Goal: Contribute content: Contribute content

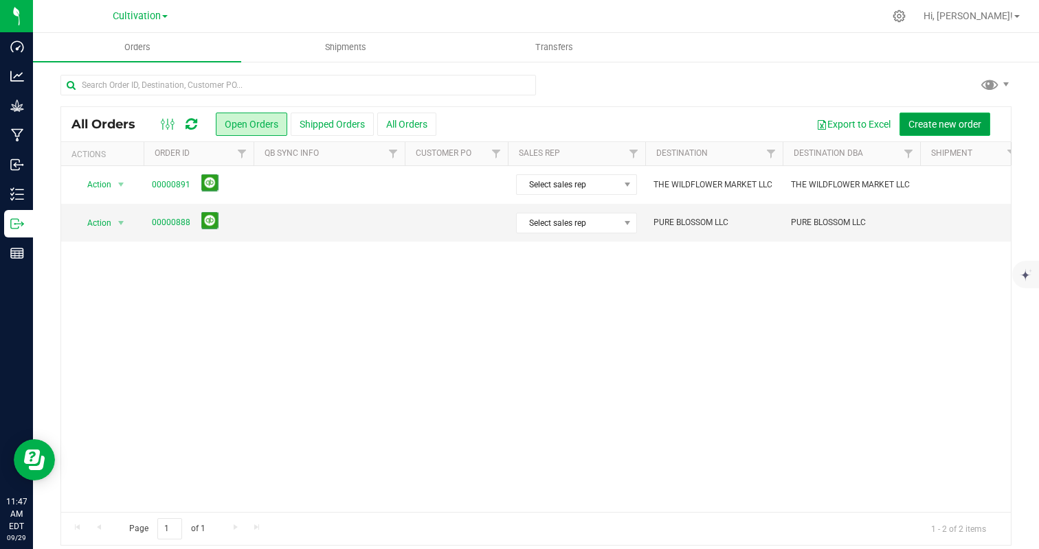
click at [913, 129] on span "Create new order" at bounding box center [944, 124] width 73 height 11
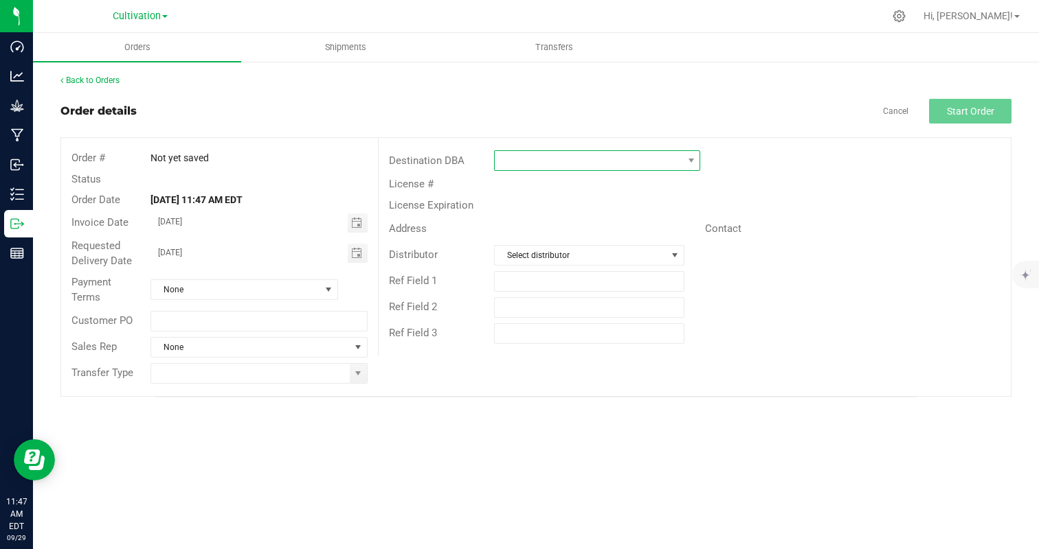
click at [543, 159] on span at bounding box center [589, 160] width 188 height 19
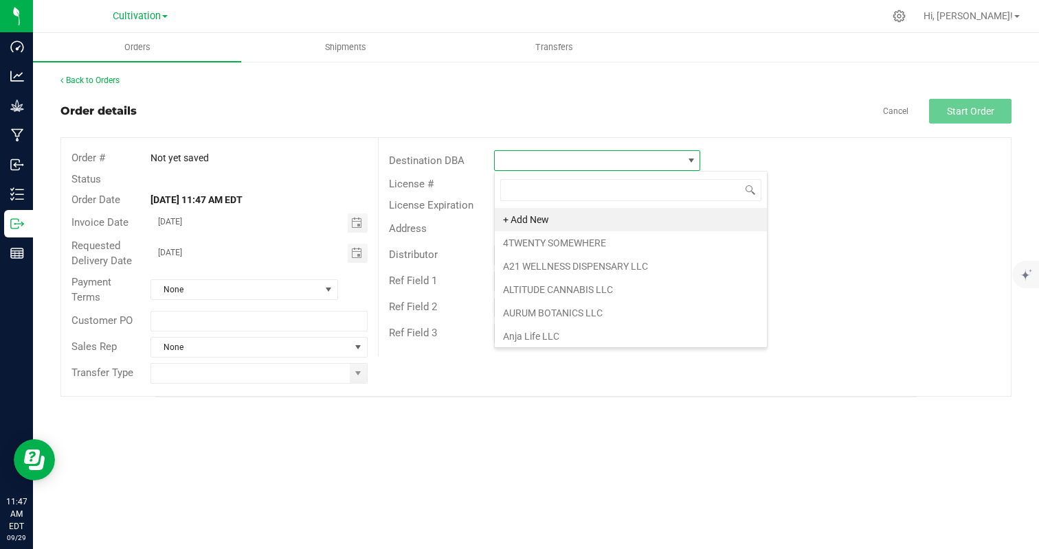
scroll to position [21, 206]
type input "nirv"
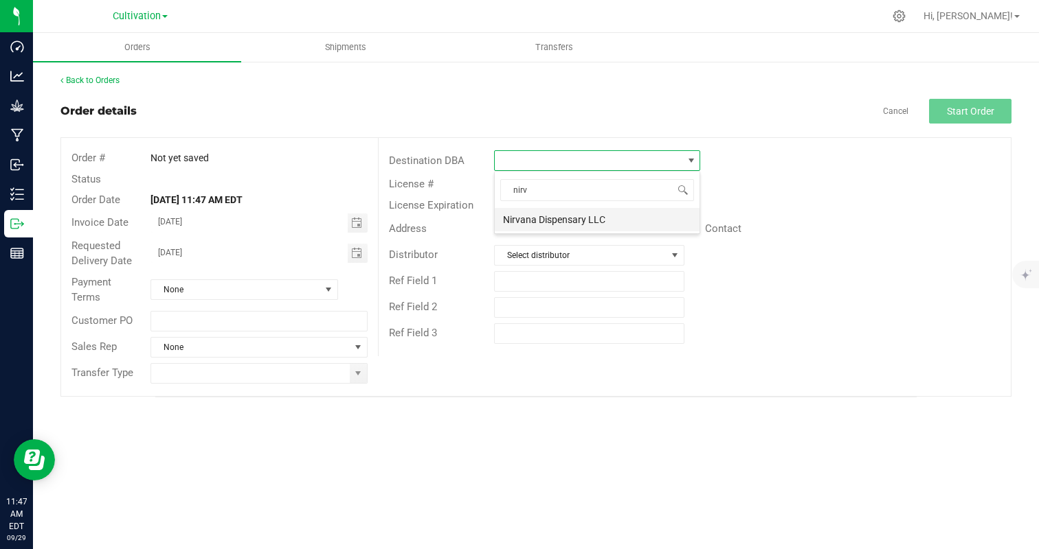
click at [553, 217] on li "Nirvana Dispensary LLC" at bounding box center [597, 219] width 205 height 23
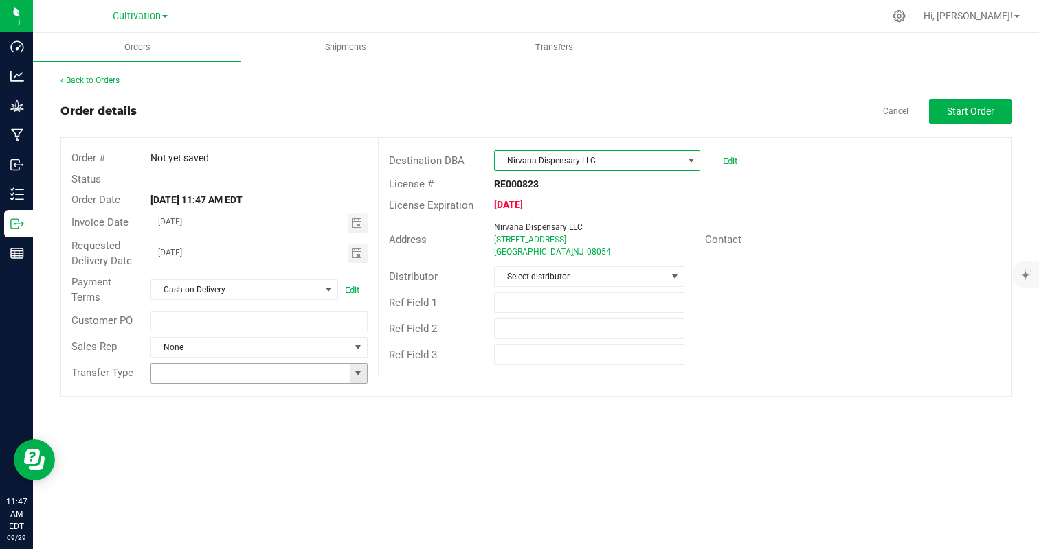
click at [357, 368] on span at bounding box center [357, 373] width 11 height 11
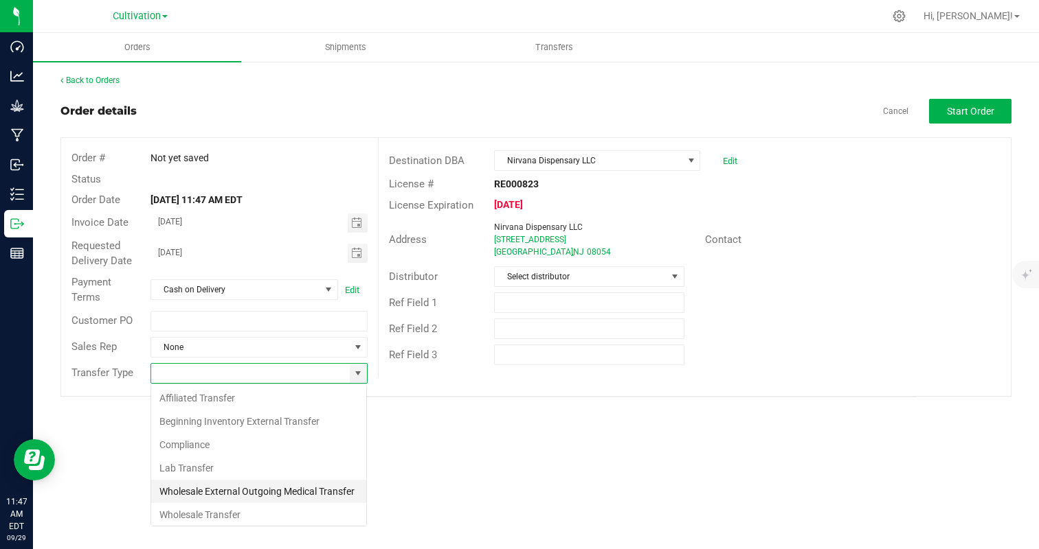
scroll to position [21, 216]
click at [234, 516] on li "Wholesale Transfer" at bounding box center [258, 514] width 215 height 23
type input "Wholesale Transfer"
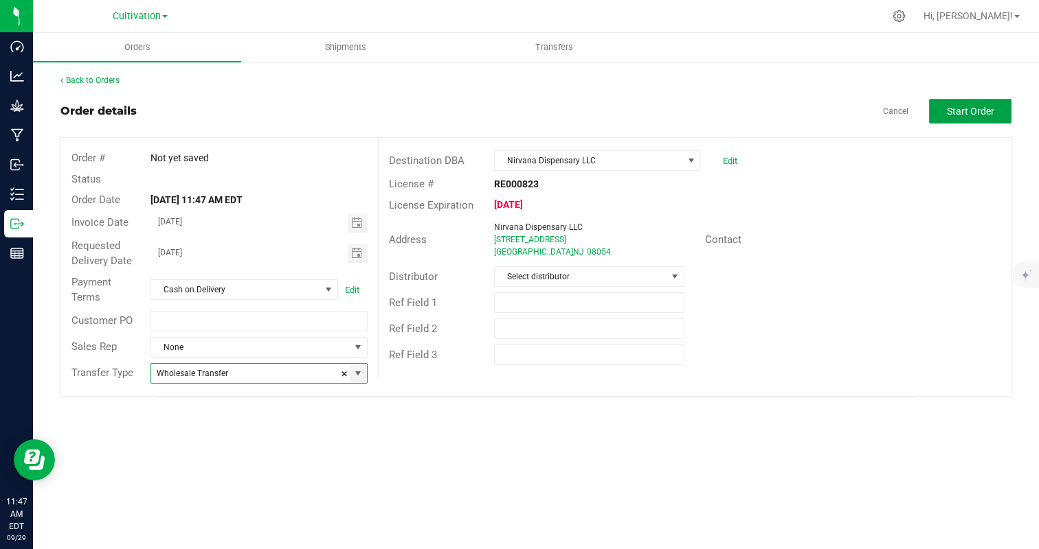
click at [987, 111] on span "Start Order" at bounding box center [969, 111] width 47 height 11
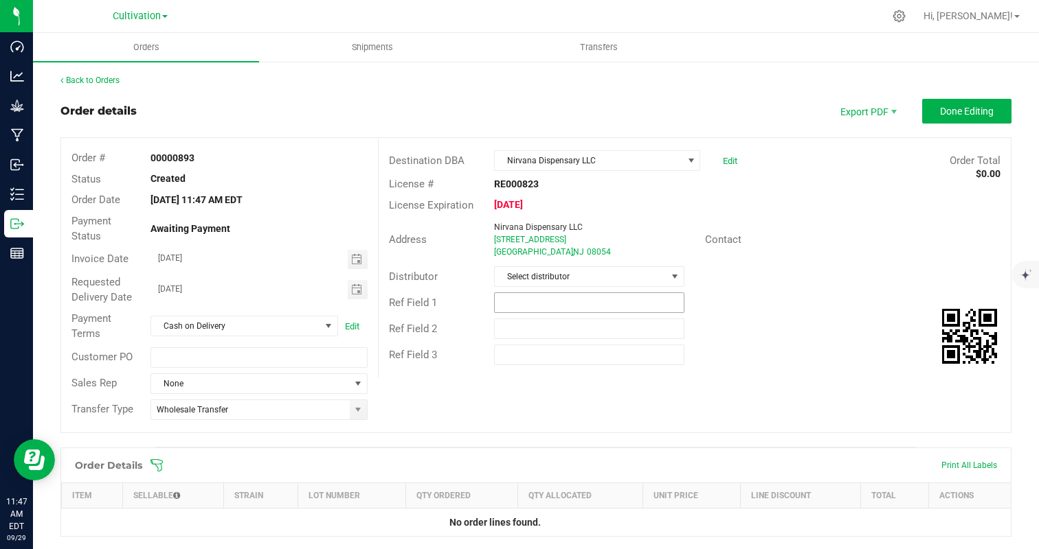
scroll to position [265, 0]
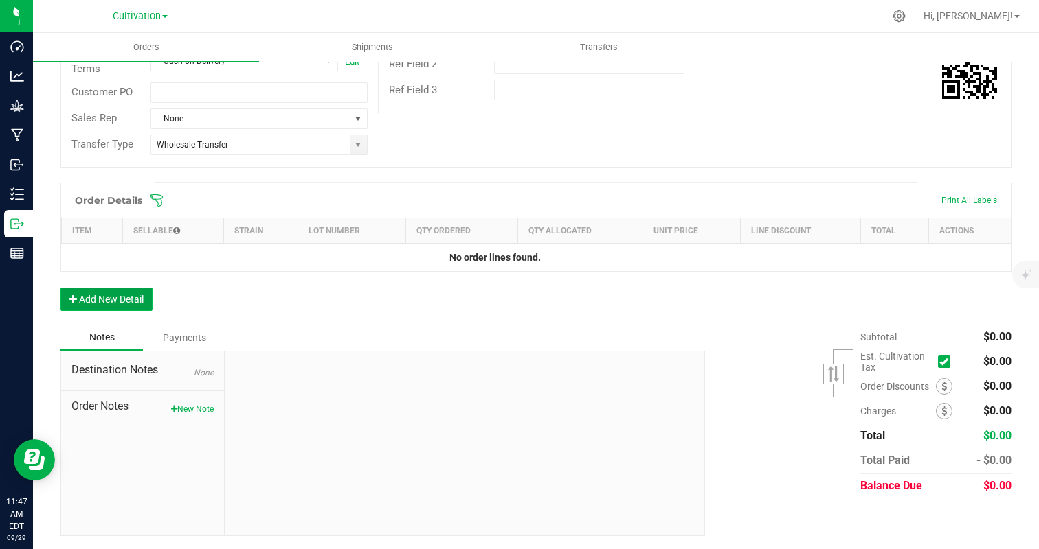
click at [125, 292] on button "Add New Detail" at bounding box center [106, 299] width 92 height 23
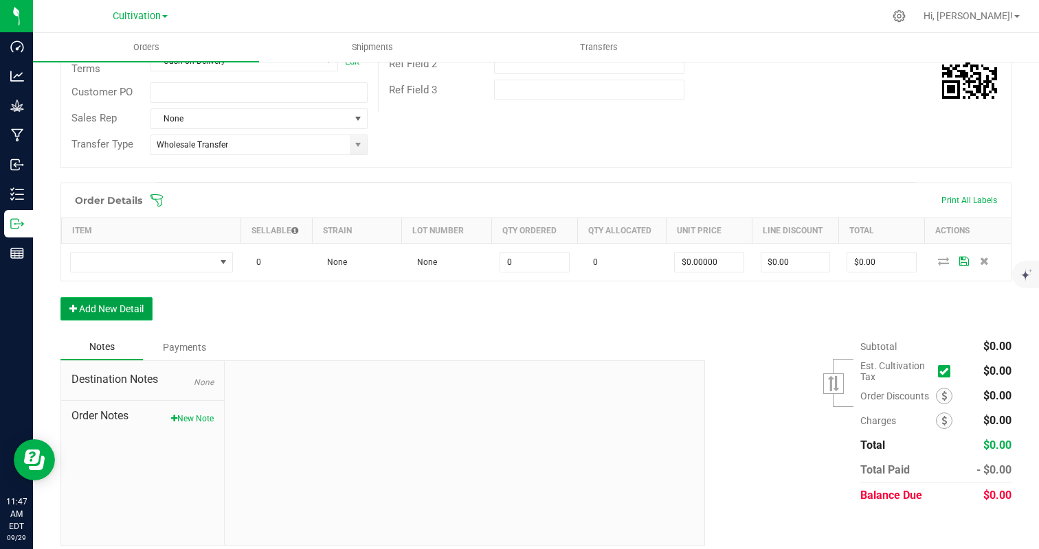
click at [132, 318] on button "Add New Detail" at bounding box center [106, 308] width 92 height 23
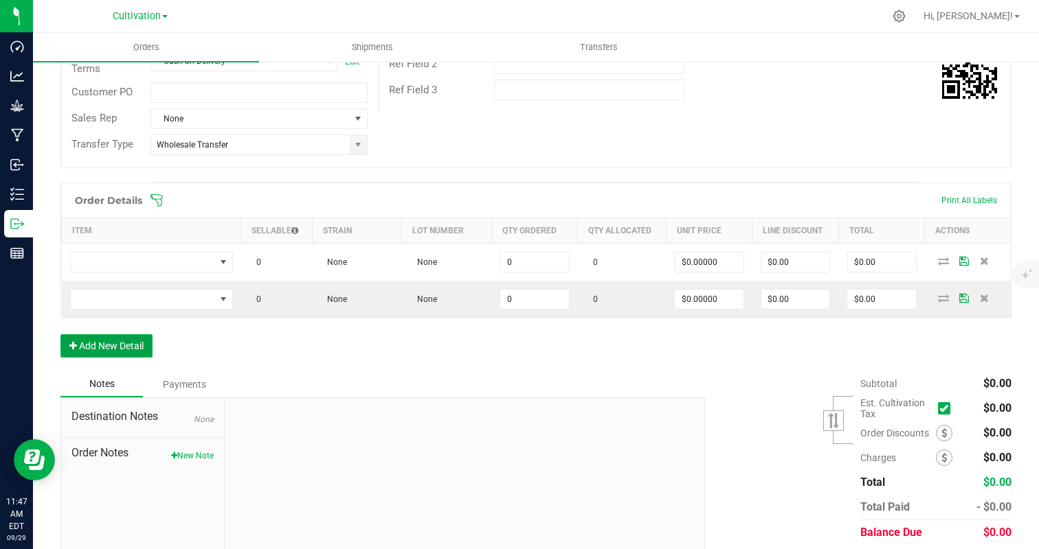
click at [128, 348] on button "Add New Detail" at bounding box center [106, 345] width 92 height 23
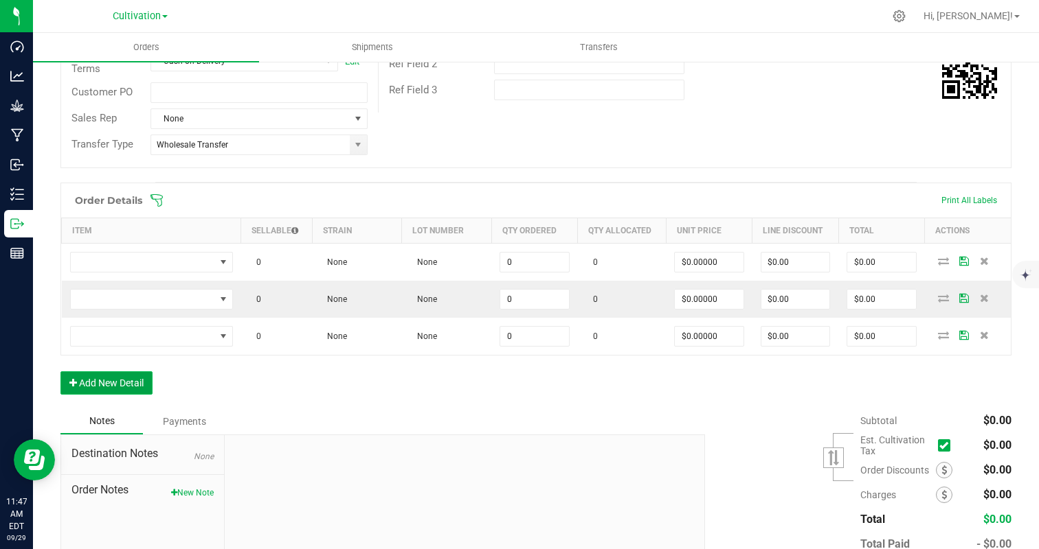
click at [121, 391] on button "Add New Detail" at bounding box center [106, 383] width 92 height 23
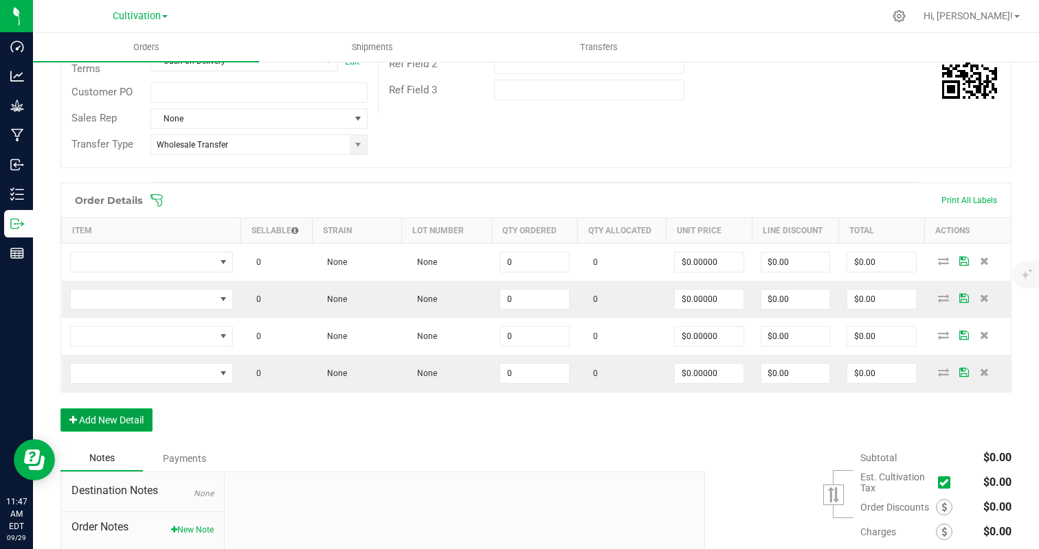
click at [131, 426] on button "Add New Detail" at bounding box center [106, 420] width 92 height 23
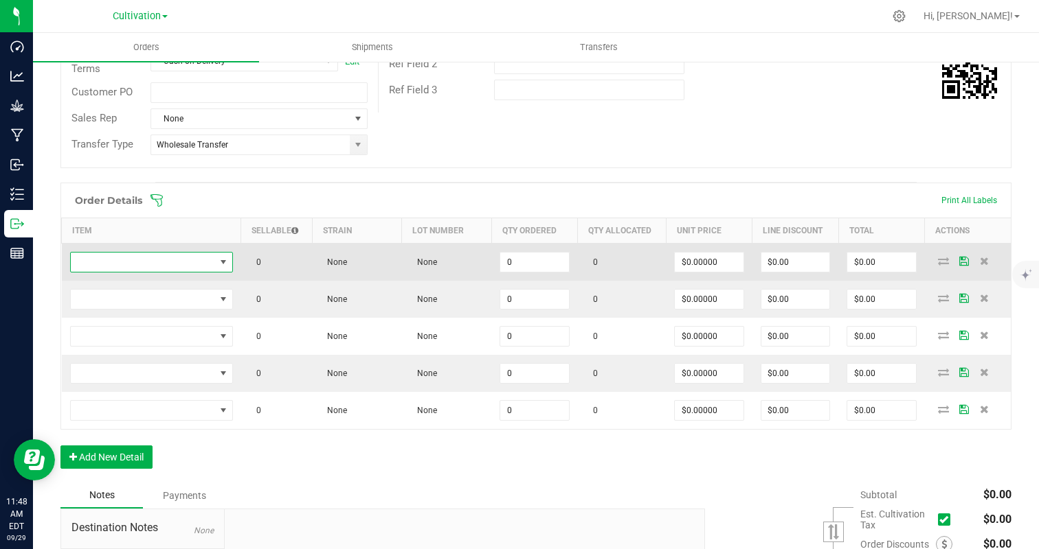
click at [178, 253] on span "NO DATA FOUND" at bounding box center [143, 262] width 144 height 19
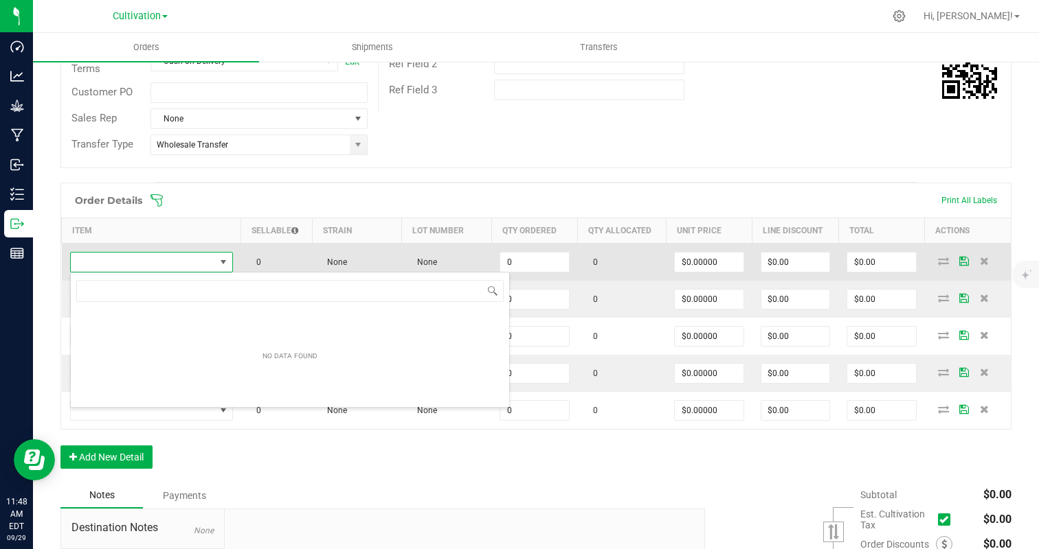
scroll to position [21, 163]
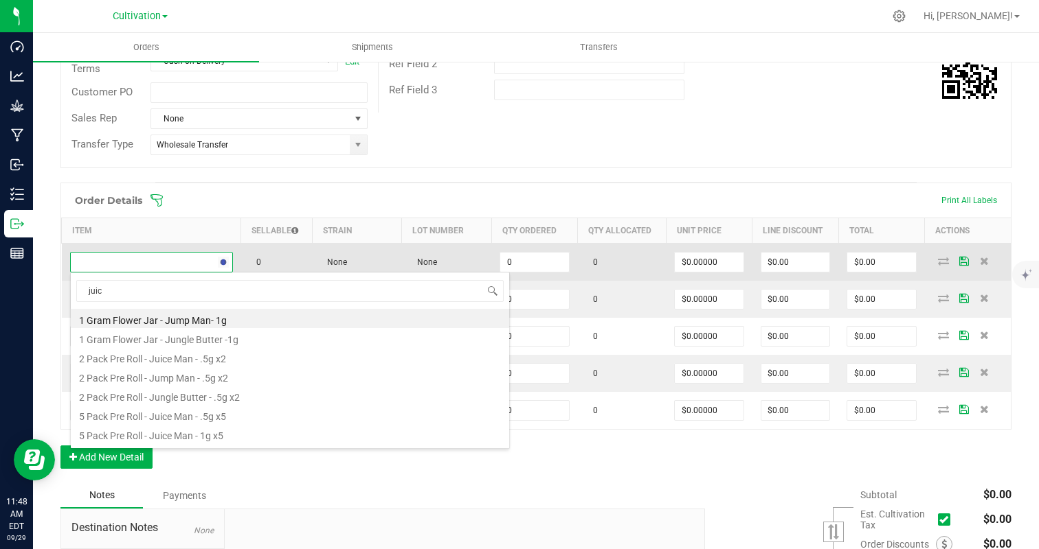
type input "juice"
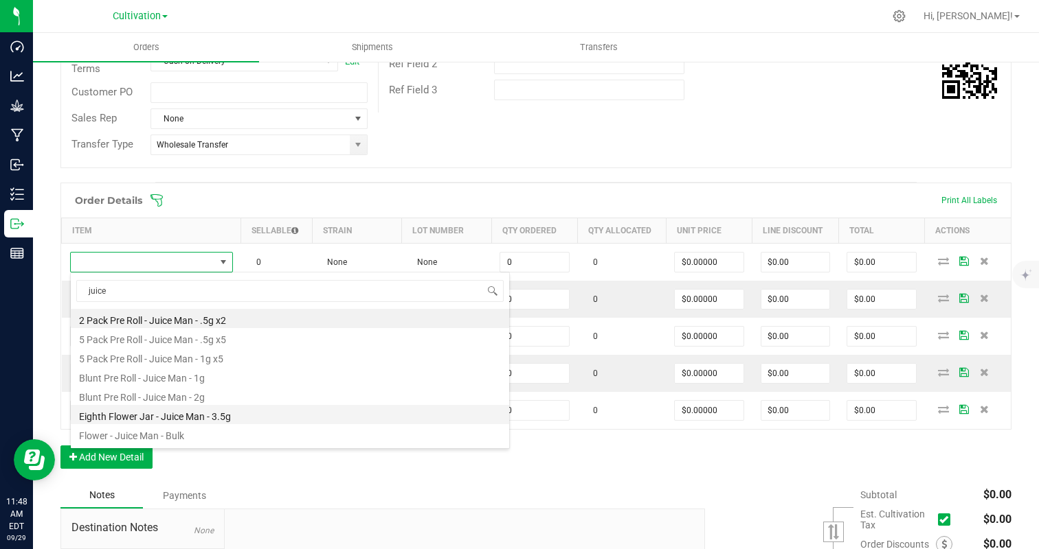
click at [259, 413] on li "Eighth Flower Jar - Juice Man - 3.5g" at bounding box center [290, 414] width 438 height 19
type input "0 ea"
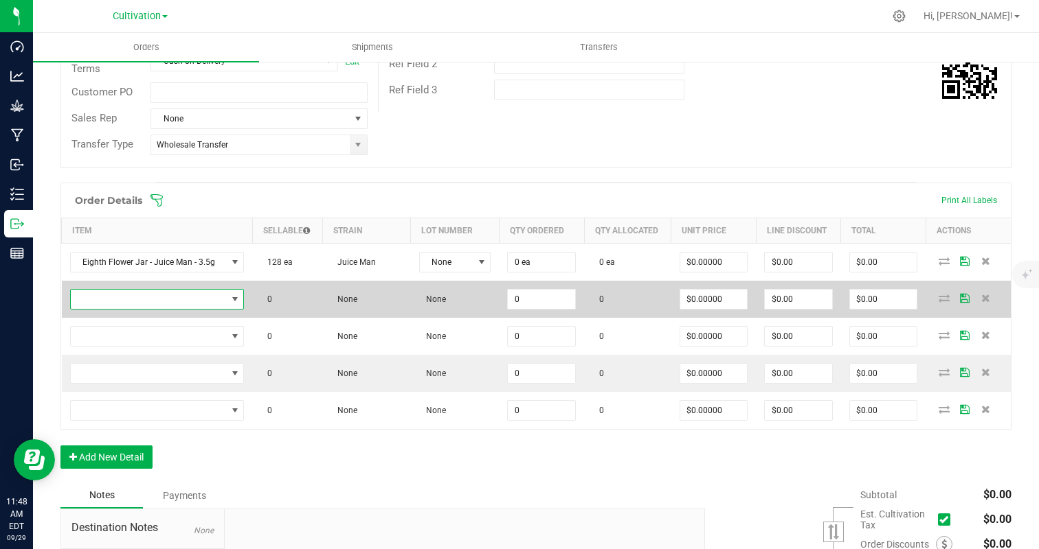
click at [163, 291] on span "NO DATA FOUND" at bounding box center [149, 299] width 156 height 19
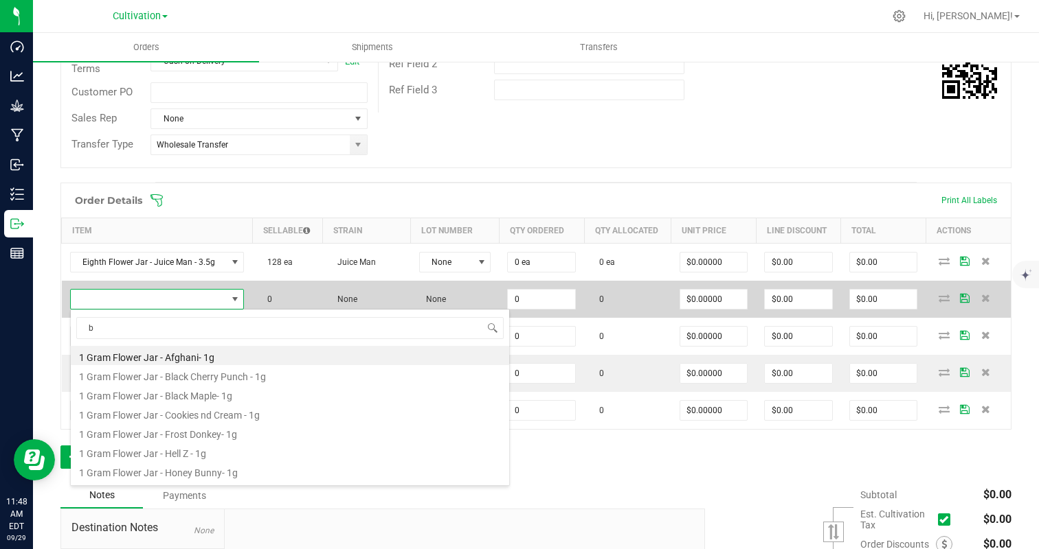
scroll to position [21, 172]
type input "blueber"
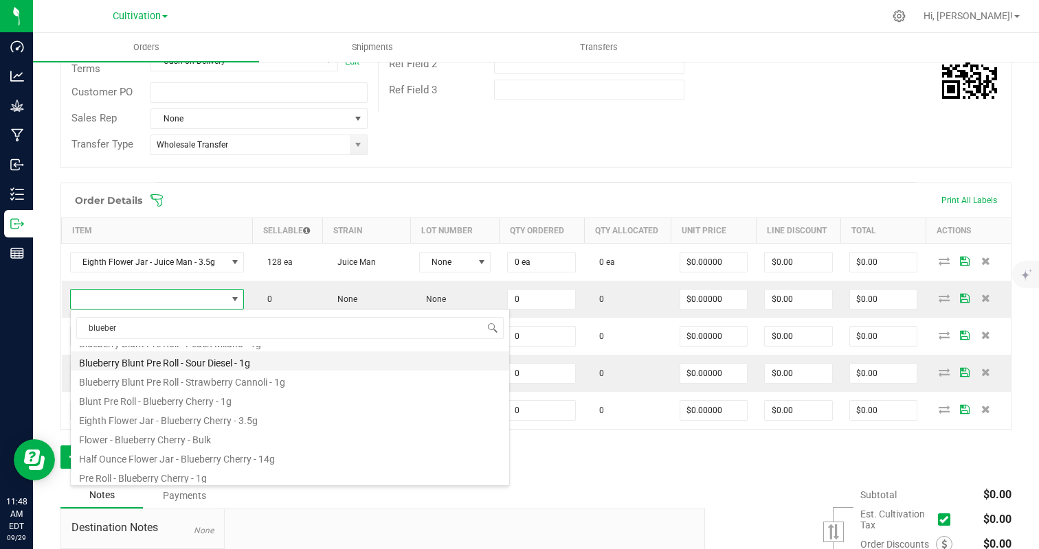
scroll to position [92, 0]
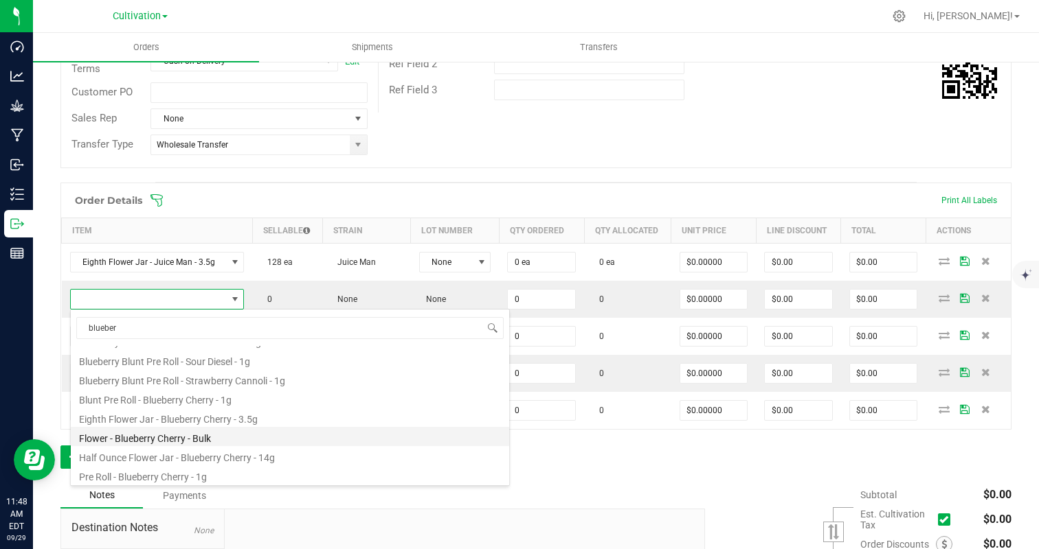
click at [280, 427] on li "Flower - Blueberry Cherry - Bulk" at bounding box center [290, 436] width 438 height 19
type input "0.0000 g"
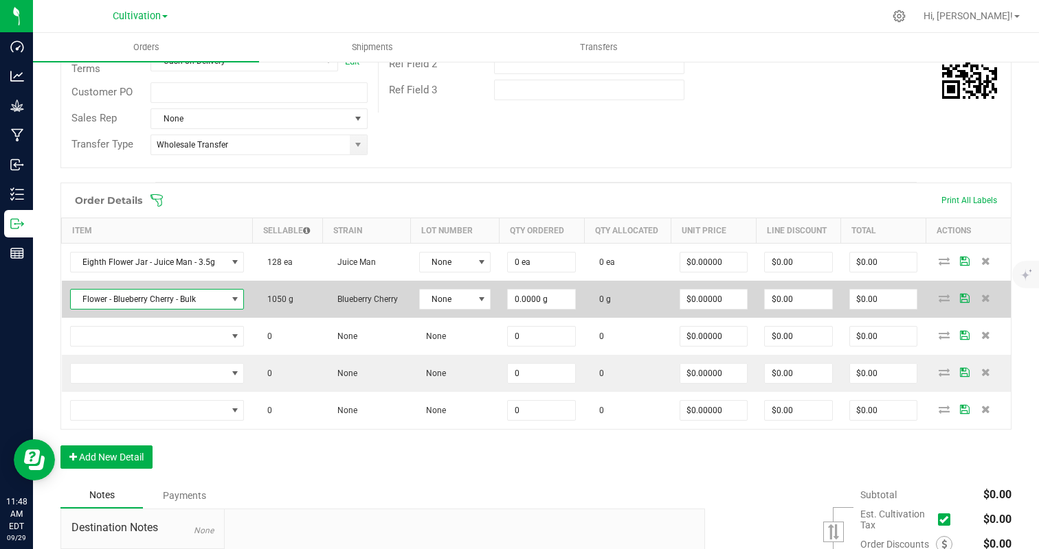
click at [219, 293] on span "Flower - Blueberry Cherry - Bulk" at bounding box center [149, 299] width 156 height 19
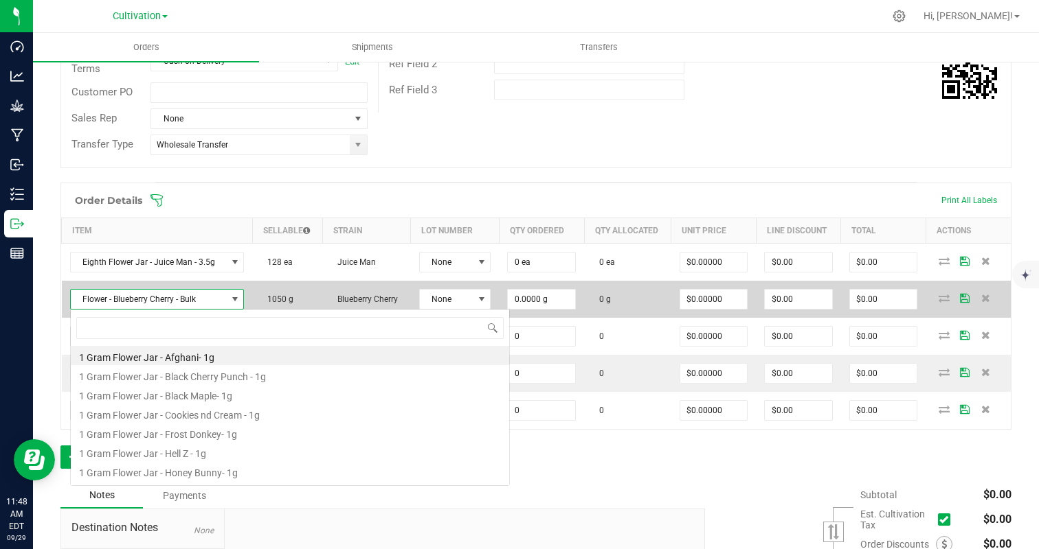
scroll to position [21, 172]
type input "blueberry"
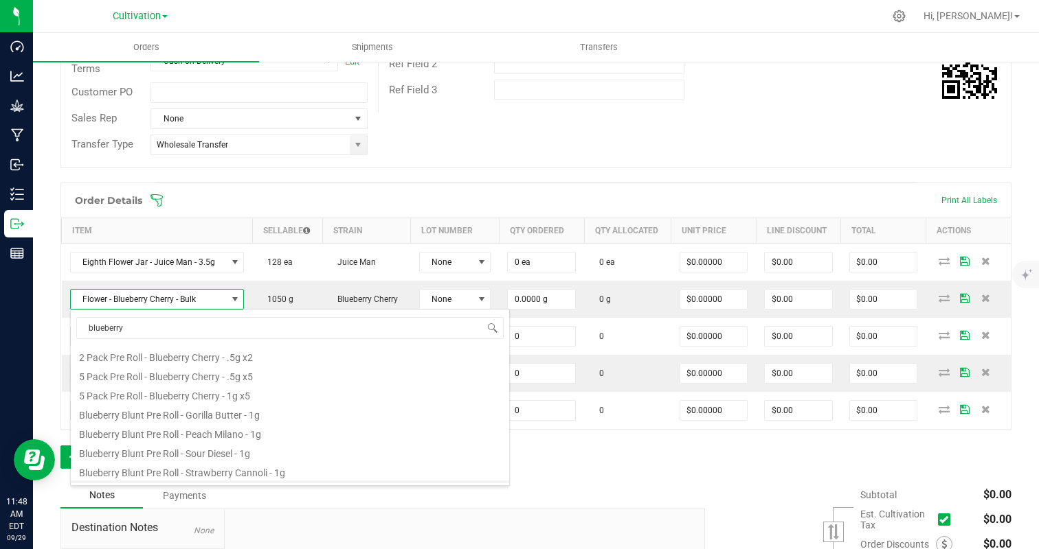
scroll to position [55, 0]
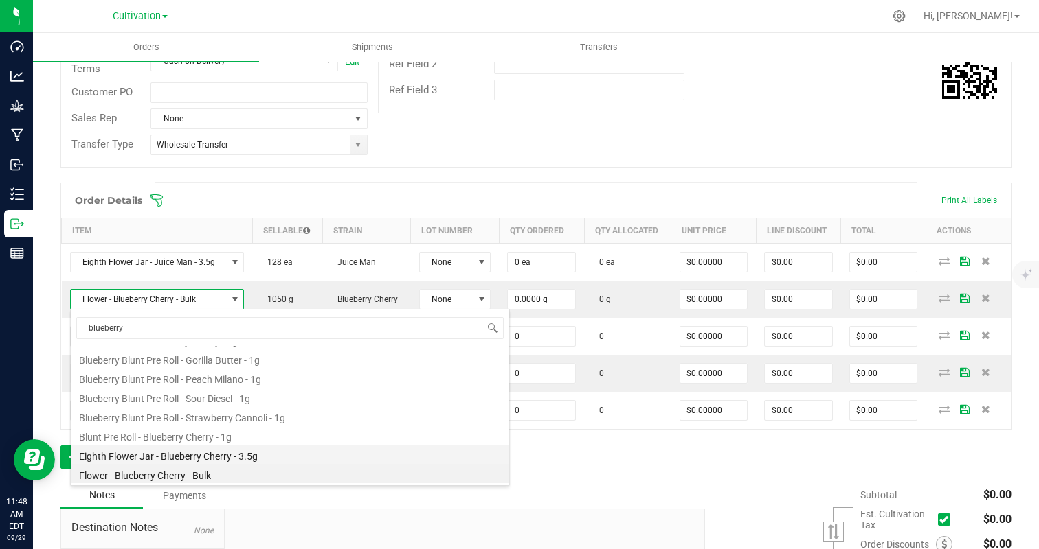
click at [282, 450] on li "Eighth Flower Jar - Blueberry Cherry - 3.5g" at bounding box center [290, 454] width 438 height 19
type input "0 ea"
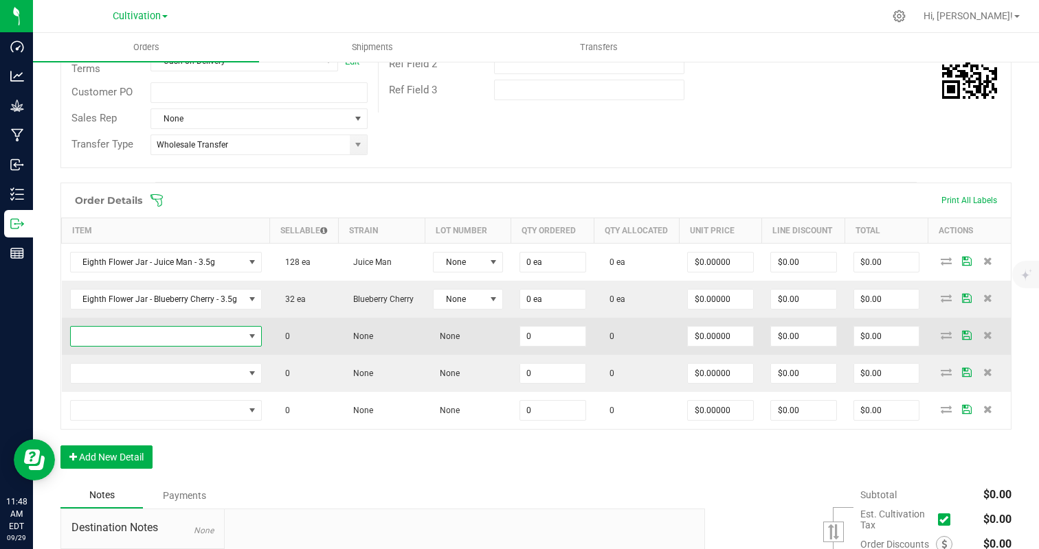
click at [199, 330] on span "NO DATA FOUND" at bounding box center [157, 336] width 173 height 19
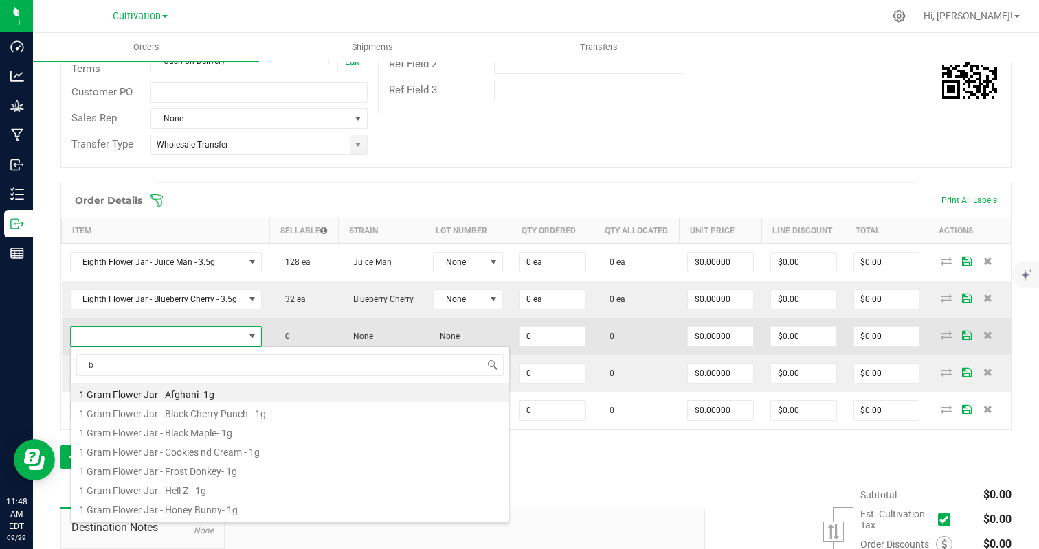
scroll to position [21, 190]
type input "black maple"
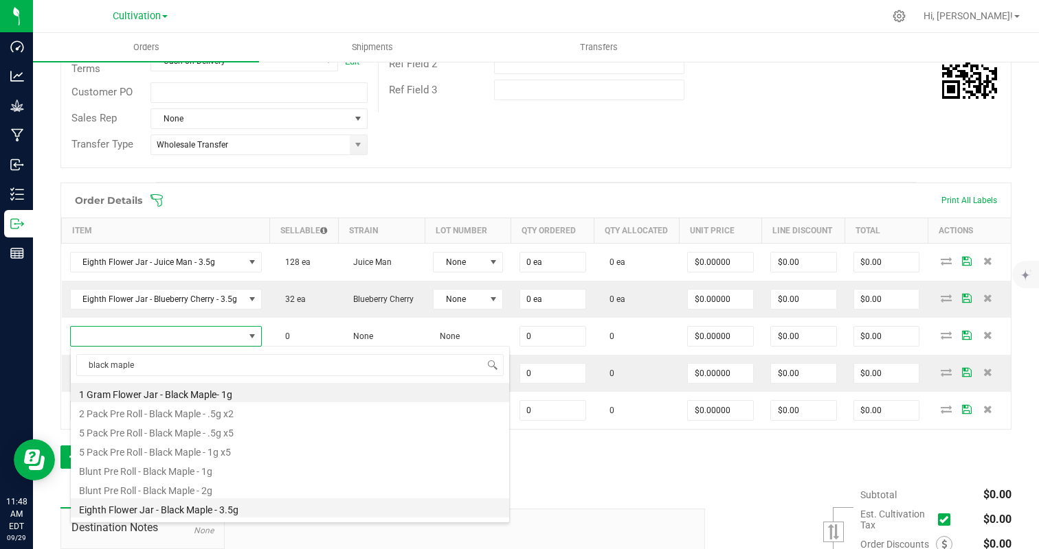
click at [231, 508] on li "Eighth Flower Jar - Black Maple - 3.5g" at bounding box center [290, 508] width 438 height 19
type input "0 ea"
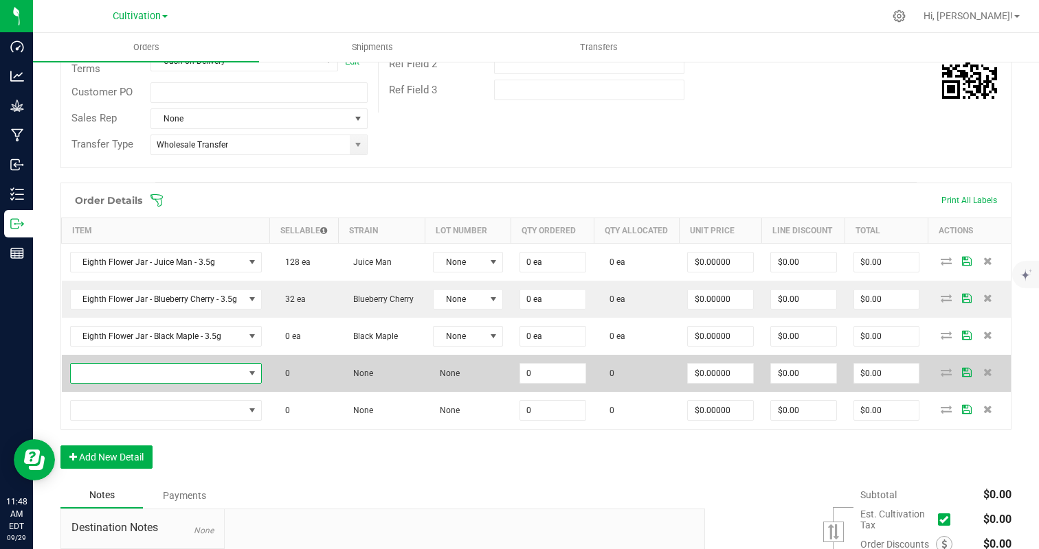
click at [201, 367] on span "NO DATA FOUND" at bounding box center [157, 373] width 173 height 19
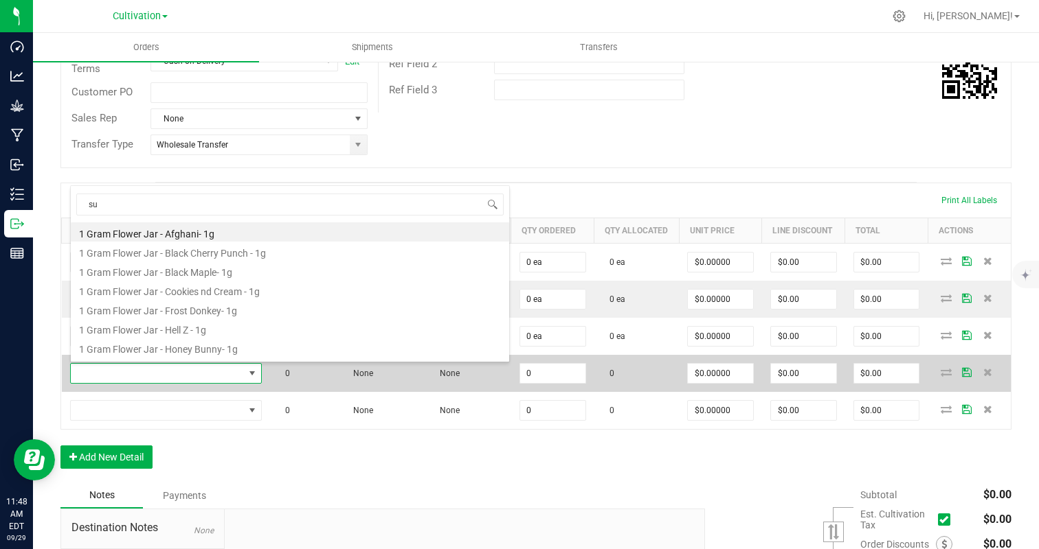
type input "s"
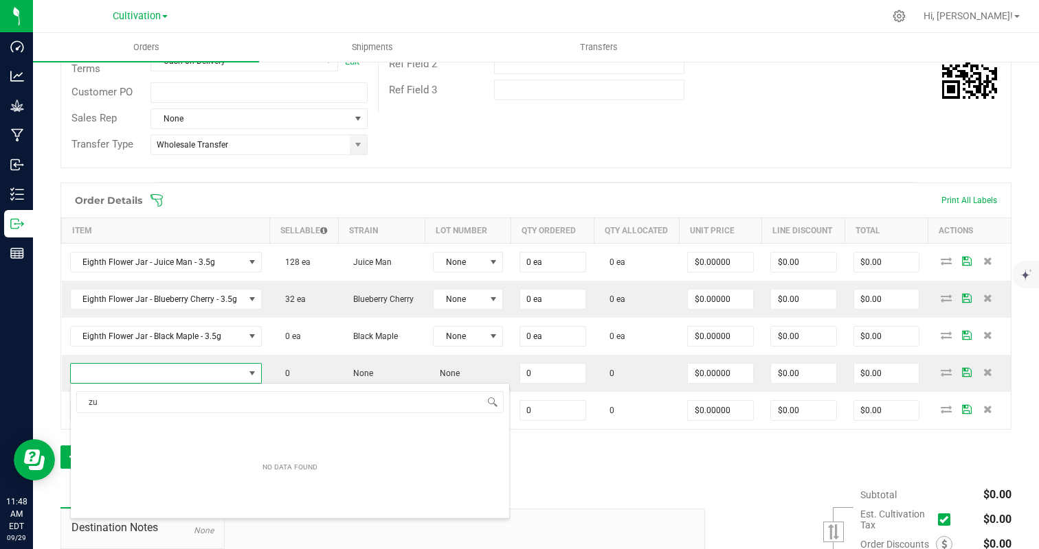
type input "z"
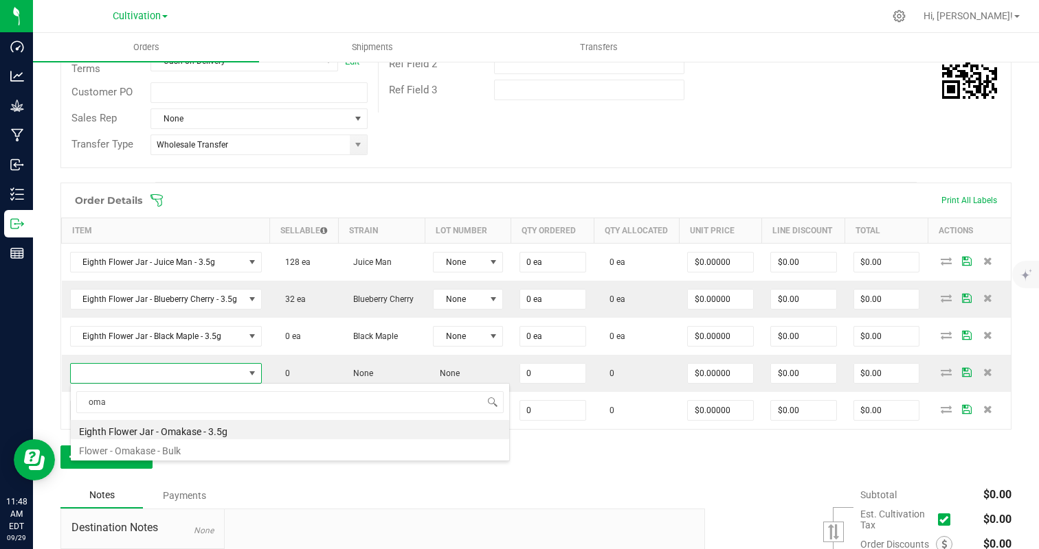
type input "oma"
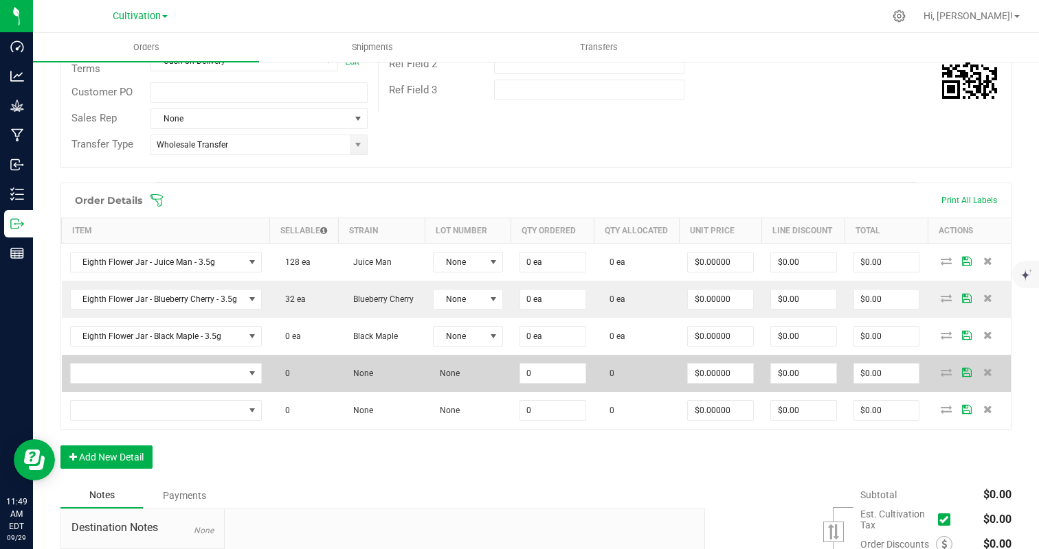
click at [227, 383] on td at bounding box center [166, 373] width 208 height 37
click at [219, 364] on span "NO DATA FOUND" at bounding box center [157, 373] width 173 height 19
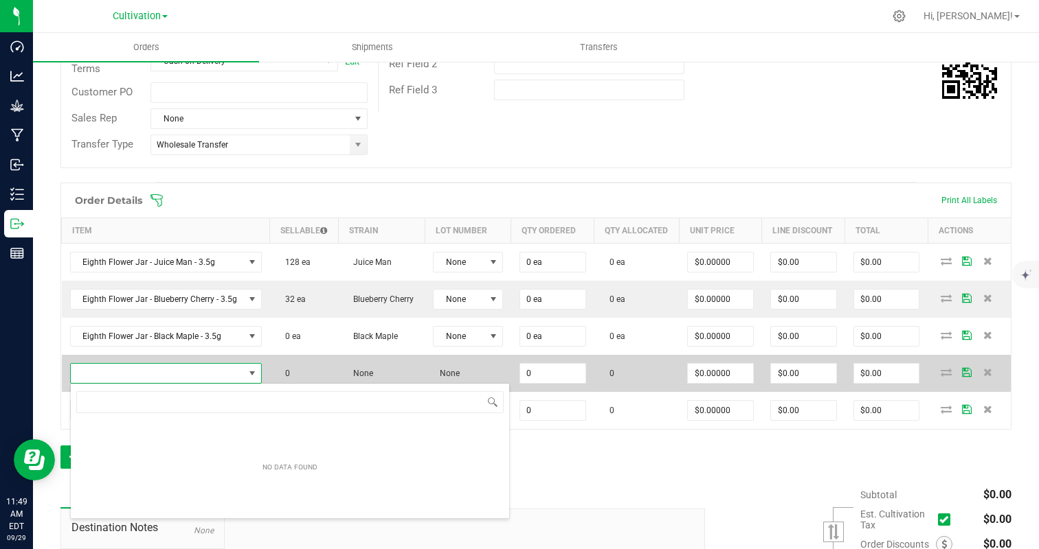
scroll to position [21, 190]
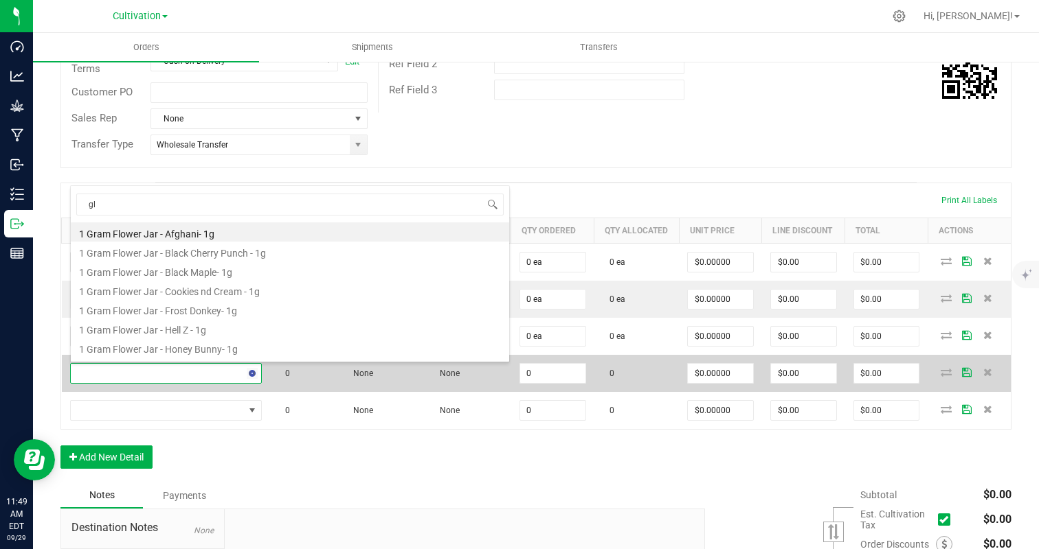
type input "glu"
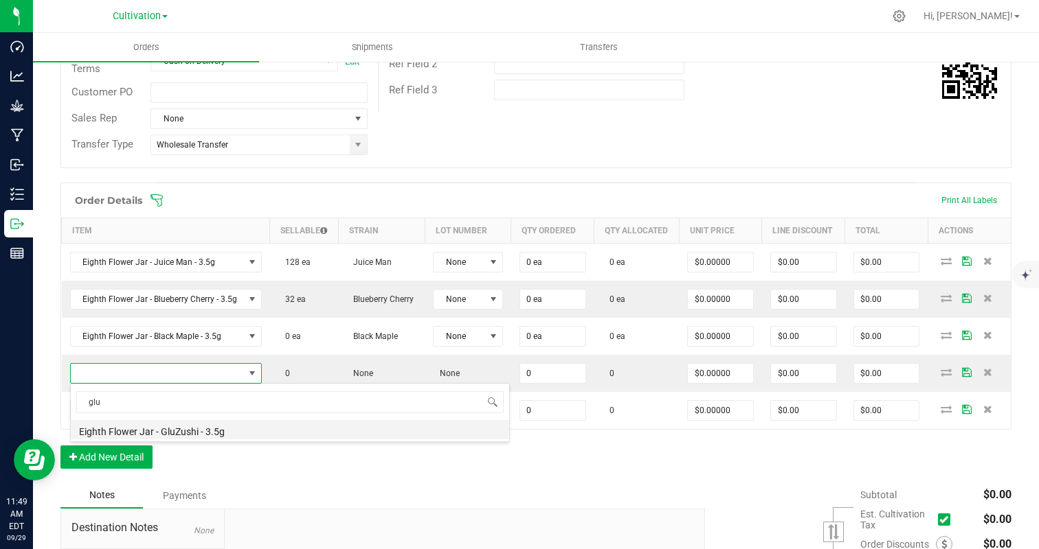
click at [214, 424] on li "Eighth Flower Jar - GluZushi - 3.5g" at bounding box center [290, 429] width 438 height 19
type input "0 ea"
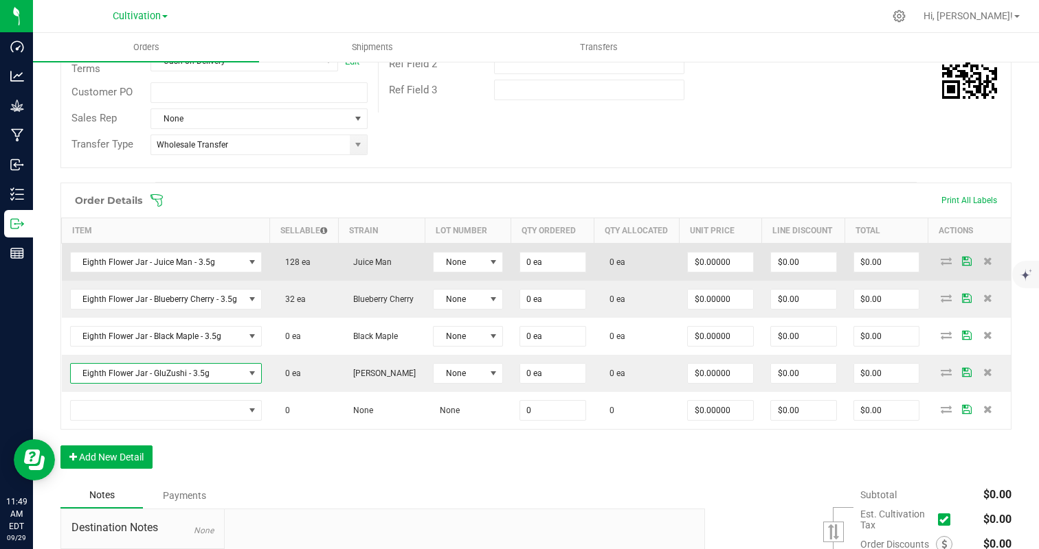
click at [570, 250] on td "0 ea" at bounding box center [552, 262] width 83 height 38
click at [569, 254] on input "0" at bounding box center [552, 262] width 65 height 19
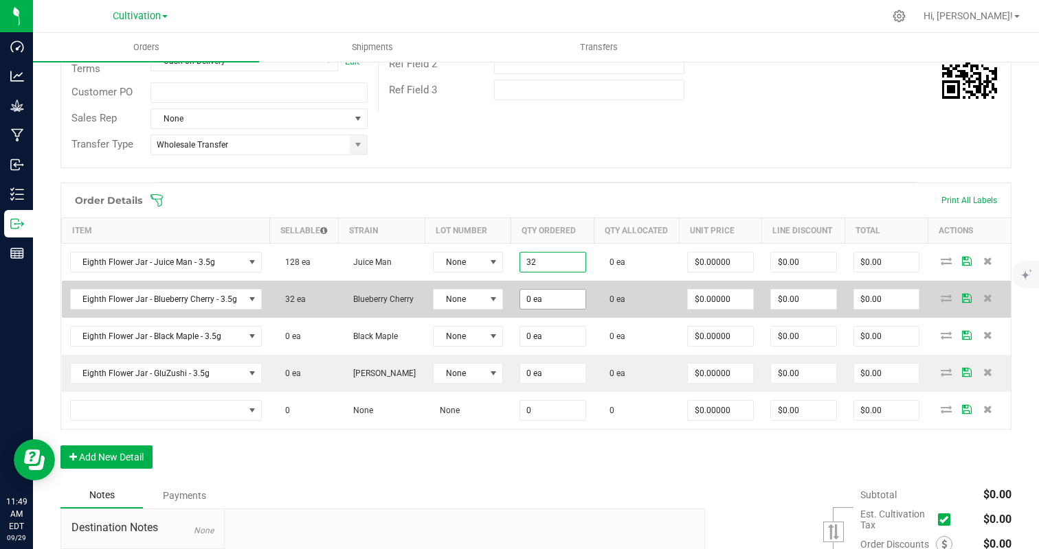
type input "32 ea"
click at [549, 294] on input "3" at bounding box center [552, 299] width 65 height 19
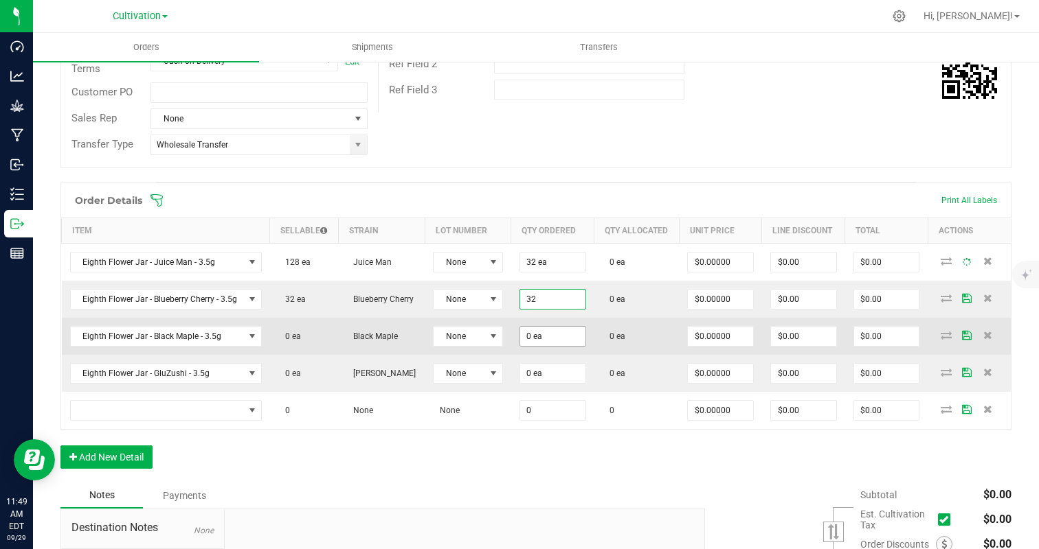
type input "32 ea"
click at [544, 336] on input "3" at bounding box center [552, 336] width 65 height 19
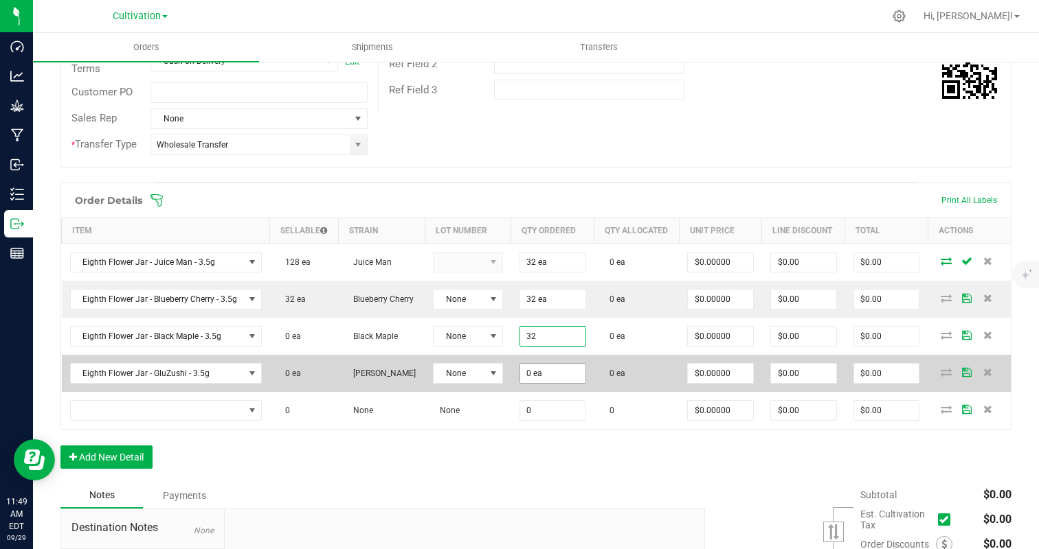
type input "32 ea"
click at [544, 372] on input "3" at bounding box center [552, 373] width 65 height 19
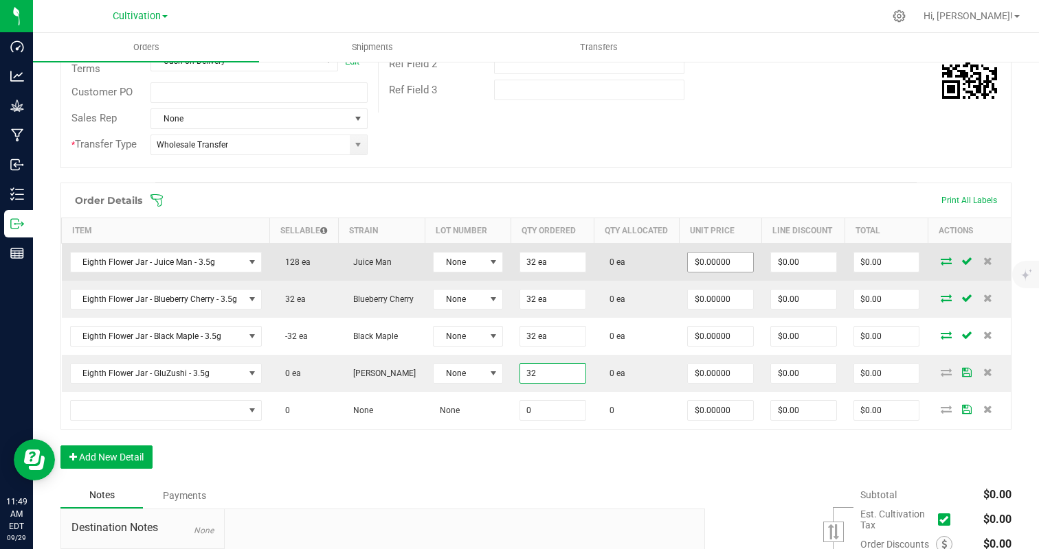
type input "32 ea"
click at [712, 264] on input "0" at bounding box center [720, 262] width 65 height 19
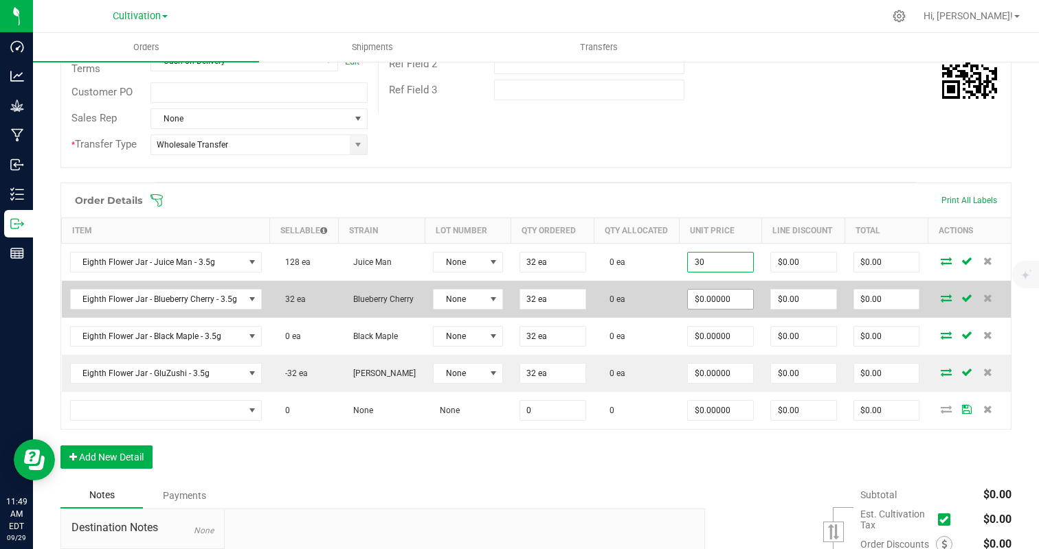
type input "$30.00000"
type input "$960.00"
click at [719, 298] on input "0" at bounding box center [720, 299] width 65 height 19
paste input "3"
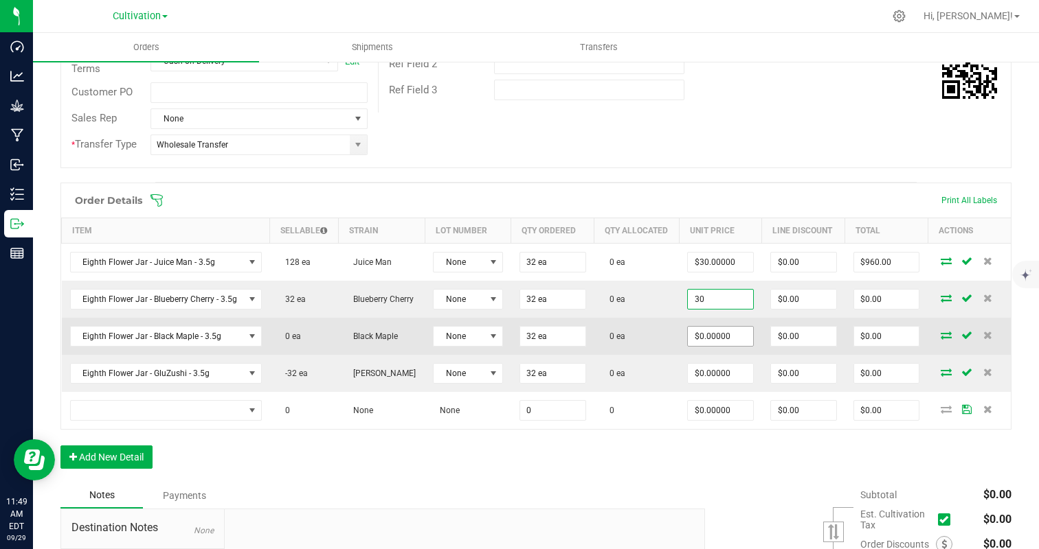
type input "$30.00000"
type input "$960.00"
click at [707, 343] on input "0" at bounding box center [720, 336] width 65 height 19
paste input "3"
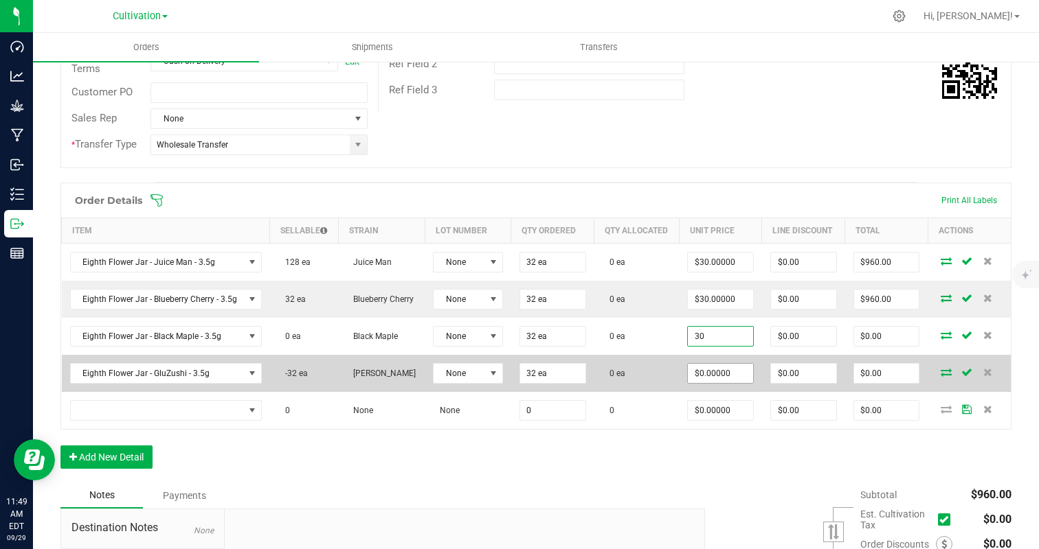
type input "$30.00000"
type input "$960.00"
click at [701, 375] on input "0" at bounding box center [720, 373] width 65 height 19
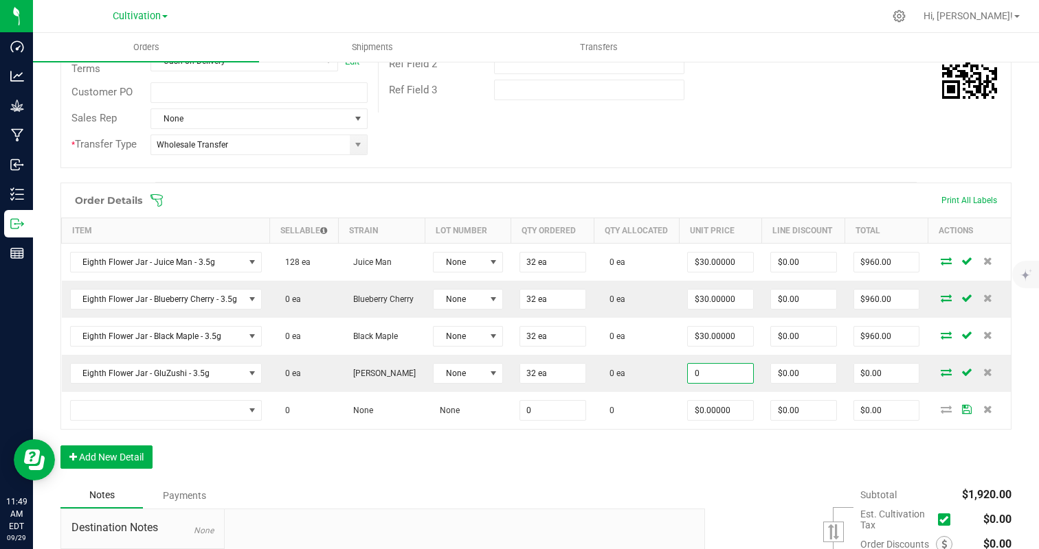
type input "$0.00000"
click at [641, 450] on div "Order Details Print All Labels Item Sellable Strain Lot Number Qty Ordered Qty …" at bounding box center [535, 333] width 951 height 300
click at [701, 385] on td "$0.00000" at bounding box center [720, 373] width 83 height 37
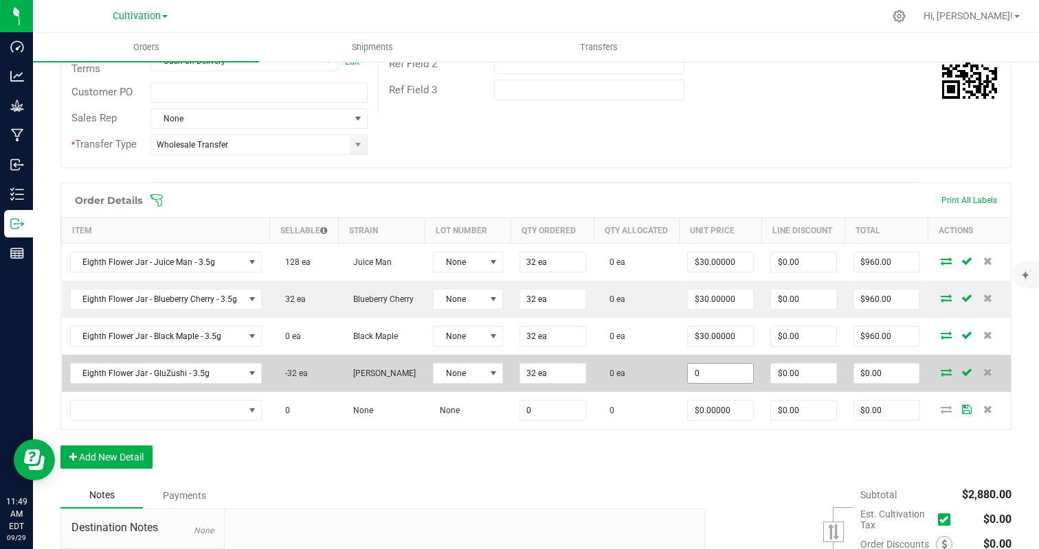
click at [722, 369] on input "0" at bounding box center [720, 373] width 65 height 19
paste input "3"
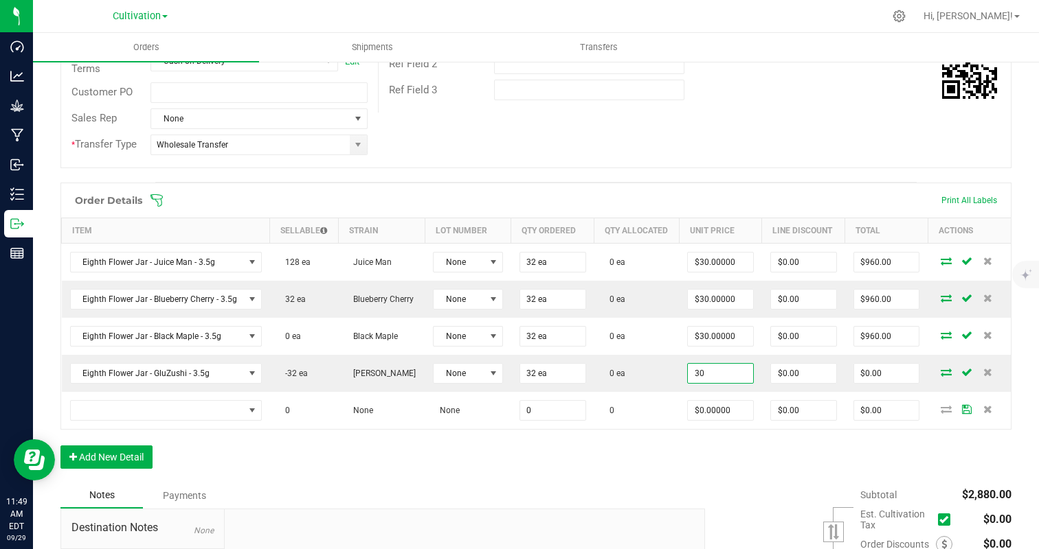
type input "$30.00000"
type input "$960.00"
click at [635, 459] on div "Order Details Print All Labels Item Sellable Strain Lot Number Qty Ordered Qty …" at bounding box center [535, 333] width 951 height 300
click at [101, 457] on button "Add New Detail" at bounding box center [106, 457] width 92 height 23
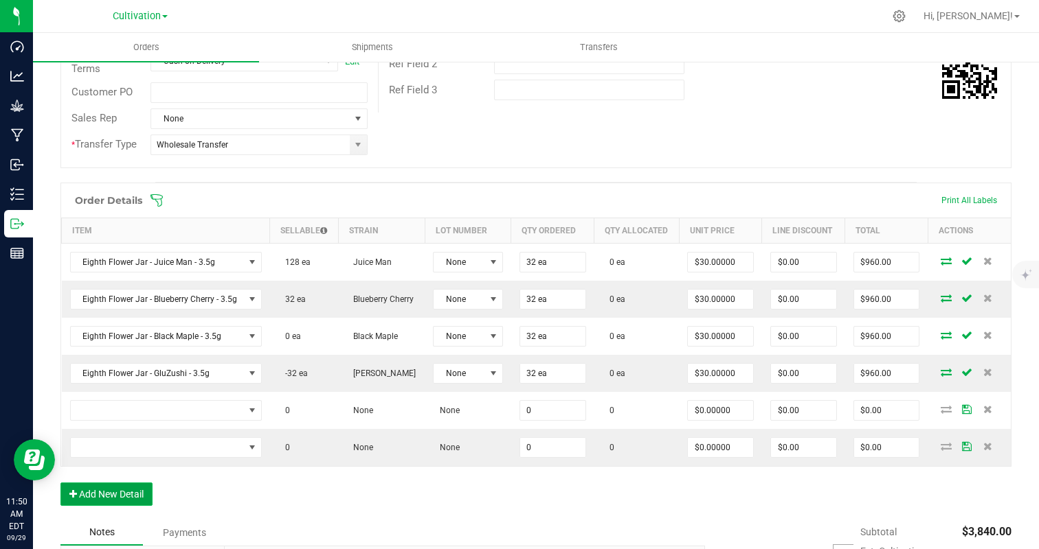
click at [115, 484] on button "Add New Detail" at bounding box center [106, 494] width 92 height 23
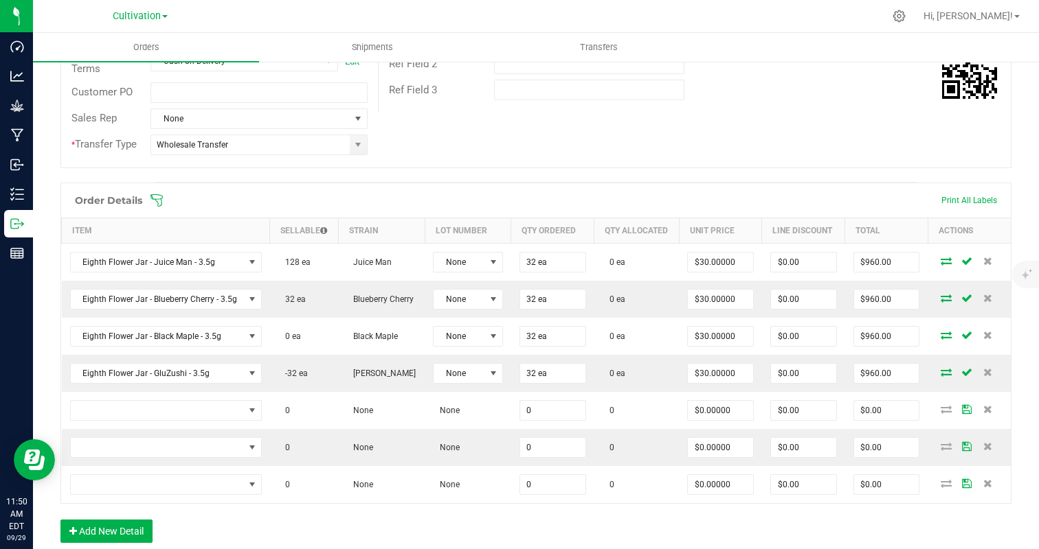
click at [117, 519] on div "Order Details Print All Labels Item Sellable Strain Lot Number Qty Ordered Qty …" at bounding box center [535, 370] width 951 height 374
click at [116, 536] on button "Add New Detail" at bounding box center [106, 531] width 92 height 23
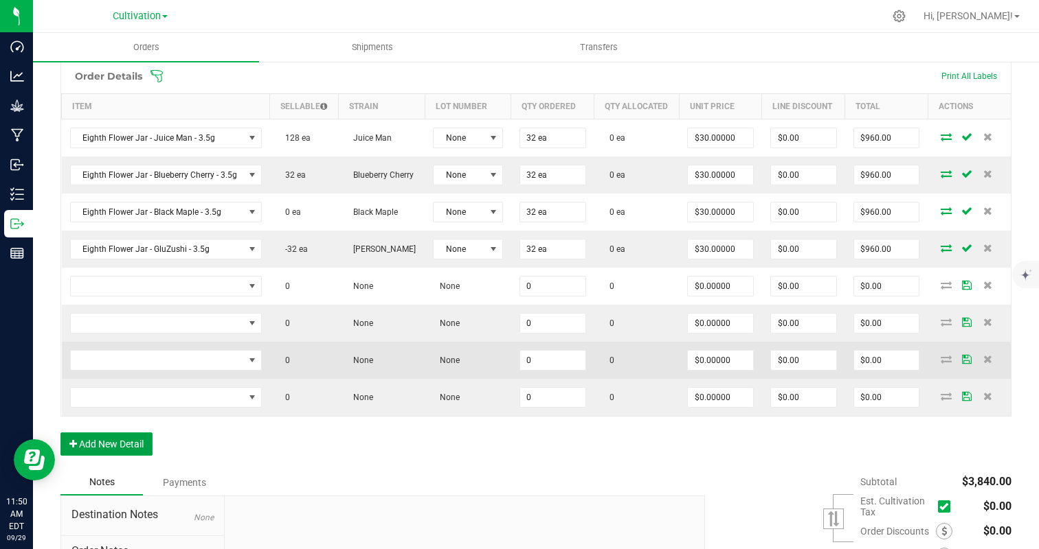
scroll to position [400, 0]
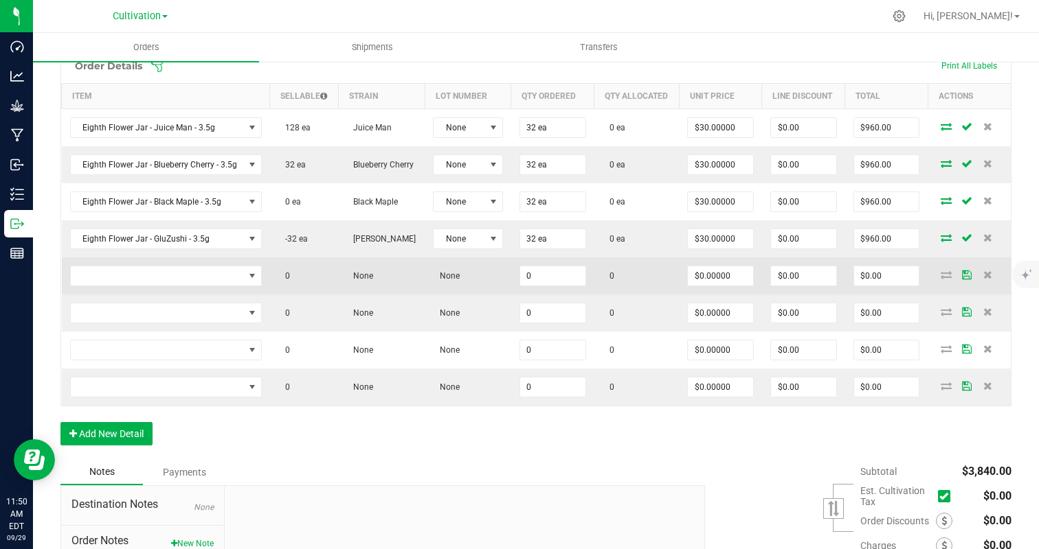
click at [168, 262] on td at bounding box center [166, 276] width 208 height 37
click at [165, 273] on span "NO DATA FOUND" at bounding box center [157, 275] width 173 height 19
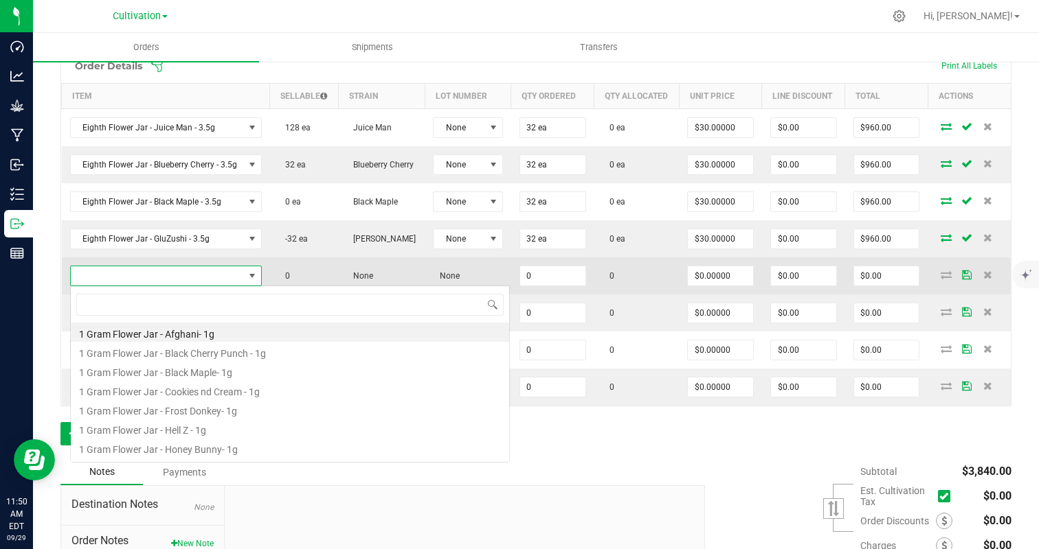
scroll to position [21, 190]
type input "blue"
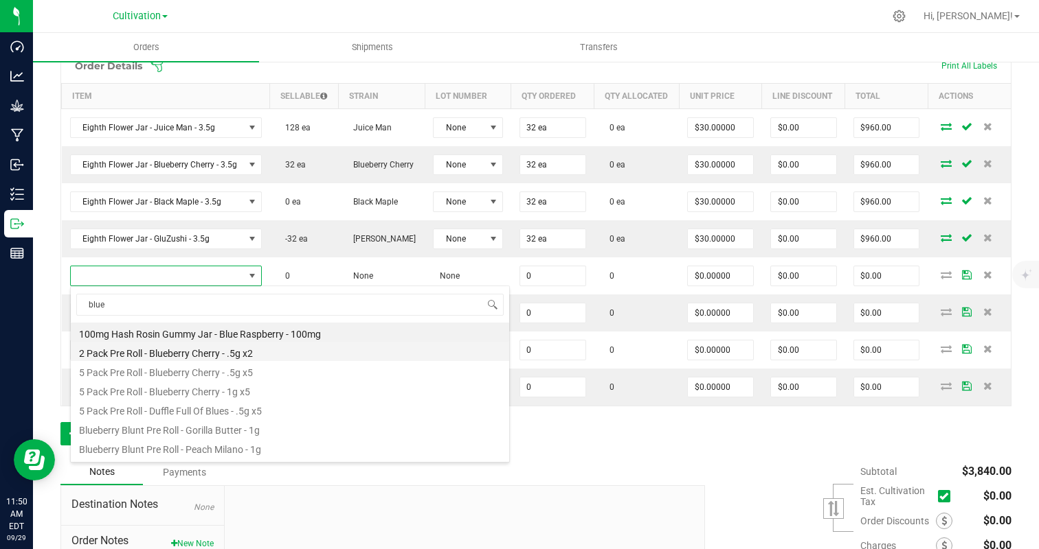
click at [209, 354] on li "2 Pack Pre Roll - Blueberry Cherry - .5g x2" at bounding box center [290, 351] width 438 height 19
type input "0 ea"
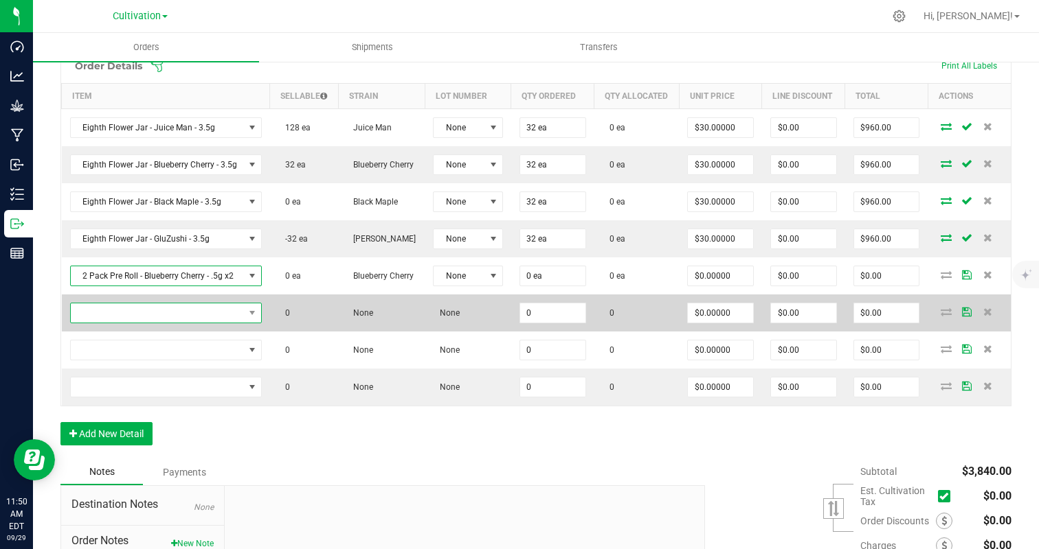
click at [216, 313] on span "NO DATA FOUND" at bounding box center [157, 313] width 173 height 19
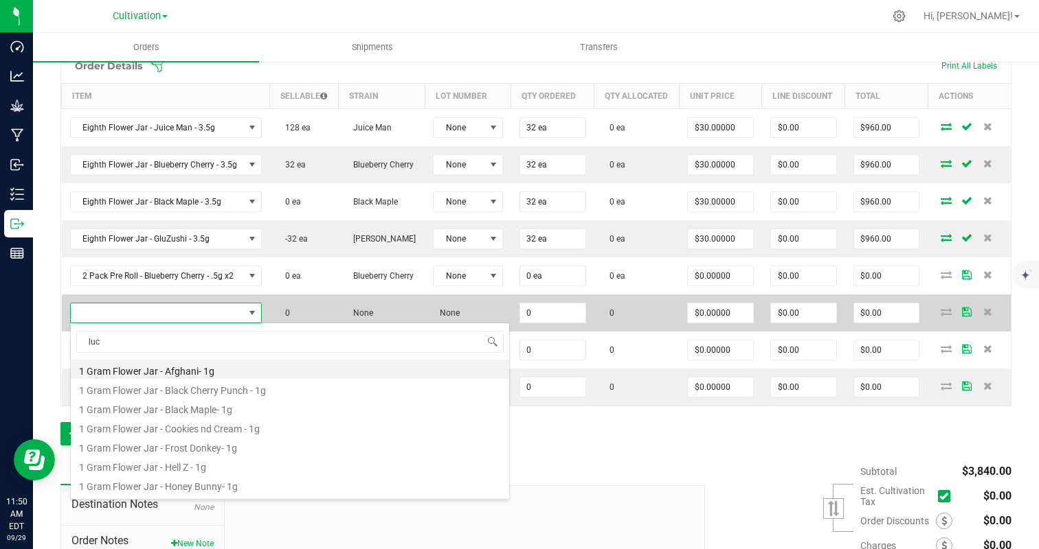
type input "luck"
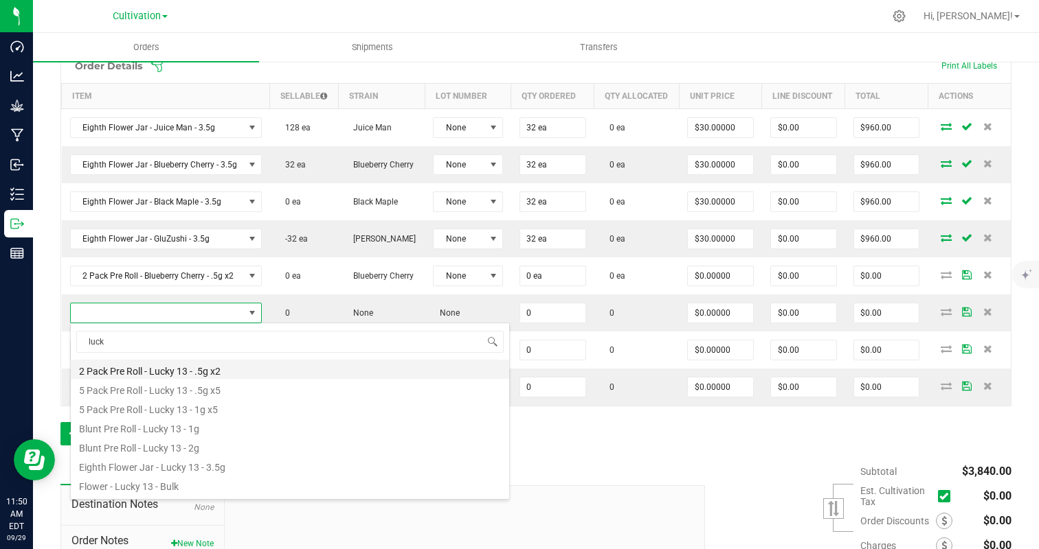
click at [259, 372] on li "2 Pack Pre Roll - Lucky 13 - .5g x2" at bounding box center [290, 369] width 438 height 19
type input "0 ea"
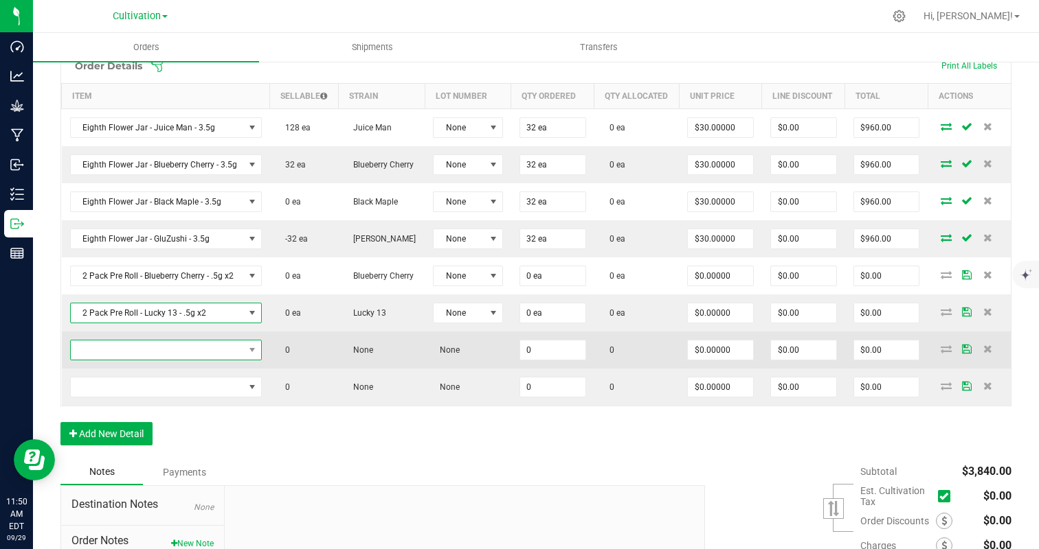
click at [205, 349] on span "NO DATA FOUND" at bounding box center [157, 350] width 173 height 19
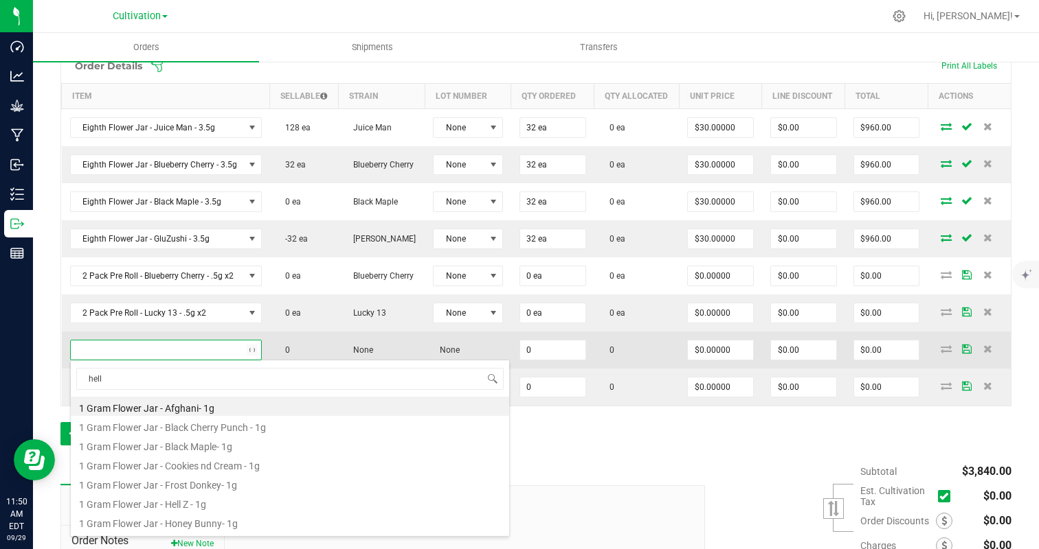
type input "hell z"
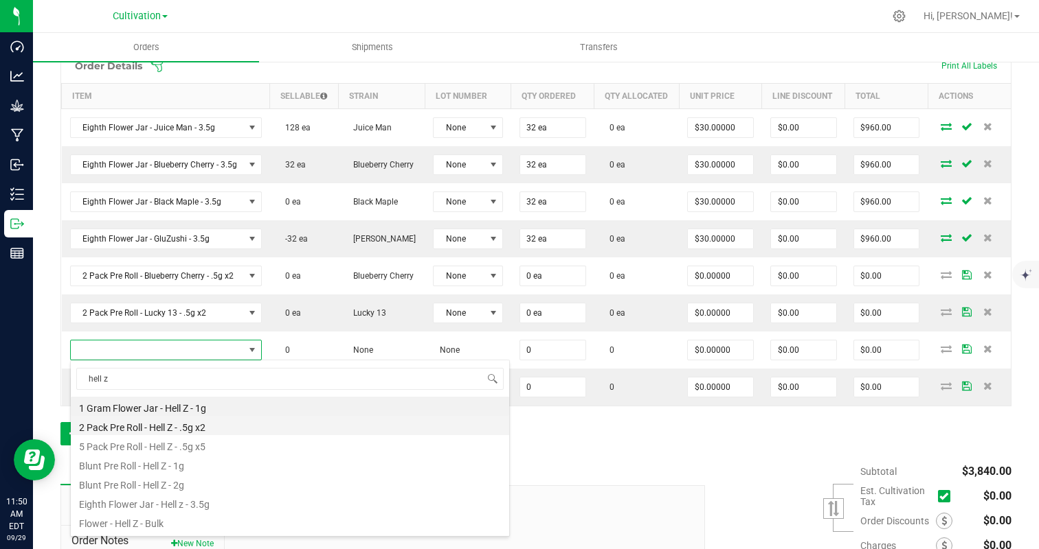
click at [227, 424] on li "2 Pack Pre Roll - Hell Z - .5g x2" at bounding box center [290, 425] width 438 height 19
type input "0 ea"
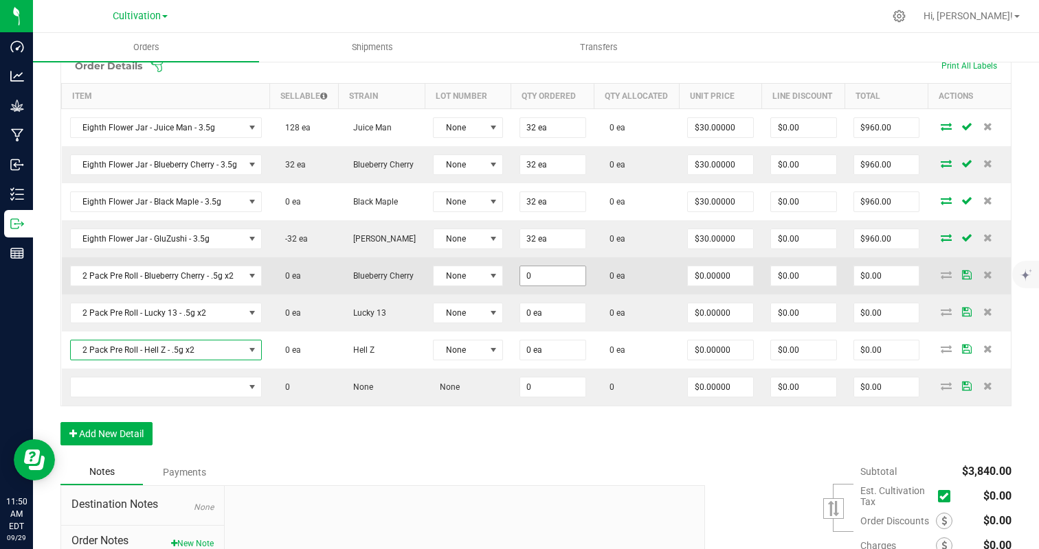
click at [549, 279] on input "0" at bounding box center [552, 275] width 65 height 19
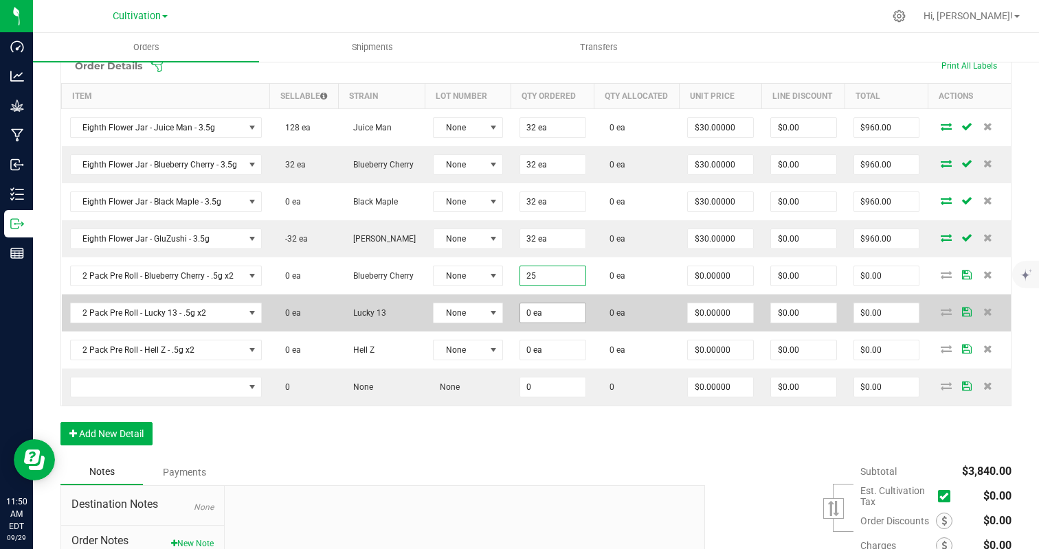
type input "25 ea"
click at [556, 319] on input "2" at bounding box center [552, 313] width 65 height 19
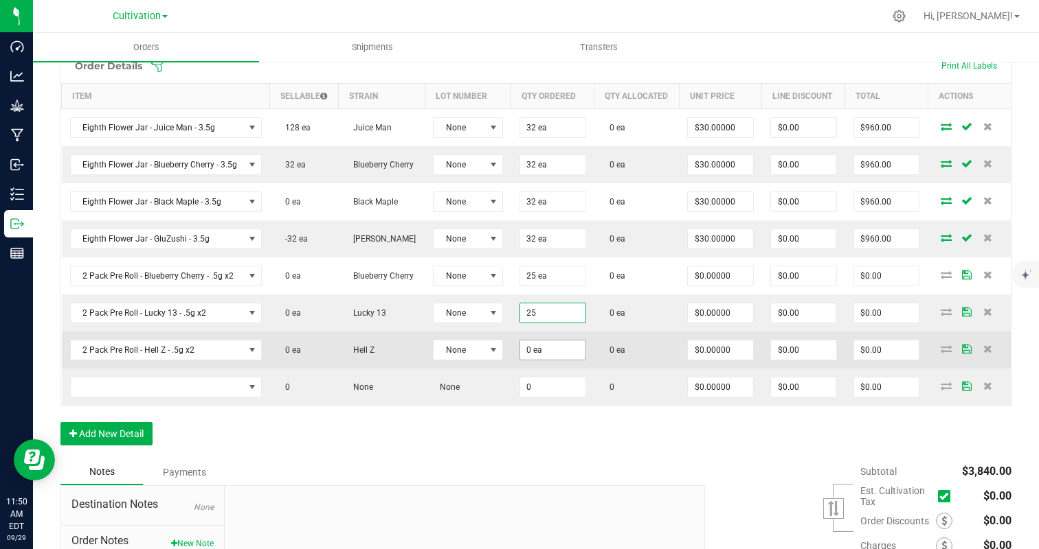
type input "25 ea"
click at [552, 341] on input "2" at bounding box center [552, 350] width 65 height 19
type input "25 ea"
click at [598, 343] on td "0 ea" at bounding box center [636, 350] width 85 height 37
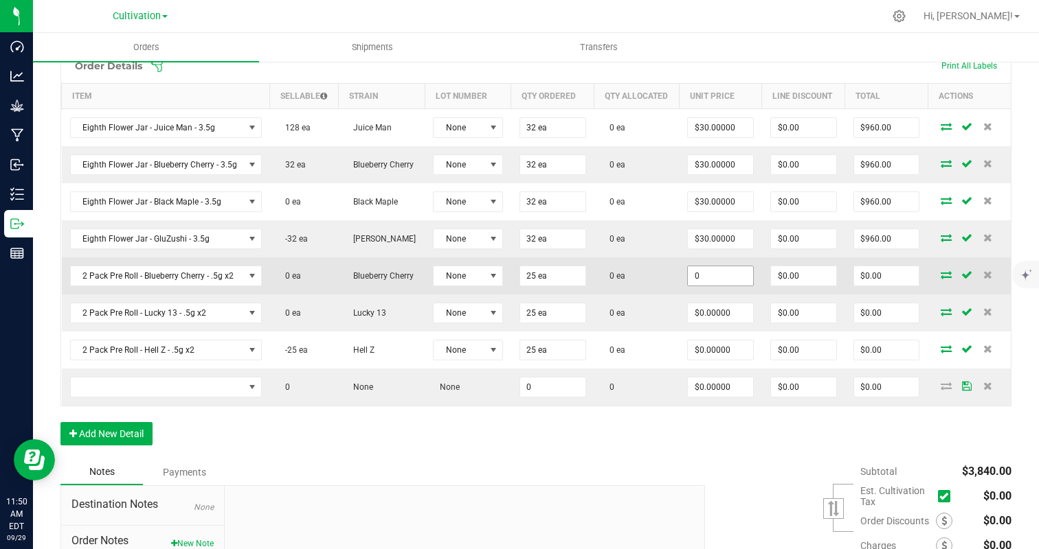
click at [747, 274] on input "0" at bounding box center [720, 275] width 65 height 19
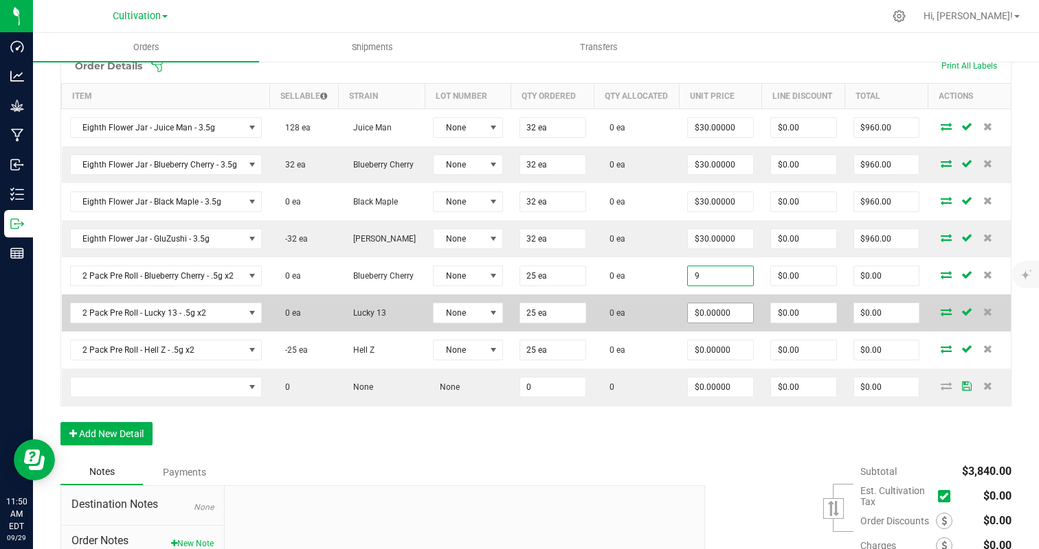
type input "$9.00000"
type input "$225.00"
click at [731, 306] on input "0" at bounding box center [720, 313] width 65 height 19
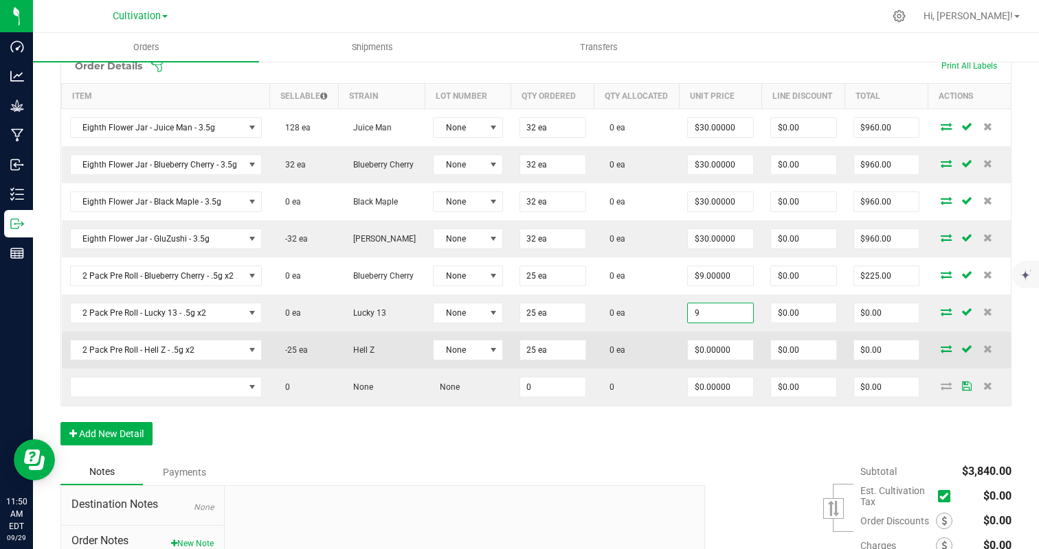
type input "$9.00000"
type input "$225.00"
click at [707, 363] on td "$0.00000" at bounding box center [720, 350] width 83 height 37
click at [710, 349] on input "0" at bounding box center [720, 350] width 65 height 19
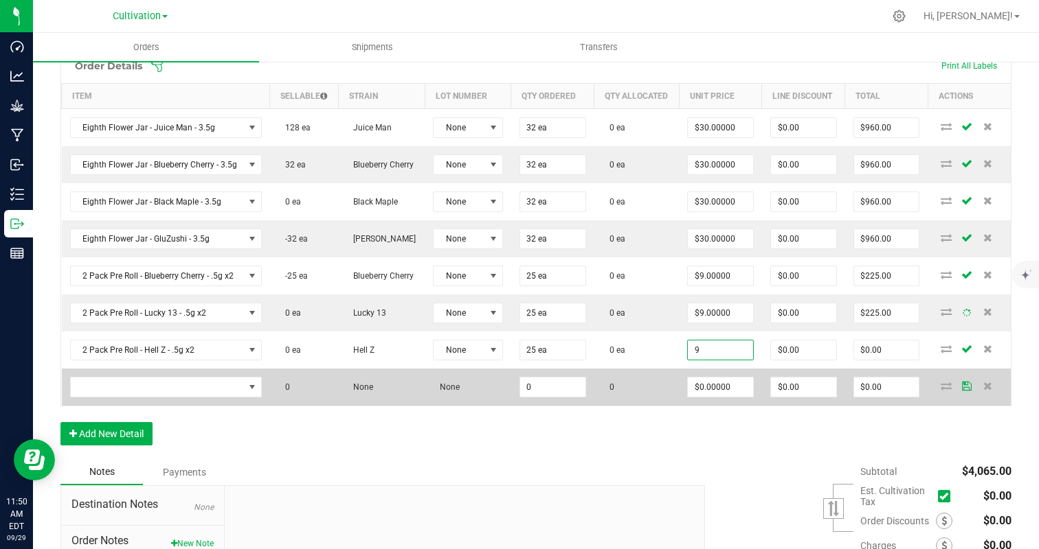
type input "$9.00000"
type input "$225.00"
click at [660, 396] on td "0" at bounding box center [636, 387] width 85 height 37
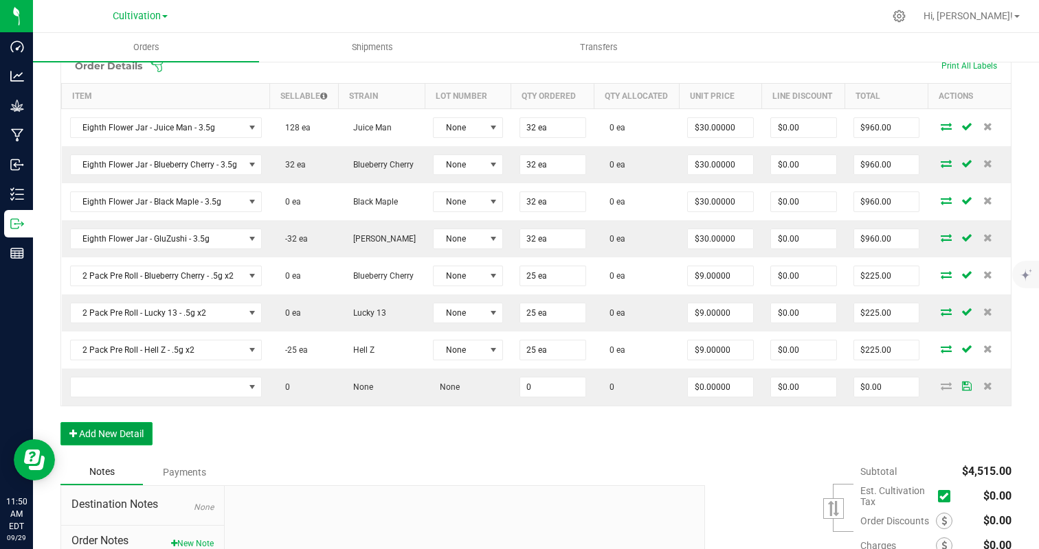
click at [129, 427] on button "Add New Detail" at bounding box center [106, 433] width 92 height 23
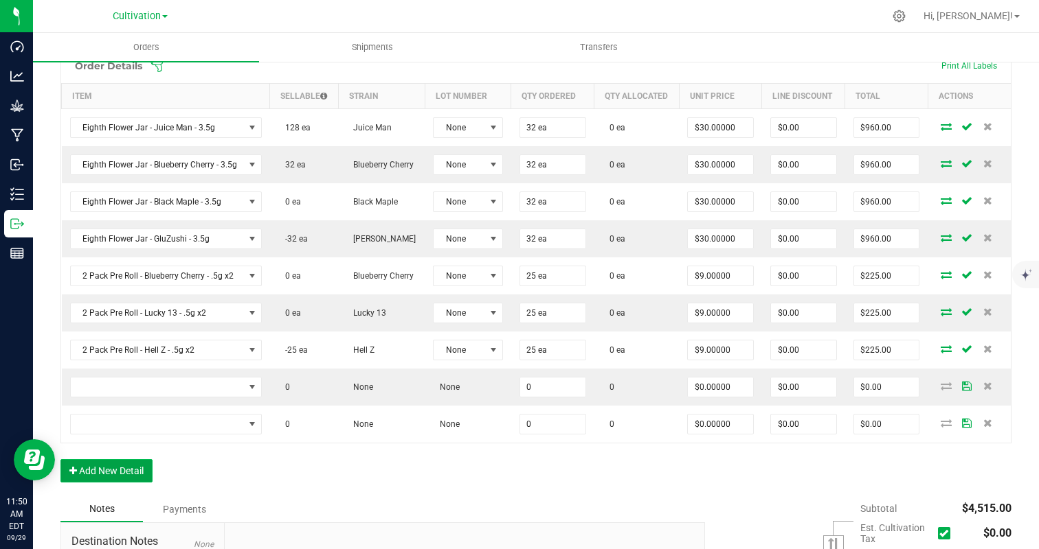
click at [120, 466] on button "Add New Detail" at bounding box center [106, 470] width 92 height 23
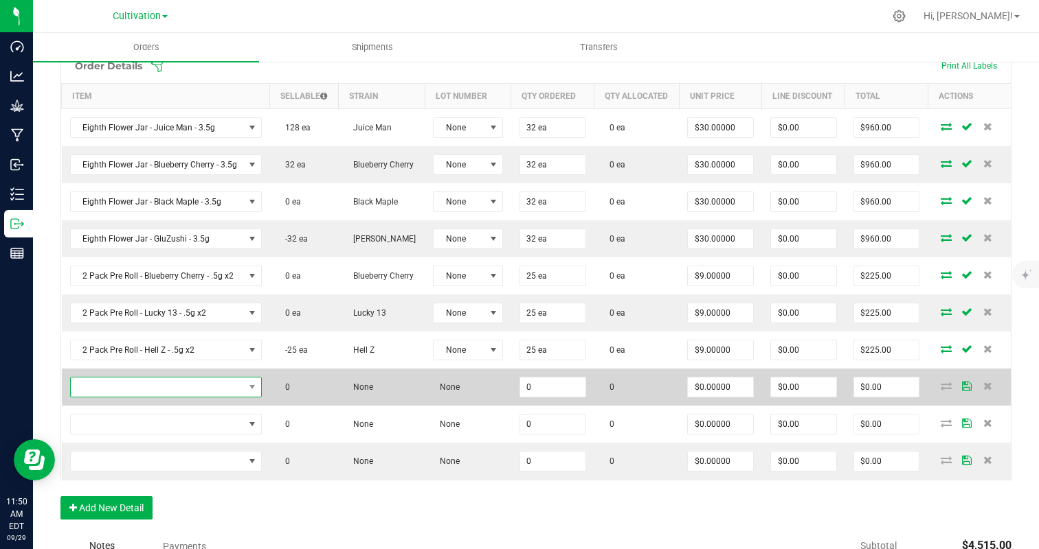
click at [154, 389] on span "NO DATA FOUND" at bounding box center [157, 387] width 173 height 19
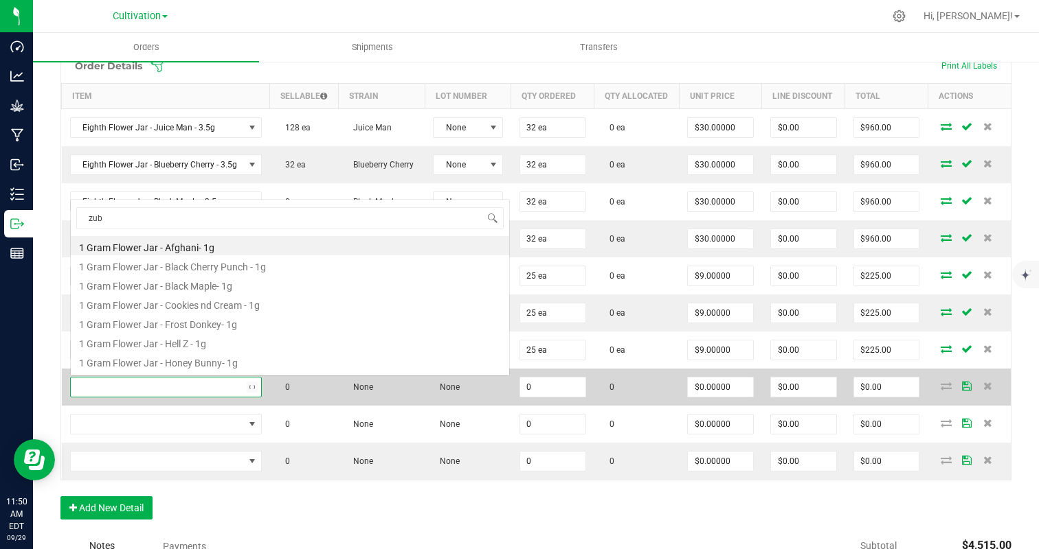
scroll to position [0, 0]
type input "zubai"
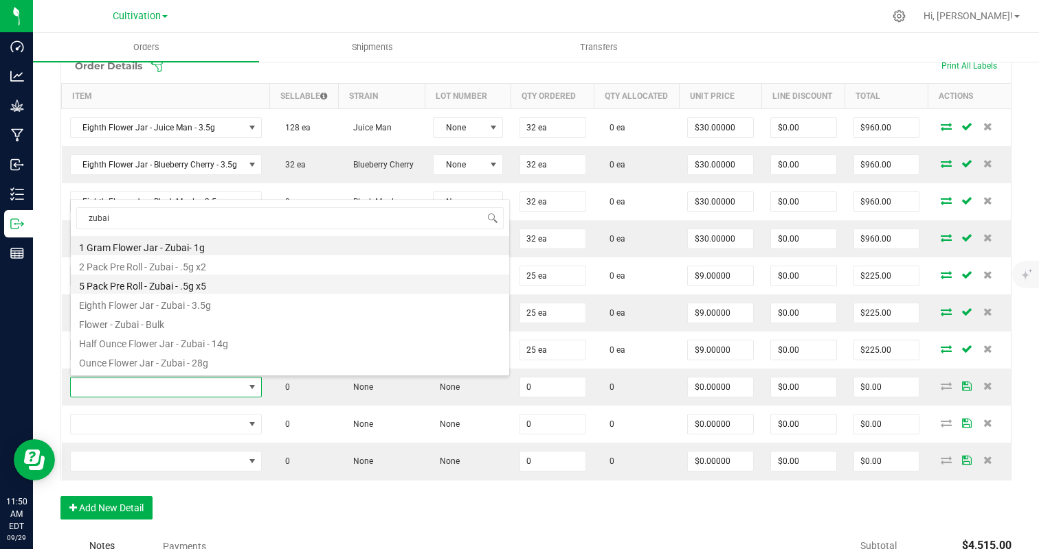
click at [224, 284] on li "5 Pack Pre Roll - Zubai - .5g x5" at bounding box center [290, 284] width 438 height 19
type input "0 ea"
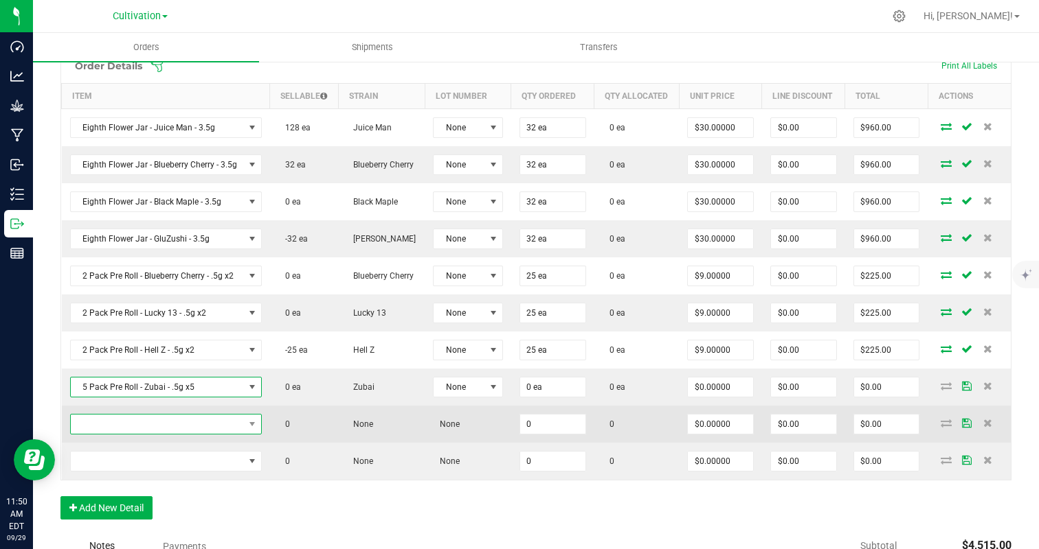
click at [182, 418] on span "NO DATA FOUND" at bounding box center [157, 424] width 173 height 19
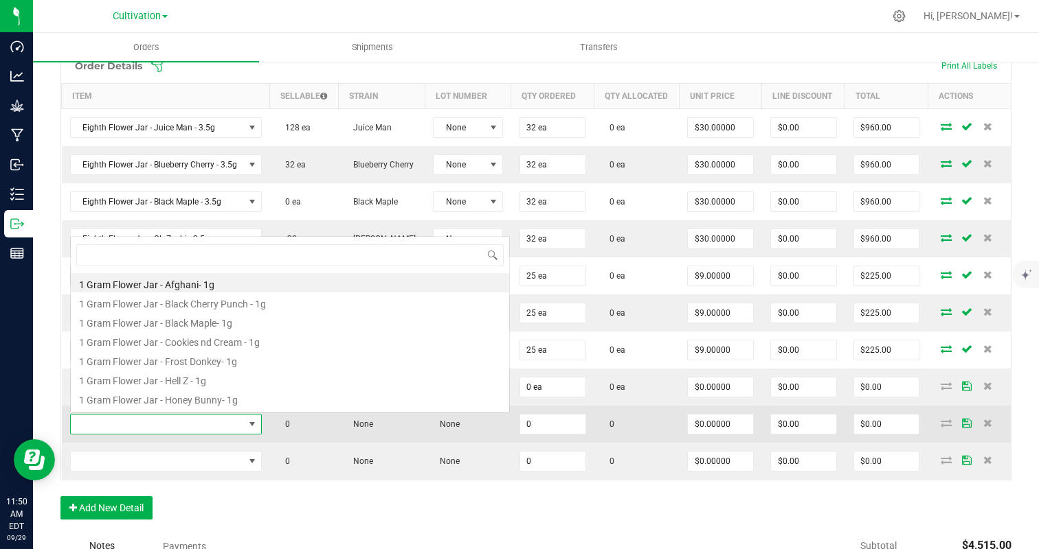
scroll to position [21, 190]
type input "orangu"
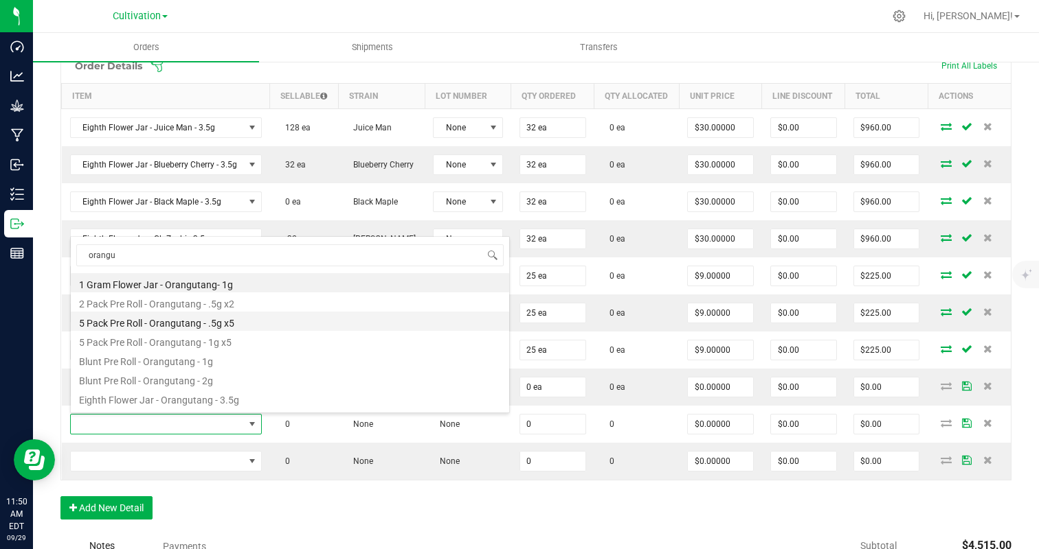
click at [219, 320] on li "5 Pack Pre Roll - Orangutang - .5g x5" at bounding box center [290, 321] width 438 height 19
type input "0 ea"
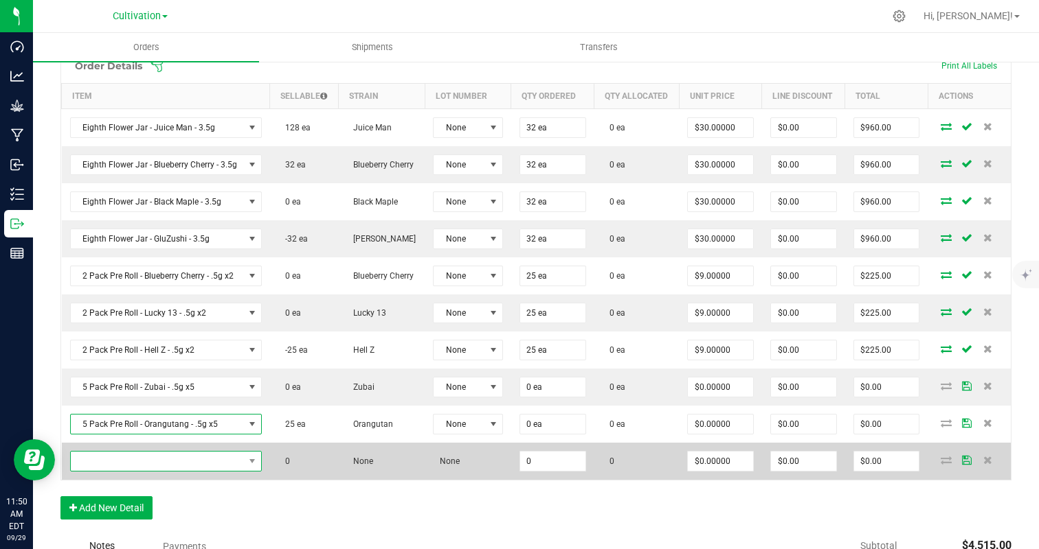
click at [176, 464] on span "NO DATA FOUND" at bounding box center [157, 461] width 173 height 19
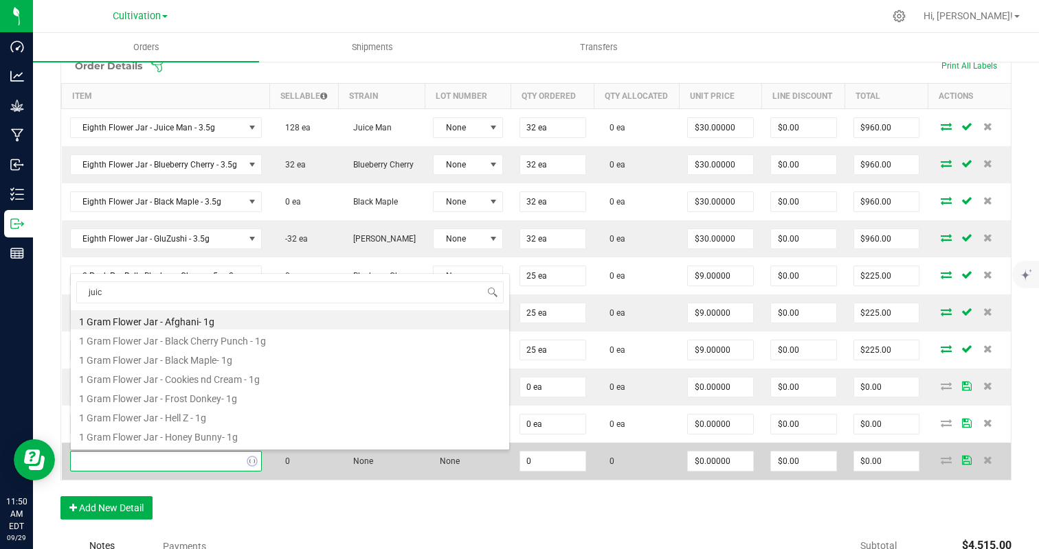
type input "juice"
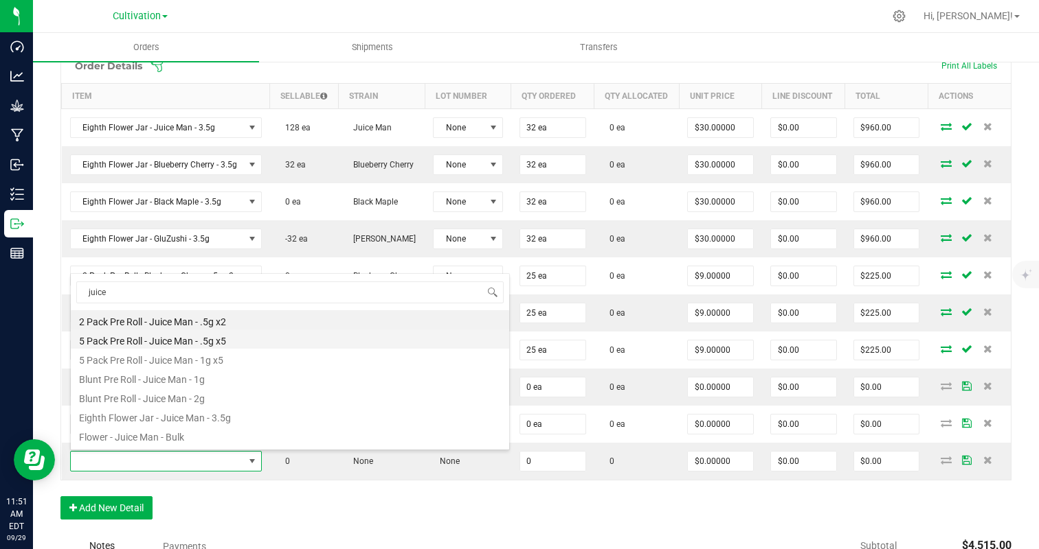
click at [266, 334] on li "5 Pack Pre Roll - Juice Man - .5g x5" at bounding box center [290, 339] width 438 height 19
type input "0 ea"
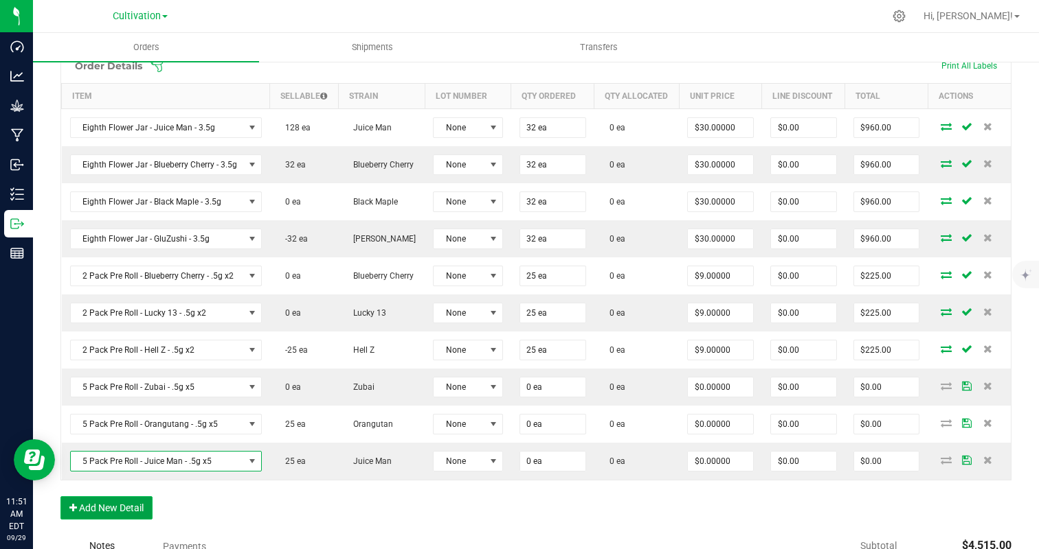
click at [120, 504] on button "Add New Detail" at bounding box center [106, 508] width 92 height 23
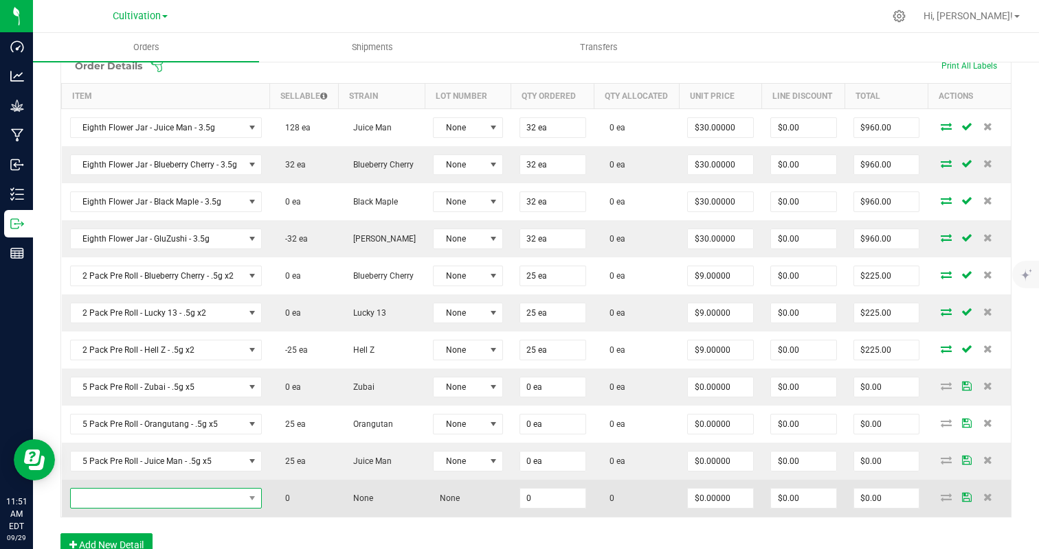
click at [151, 503] on span "NO DATA FOUND" at bounding box center [157, 498] width 173 height 19
click at [167, 504] on span "NO DATA FOUND" at bounding box center [157, 498] width 173 height 19
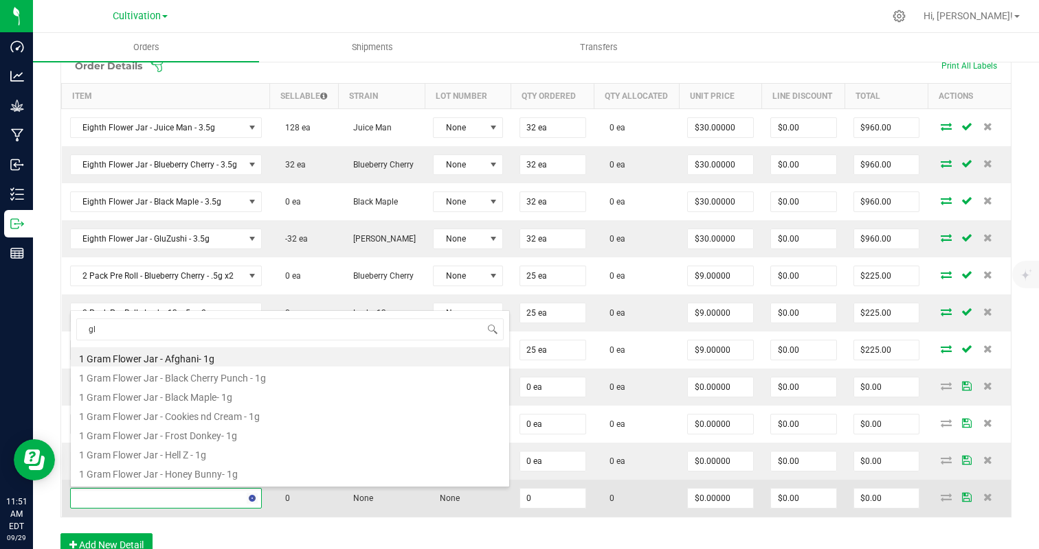
type input "glu"
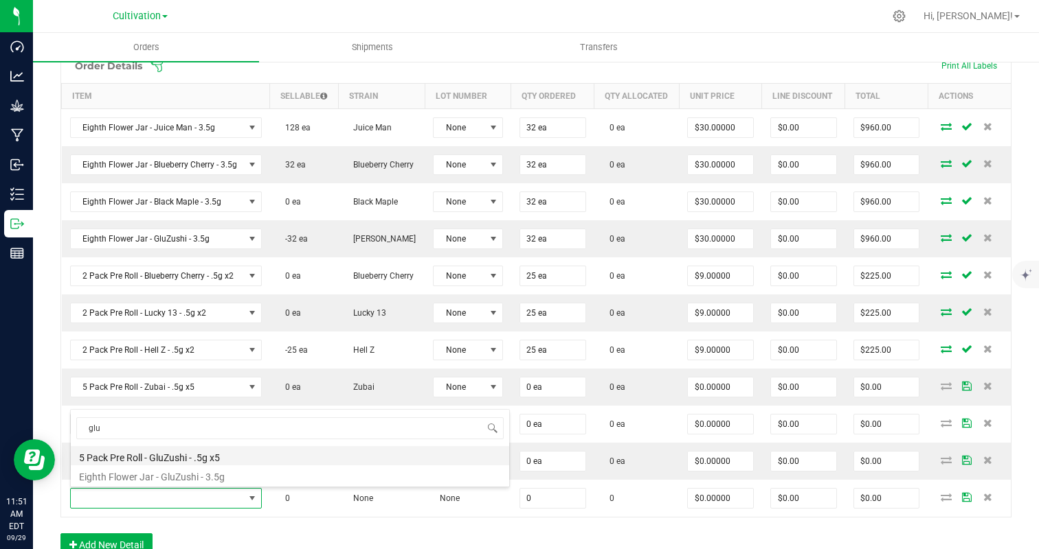
click at [216, 461] on li "5 Pack Pre Roll - GluZushi - .5g x5" at bounding box center [290, 455] width 438 height 19
type input "0 ea"
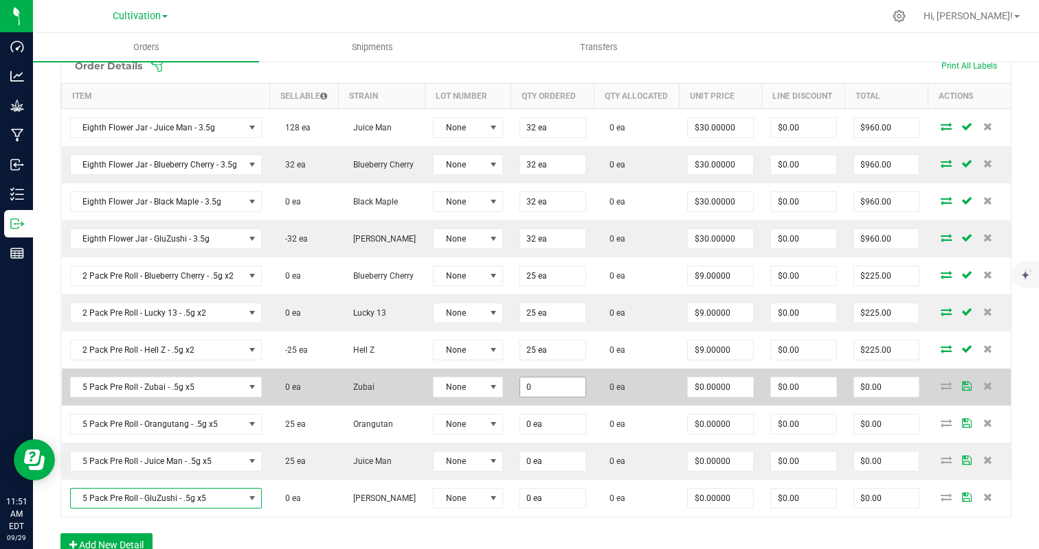
click at [550, 390] on input "0" at bounding box center [552, 387] width 65 height 19
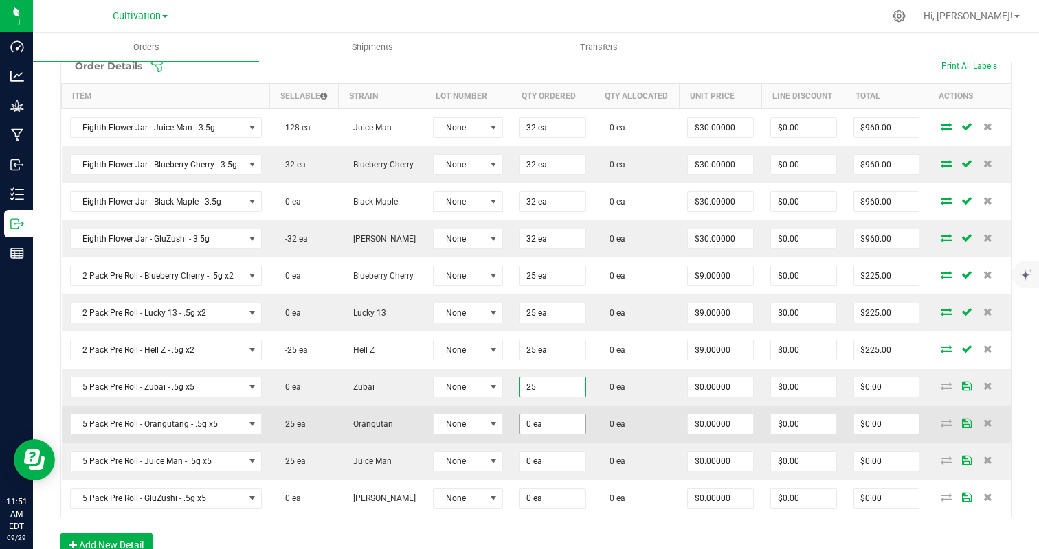
type input "25 ea"
click at [546, 423] on input "2" at bounding box center [552, 424] width 65 height 19
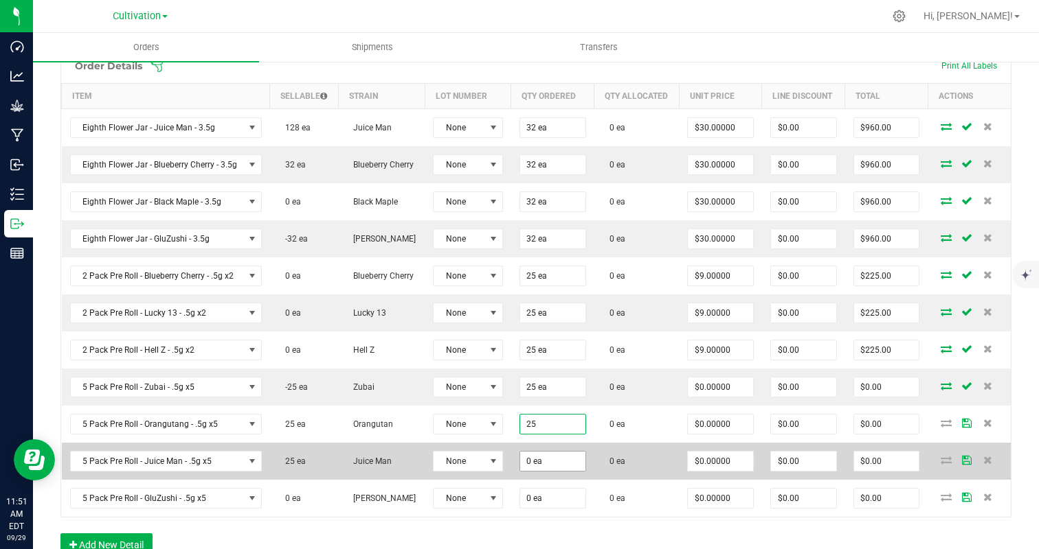
type input "25 ea"
click at [545, 452] on input "0" at bounding box center [552, 461] width 65 height 19
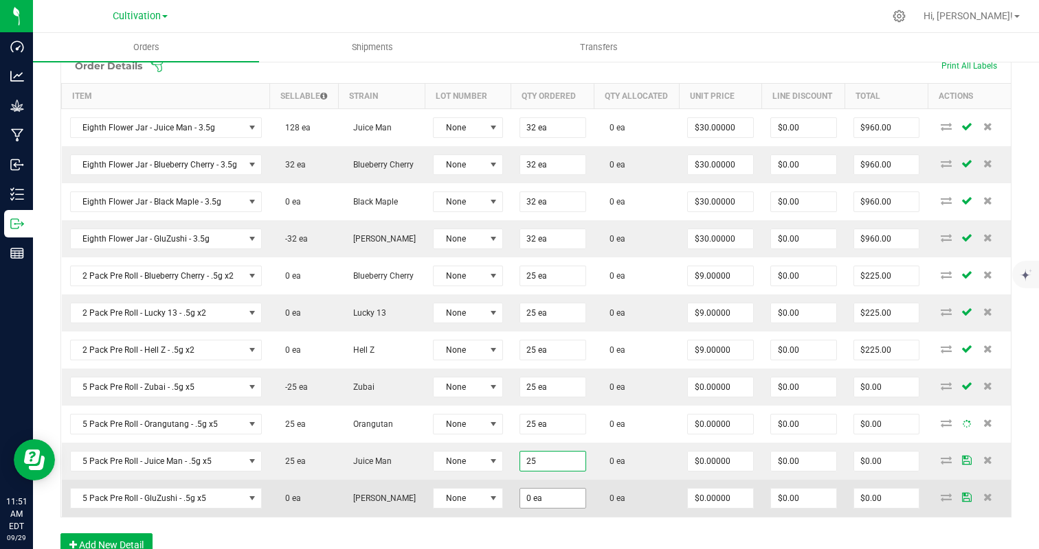
type input "25 ea"
click at [545, 503] on input "2" at bounding box center [552, 498] width 65 height 19
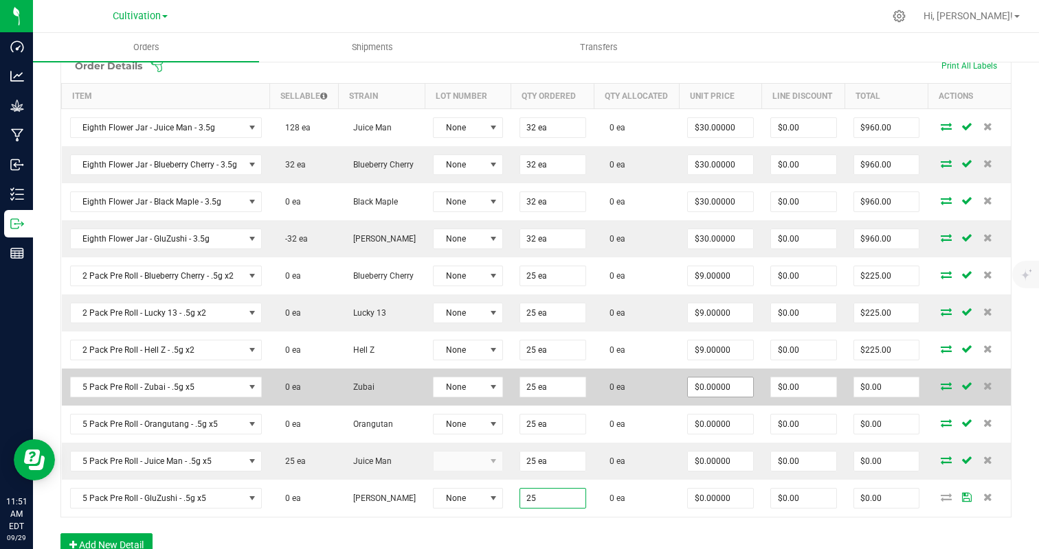
type input "25 ea"
click at [718, 391] on input "0" at bounding box center [720, 387] width 65 height 19
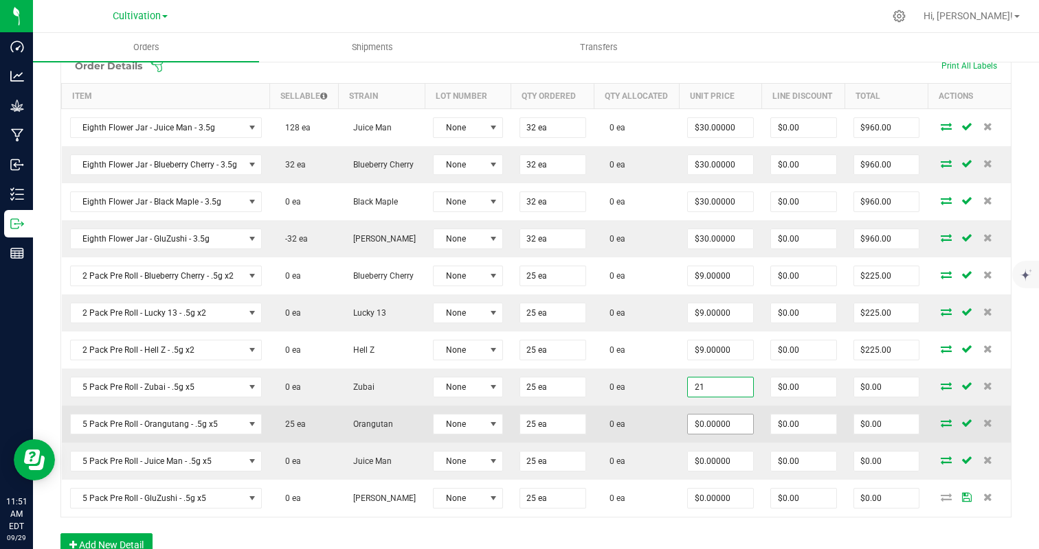
type input "$21.00000"
type input "$525.00"
click at [718, 414] on span "$0.00000" at bounding box center [720, 424] width 67 height 21
click at [718, 422] on input "2" at bounding box center [720, 424] width 65 height 19
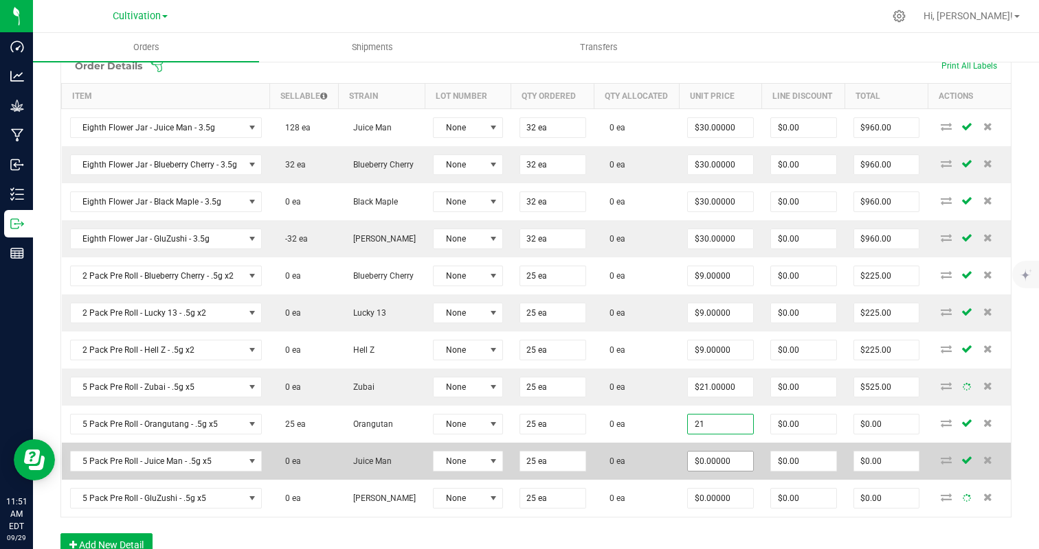
type input "$21.00000"
type input "$525.00"
click at [718, 462] on input "2" at bounding box center [720, 461] width 65 height 19
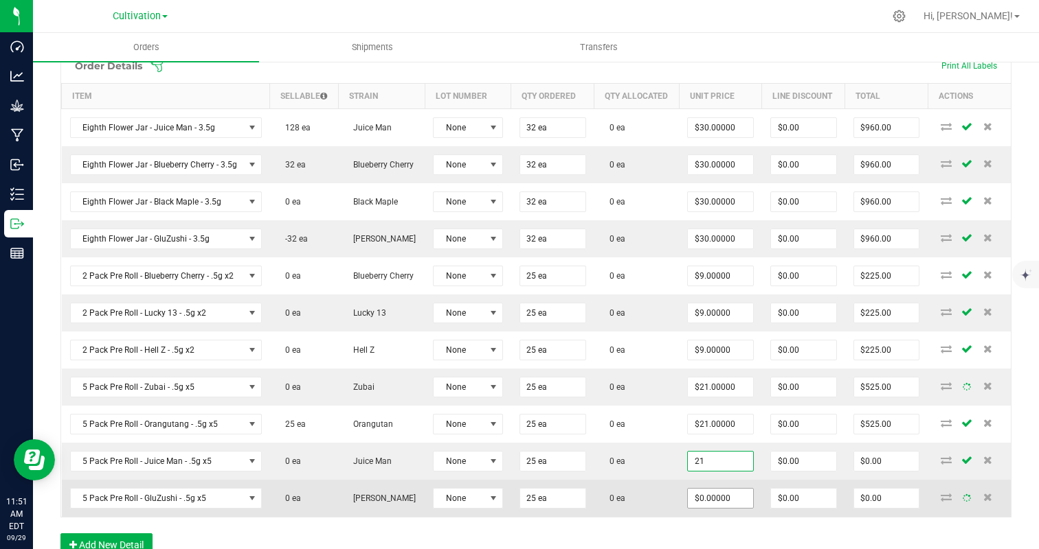
type input "21"
type input "0"
type input "$21.00000"
type input "$525.00"
click at [720, 505] on input "2" at bounding box center [720, 498] width 65 height 19
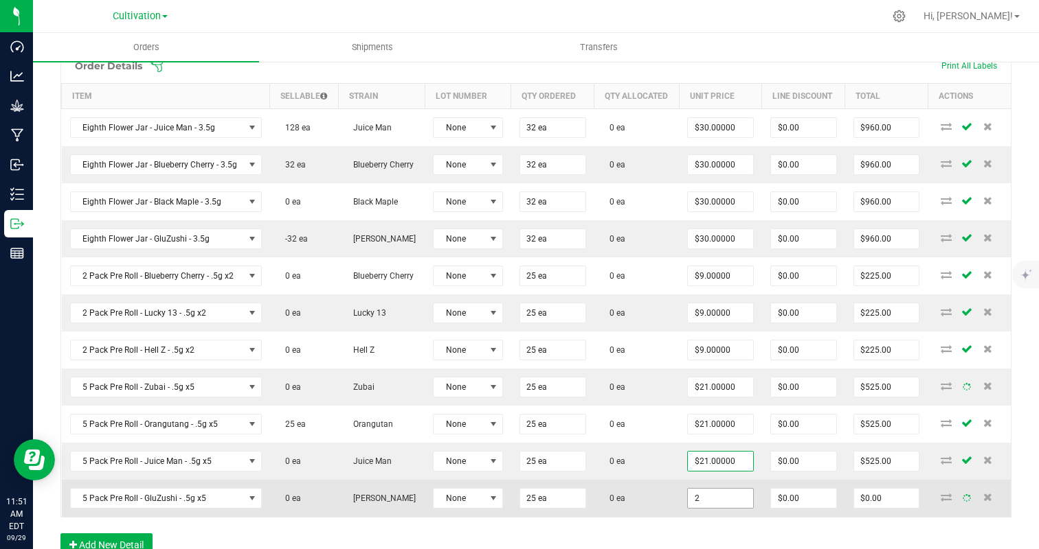
type input "21"
click at [660, 484] on td "0 ea" at bounding box center [636, 498] width 85 height 37
click at [713, 500] on input "0" at bounding box center [720, 498] width 65 height 19
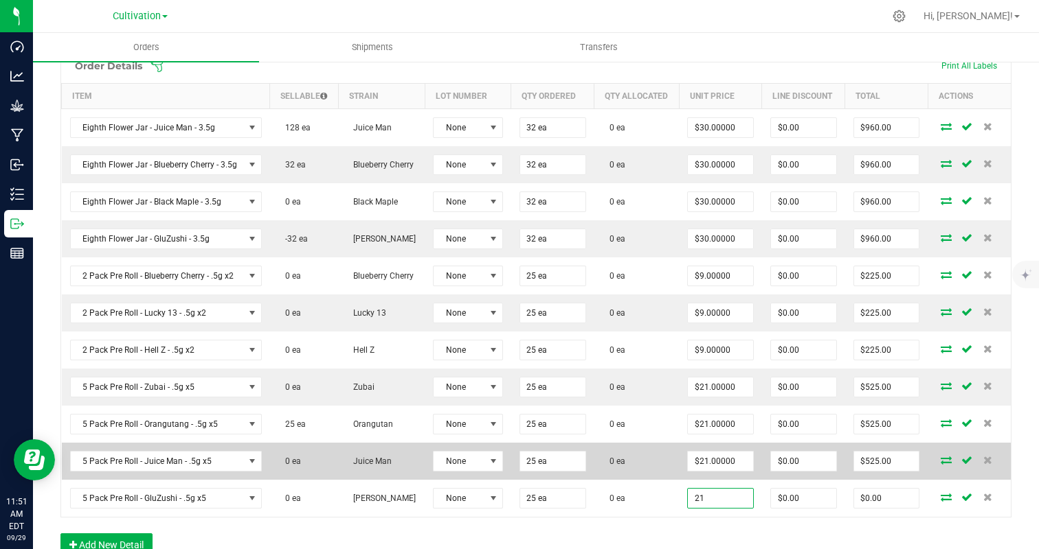
type input "$21.00000"
type input "$525.00"
click at [657, 466] on td "0 ea" at bounding box center [636, 461] width 85 height 37
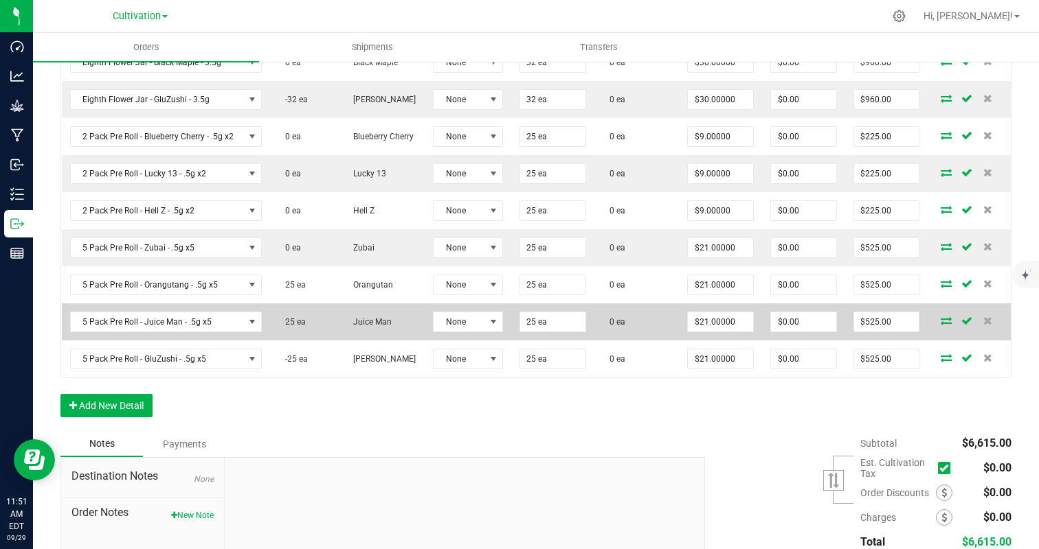
scroll to position [646, 0]
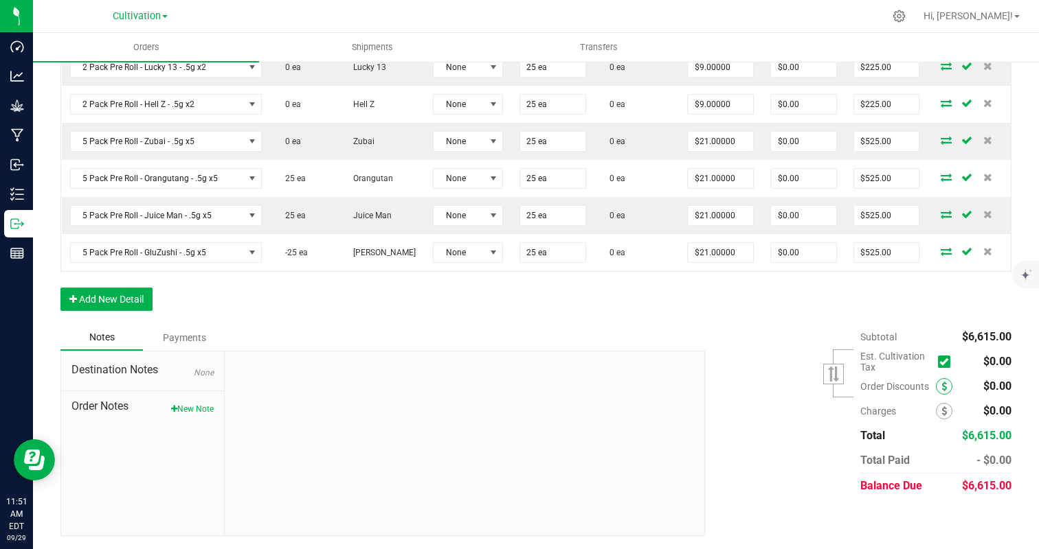
click at [945, 387] on icon at bounding box center [943, 387] width 5 height 10
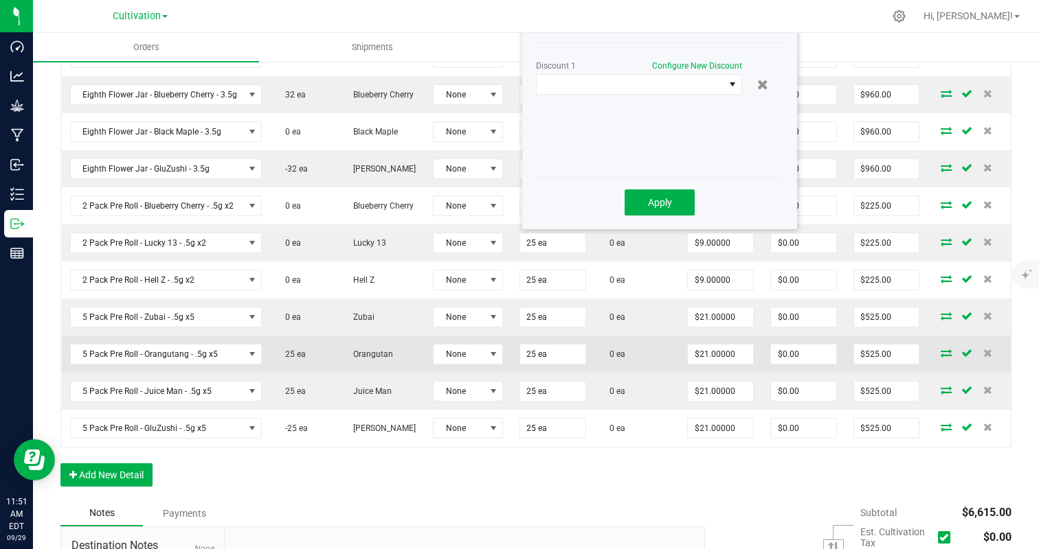
scroll to position [467, 0]
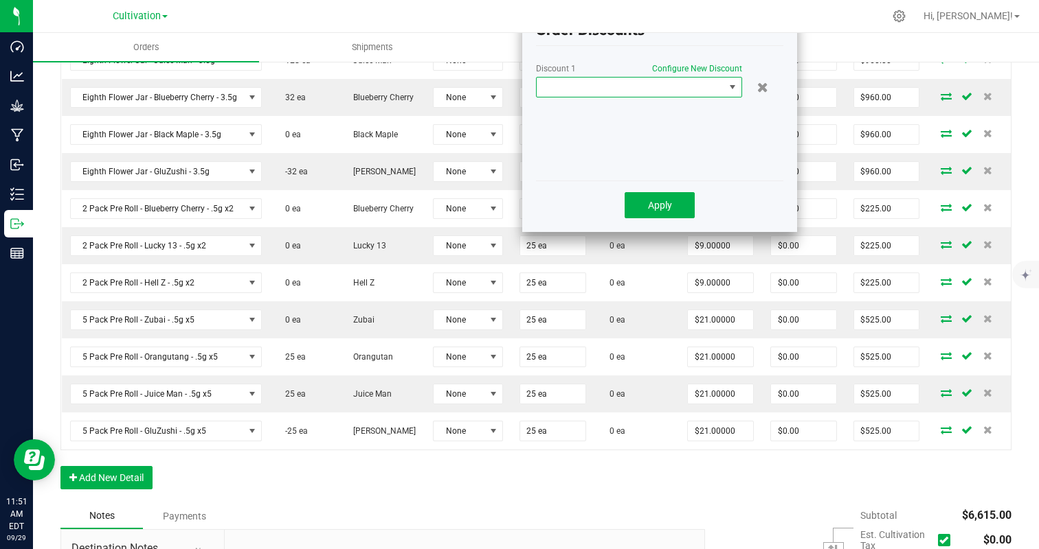
click at [597, 81] on span at bounding box center [630, 87] width 188 height 19
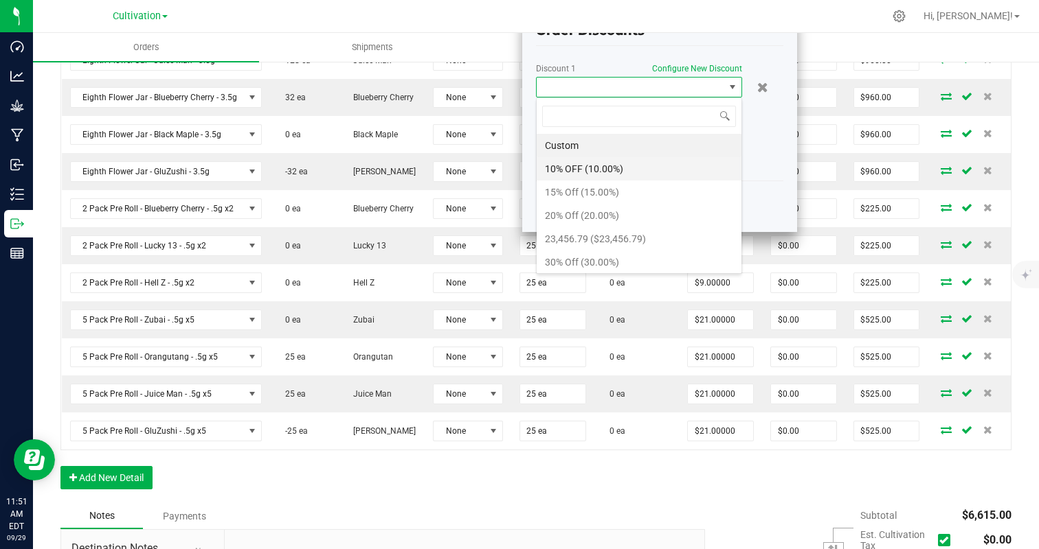
scroll to position [21, 206]
click at [583, 194] on li "15% Off (15.00%)" at bounding box center [638, 192] width 205 height 23
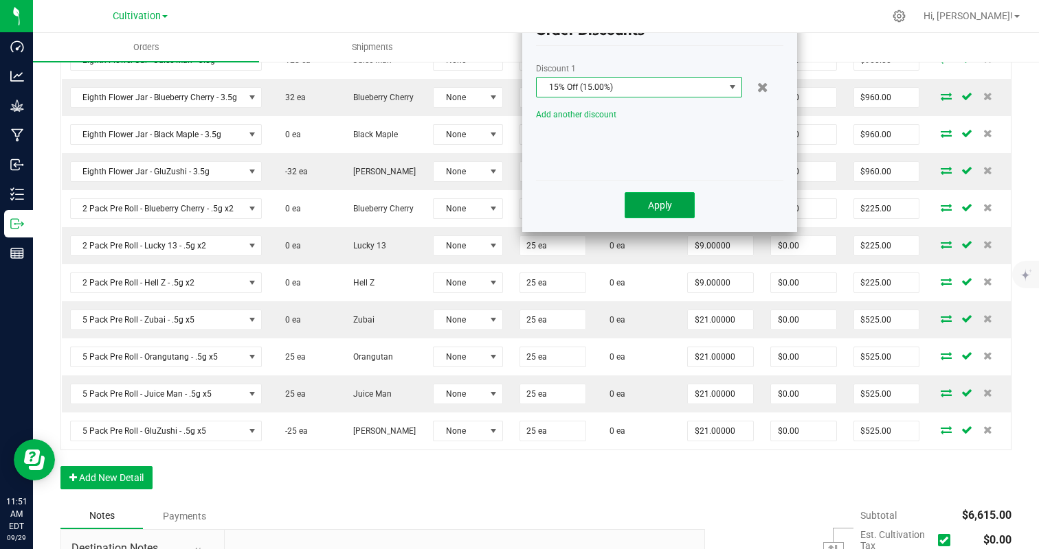
click at [648, 204] on span "Apply" at bounding box center [660, 205] width 24 height 11
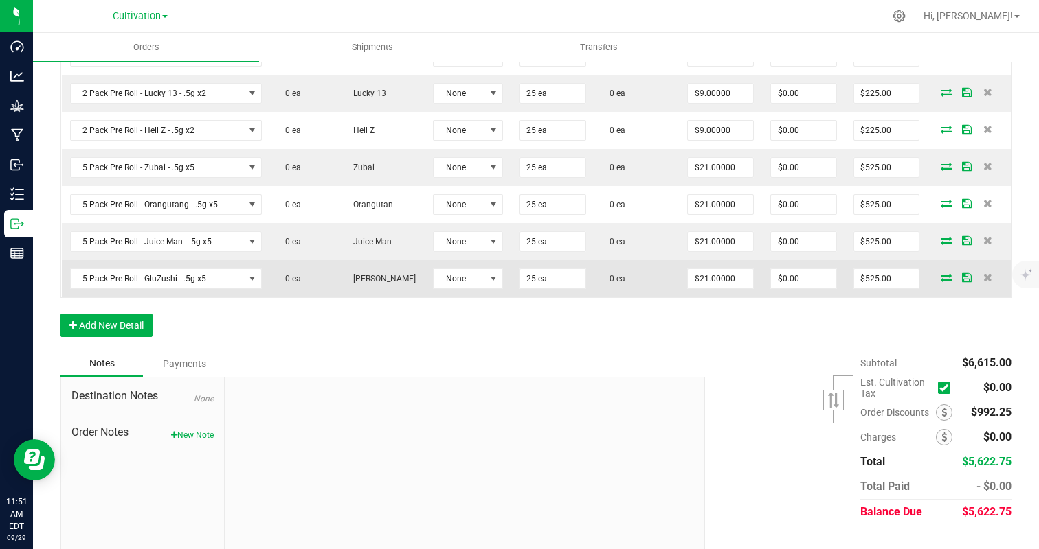
scroll to position [0, 0]
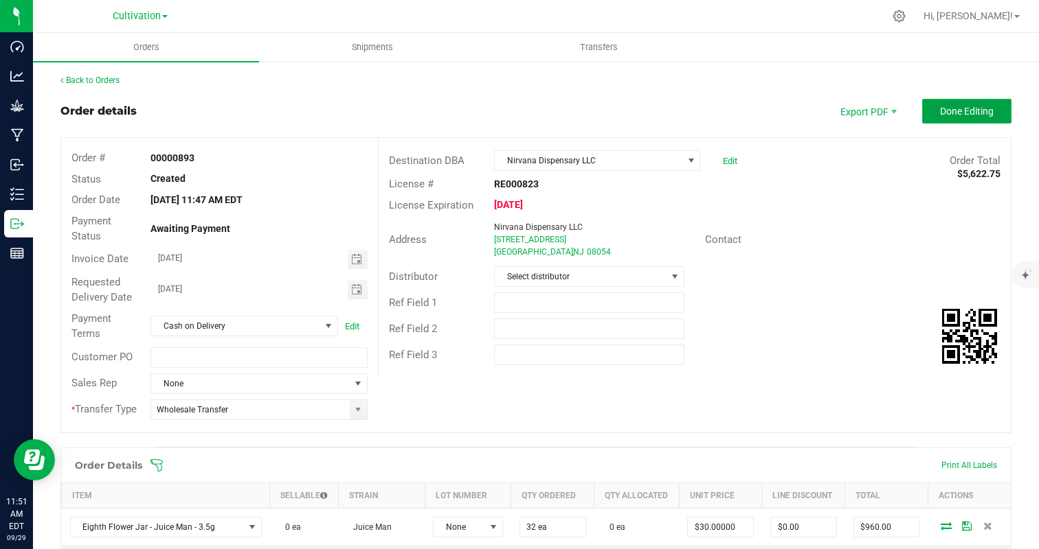
click at [971, 109] on span "Done Editing" at bounding box center [967, 111] width 54 height 11
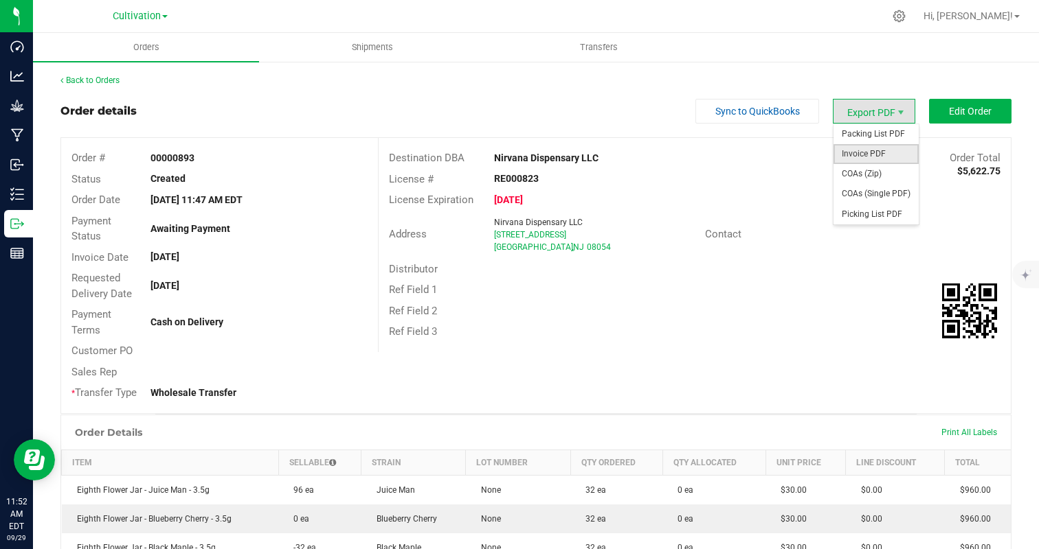
click at [878, 152] on span "Invoice PDF" at bounding box center [875, 154] width 85 height 20
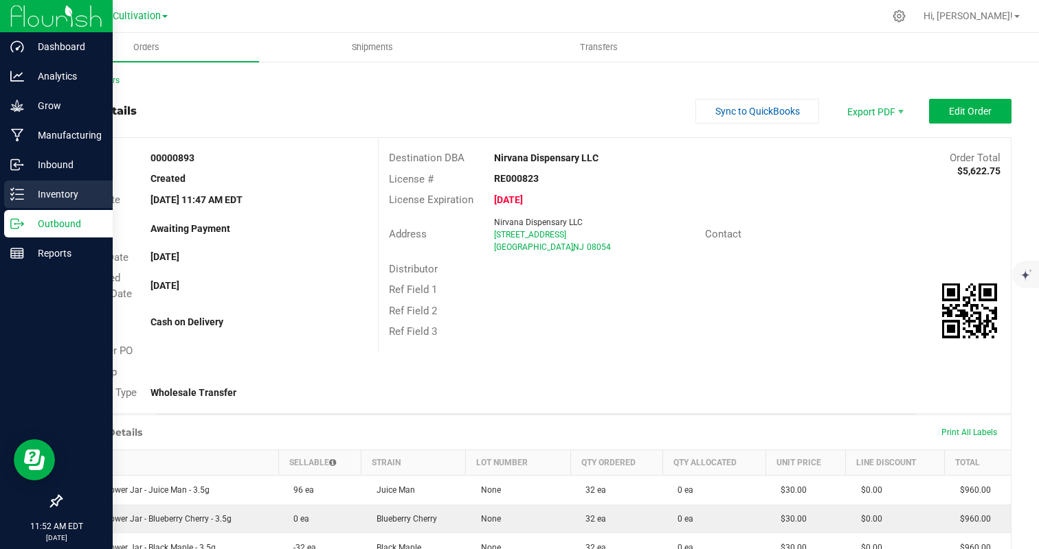
click at [33, 195] on p "Inventory" at bounding box center [65, 194] width 82 height 16
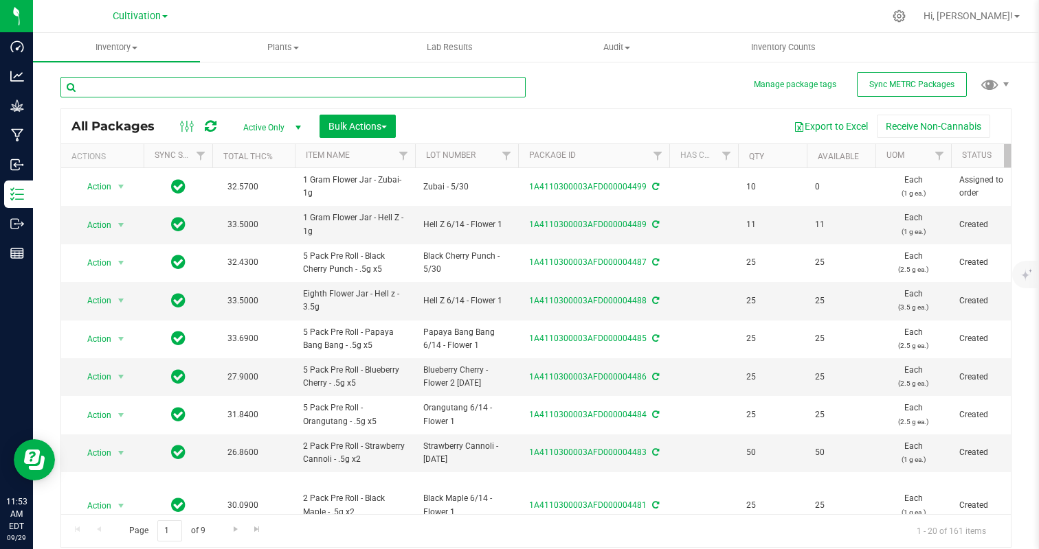
click at [225, 93] on input "text" at bounding box center [292, 87] width 465 height 21
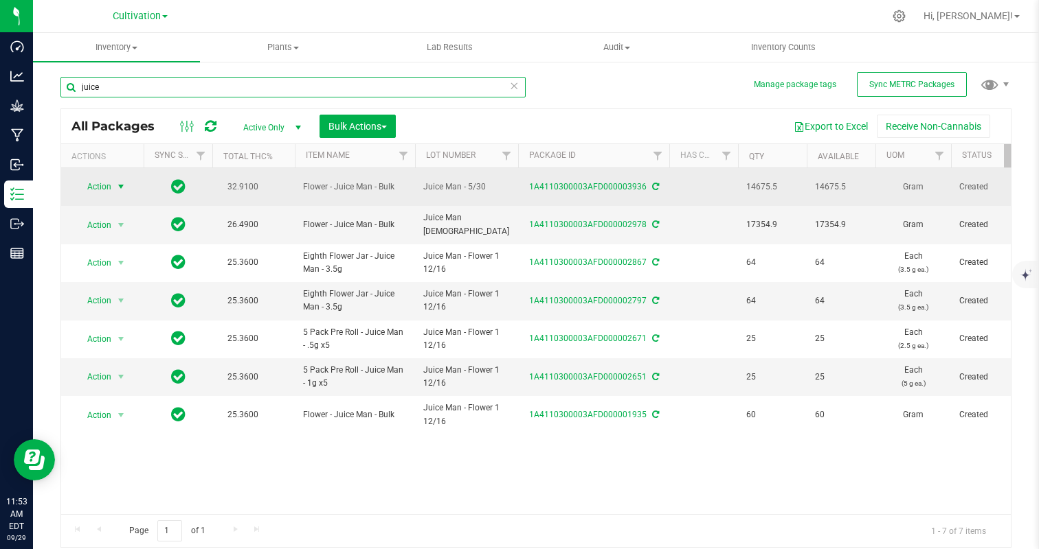
type input "juice"
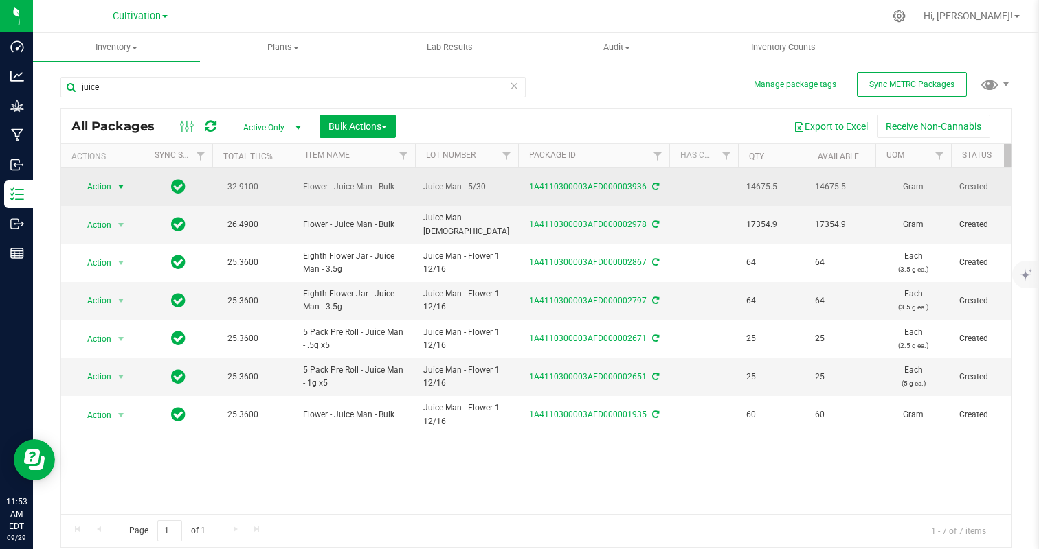
click at [114, 194] on span "select" at bounding box center [121, 186] width 17 height 19
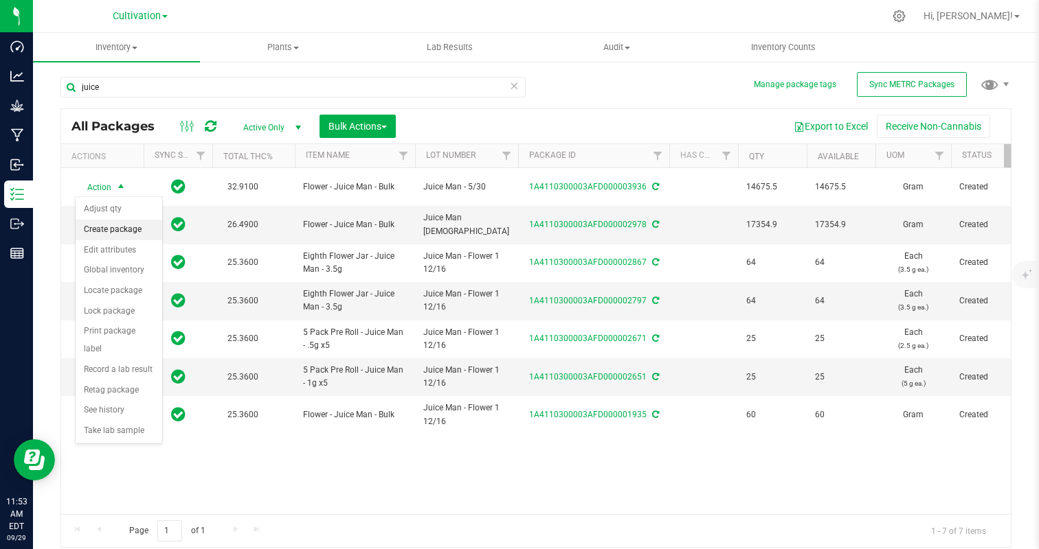
click at [125, 227] on li "Create package" at bounding box center [119, 230] width 87 height 21
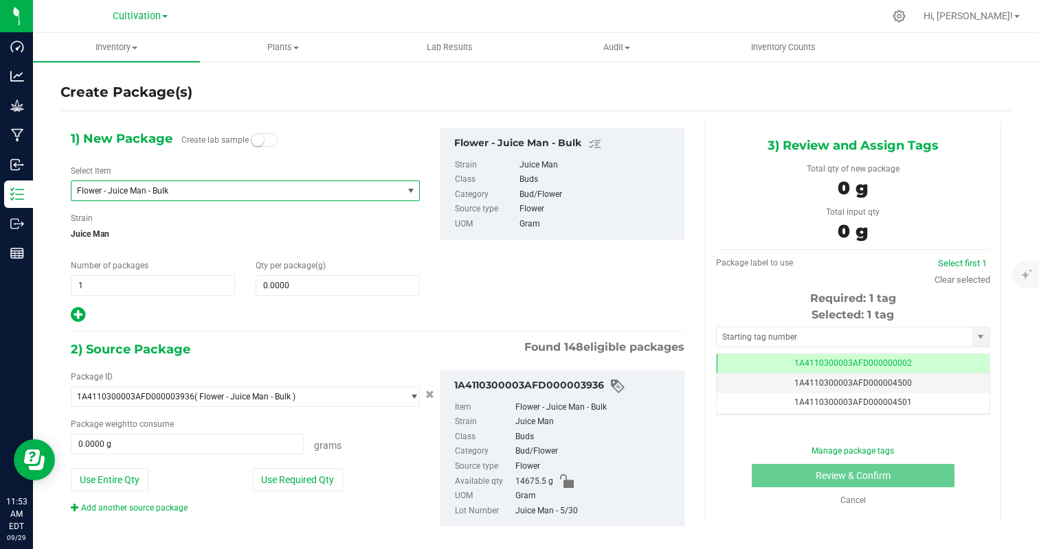
click at [155, 197] on span "Flower - Juice Man - Bulk" at bounding box center [236, 190] width 330 height 19
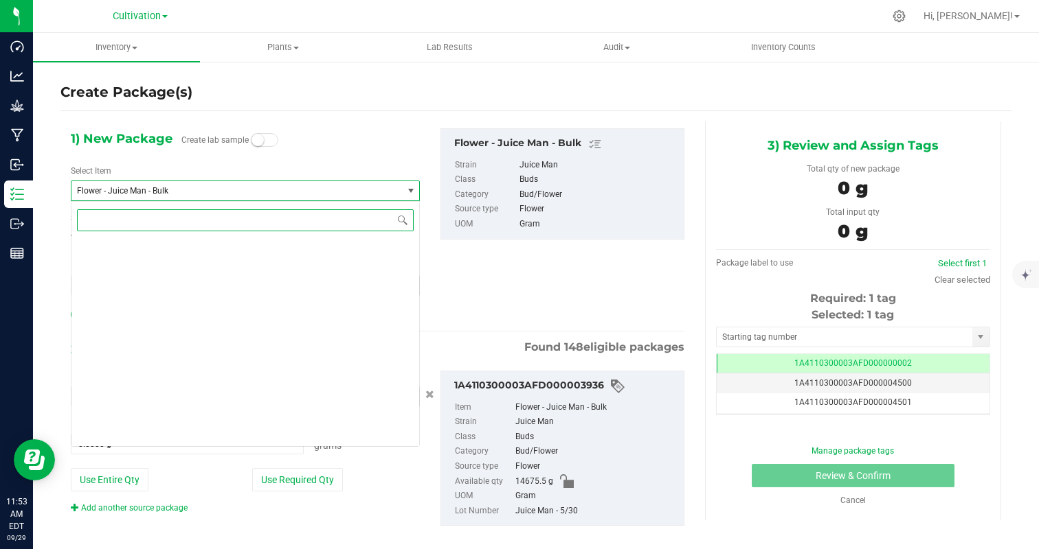
scroll to position [4731, 0]
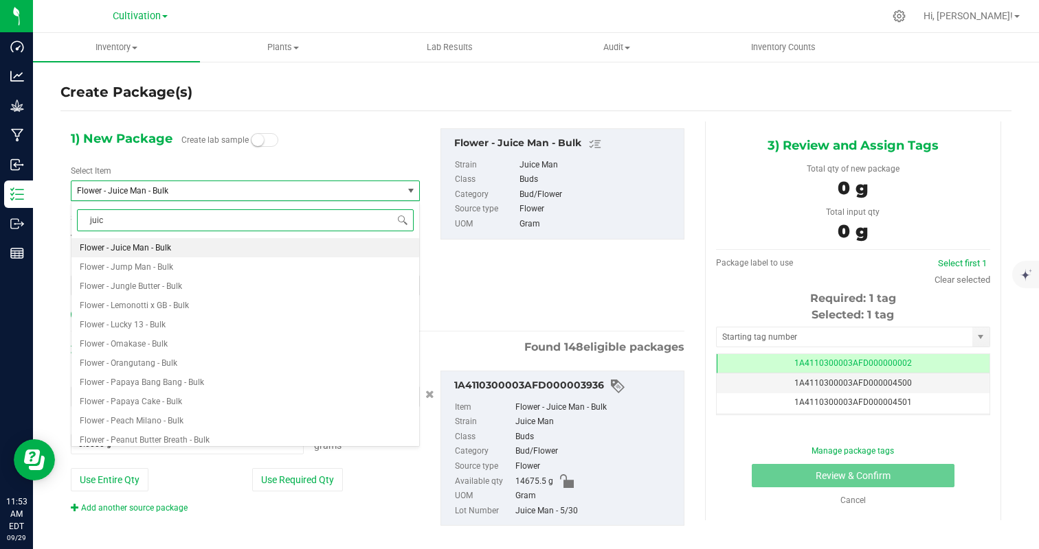
type input "juice"
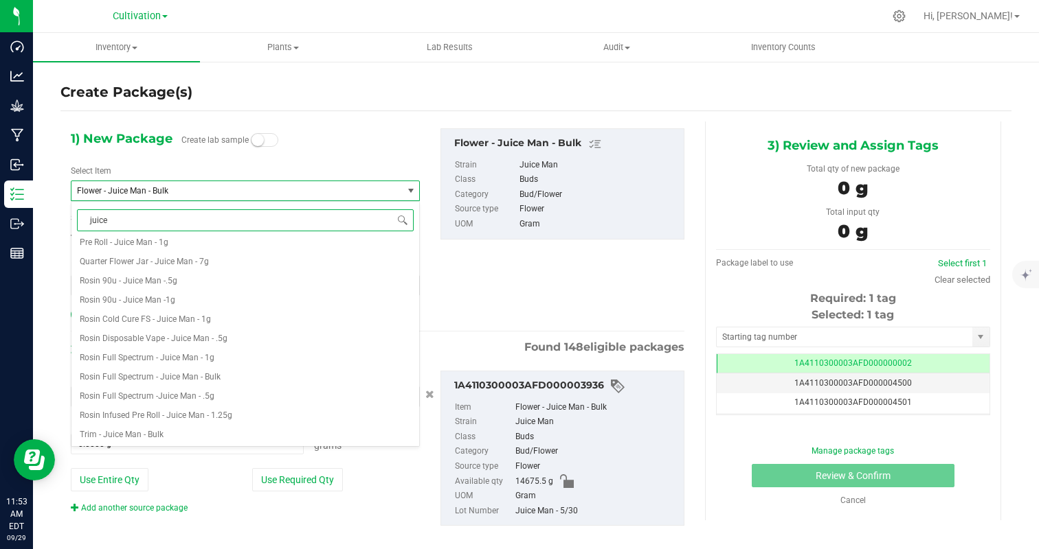
scroll to position [0, 0]
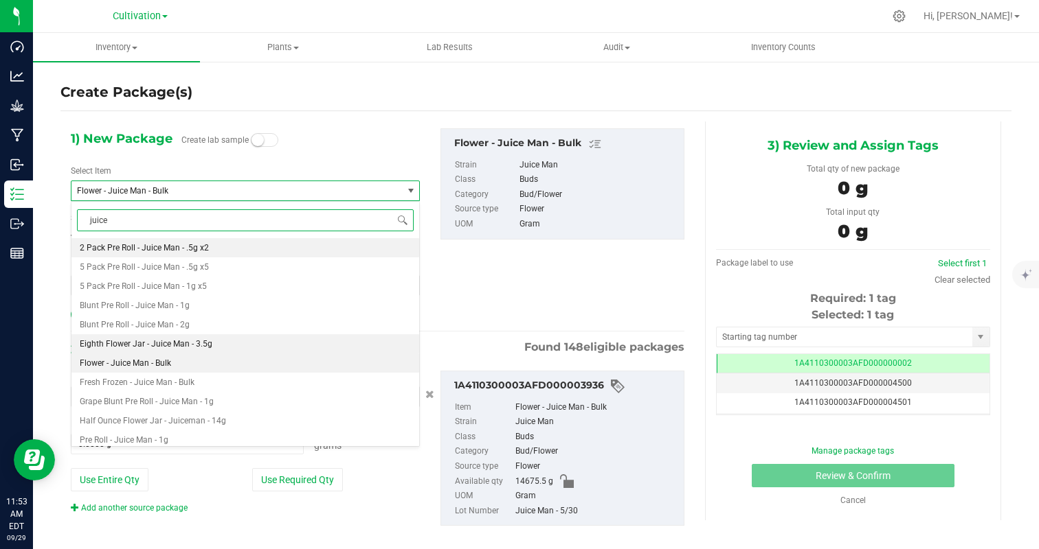
click at [201, 345] on span "Eighth Flower Jar - Juice Man - 3.5g" at bounding box center [146, 344] width 133 height 10
type input "0"
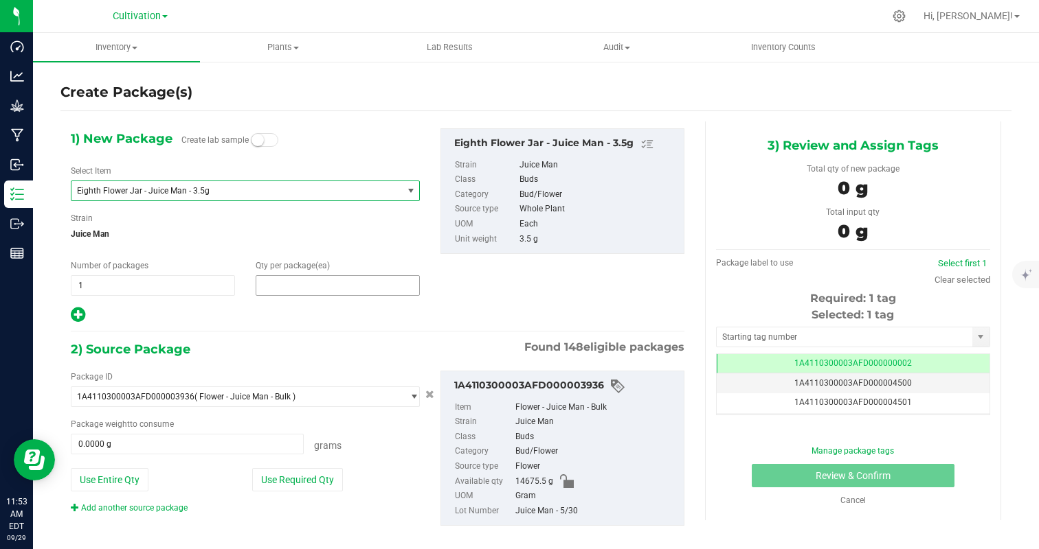
click at [306, 277] on span at bounding box center [338, 285] width 164 height 21
type input "32"
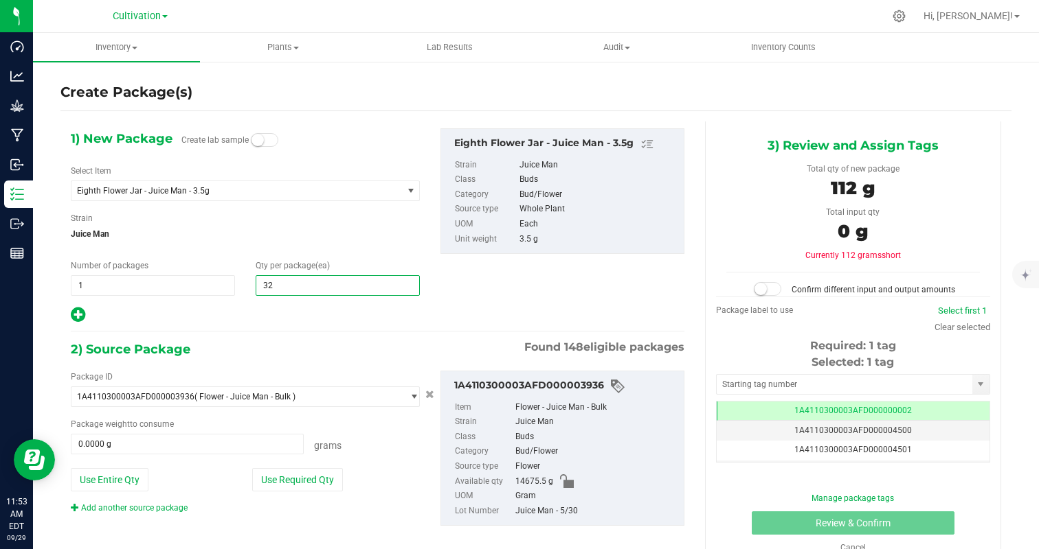
type input "32"
click at [271, 301] on div "1) New Package Create lab sample Select Item Eighth Flower Jar - Juice Man - 3.…" at bounding box center [245, 226] width 370 height 196
click at [296, 484] on button "Use Required Qty" at bounding box center [297, 479] width 91 height 23
type input "112.0000 g"
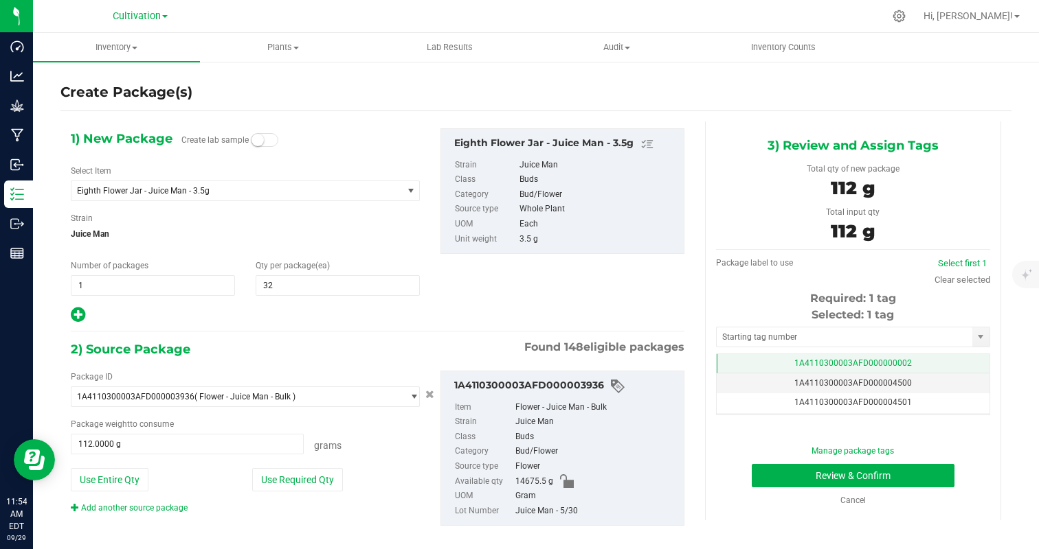
click at [869, 359] on span "1A4110300003AFD000000002" at bounding box center [852, 364] width 117 height 10
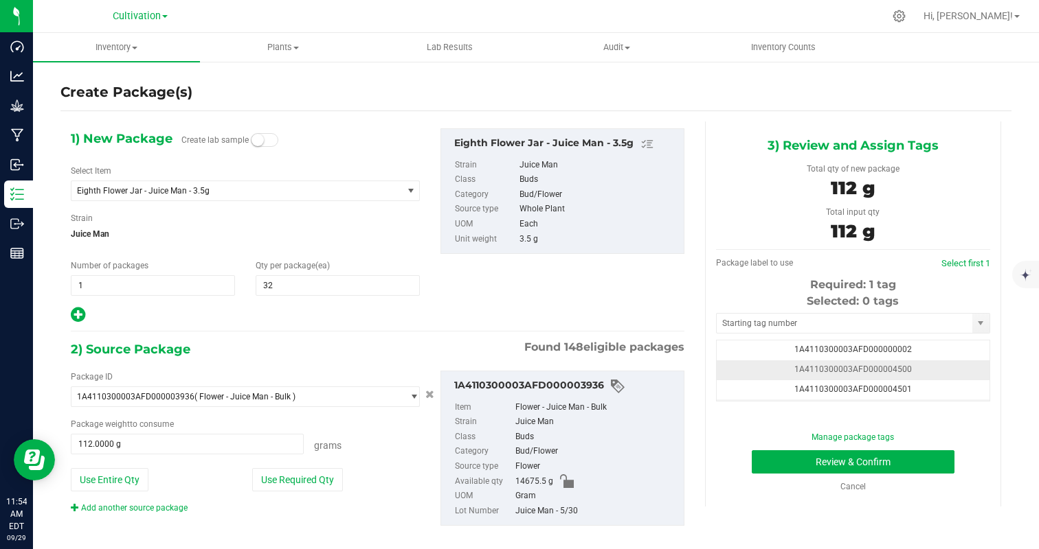
click at [911, 375] on td "1A4110300003AFD000004500" at bounding box center [852, 371] width 273 height 20
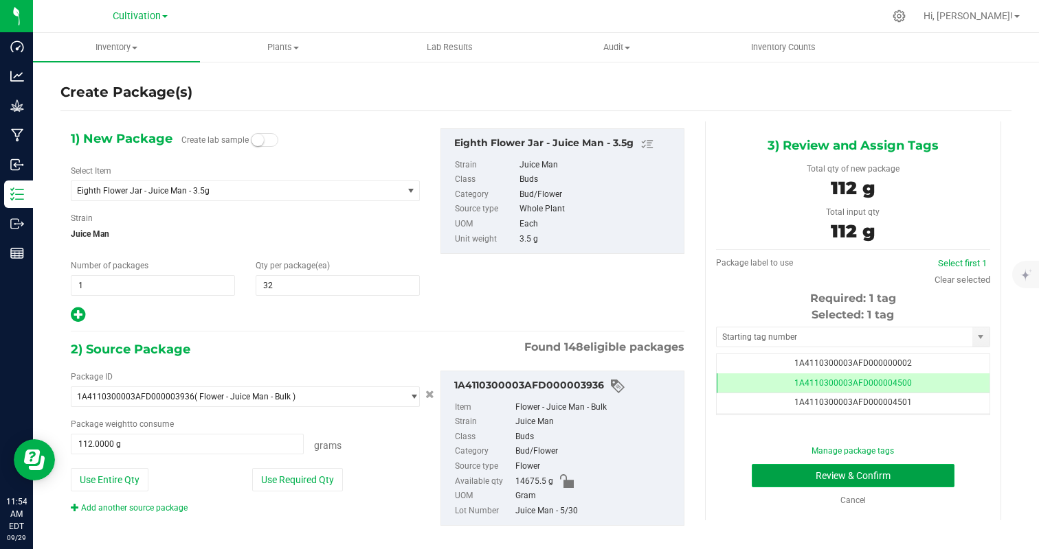
click at [909, 471] on button "Review & Confirm" at bounding box center [852, 475] width 203 height 23
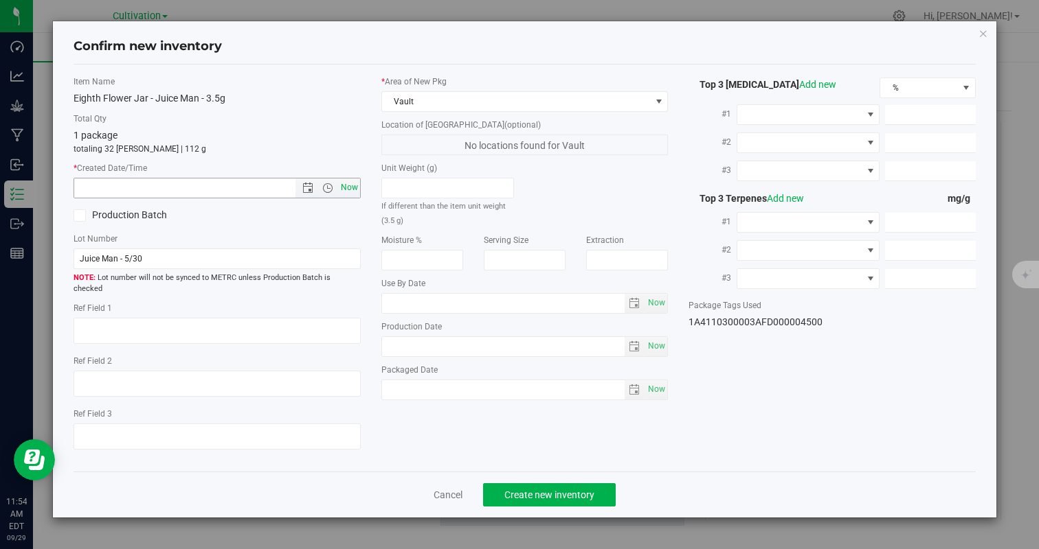
click at [356, 189] on span "Now" at bounding box center [348, 188] width 23 height 20
type input "[DATE] 11:54 AM"
click at [536, 490] on span "Create new inventory" at bounding box center [549, 495] width 90 height 11
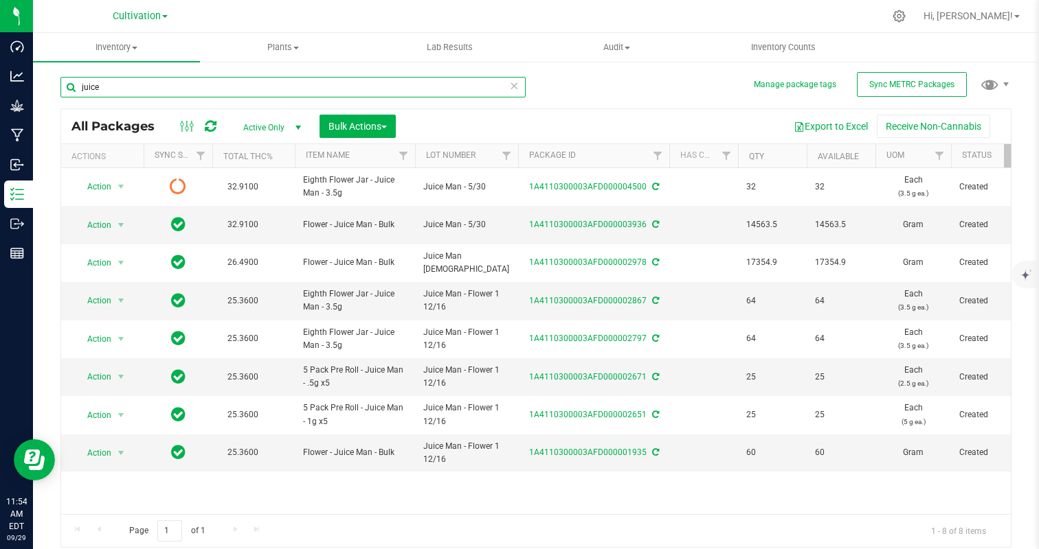
click at [306, 92] on input "juice" at bounding box center [292, 87] width 465 height 21
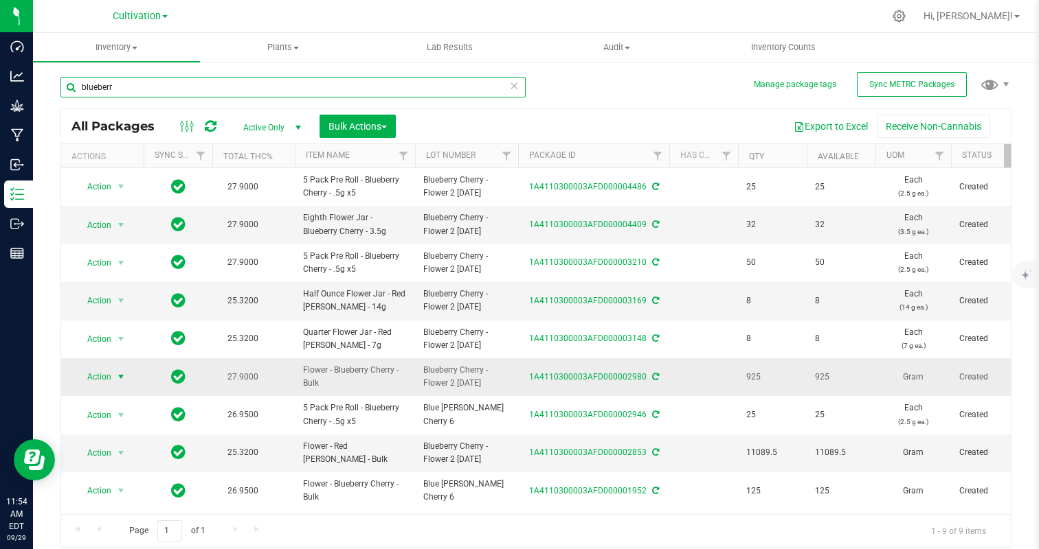
type input "blueberr"
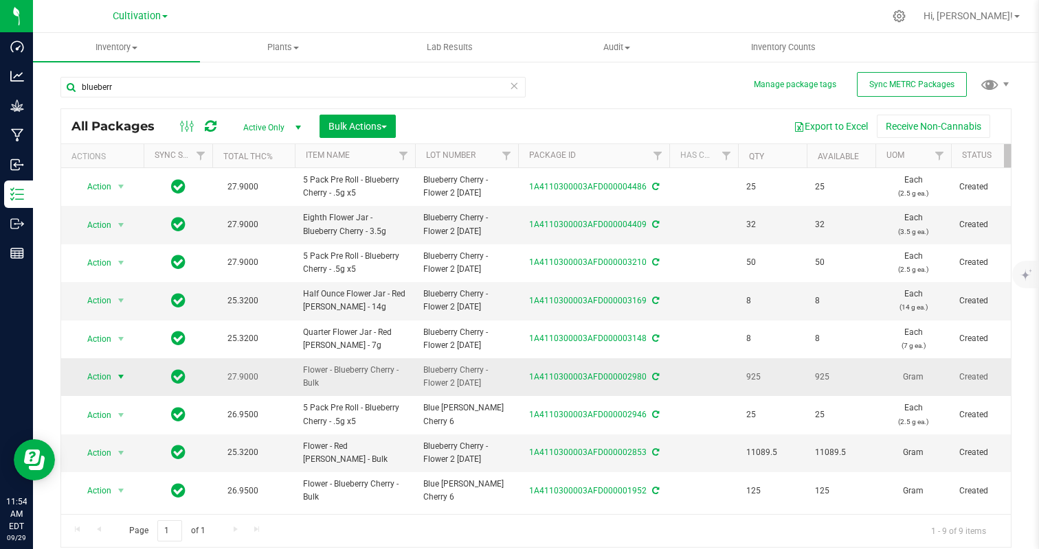
click at [89, 372] on span "Action" at bounding box center [93, 376] width 37 height 19
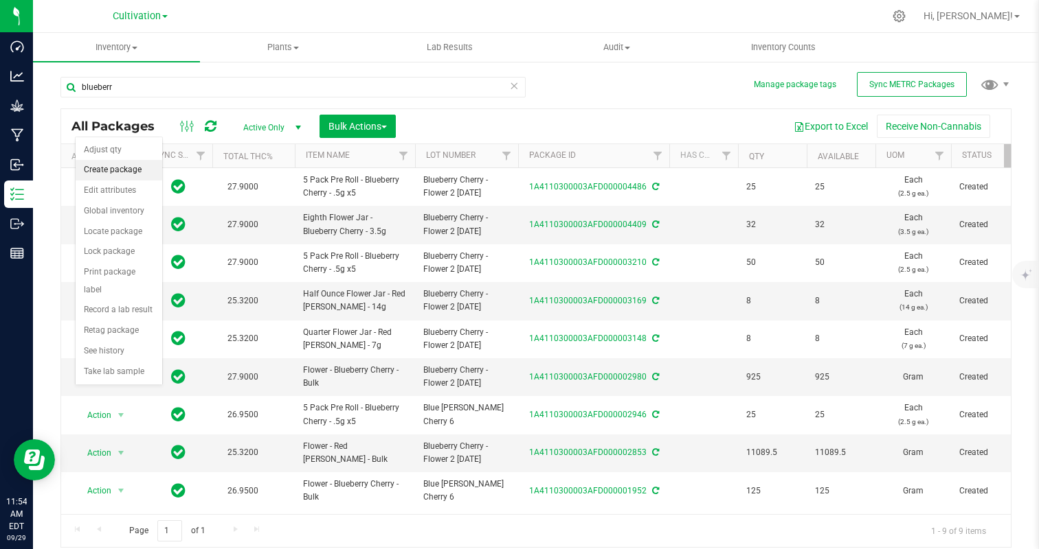
click at [110, 164] on li "Create package" at bounding box center [119, 170] width 87 height 21
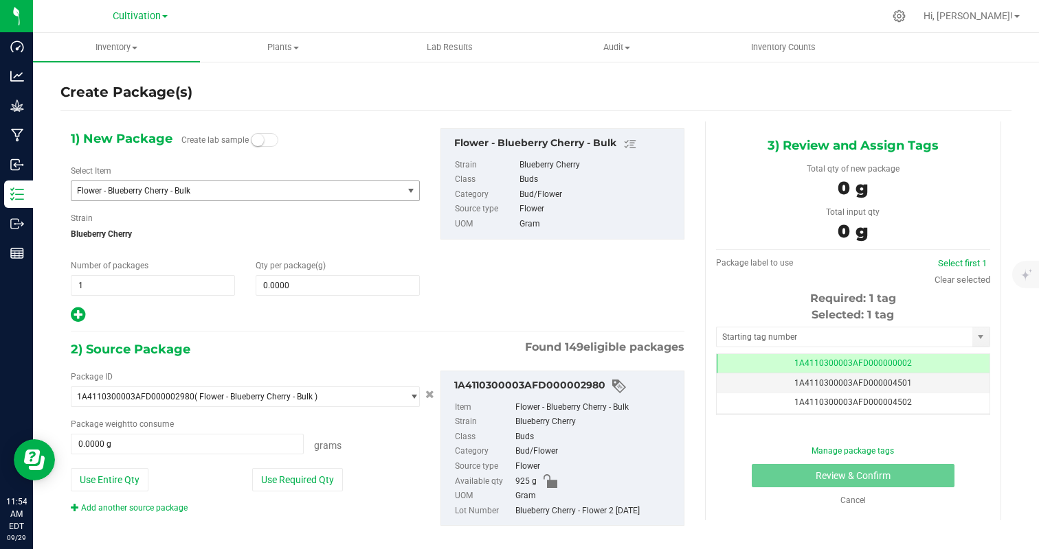
click at [185, 190] on span "Flower - Blueberry Cherry - Bulk" at bounding box center [230, 191] width 307 height 10
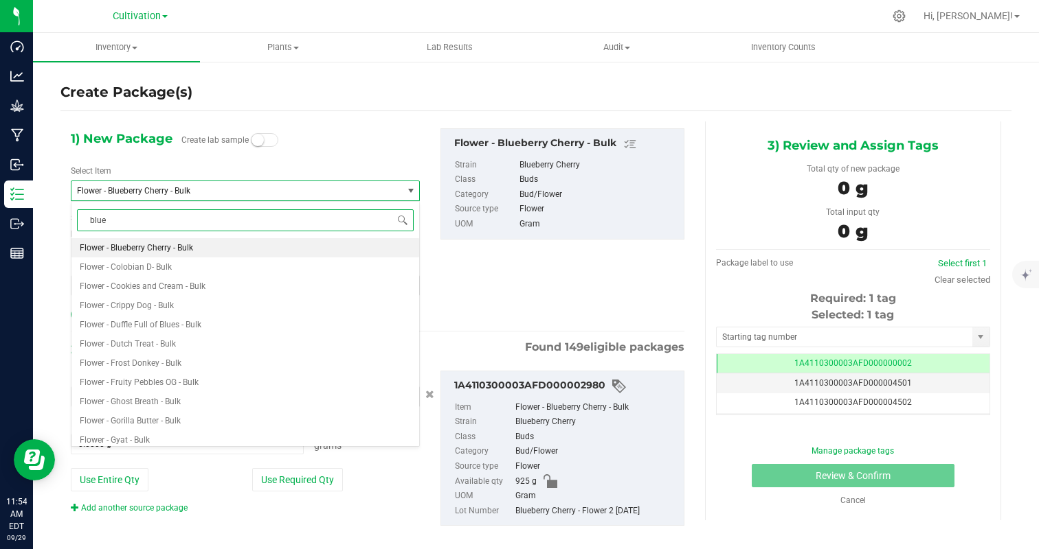
type input "blueb"
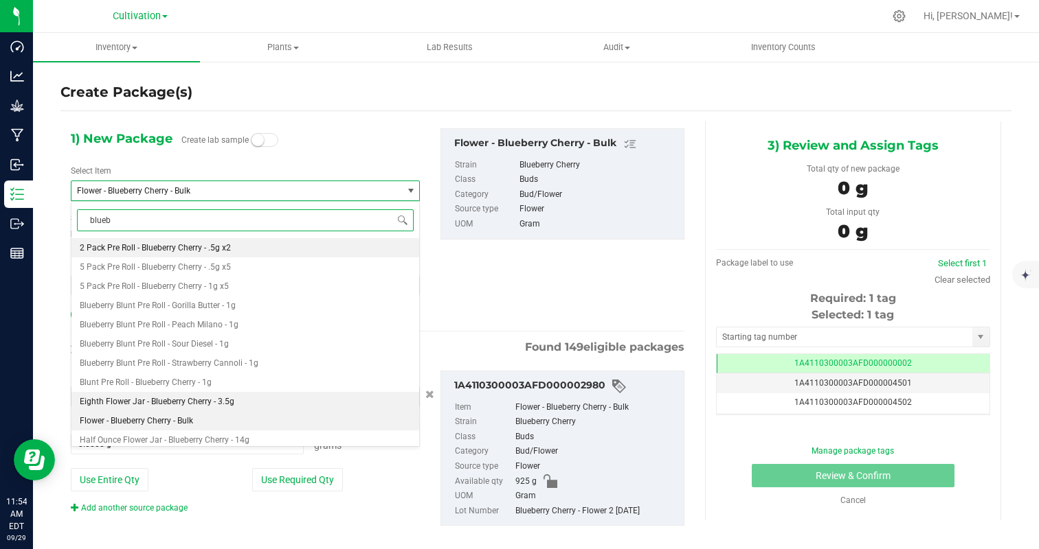
click at [228, 397] on span "Eighth Flower Jar - Blueberry Cherry - 3.5g" at bounding box center [157, 402] width 155 height 10
type input "0"
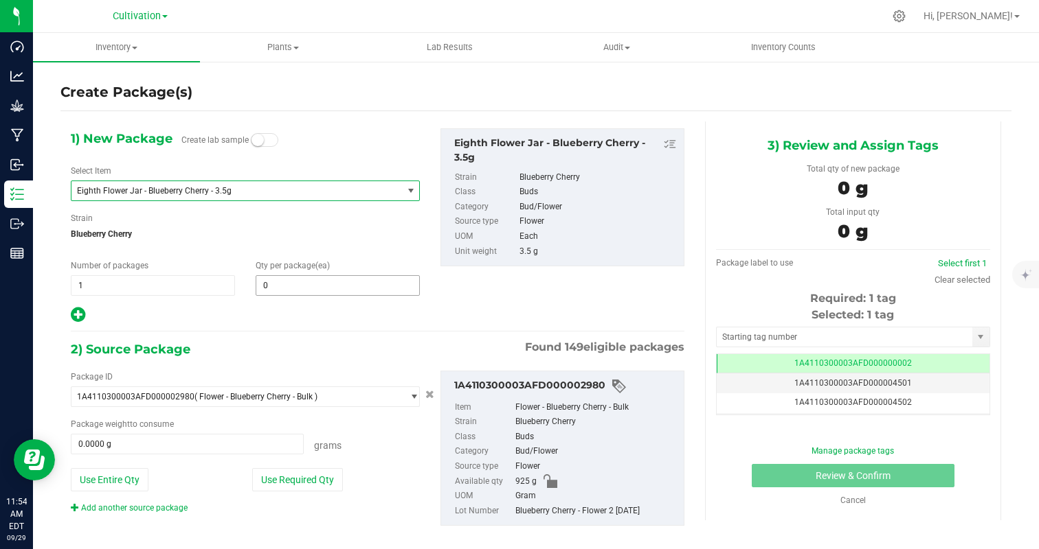
click at [302, 269] on span "Qty per package (ea)" at bounding box center [293, 266] width 74 height 10
click at [292, 286] on span at bounding box center [338, 285] width 164 height 21
type input "32"
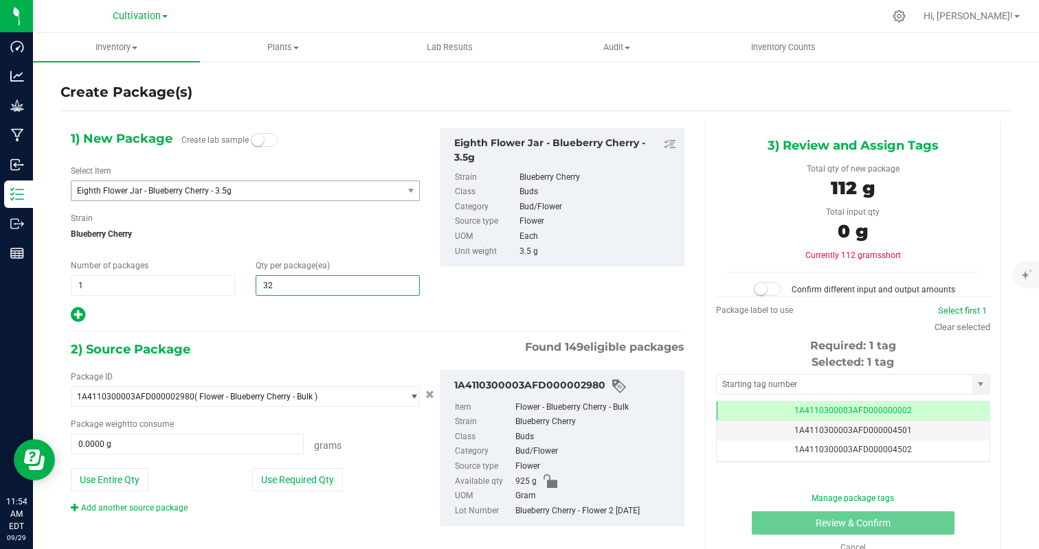
type input "32"
click at [233, 307] on div at bounding box center [245, 315] width 349 height 18
click at [312, 484] on button "Use Required Qty" at bounding box center [297, 479] width 91 height 23
type input "112.0000 g"
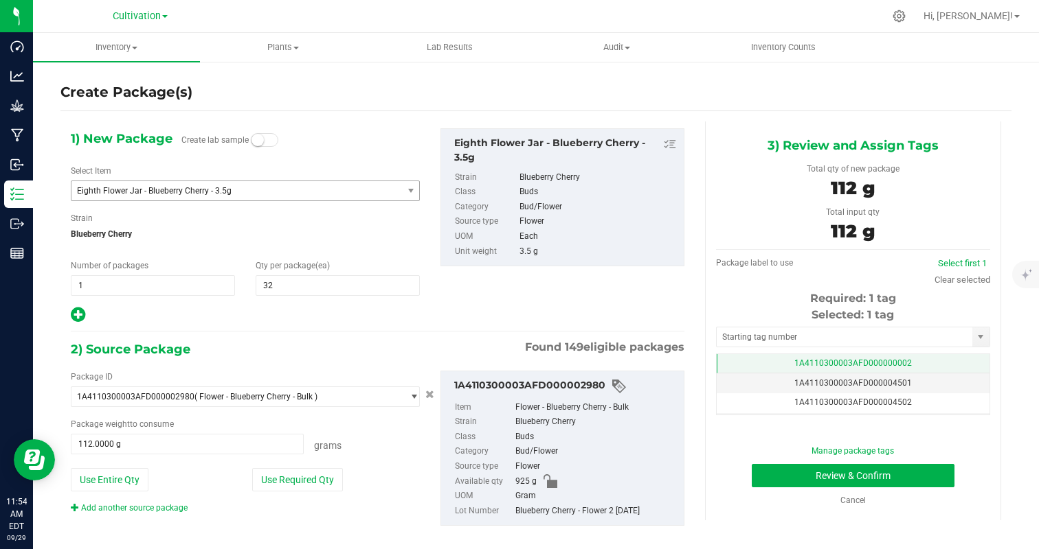
click at [906, 360] on span "1A4110300003AFD000000002" at bounding box center [852, 364] width 117 height 10
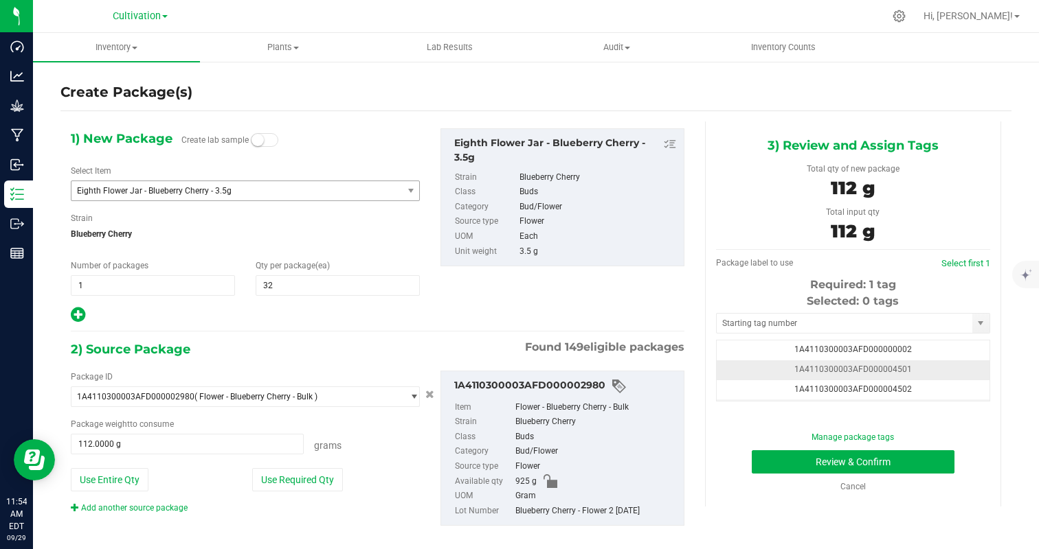
click at [957, 376] on td "1A4110300003AFD000004501" at bounding box center [852, 371] width 273 height 20
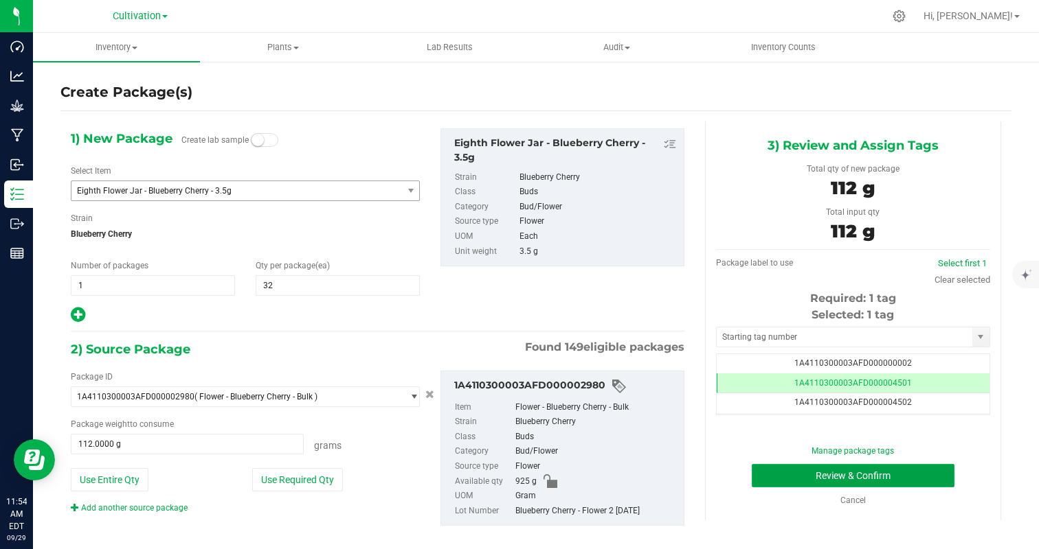
click at [932, 467] on button "Review & Confirm" at bounding box center [852, 475] width 203 height 23
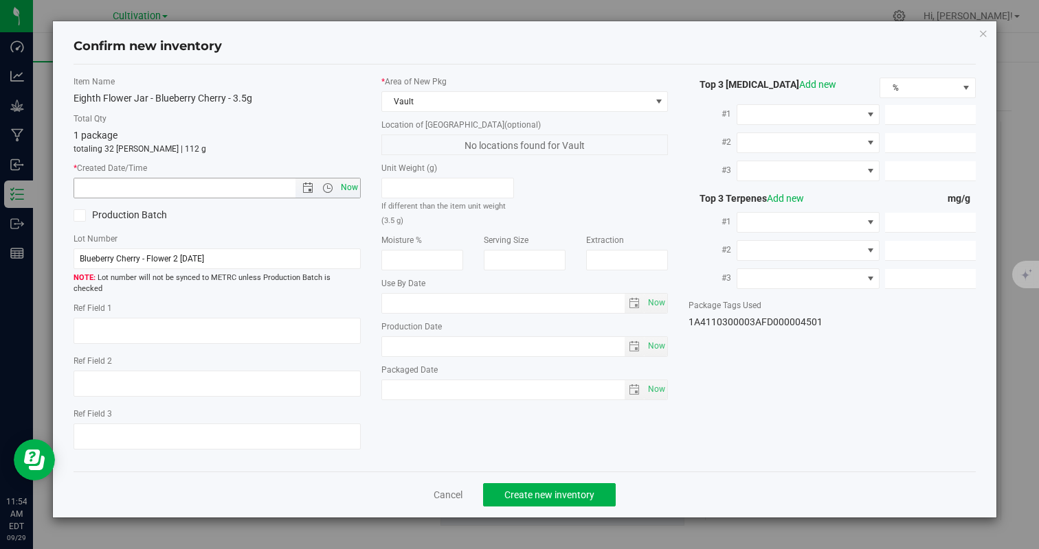
click at [351, 188] on span "Now" at bounding box center [348, 188] width 23 height 20
type input "[DATE] 11:54 AM"
click at [546, 490] on span "Create new inventory" at bounding box center [549, 495] width 90 height 11
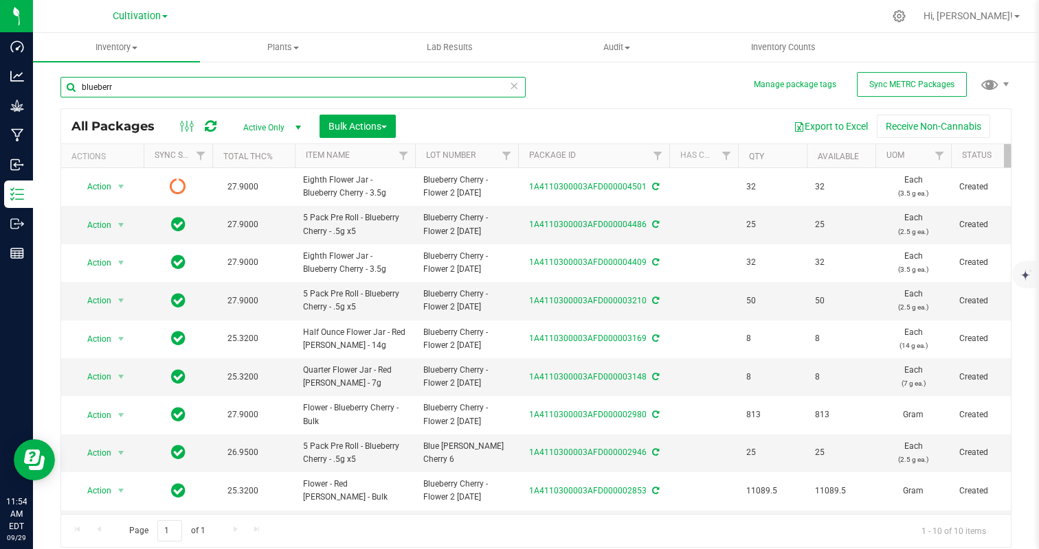
click at [134, 90] on input "blueberr" at bounding box center [292, 87] width 465 height 21
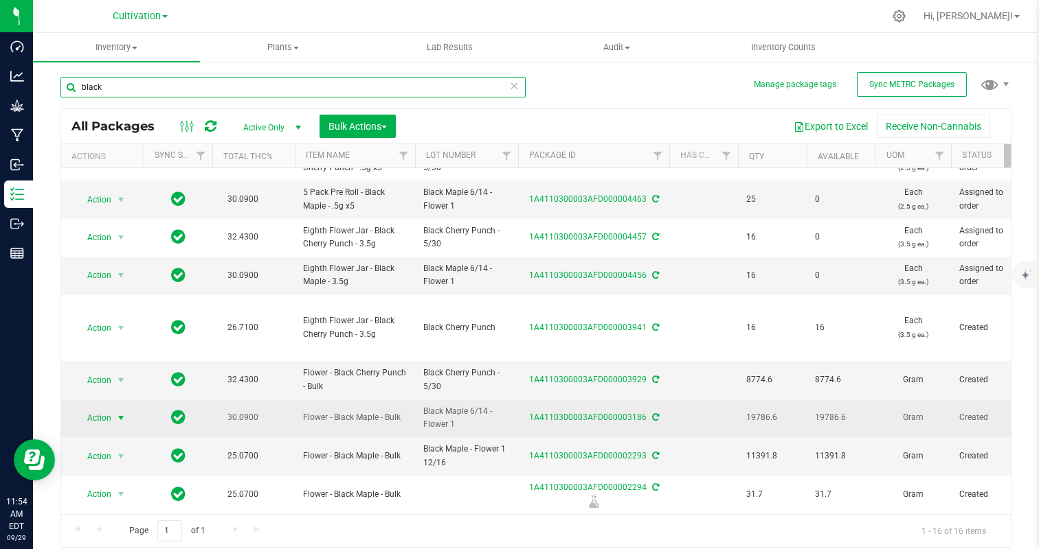
type input "black"
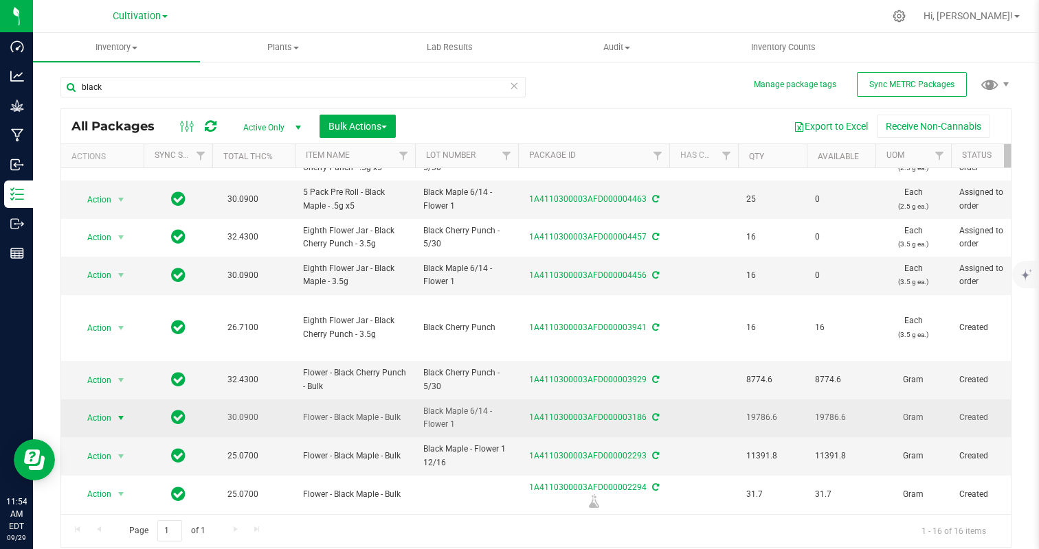
click at [102, 421] on span "Action" at bounding box center [93, 418] width 37 height 19
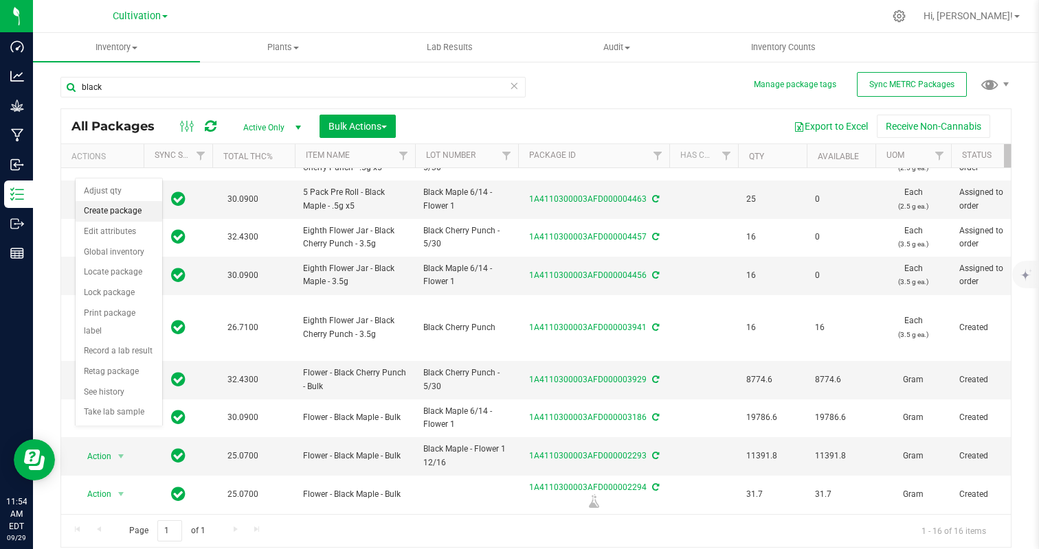
click at [117, 209] on li "Create package" at bounding box center [119, 211] width 87 height 21
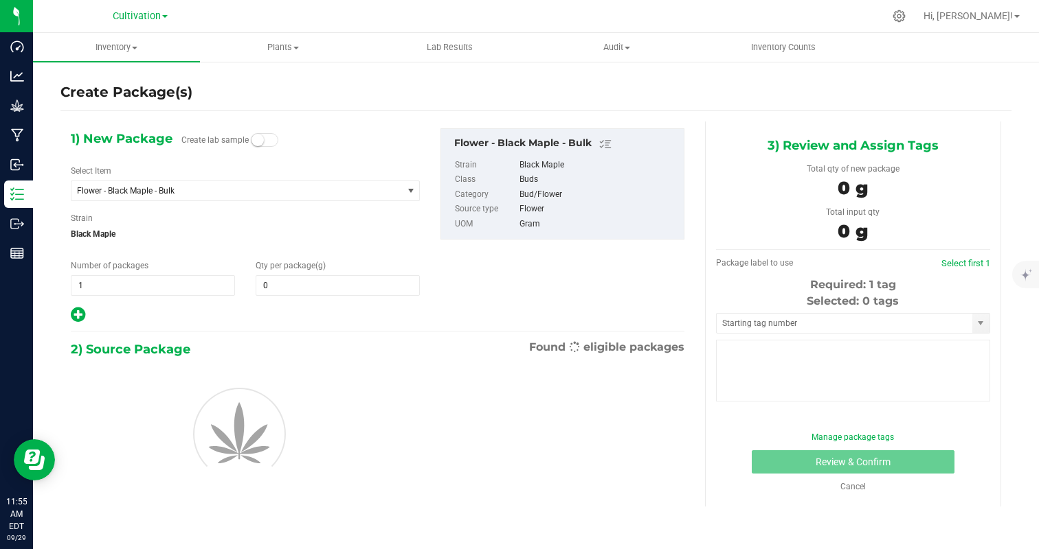
type input "0.0000"
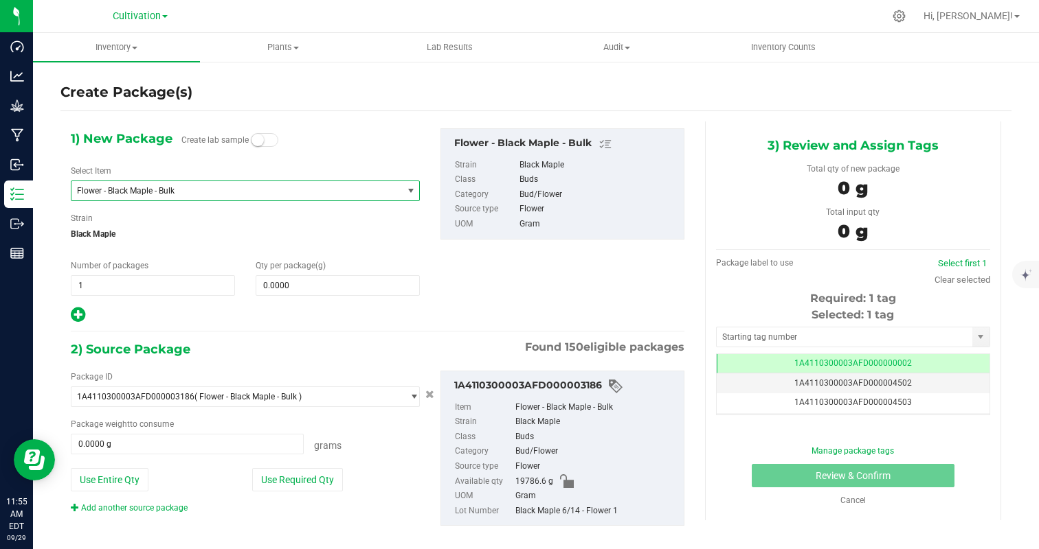
click at [174, 190] on span "Flower - Black Maple - Bulk" at bounding box center [230, 191] width 307 height 10
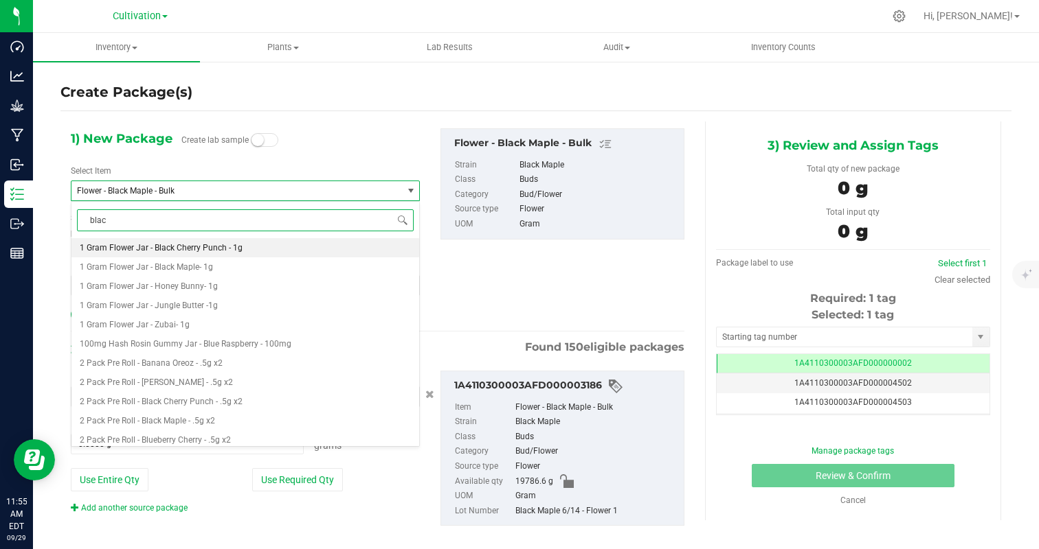
type input "black"
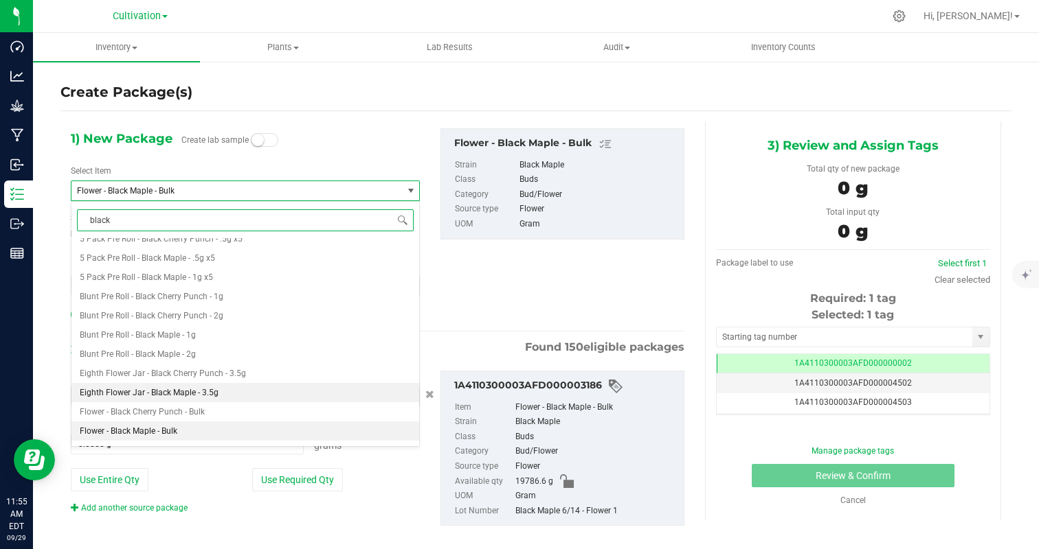
click at [246, 395] on li "Eighth Flower Jar - Black Maple - 3.5g" at bounding box center [245, 392] width 348 height 19
type input "0"
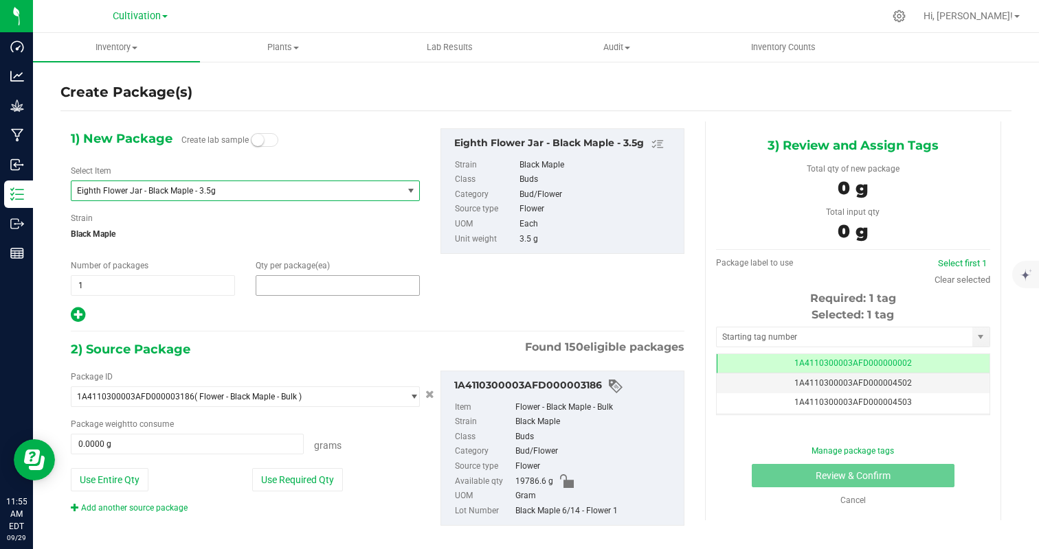
click at [310, 288] on span at bounding box center [338, 285] width 164 height 21
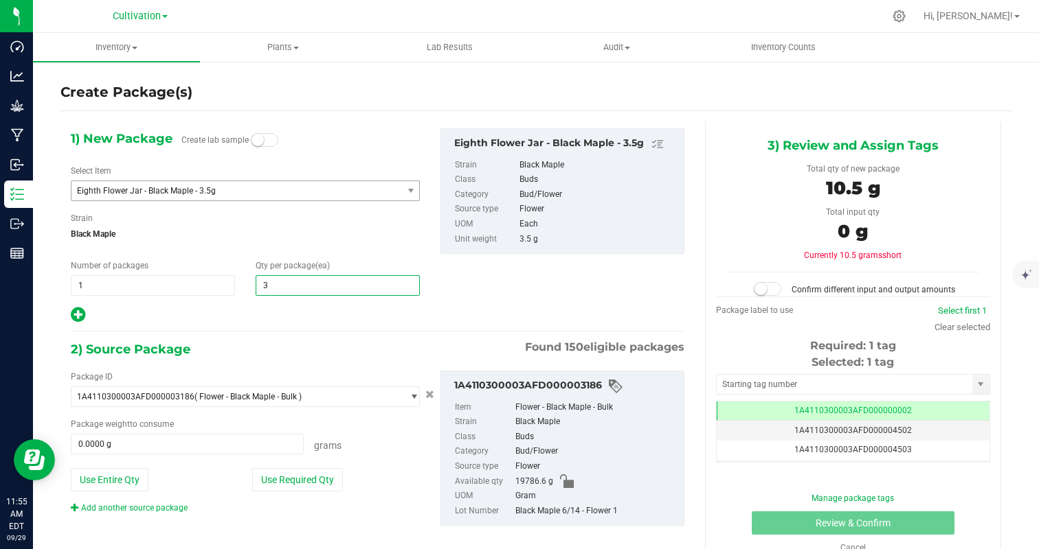
type input "32"
click at [253, 316] on div at bounding box center [245, 315] width 349 height 18
click at [296, 475] on button "Use Required Qty" at bounding box center [297, 479] width 91 height 23
type input "112.0000 g"
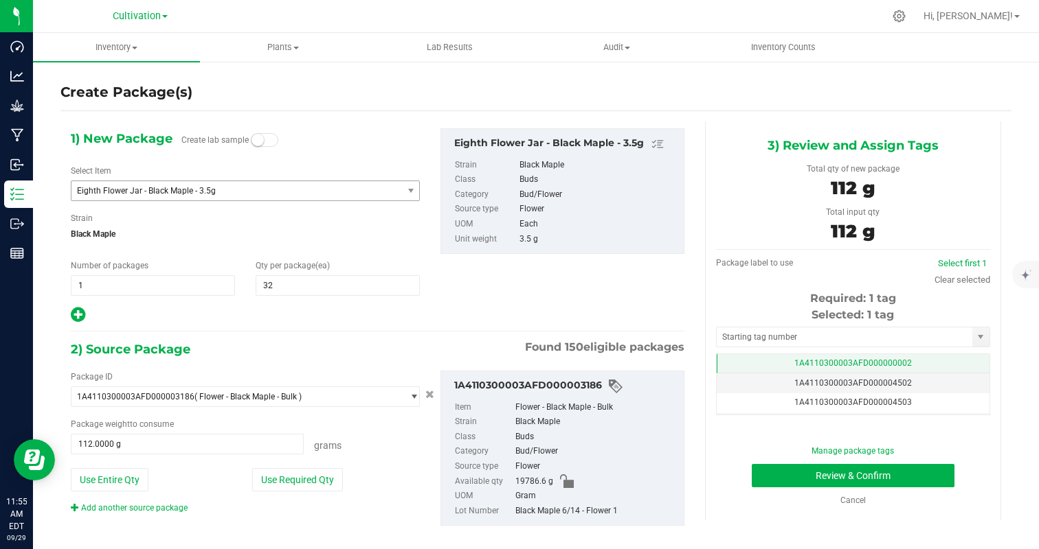
click at [874, 360] on span "1A4110300003AFD000000002" at bounding box center [852, 364] width 117 height 10
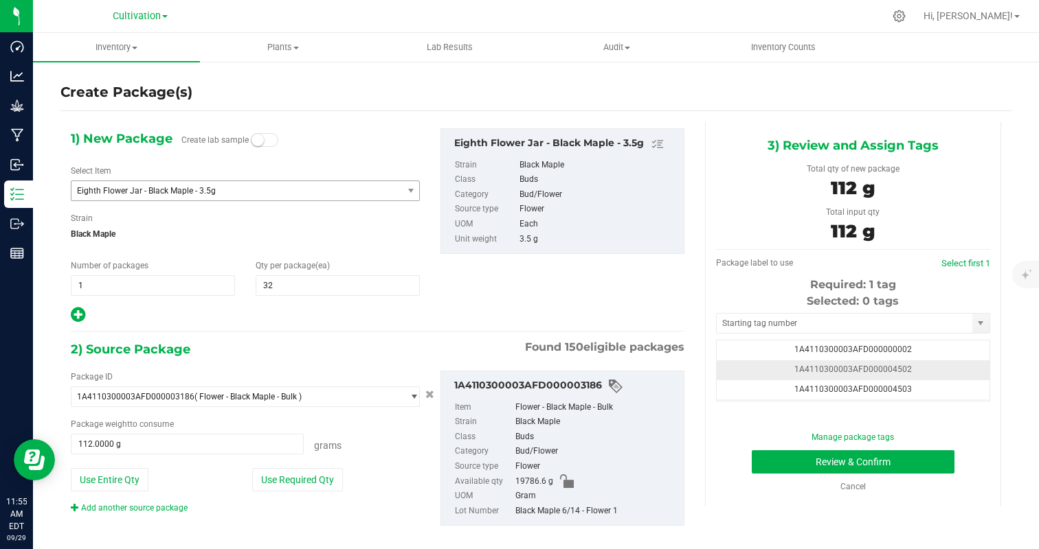
click at [935, 370] on td "1A4110300003AFD000004502" at bounding box center [852, 371] width 273 height 20
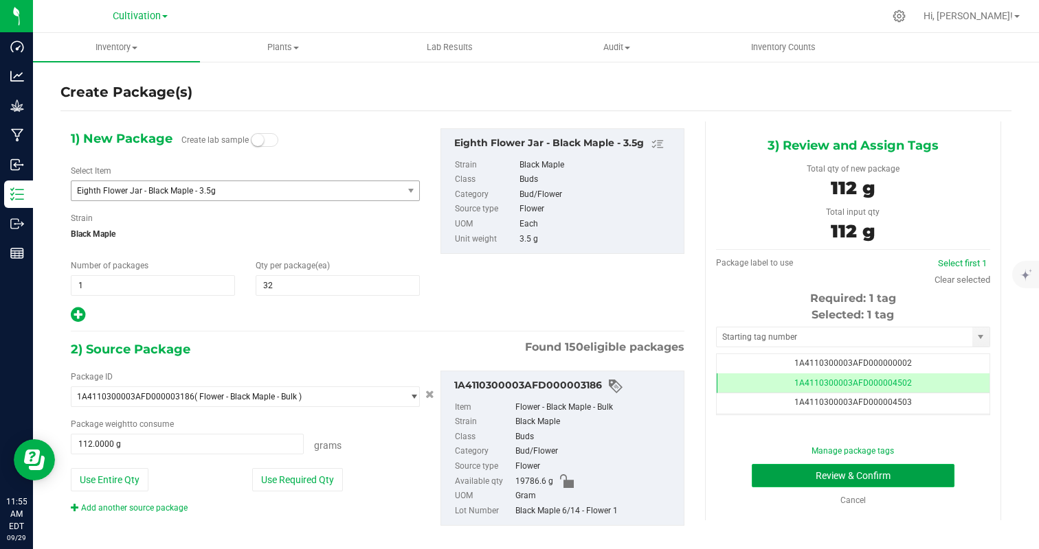
click at [906, 468] on button "Review & Confirm" at bounding box center [852, 475] width 203 height 23
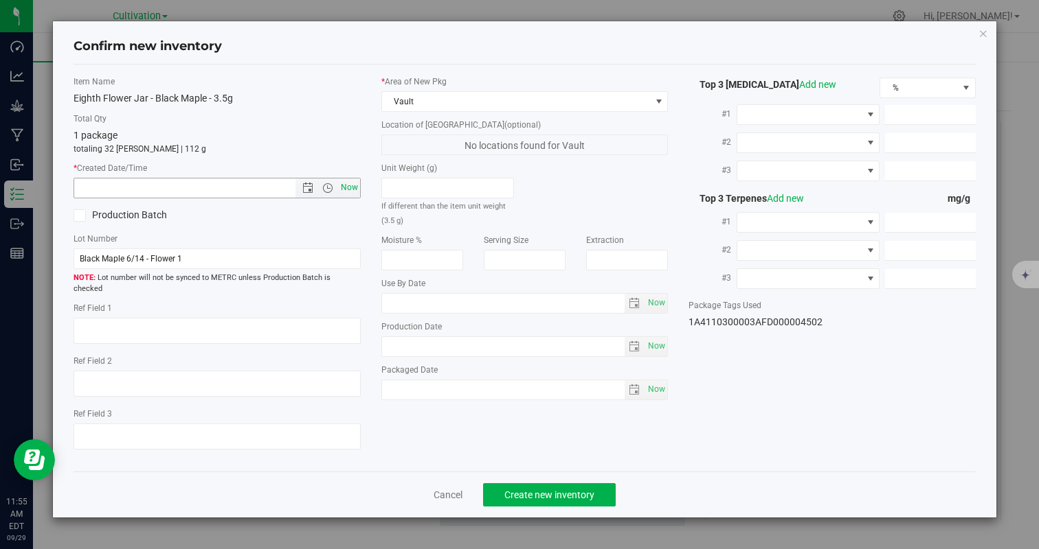
click at [347, 185] on span "Now" at bounding box center [348, 188] width 23 height 20
type input "[DATE] 11:55 AM"
click at [551, 490] on span "Create new inventory" at bounding box center [549, 495] width 90 height 11
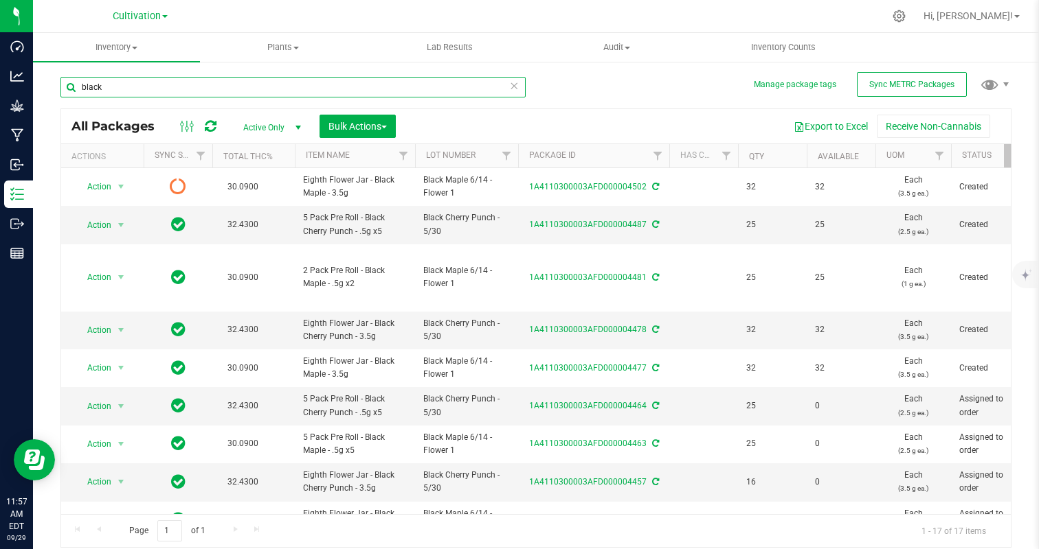
click at [175, 85] on input "black" at bounding box center [292, 87] width 465 height 21
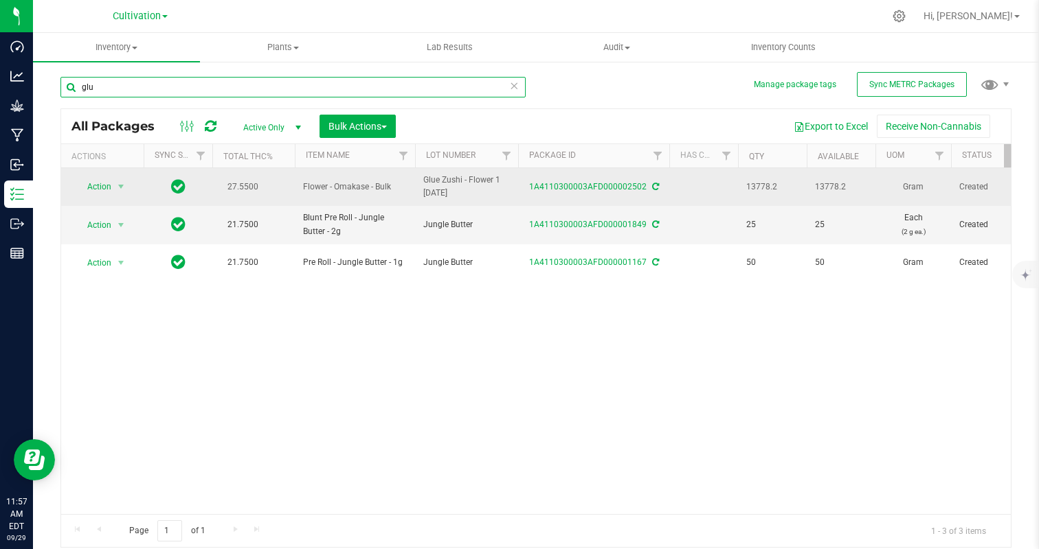
type input "glu"
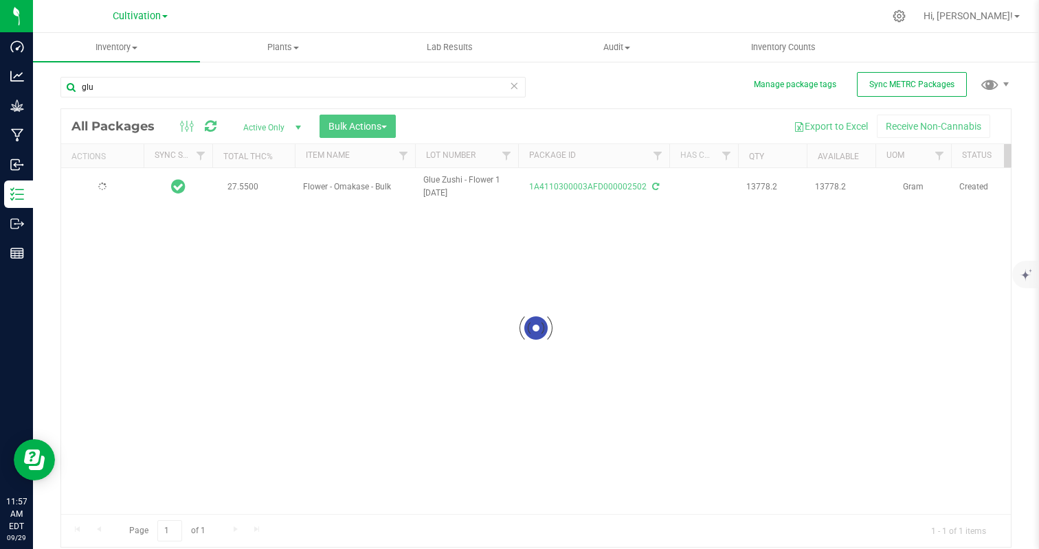
click at [121, 183] on div at bounding box center [535, 328] width 949 height 438
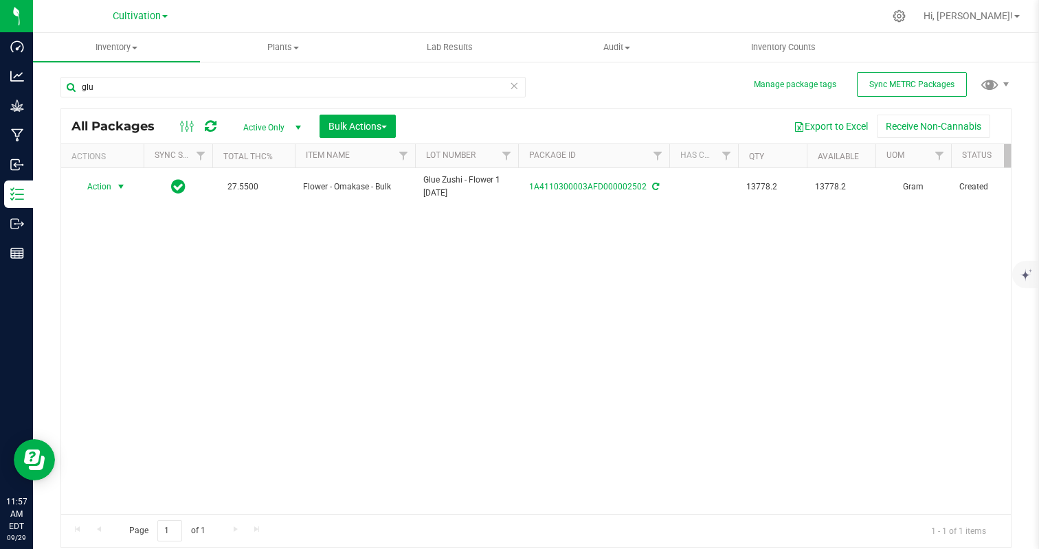
click at [121, 183] on span "select" at bounding box center [120, 186] width 11 height 11
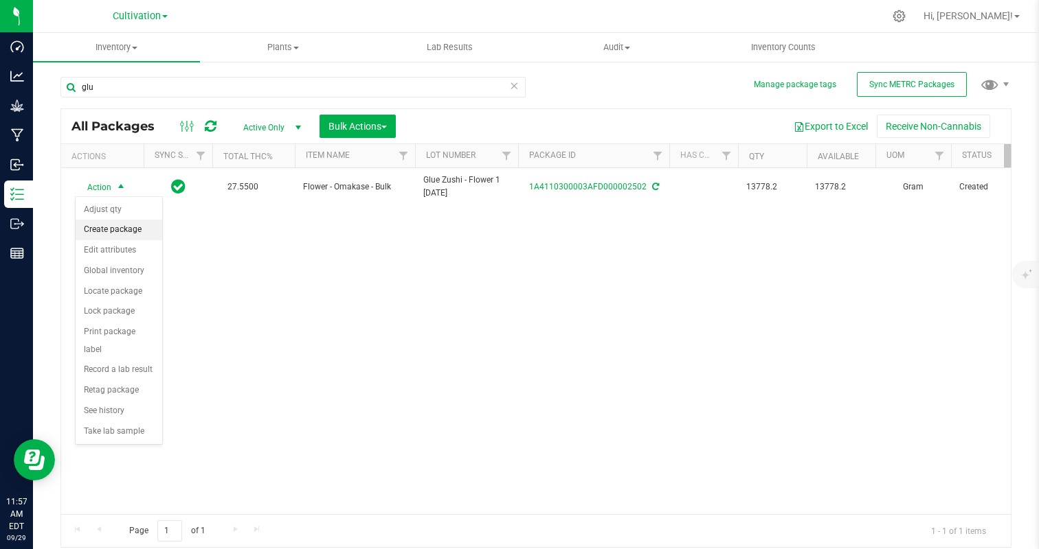
click at [132, 230] on li "Create package" at bounding box center [119, 230] width 87 height 21
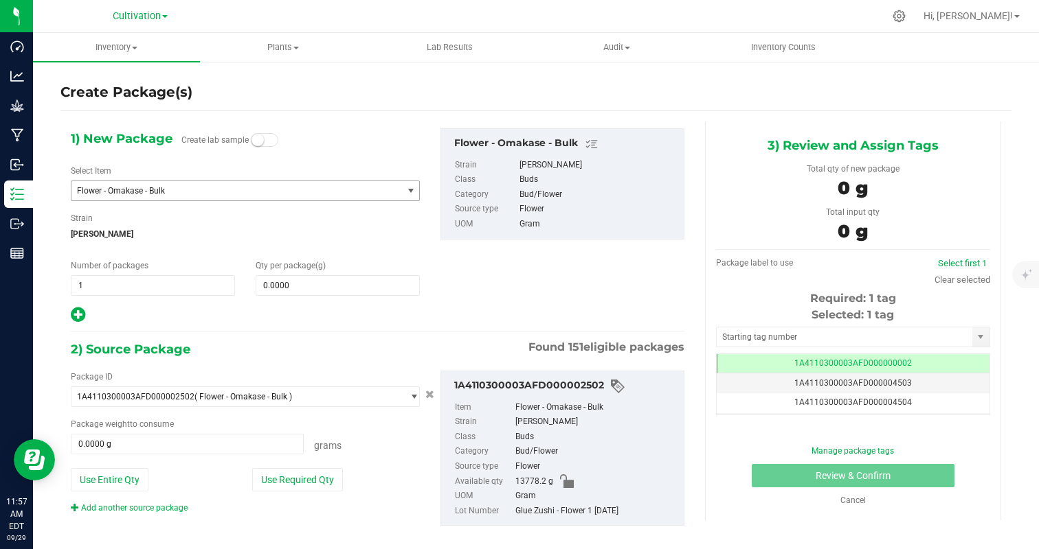
click at [158, 186] on span "Flower - Omakase - Bulk" at bounding box center [230, 191] width 307 height 10
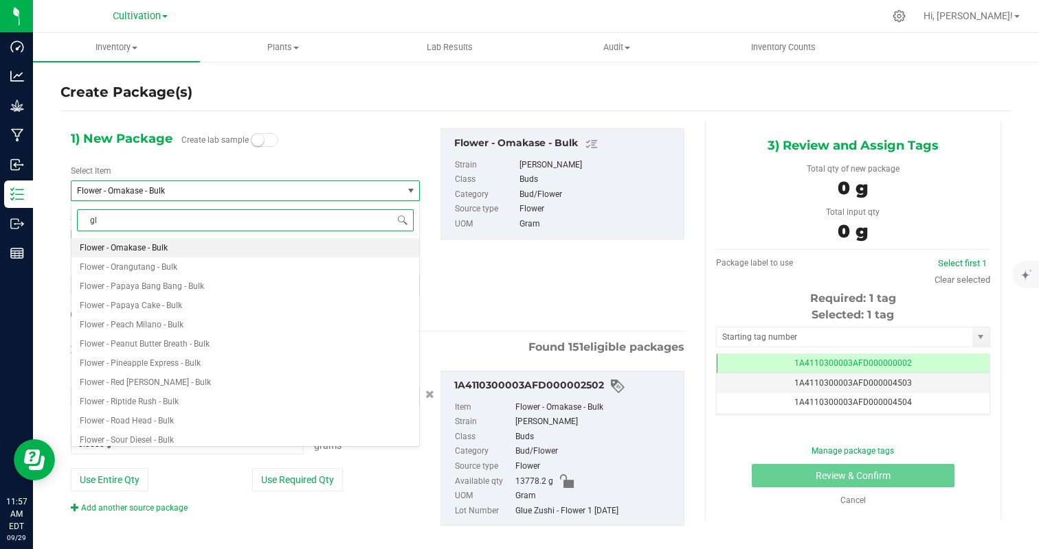
type input "glu"
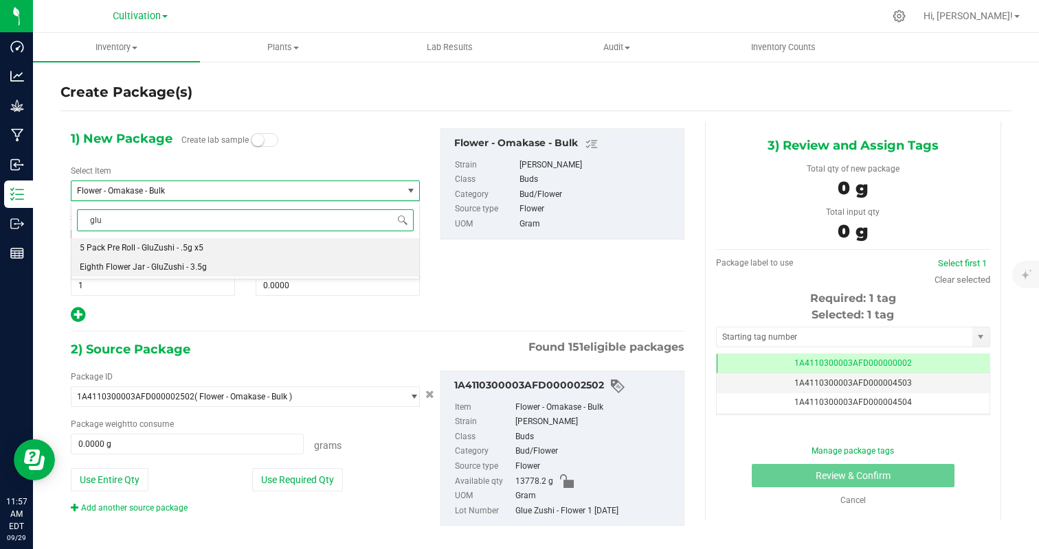
click at [192, 262] on li "Eighth Flower Jar - GluZushi - 3.5g" at bounding box center [245, 267] width 348 height 19
type input "0"
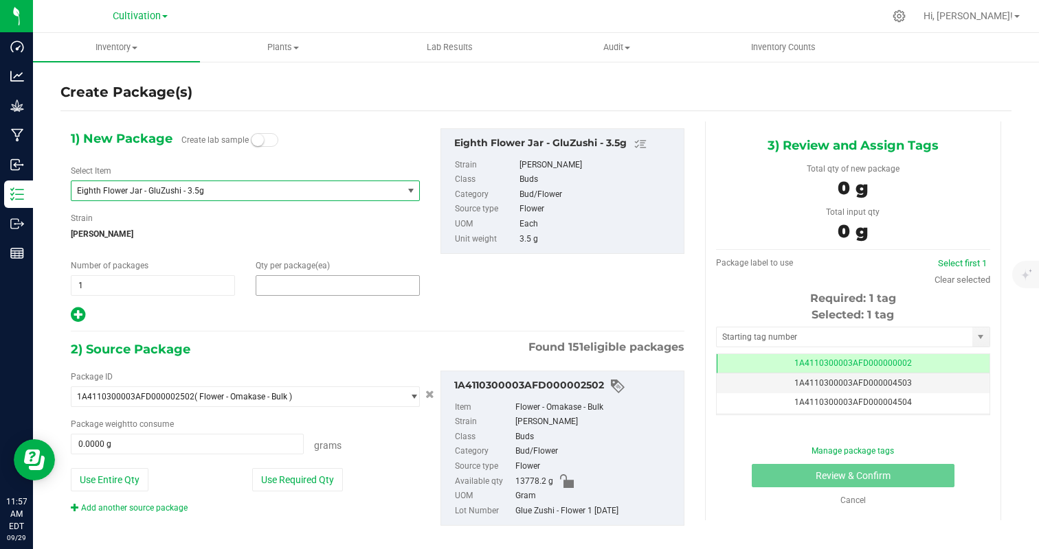
click at [308, 292] on span at bounding box center [338, 285] width 164 height 21
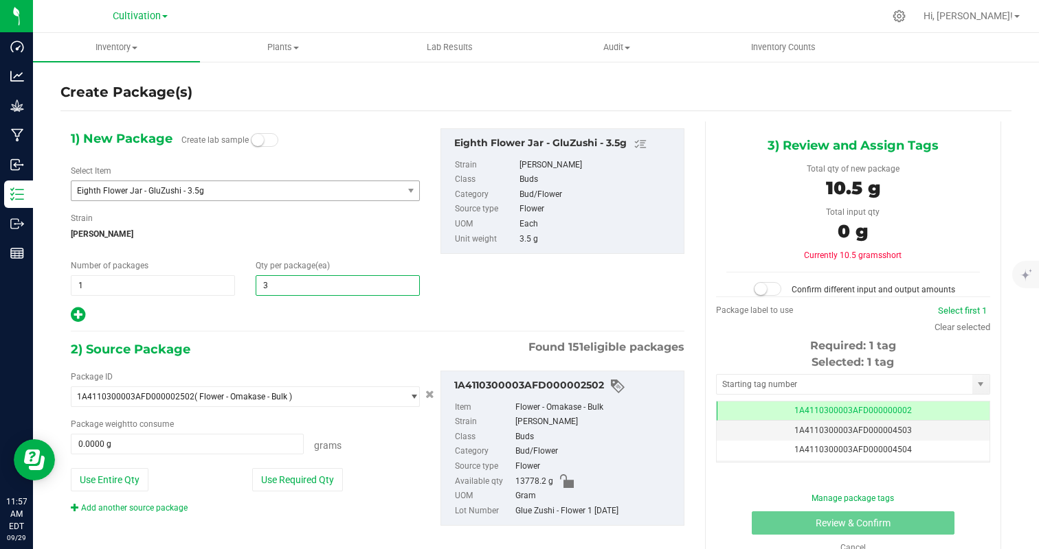
type input "32"
click at [266, 317] on div at bounding box center [245, 315] width 349 height 18
click at [288, 481] on button "Use Required Qty" at bounding box center [297, 479] width 91 height 23
type input "112.0000 g"
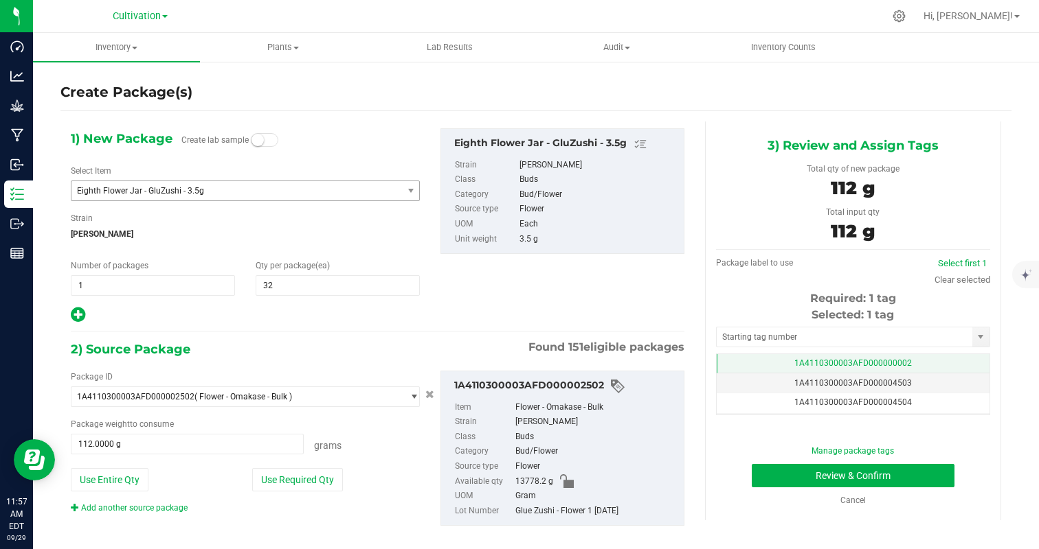
click at [927, 365] on td "1A4110300003AFD000000002" at bounding box center [852, 364] width 273 height 20
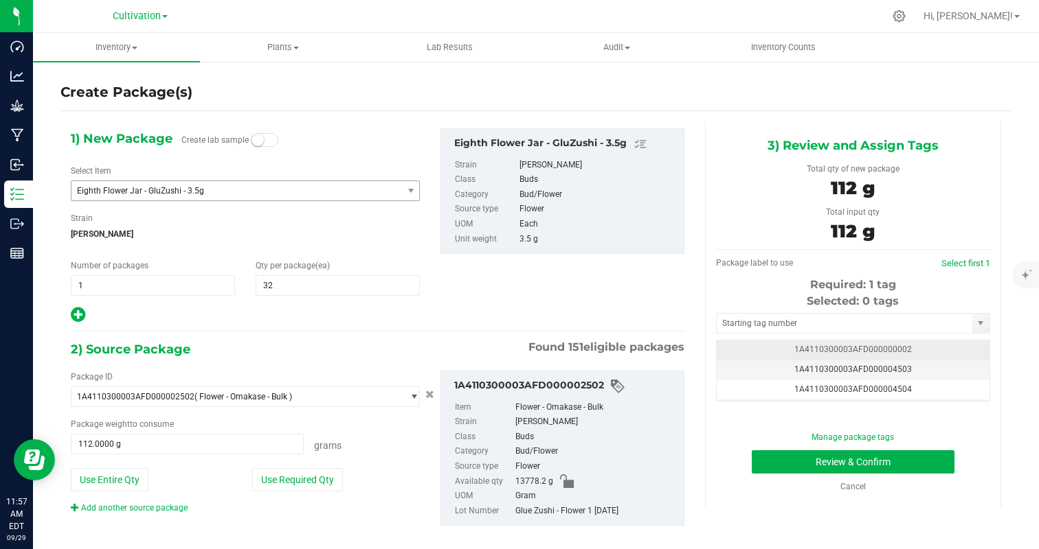
click at [927, 365] on td "1A4110300003AFD000004503" at bounding box center [852, 371] width 273 height 20
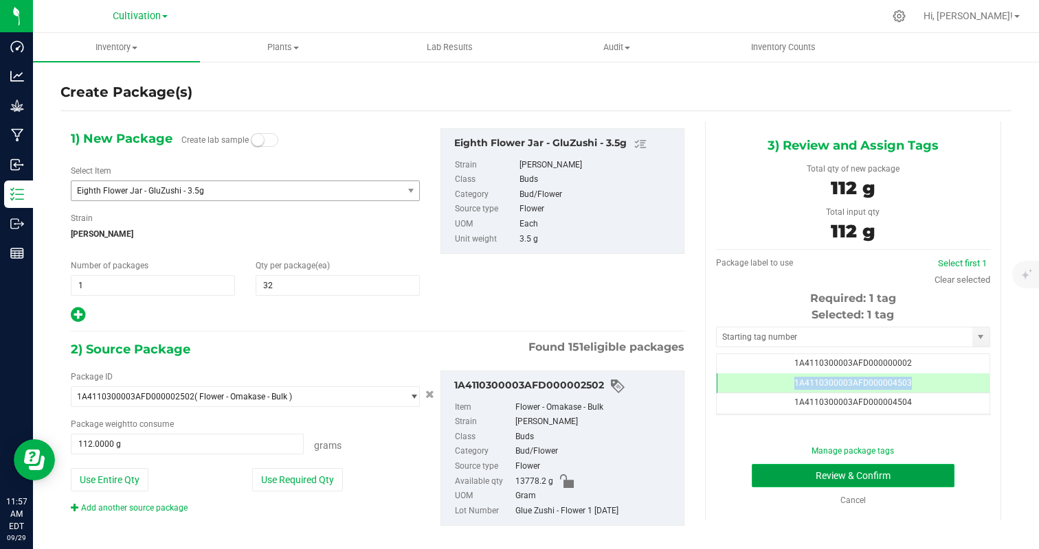
click at [914, 478] on button "Review & Confirm" at bounding box center [852, 475] width 203 height 23
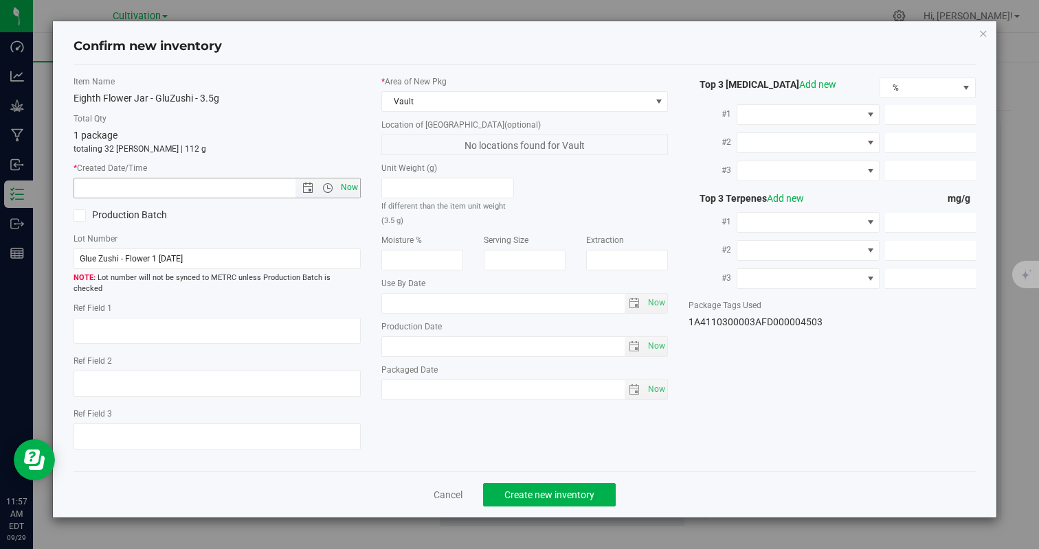
click at [352, 196] on span "Now" at bounding box center [348, 188] width 23 height 20
type input "[DATE] 11:57 AM"
click at [556, 472] on div "Cancel Create new inventory" at bounding box center [523, 495] width 901 height 46
click at [554, 490] on span "Create new inventory" at bounding box center [549, 495] width 90 height 11
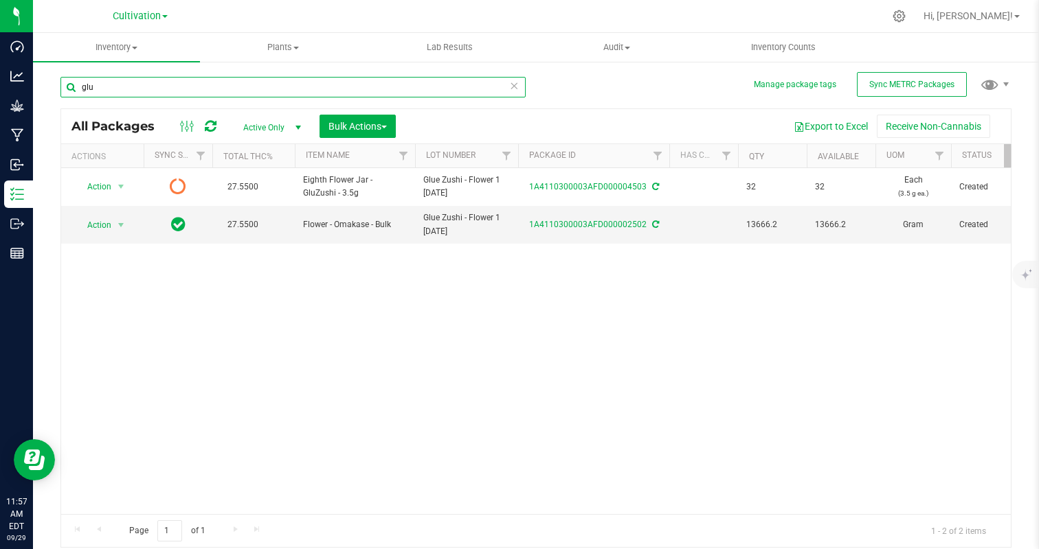
click at [112, 81] on input "glu" at bounding box center [292, 87] width 465 height 21
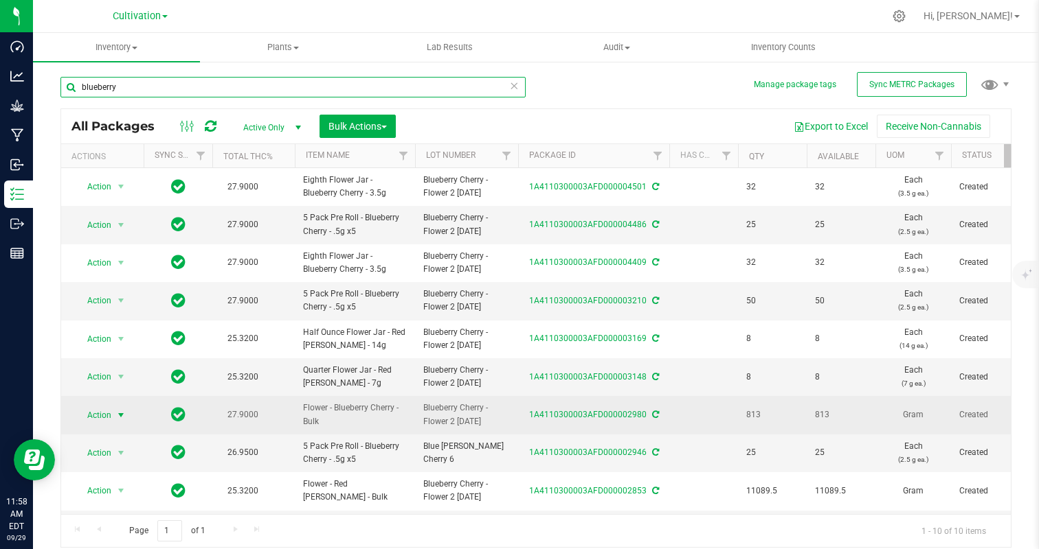
type input "blueberry"
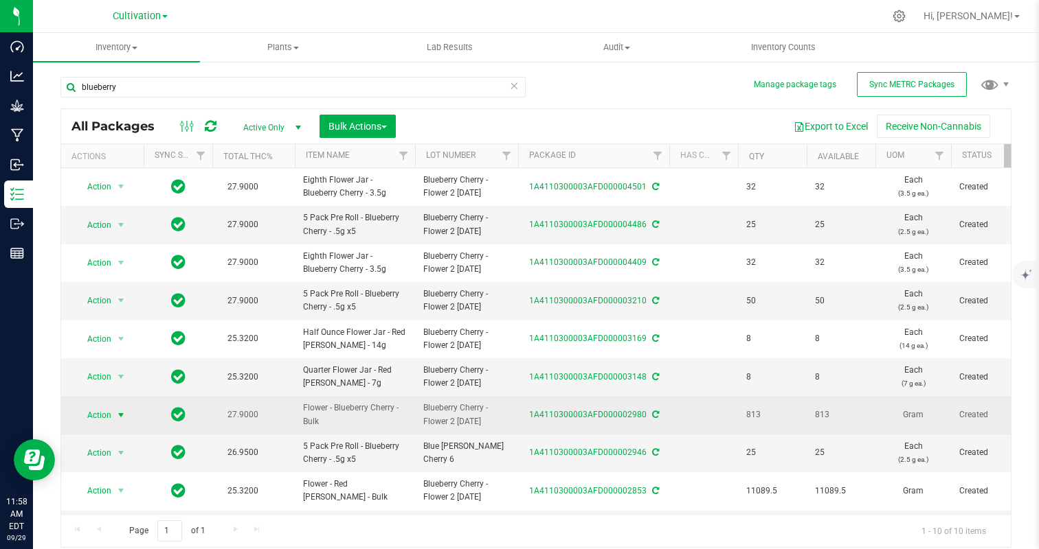
click at [111, 413] on span "Action" at bounding box center [93, 415] width 37 height 19
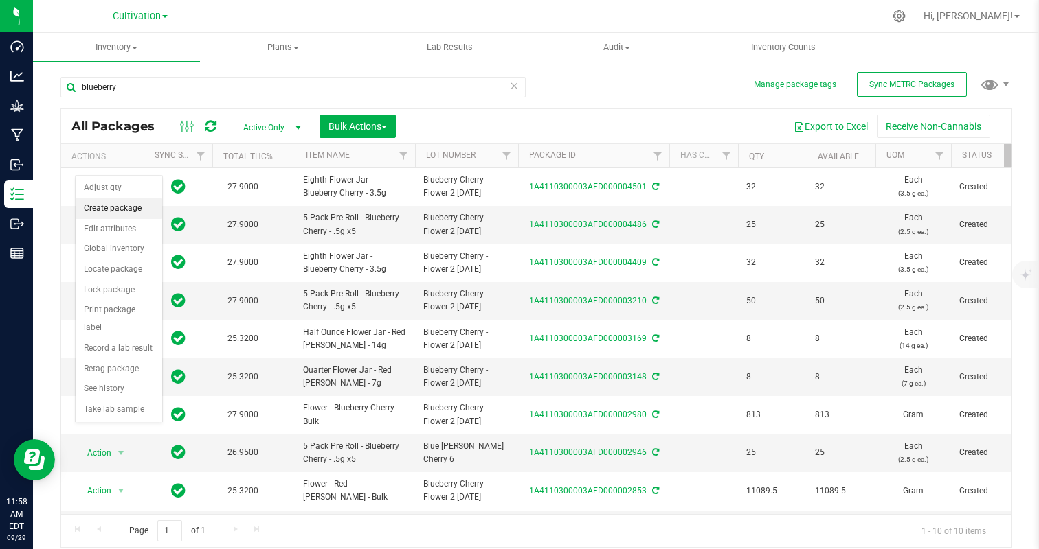
click at [120, 207] on li "Create package" at bounding box center [119, 208] width 87 height 21
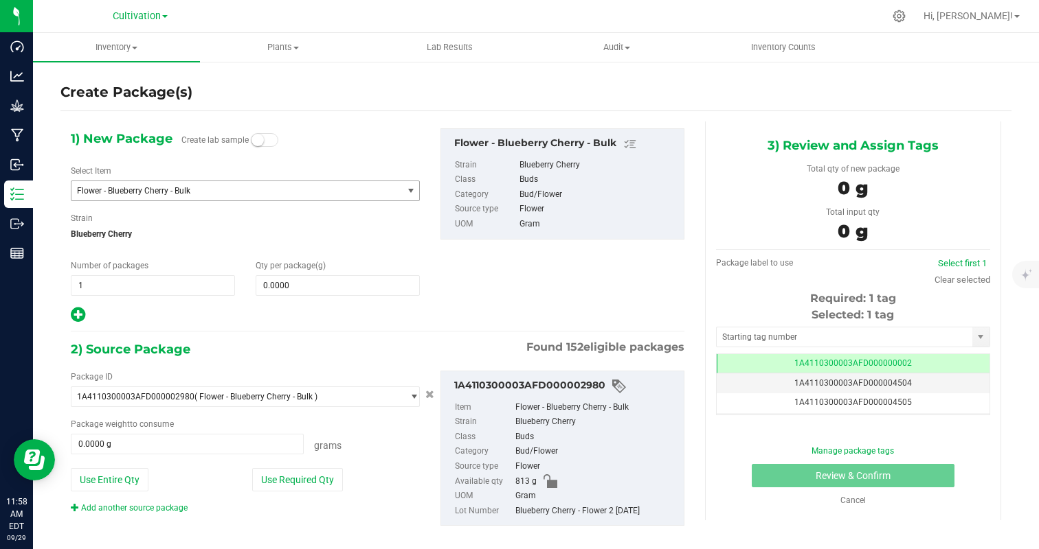
click at [127, 191] on span "Flower - Blueberry Cherry - Bulk" at bounding box center [230, 191] width 307 height 10
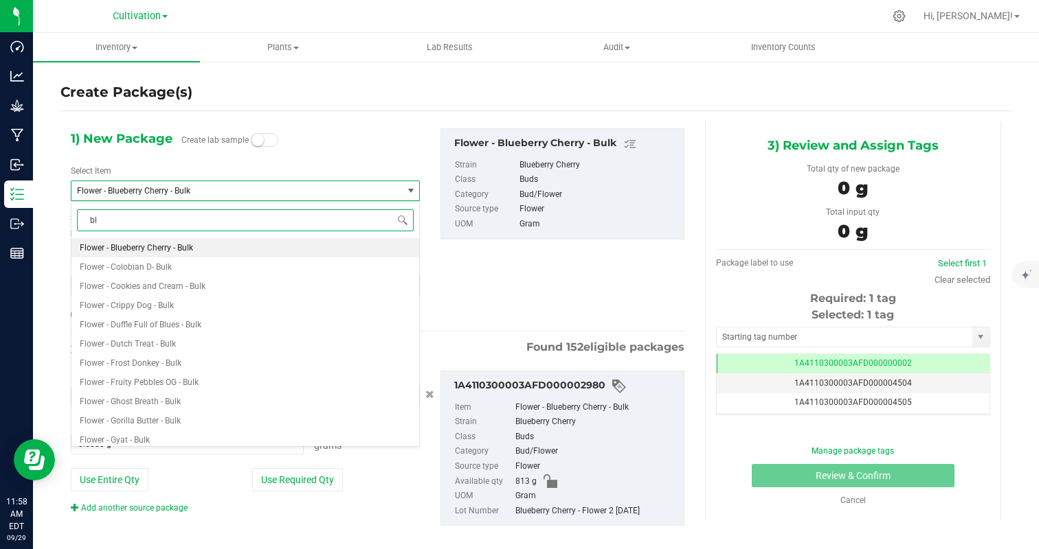
type input "blu"
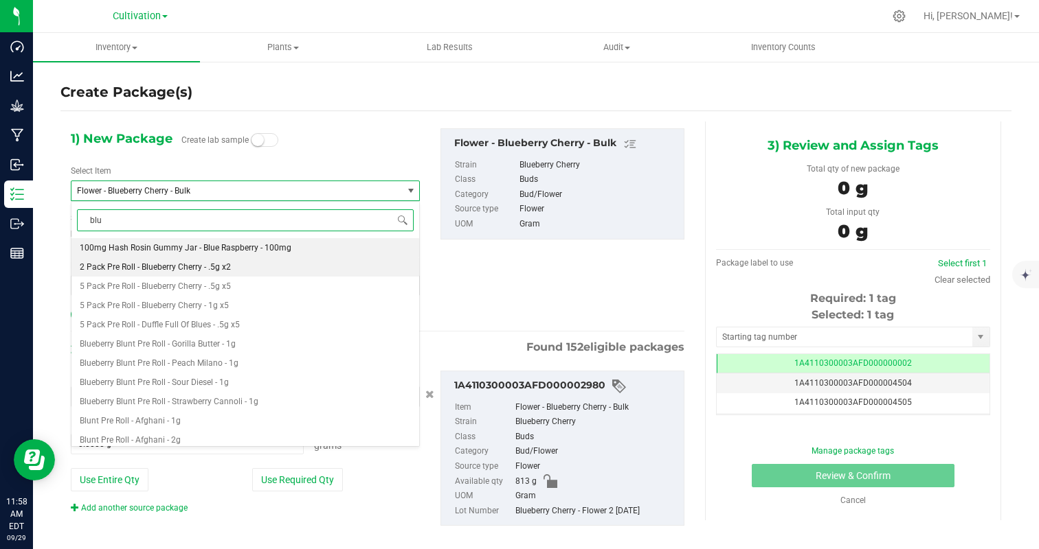
click at [196, 261] on li "2 Pack Pre Roll - Blueberry Cherry - .5g x2" at bounding box center [245, 267] width 348 height 19
type input "0"
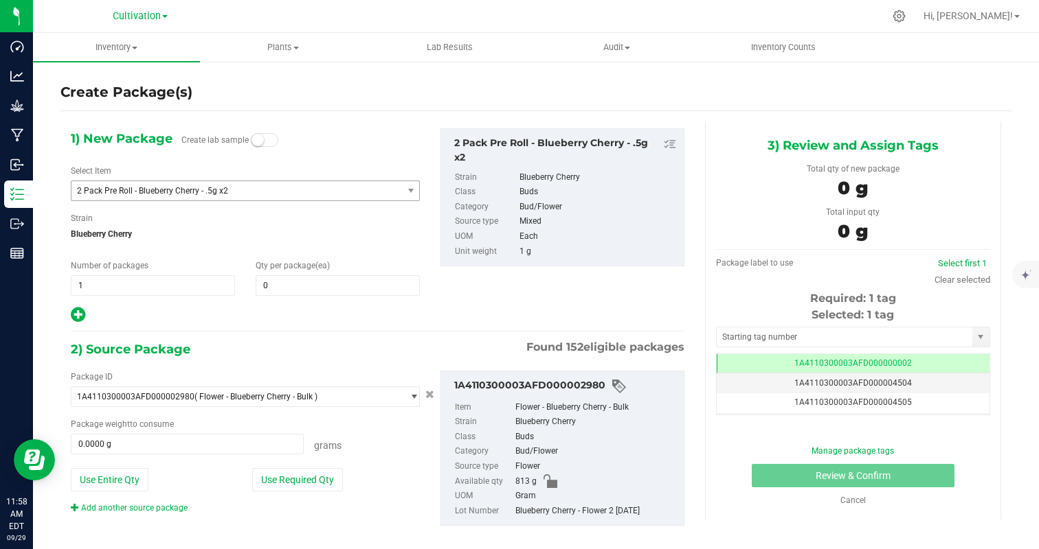
click at [308, 305] on div "1) New Package Create lab sample Select Item 2 Pack Pre Roll - Blueberry Cherry…" at bounding box center [245, 226] width 370 height 196
click at [291, 279] on span at bounding box center [338, 285] width 164 height 21
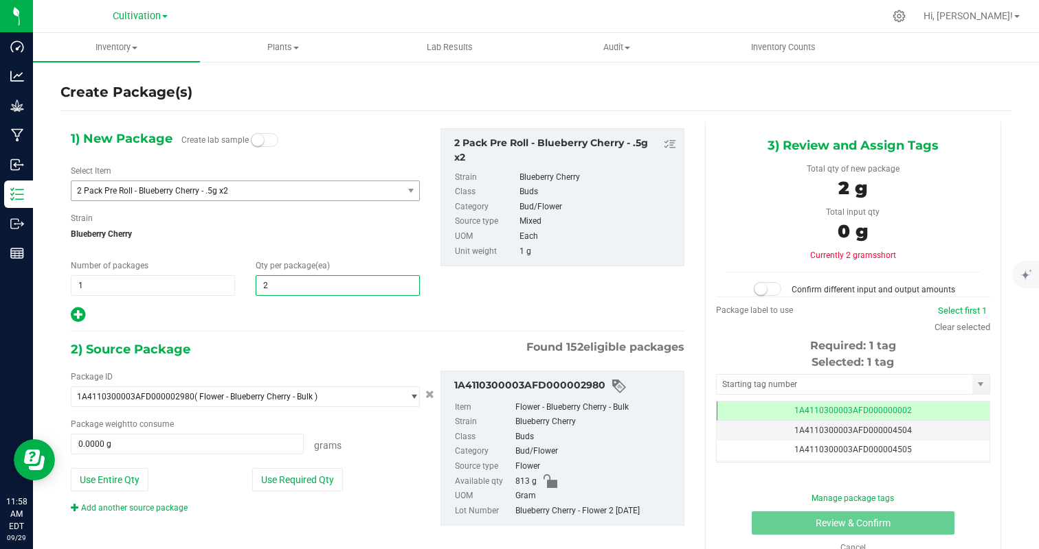
type input "25"
click at [269, 304] on div "1) New Package Create lab sample Select Item 2 Pack Pre Roll - Blueberry Cherry…" at bounding box center [245, 226] width 370 height 196
click at [300, 475] on button "Use Required Qty" at bounding box center [297, 479] width 91 height 23
type input "25.0000 g"
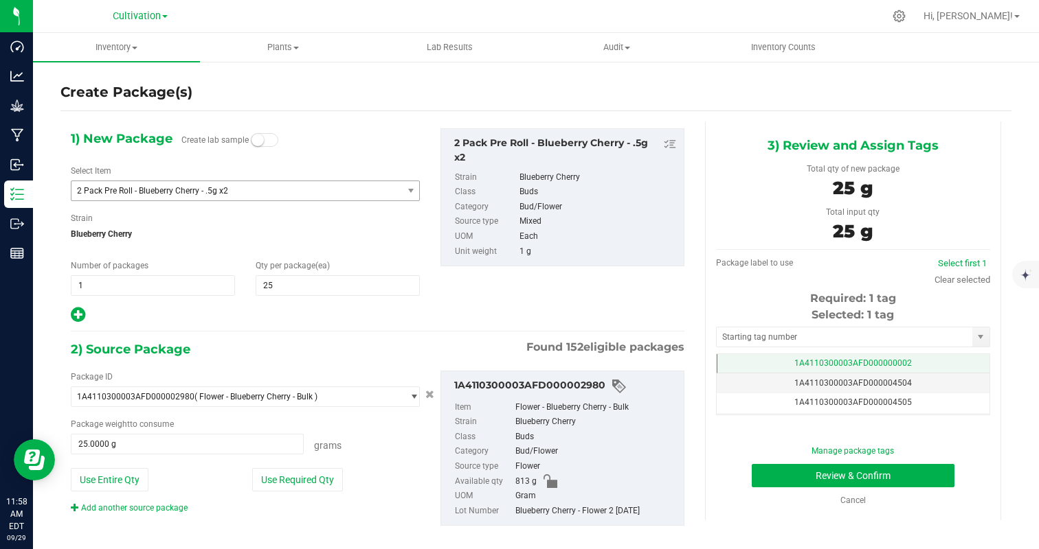
click at [955, 363] on td "1A4110300003AFD000000002" at bounding box center [852, 364] width 273 height 20
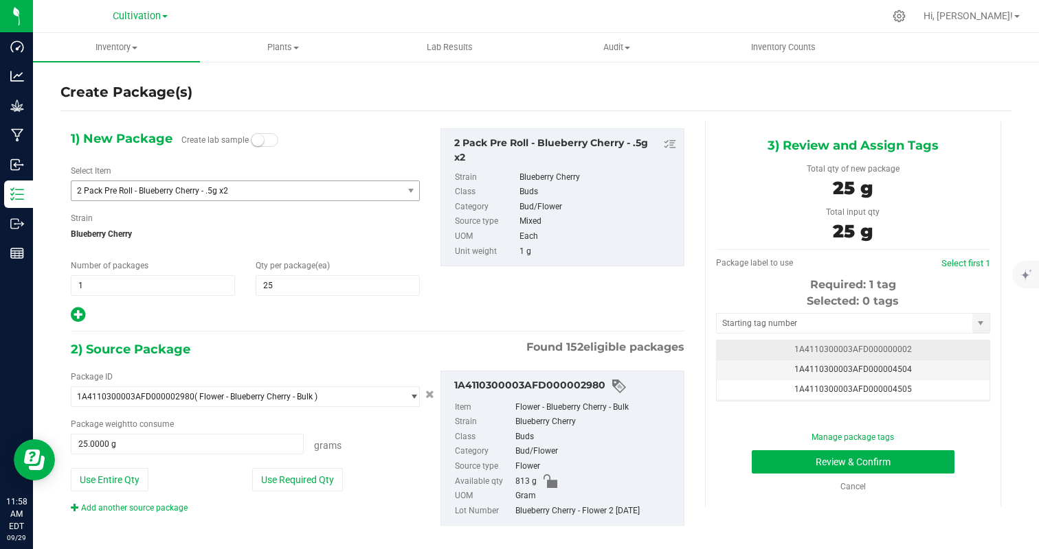
click at [955, 363] on td "1A4110300003AFD000004504" at bounding box center [852, 371] width 273 height 20
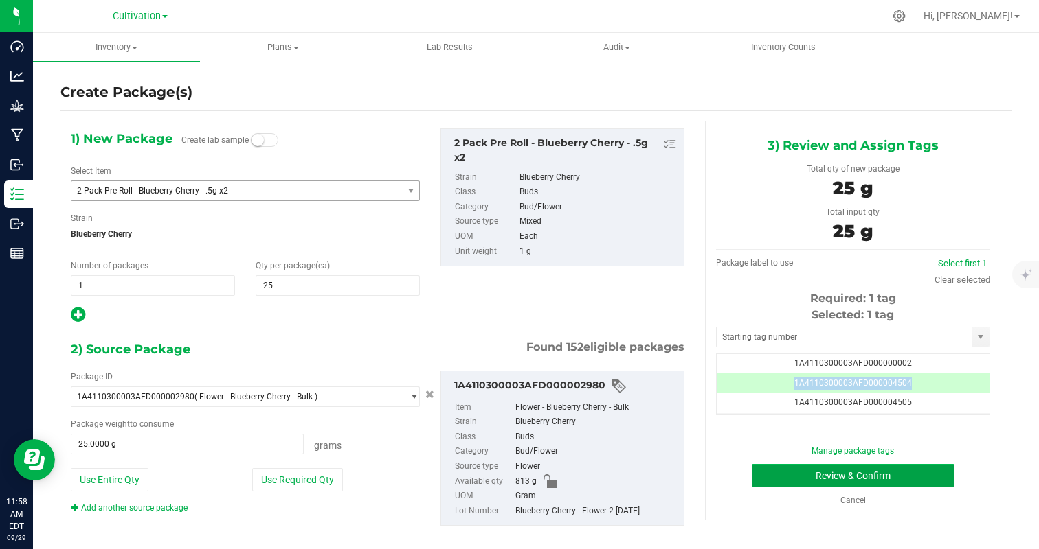
click at [916, 473] on button "Review & Confirm" at bounding box center [852, 475] width 203 height 23
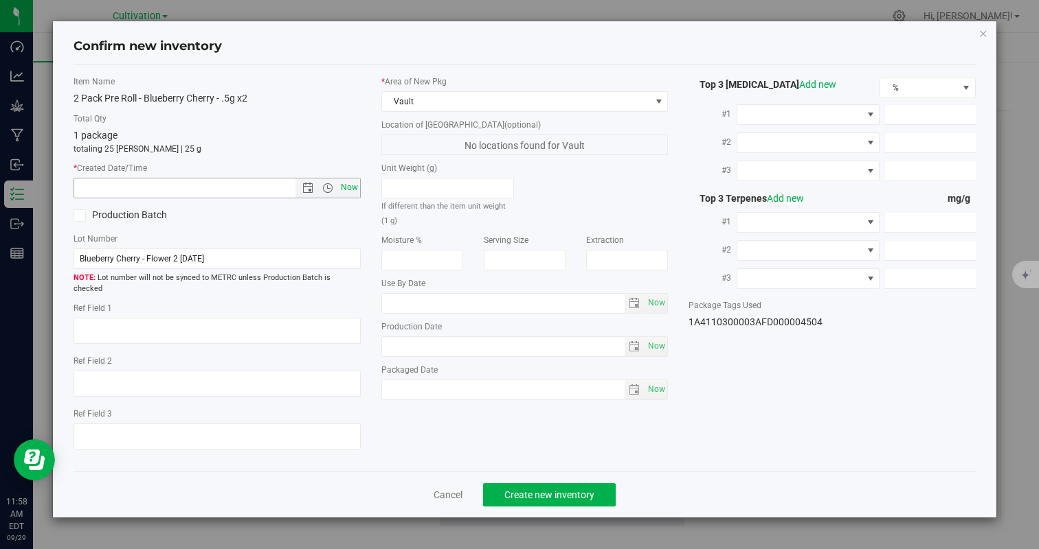
click at [350, 190] on span "Now" at bounding box center [348, 188] width 23 height 20
type input "[DATE] 11:58 AM"
click at [540, 490] on span "Create new inventory" at bounding box center [549, 495] width 90 height 11
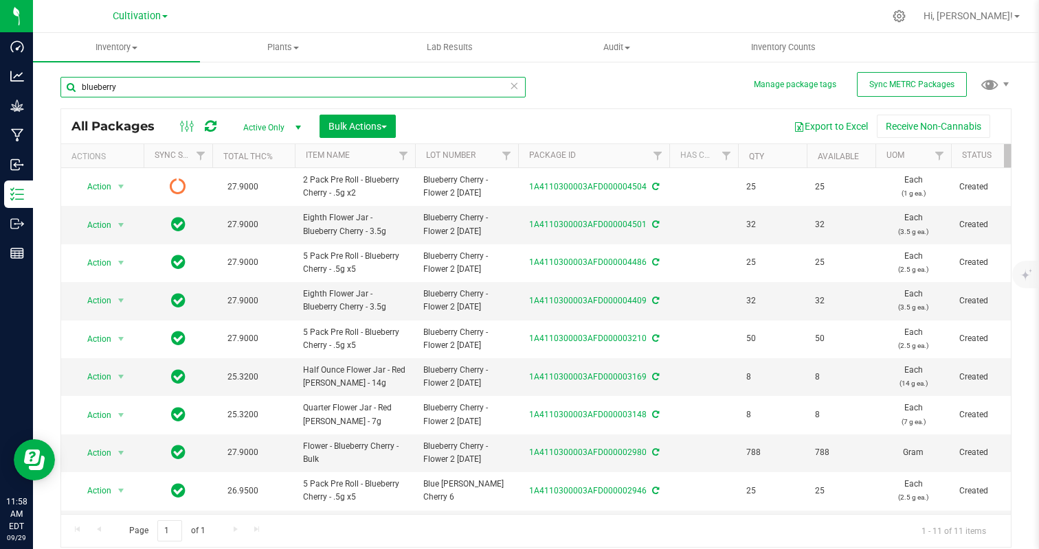
click at [126, 85] on input "blueberry" at bounding box center [292, 87] width 465 height 21
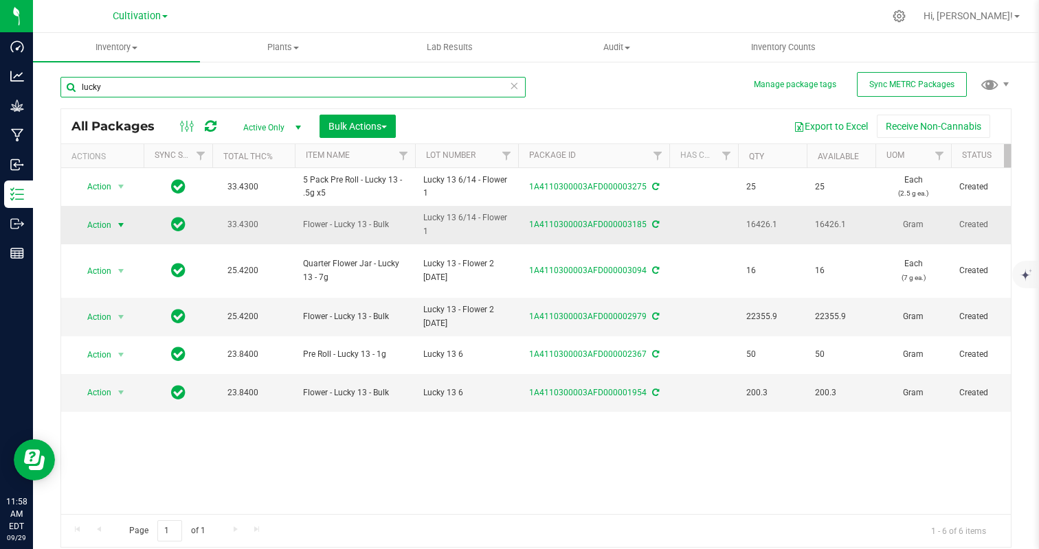
type input "lucky"
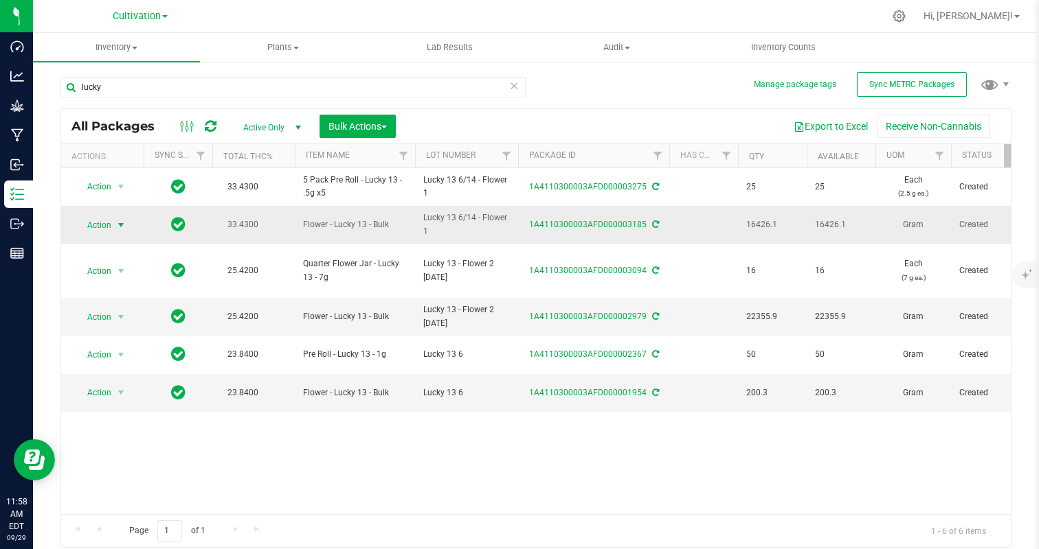
click at [101, 221] on span "Action" at bounding box center [93, 225] width 37 height 19
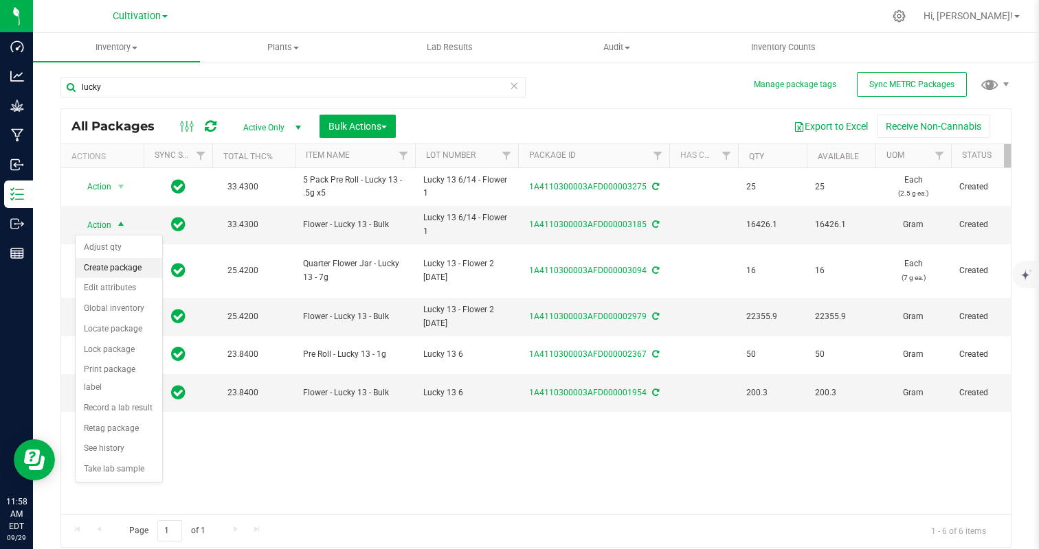
click at [107, 266] on li "Create package" at bounding box center [119, 268] width 87 height 21
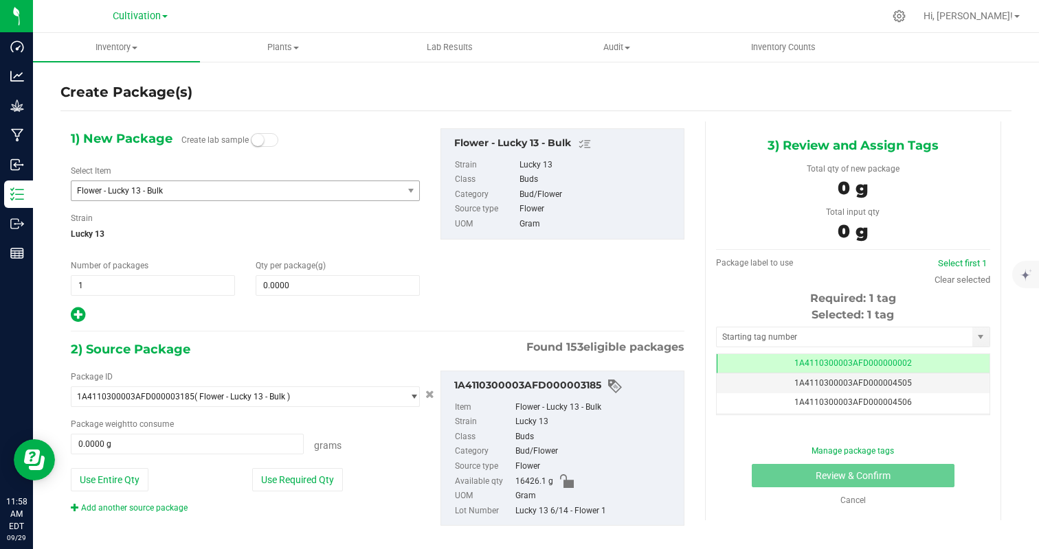
click at [138, 186] on span "Flower - Lucky 13 - Bulk" at bounding box center [230, 191] width 307 height 10
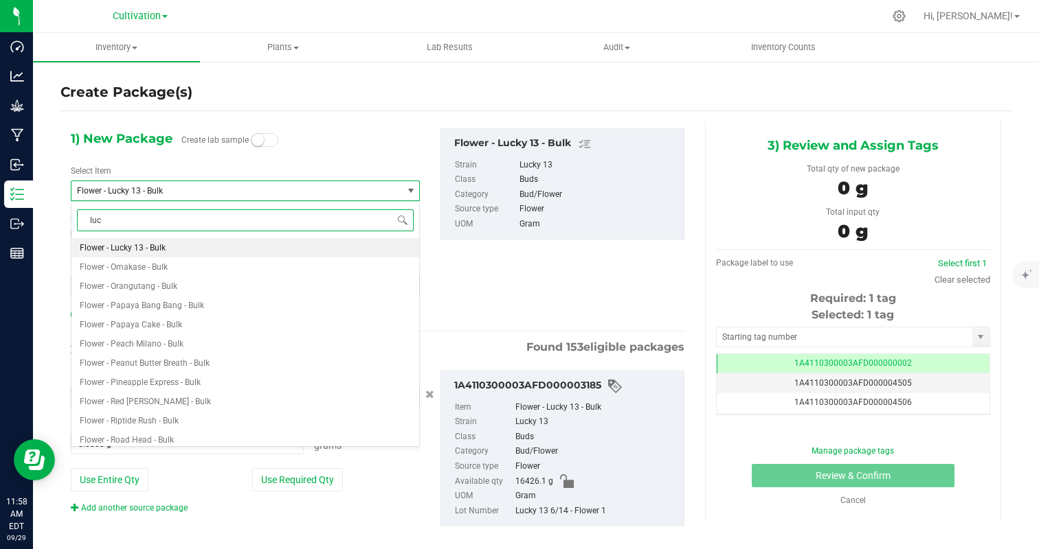
type input "luck"
click at [166, 242] on li "2 Pack Pre Roll - Lucky 13 - .5g x2" at bounding box center [245, 247] width 348 height 19
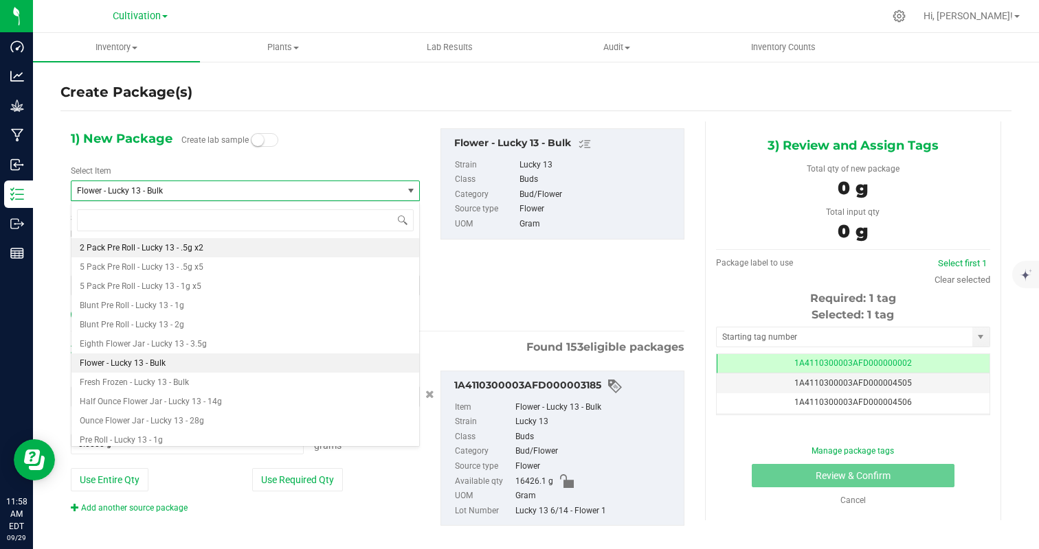
type input "0"
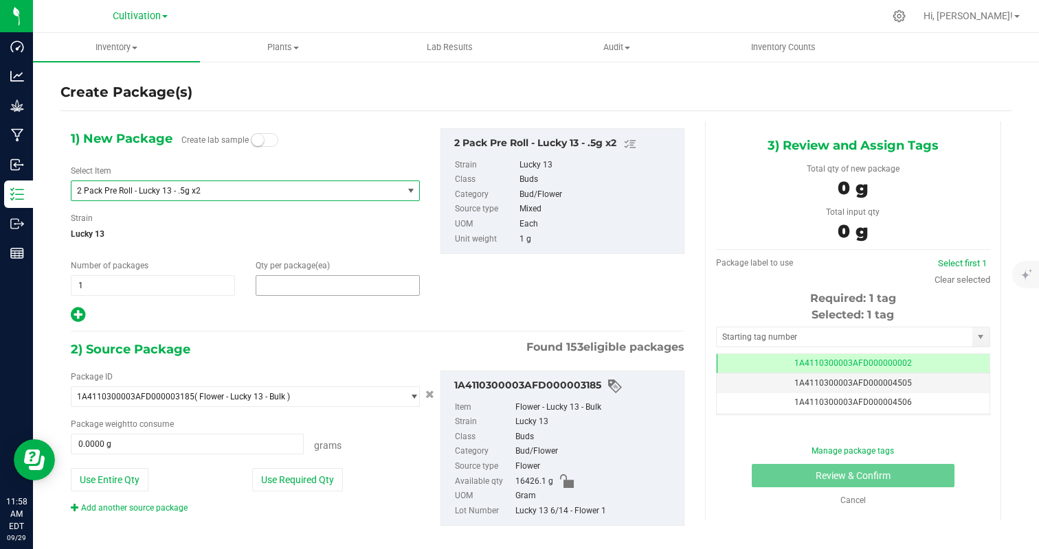
click at [296, 291] on span at bounding box center [338, 285] width 164 height 21
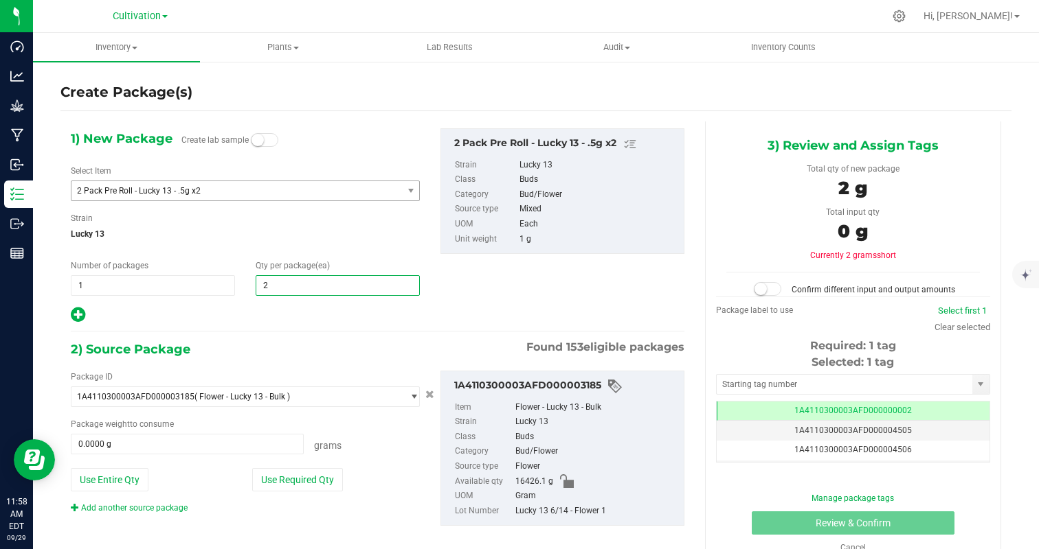
type input "25"
click at [279, 313] on div at bounding box center [245, 315] width 349 height 18
click at [306, 475] on button "Use Required Qty" at bounding box center [297, 479] width 91 height 23
type input "25.0000 g"
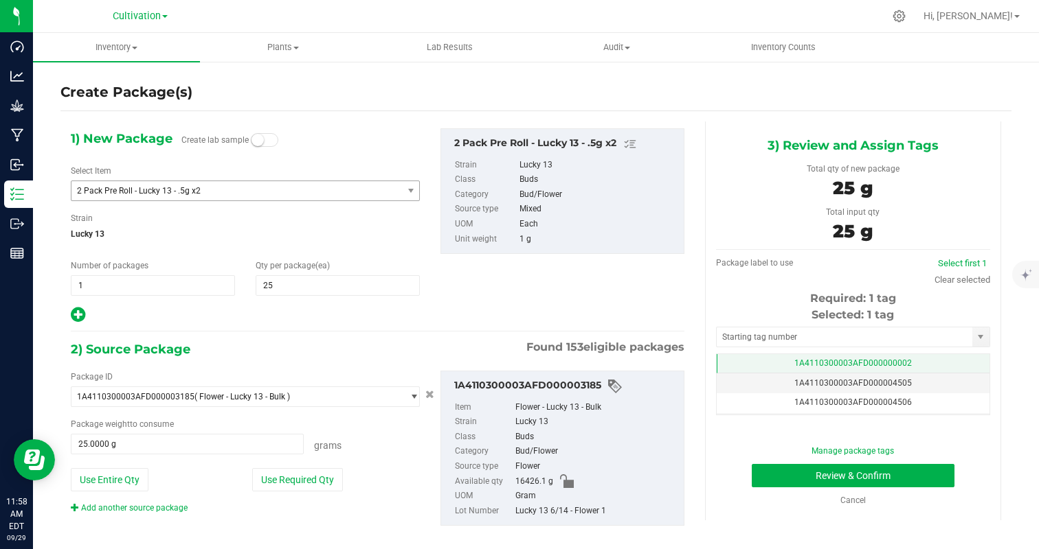
click at [955, 361] on td "1A4110300003AFD000000002" at bounding box center [852, 364] width 273 height 20
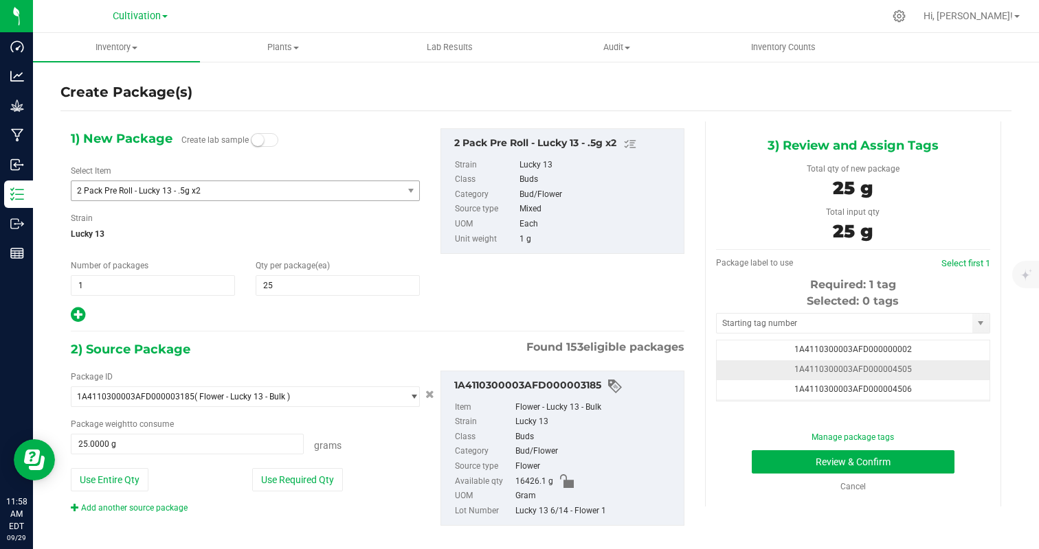
click at [953, 373] on td "1A4110300003AFD000004505" at bounding box center [852, 371] width 273 height 20
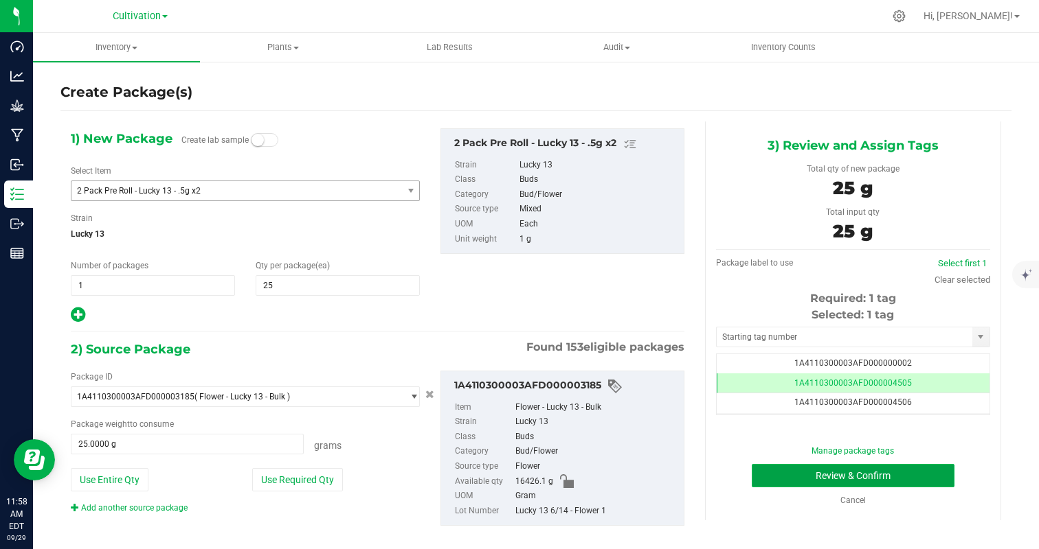
click at [920, 468] on button "Review & Confirm" at bounding box center [852, 475] width 203 height 23
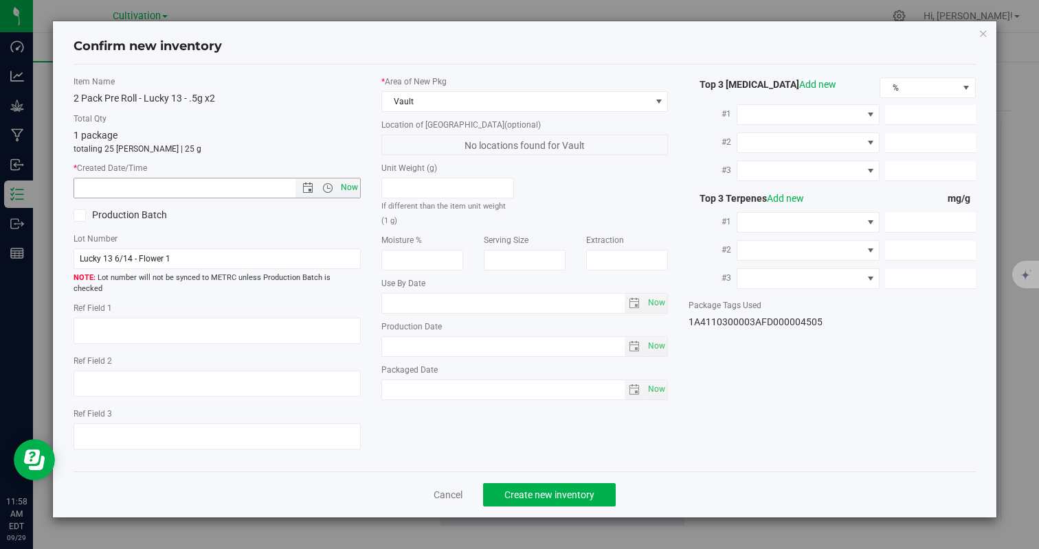
click at [358, 188] on span "Now" at bounding box center [348, 188] width 23 height 20
type input "[DATE] 11:58 AM"
click at [571, 490] on span "Create new inventory" at bounding box center [549, 495] width 90 height 11
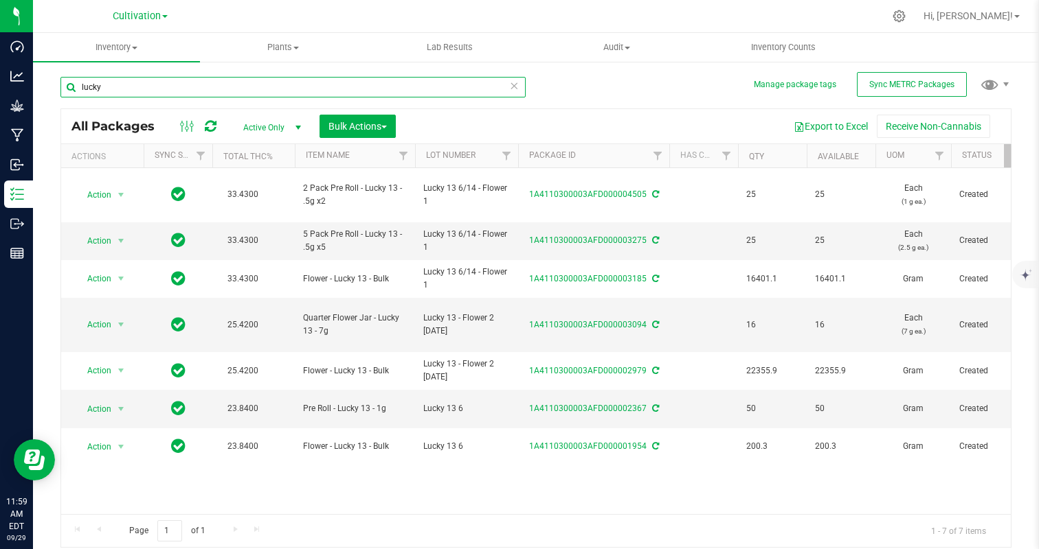
click at [199, 95] on input "lucky" at bounding box center [292, 87] width 465 height 21
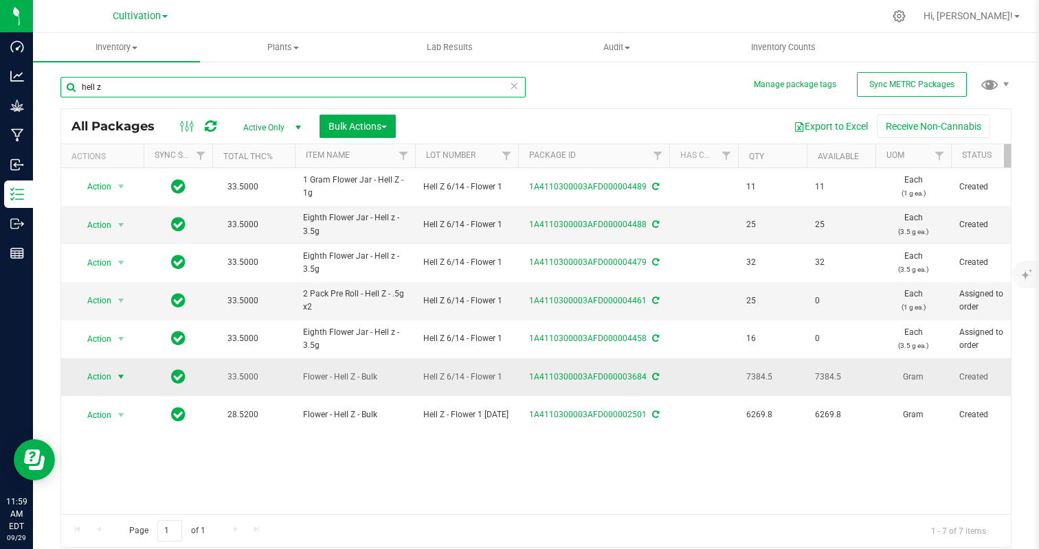
type input "hell z"
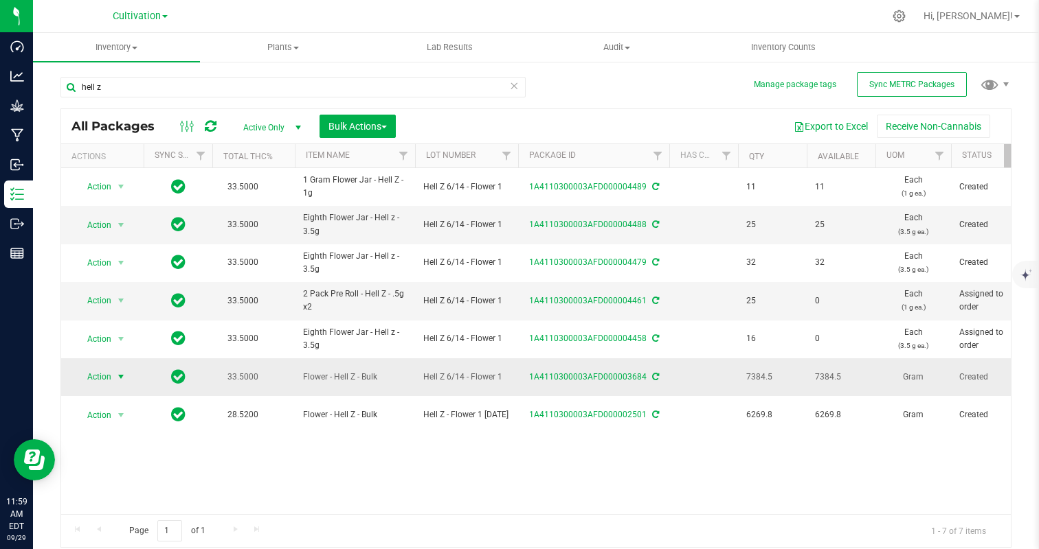
click at [115, 376] on span "select" at bounding box center [120, 377] width 11 height 11
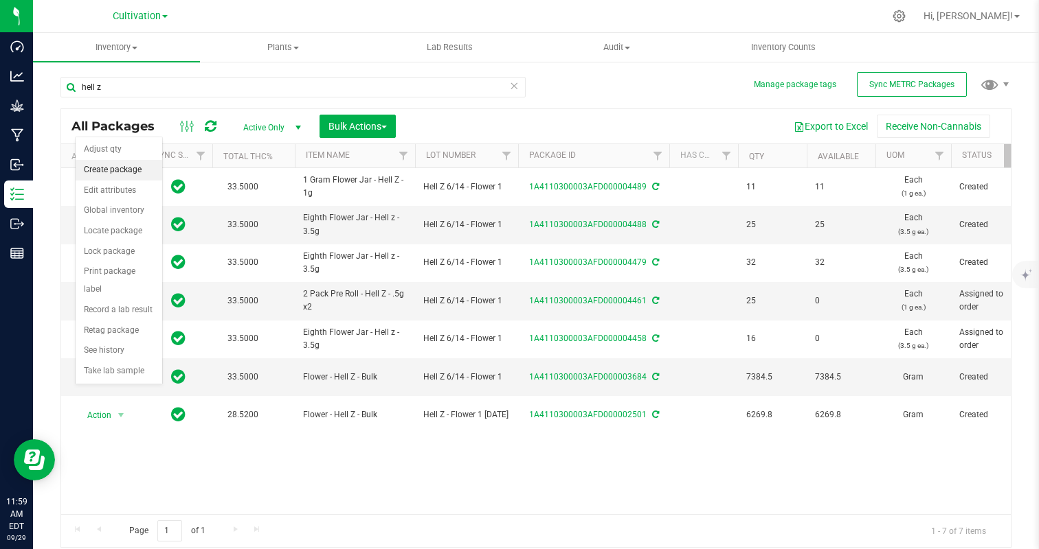
click at [122, 168] on li "Create package" at bounding box center [119, 170] width 87 height 21
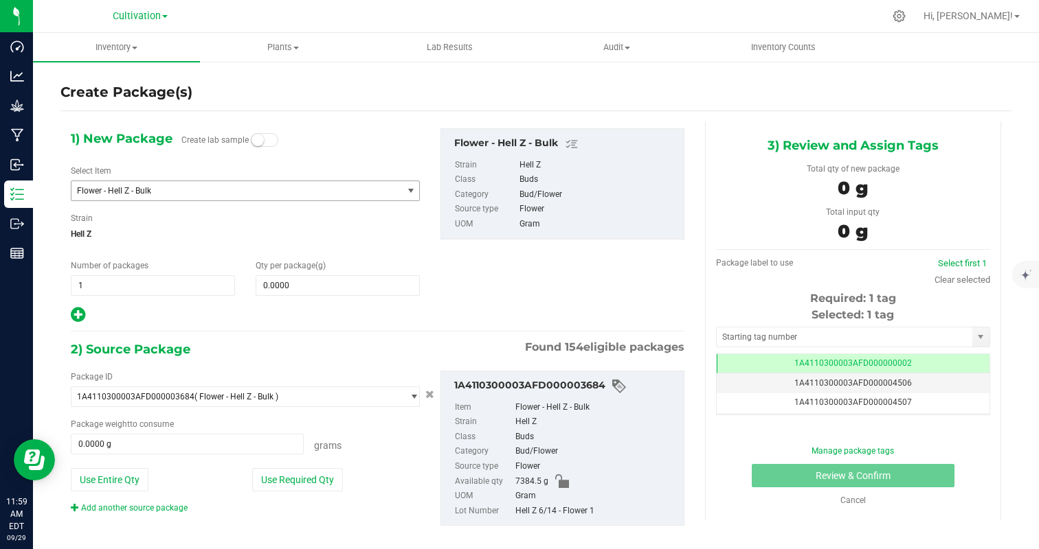
click at [203, 192] on span "Flower - Hell Z - Bulk" at bounding box center [230, 191] width 307 height 10
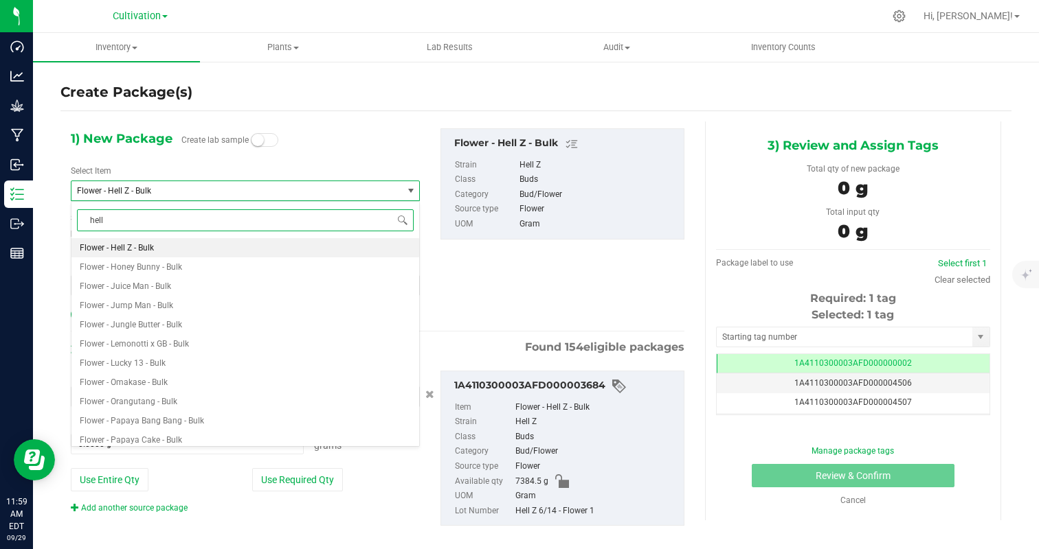
type input "hell z"
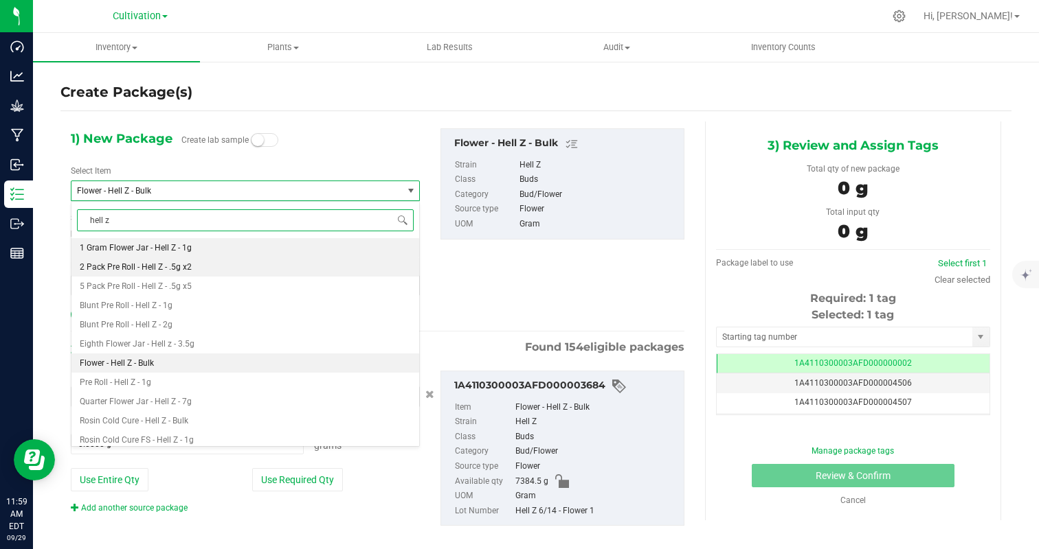
click at [170, 270] on span "2 Pack Pre Roll - Hell Z - .5g x2" at bounding box center [136, 267] width 112 height 10
type input "0"
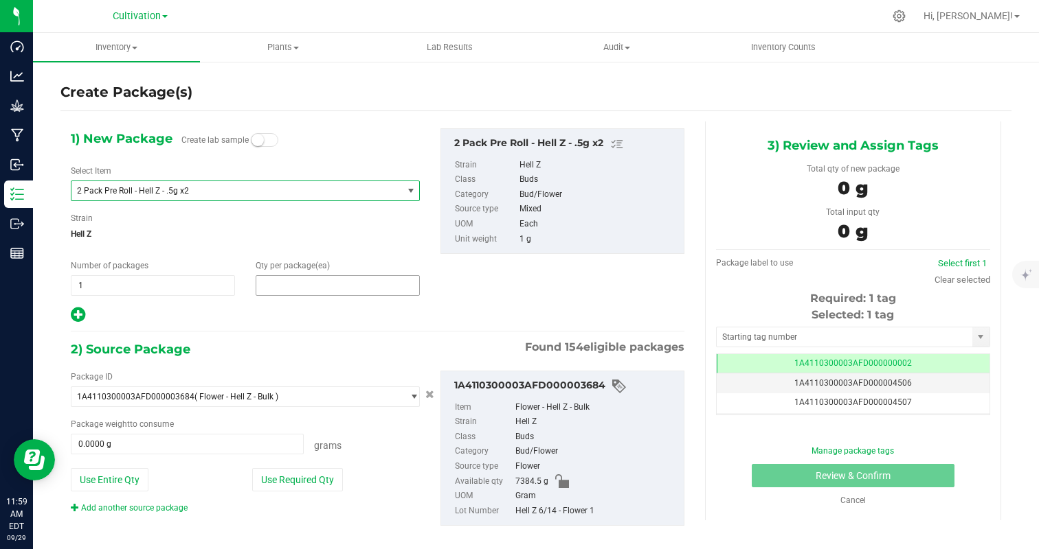
click at [286, 288] on span at bounding box center [338, 285] width 164 height 21
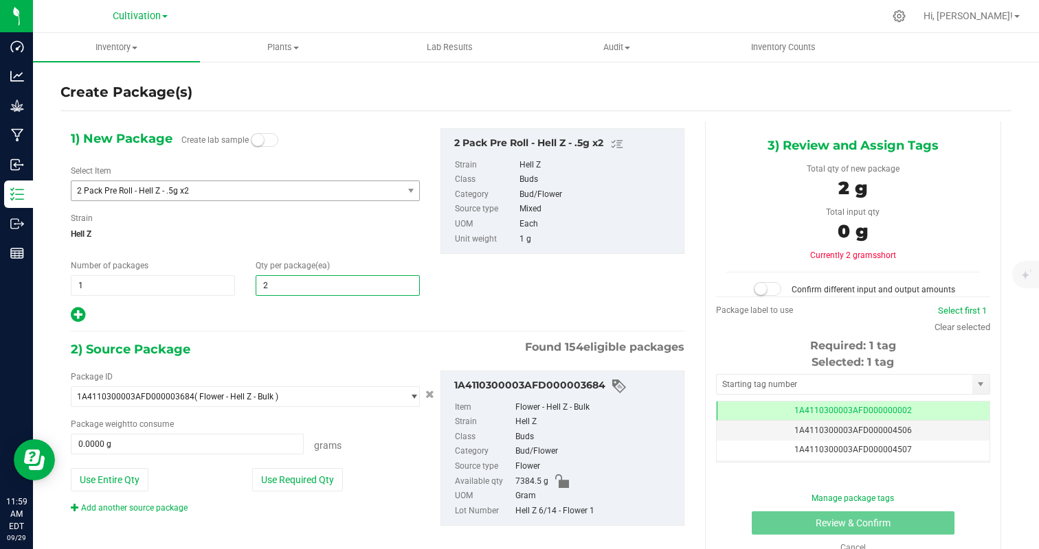
type input "25"
click at [263, 317] on div at bounding box center [245, 315] width 349 height 18
click at [291, 479] on button "Use Required Qty" at bounding box center [297, 479] width 91 height 23
type input "25.0000 g"
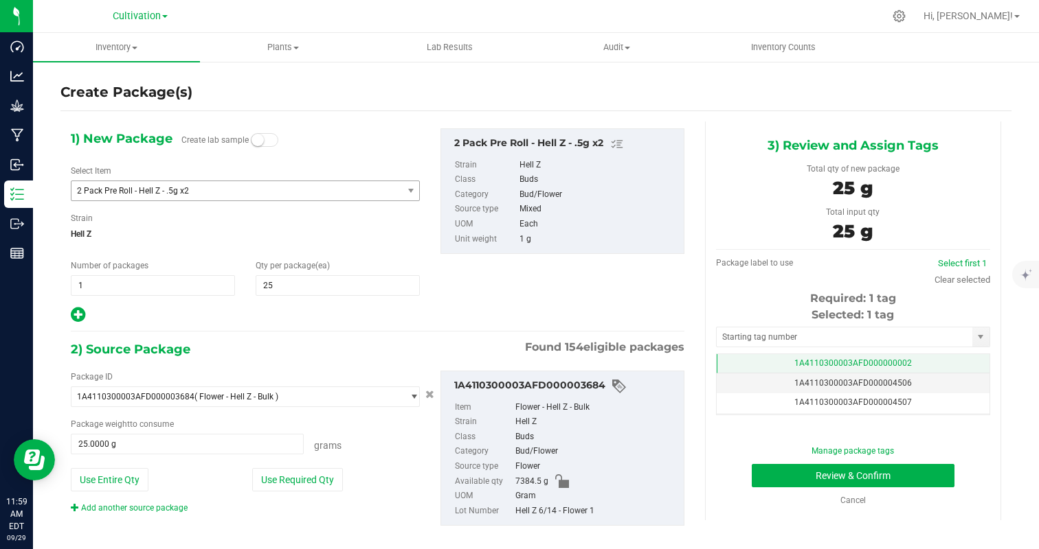
click at [916, 365] on td "1A4110300003AFD000000002" at bounding box center [852, 364] width 273 height 20
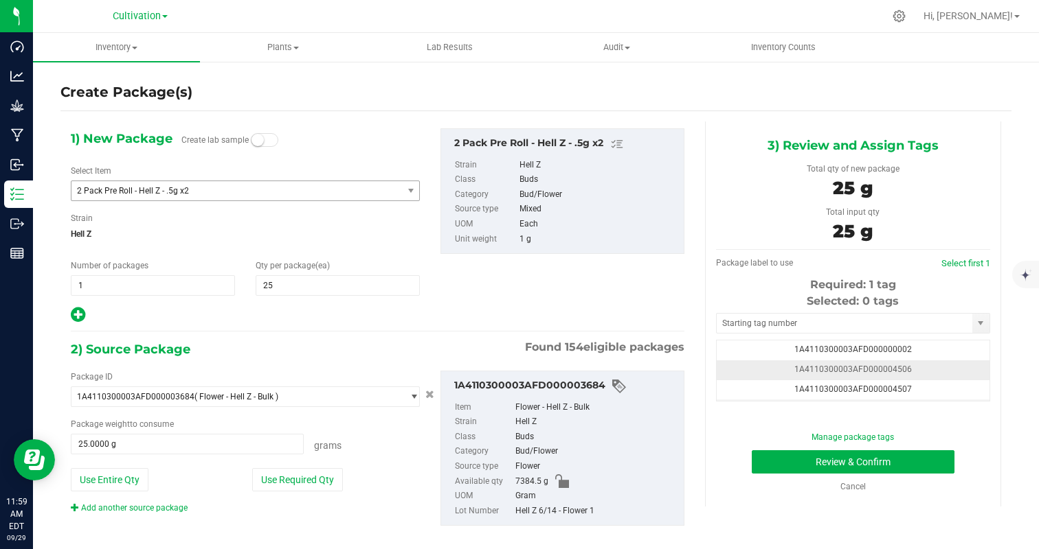
click at [934, 372] on td "1A4110300003AFD000004506" at bounding box center [852, 371] width 273 height 20
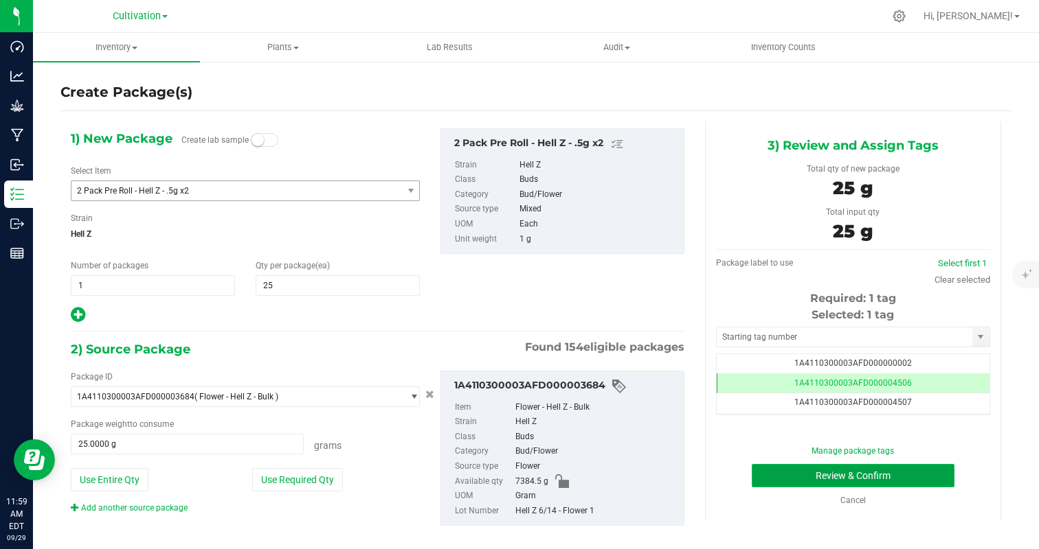
click at [902, 474] on button "Review & Confirm" at bounding box center [852, 475] width 203 height 23
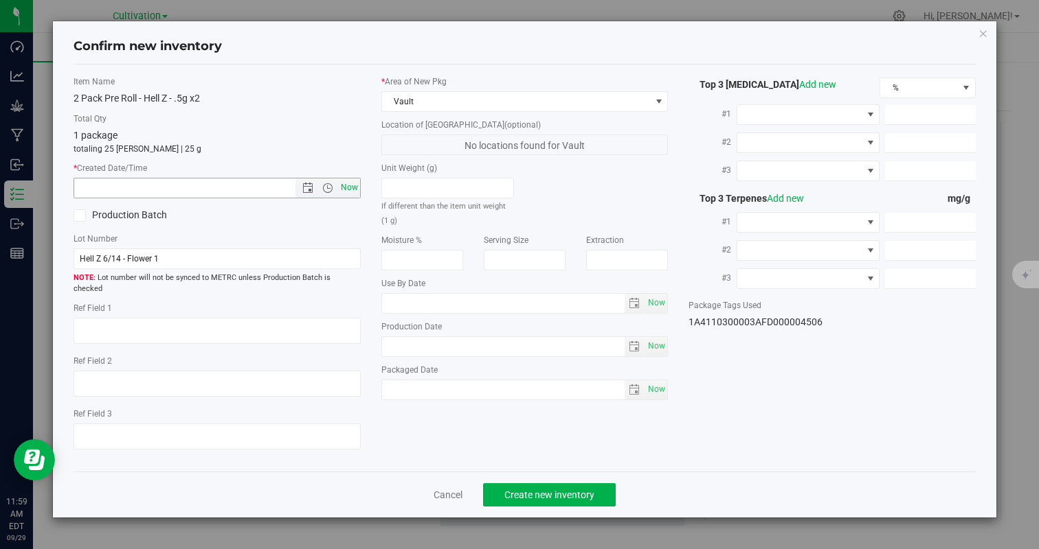
click at [352, 188] on span "Now" at bounding box center [348, 188] width 23 height 20
type input "[DATE] 11:59 AM"
click at [571, 484] on button "Create new inventory" at bounding box center [549, 495] width 133 height 23
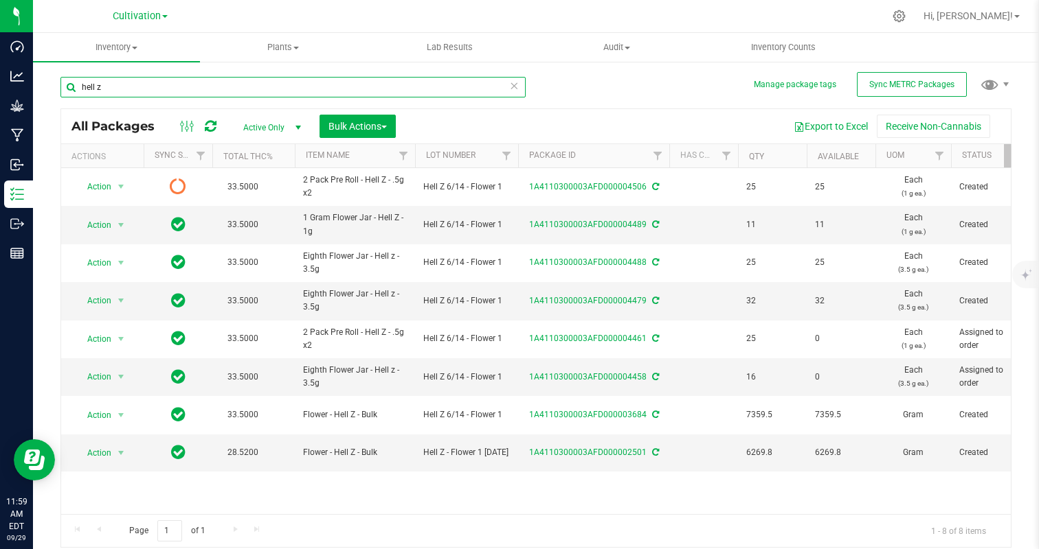
click at [159, 93] on input "hell z" at bounding box center [292, 87] width 465 height 21
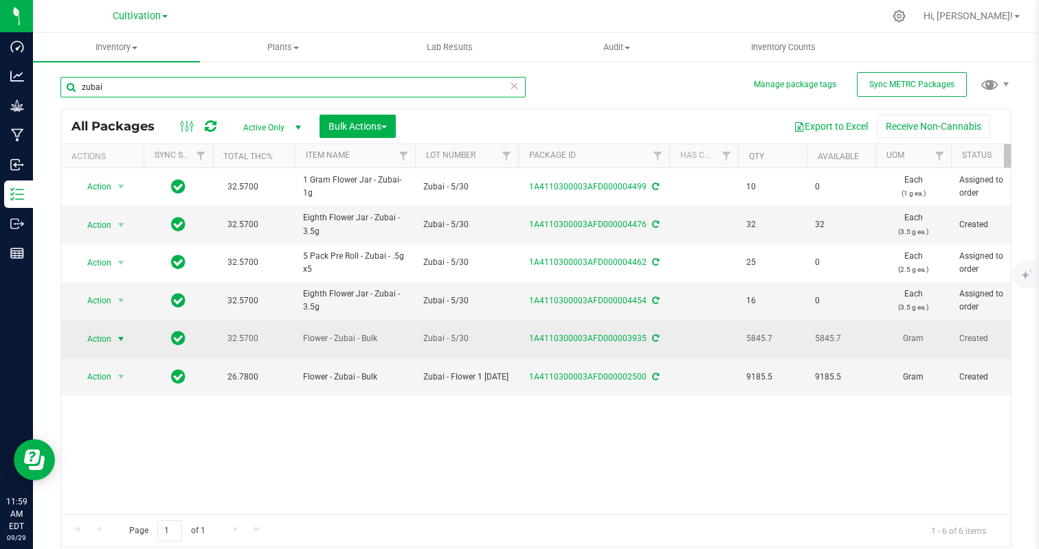
type input "zubai"
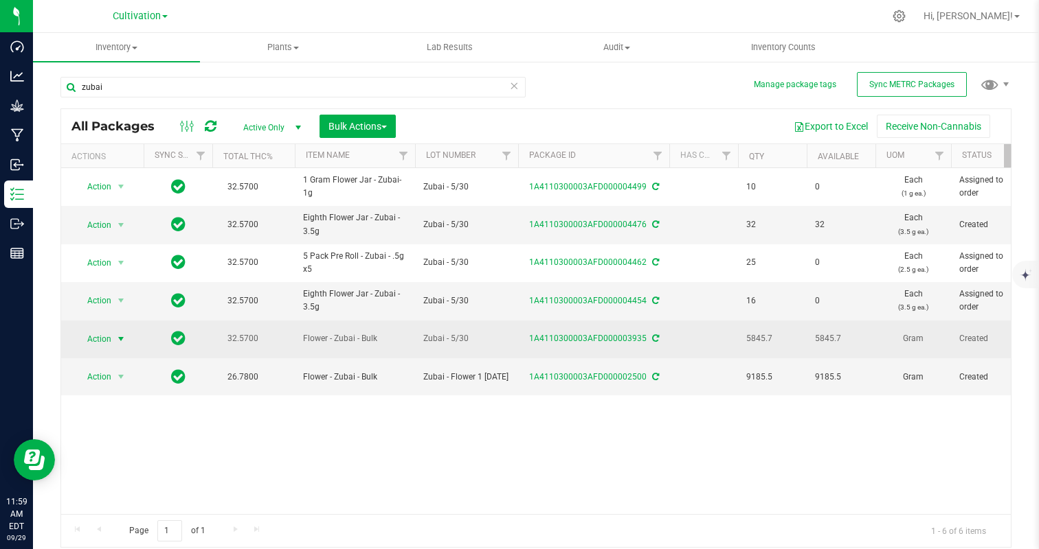
click at [102, 338] on span "Action" at bounding box center [93, 339] width 37 height 19
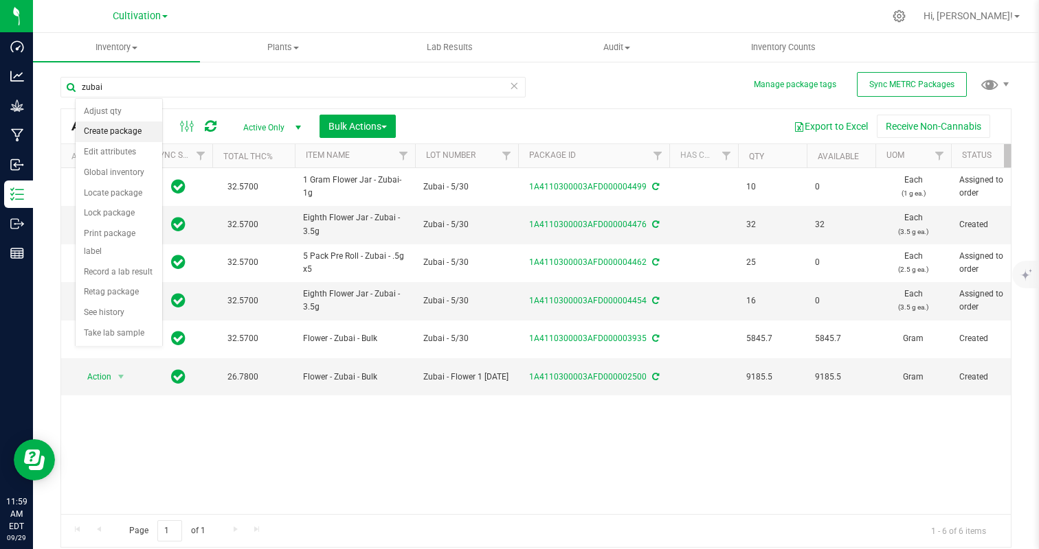
click at [128, 130] on li "Create package" at bounding box center [119, 132] width 87 height 21
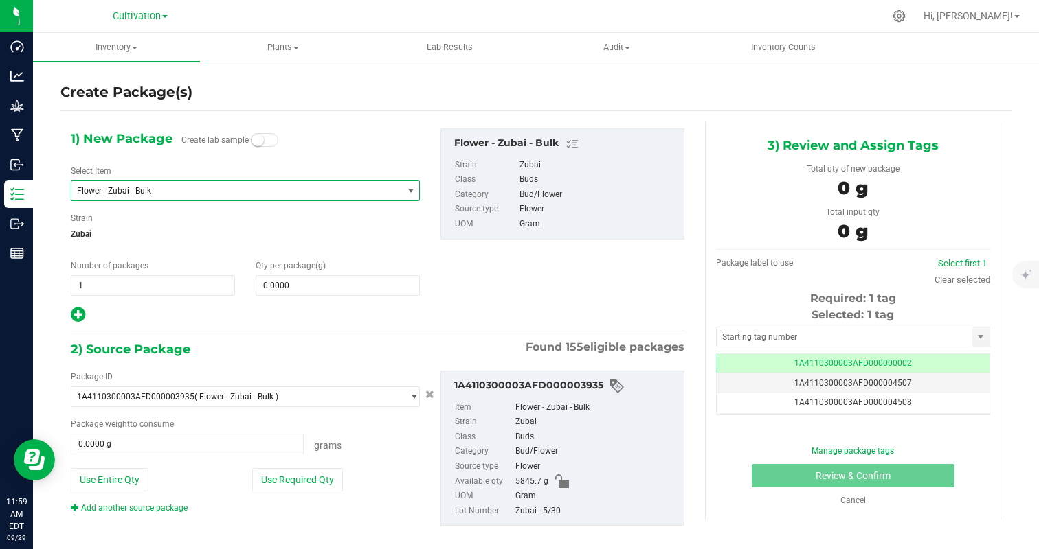
click at [144, 193] on span "Flower - Zubai - Bulk" at bounding box center [230, 191] width 307 height 10
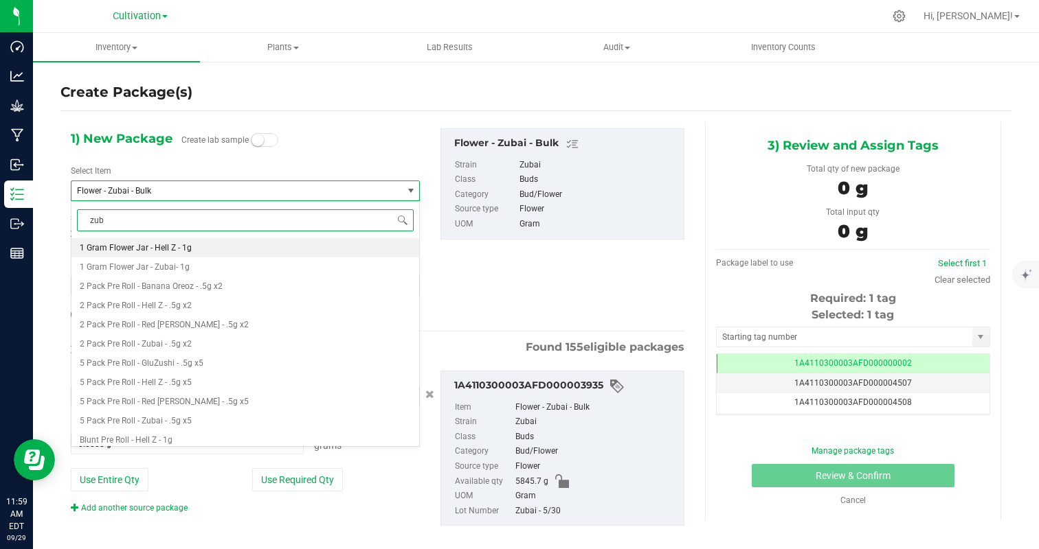
type input "[PERSON_NAME]"
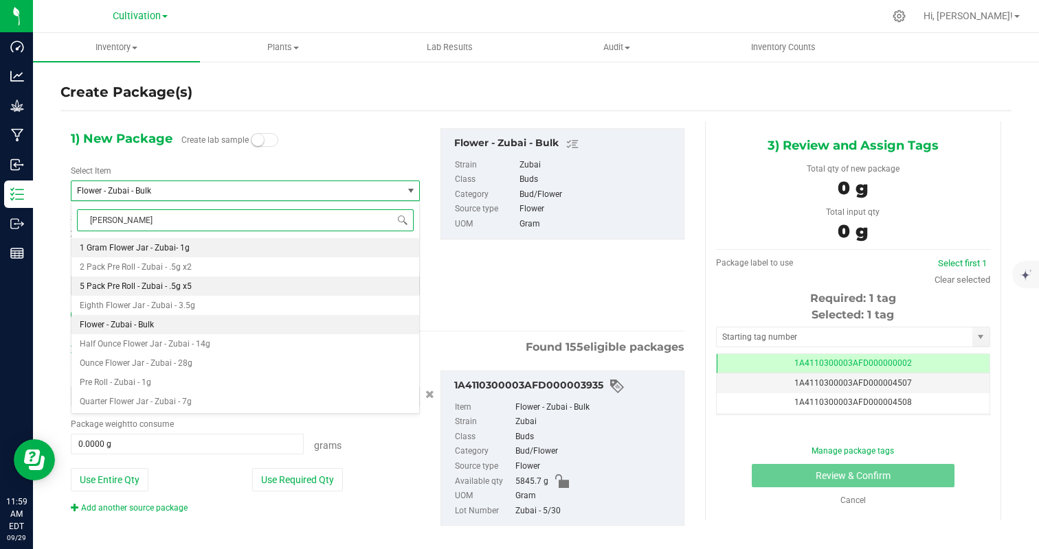
click at [187, 288] on span "5 Pack Pre Roll - Zubai - .5g x5" at bounding box center [136, 287] width 112 height 10
type input "0"
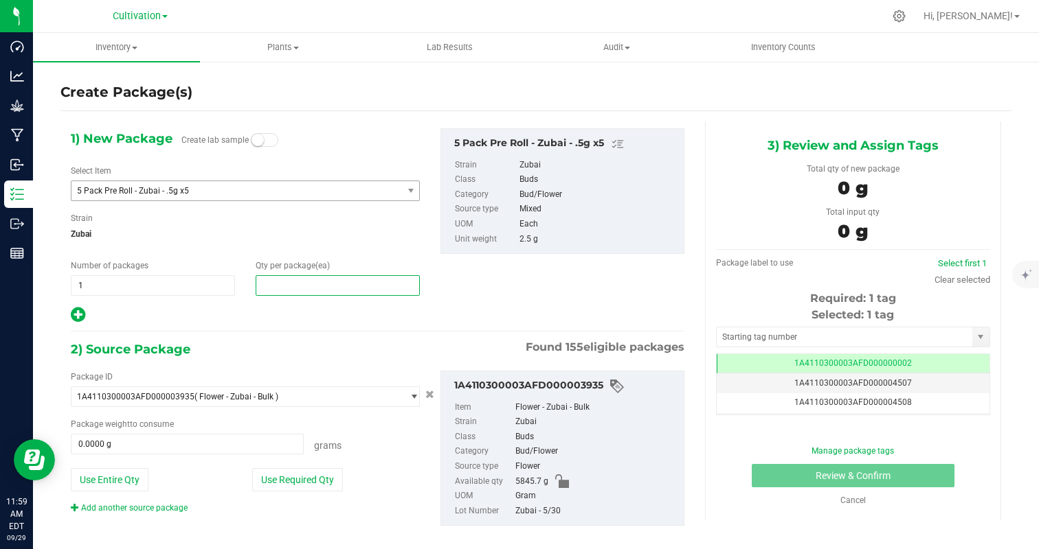
click at [275, 289] on span at bounding box center [338, 285] width 164 height 21
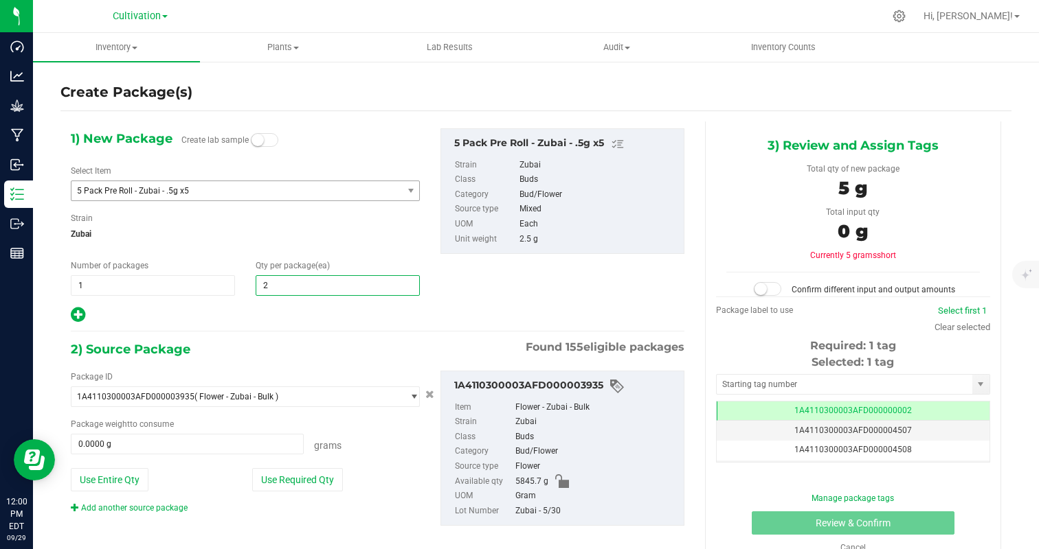
type input "25"
click at [249, 310] on div at bounding box center [245, 315] width 349 height 18
click at [311, 498] on div "Package ID 1A4110300003AFD000003935 ( Flower - Zubai - Bulk ) 1A4110300003AFD00…" at bounding box center [245, 443] width 370 height 144
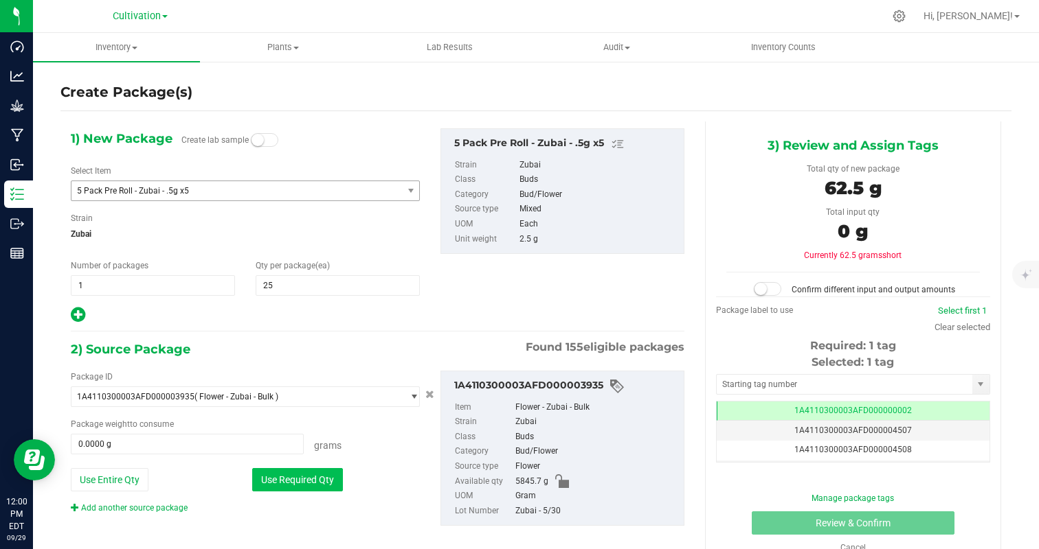
click at [313, 482] on button "Use Required Qty" at bounding box center [297, 479] width 91 height 23
type input "62.5000 g"
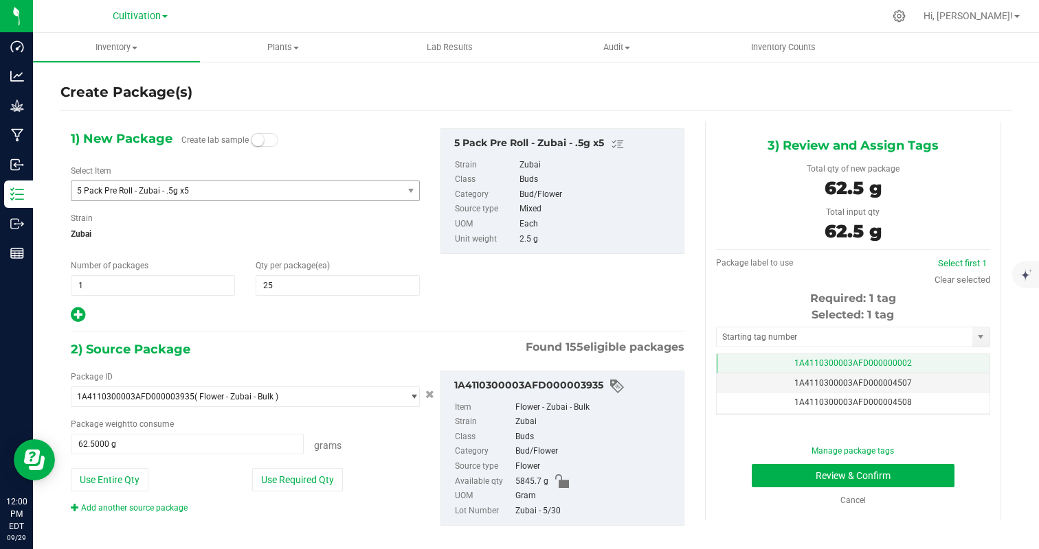
click at [924, 360] on td "1A4110300003AFD000000002" at bounding box center [852, 364] width 273 height 20
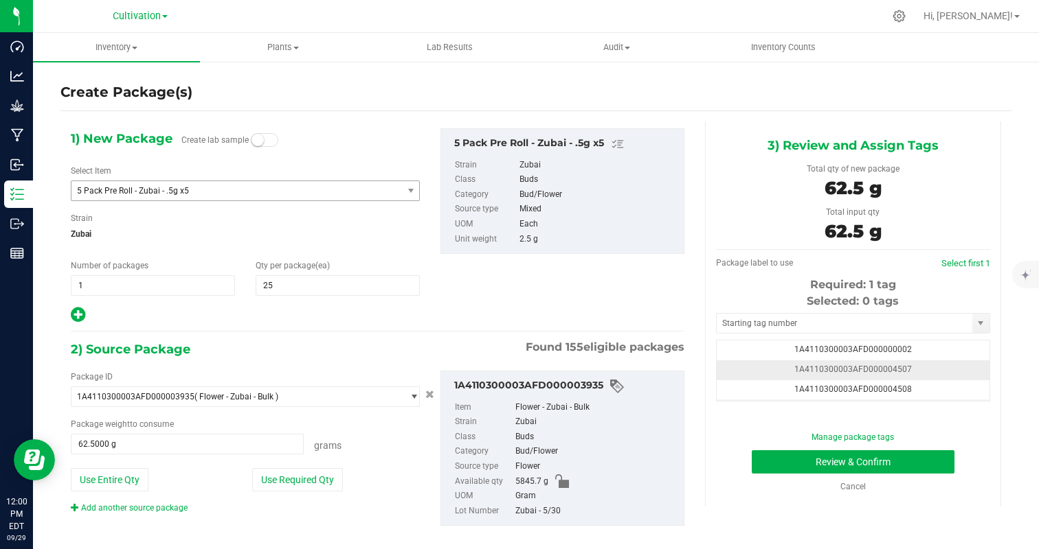
click at [949, 370] on td "1A4110300003AFD000004507" at bounding box center [852, 371] width 273 height 20
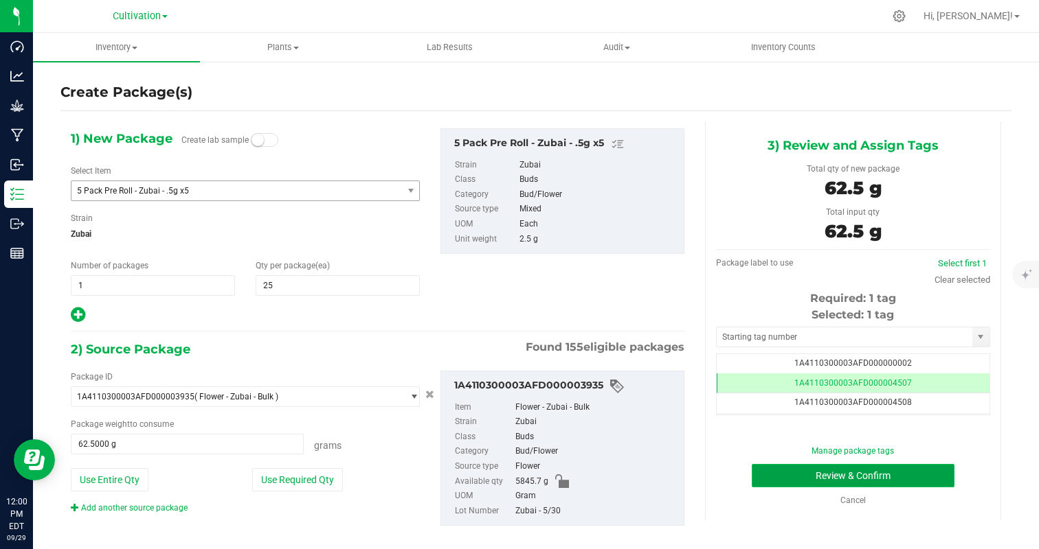
click at [918, 476] on button "Review & Confirm" at bounding box center [852, 475] width 203 height 23
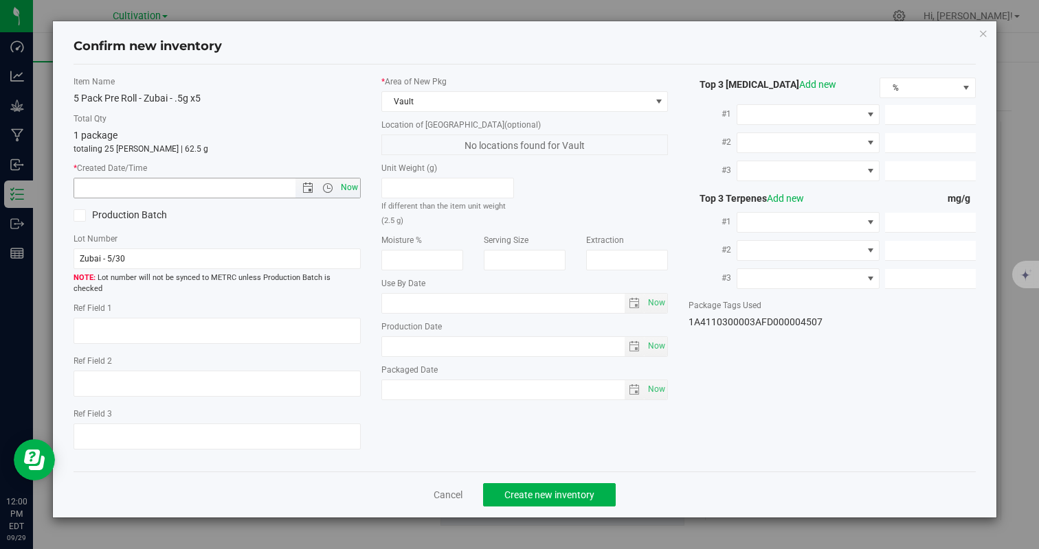
click at [347, 188] on span "Now" at bounding box center [348, 188] width 23 height 20
type input "[DATE] 12:00 PM"
click at [514, 490] on span "Create new inventory" at bounding box center [549, 495] width 90 height 11
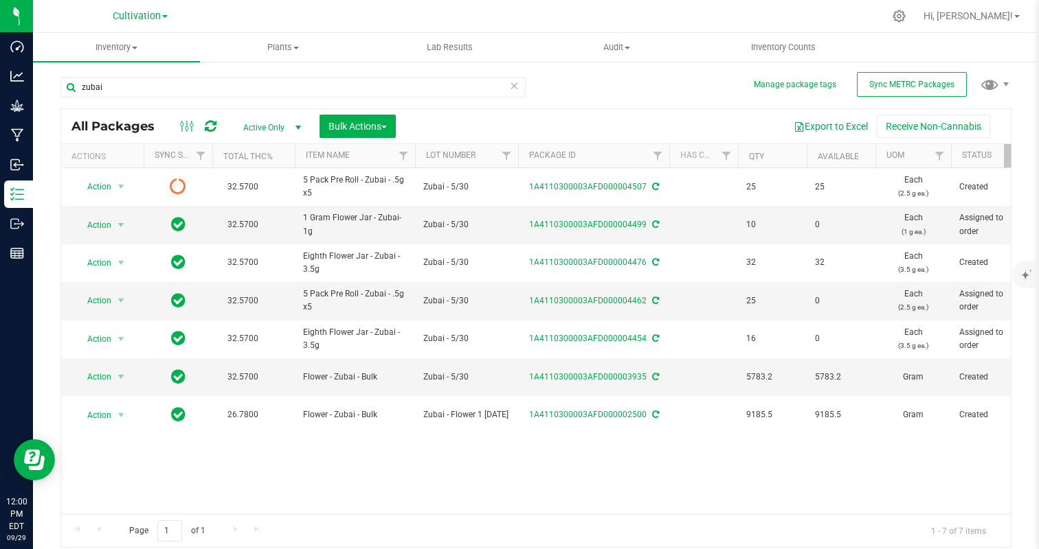
click at [174, 105] on div "zubai" at bounding box center [292, 93] width 465 height 32
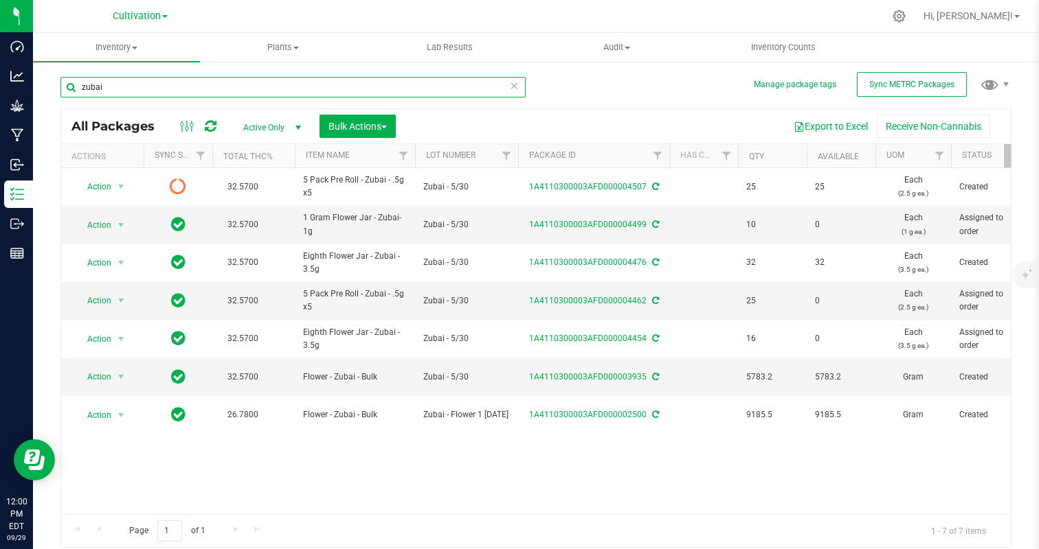
click at [179, 80] on input "zubai" at bounding box center [292, 87] width 465 height 21
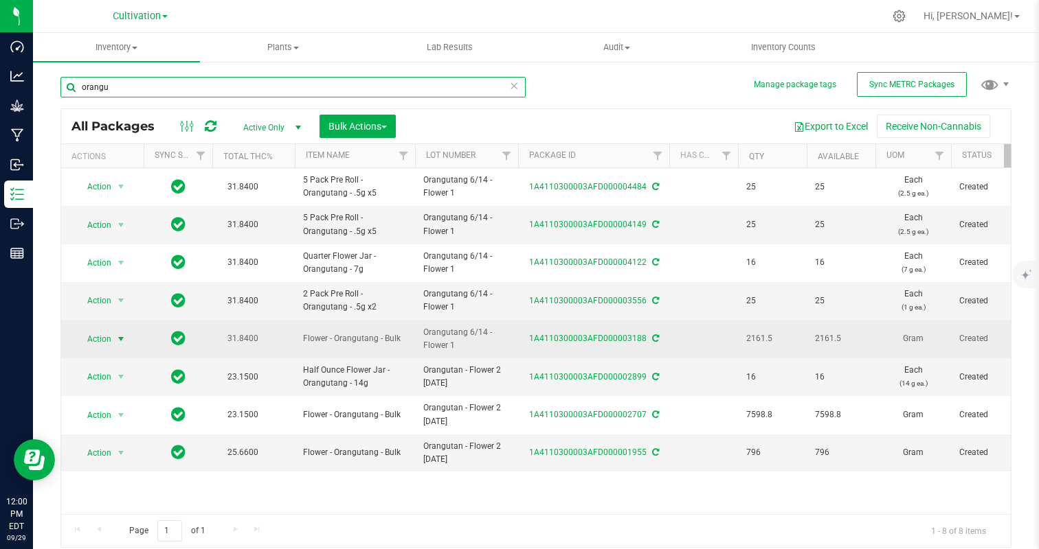
type input "orangu"
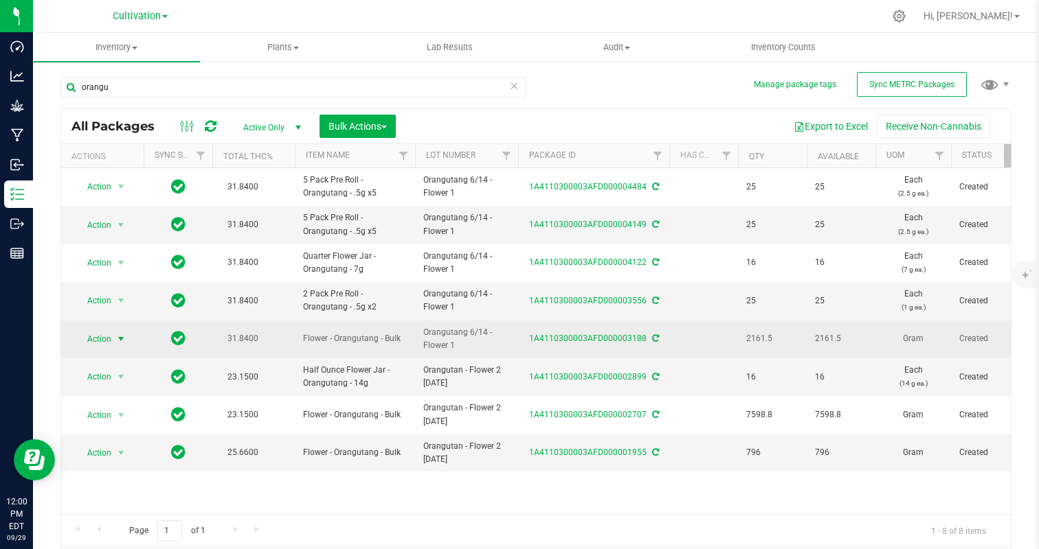
click at [117, 343] on span "select" at bounding box center [120, 339] width 11 height 11
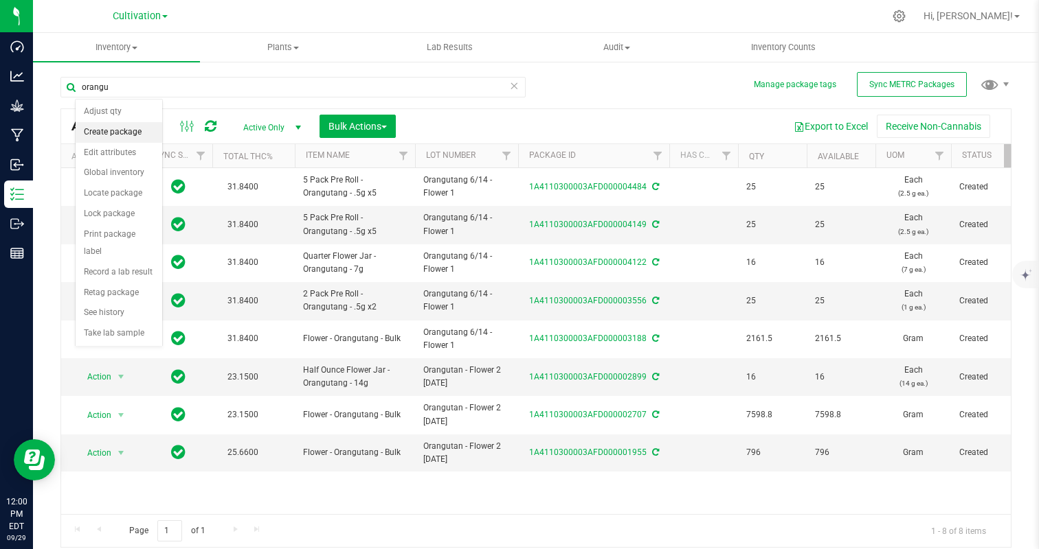
click at [120, 129] on li "Create package" at bounding box center [119, 132] width 87 height 21
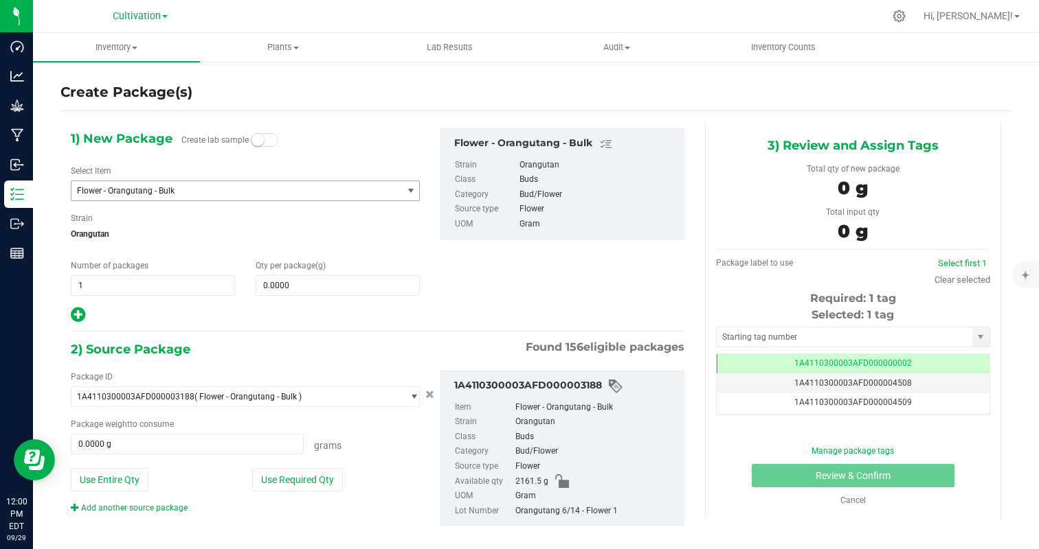
click at [169, 189] on span "Flower - Orangutang - Bulk" at bounding box center [230, 191] width 307 height 10
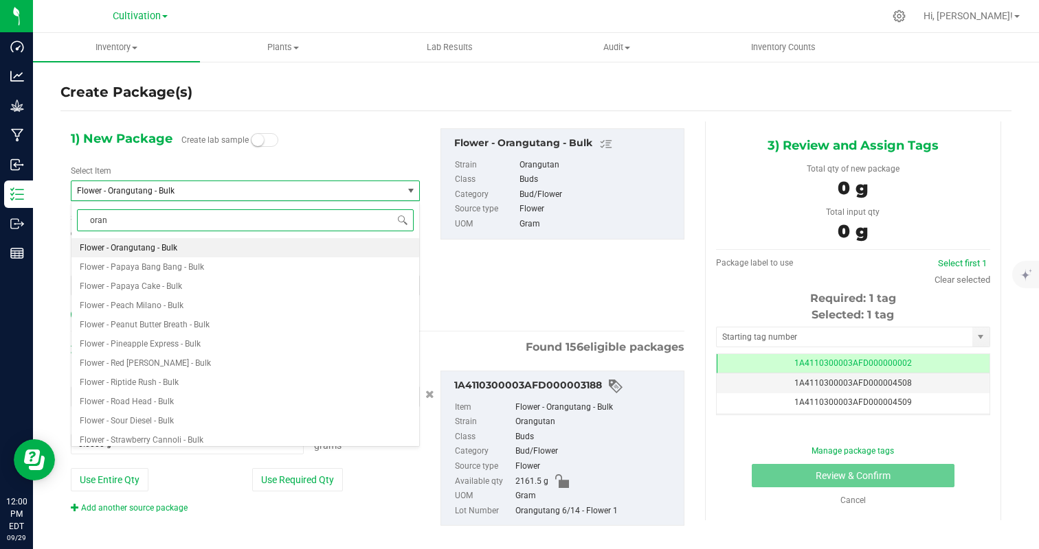
type input "orang"
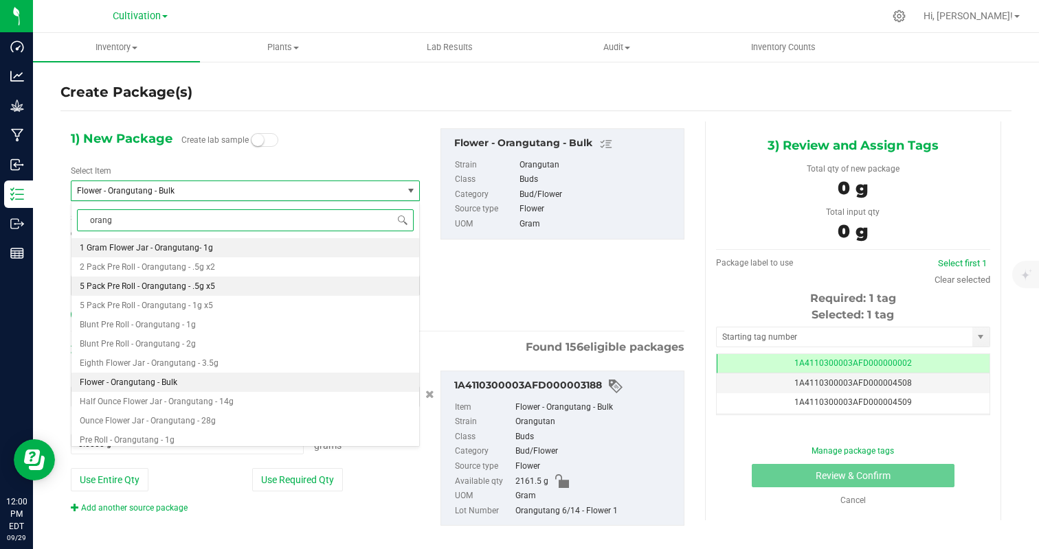
click at [223, 286] on li "5 Pack Pre Roll - Orangutang - .5g x5" at bounding box center [245, 286] width 348 height 19
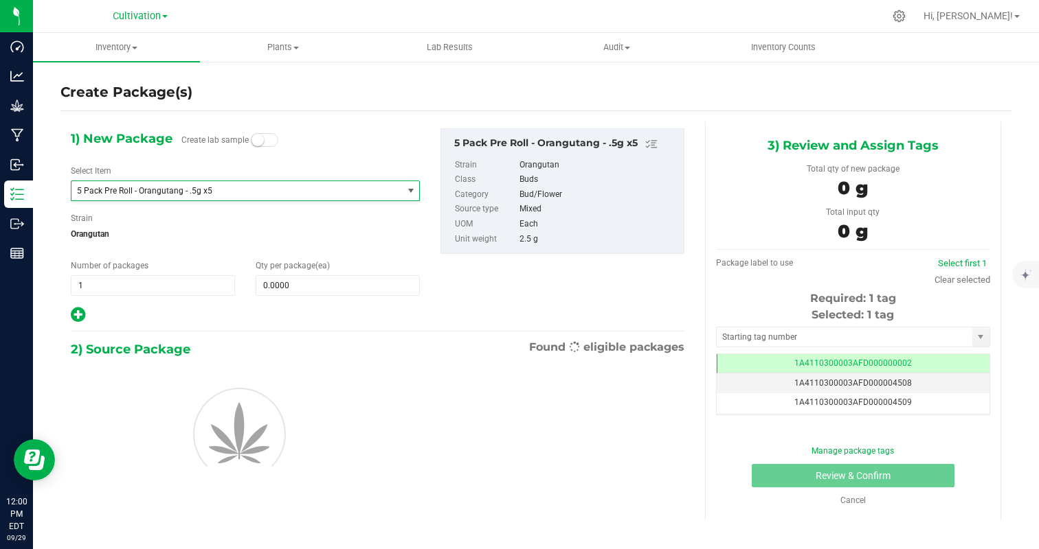
type input "0"
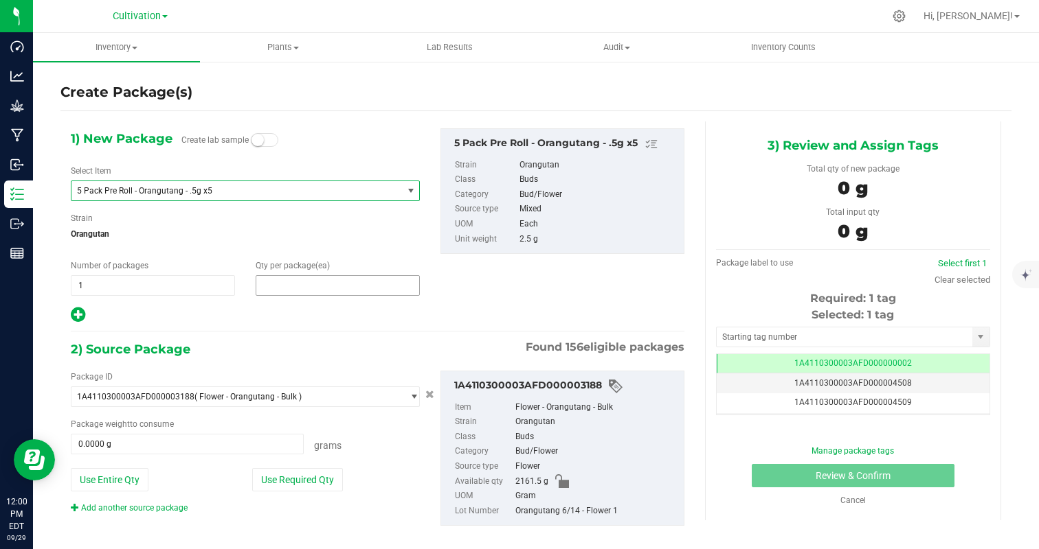
click at [286, 280] on span at bounding box center [338, 285] width 164 height 21
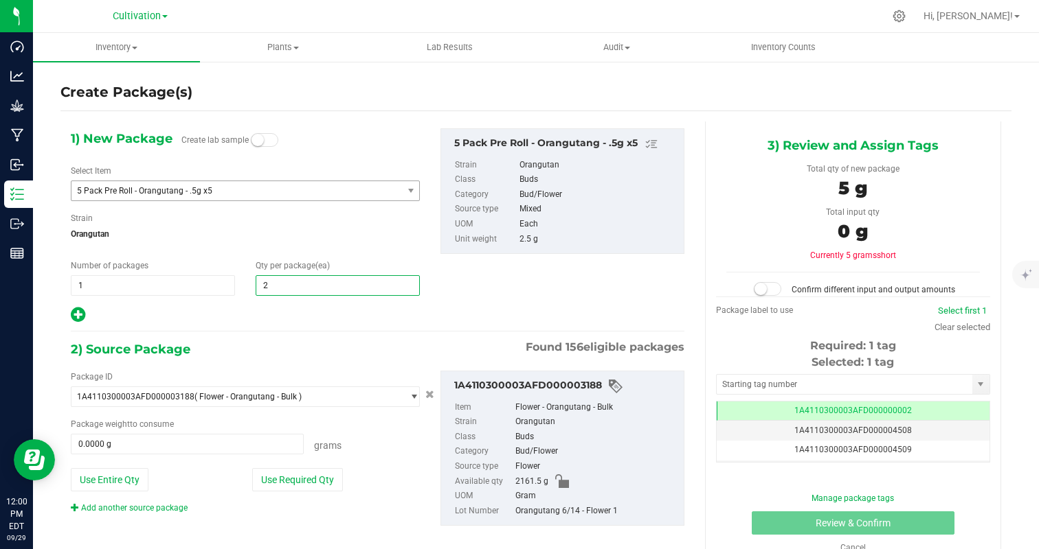
type input "25"
click at [223, 313] on div at bounding box center [245, 315] width 349 height 18
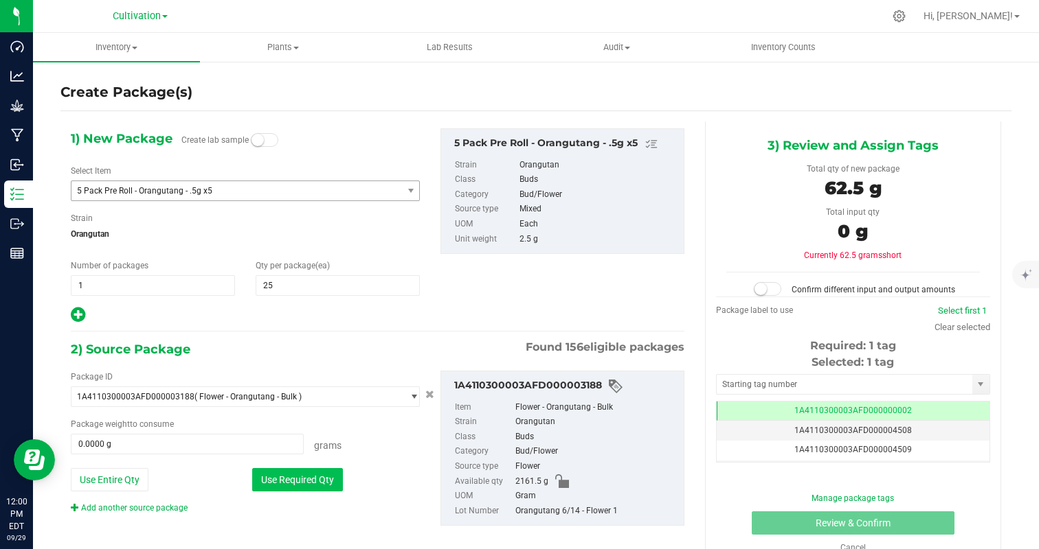
click at [278, 484] on button "Use Required Qty" at bounding box center [297, 479] width 91 height 23
type input "62.5000 g"
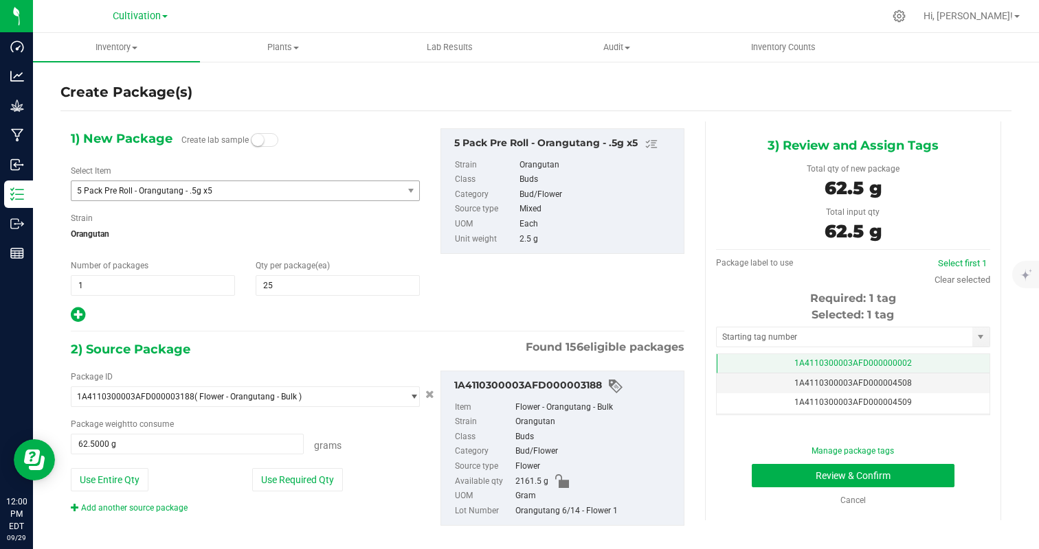
click at [940, 356] on td "1A4110300003AFD000000002" at bounding box center [852, 364] width 273 height 20
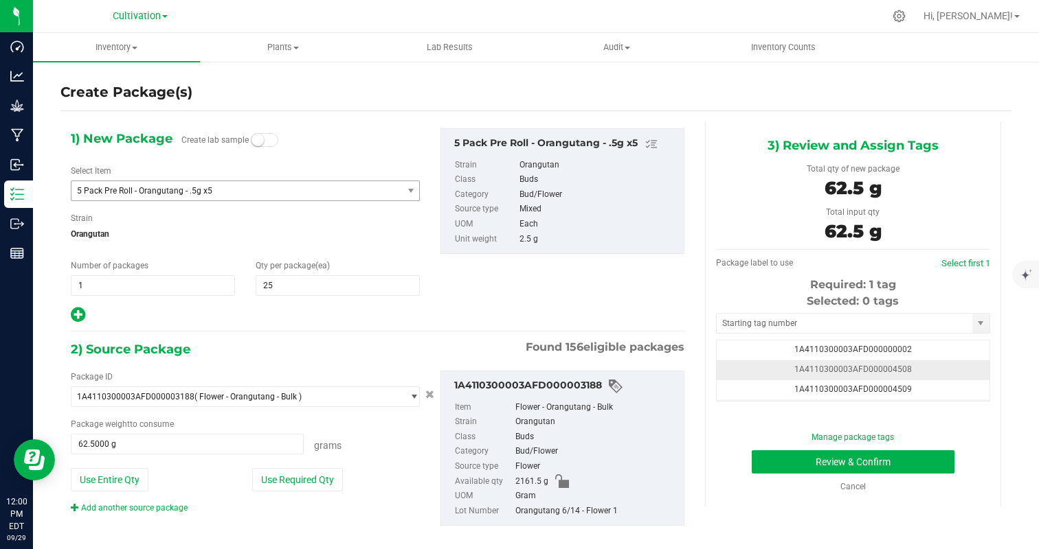
click at [942, 376] on td "1A4110300003AFD000004508" at bounding box center [852, 371] width 273 height 20
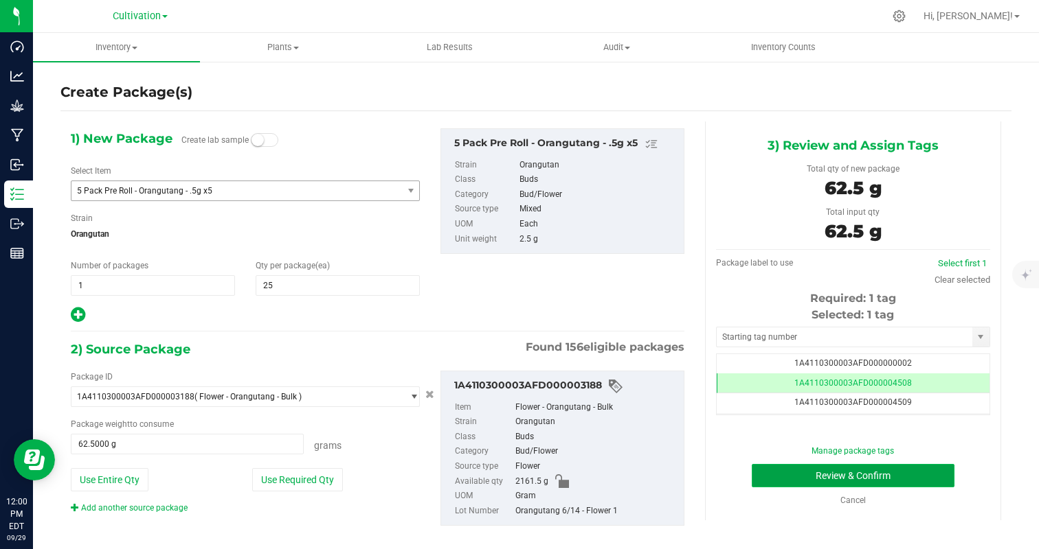
click at [926, 473] on button "Review & Confirm" at bounding box center [852, 475] width 203 height 23
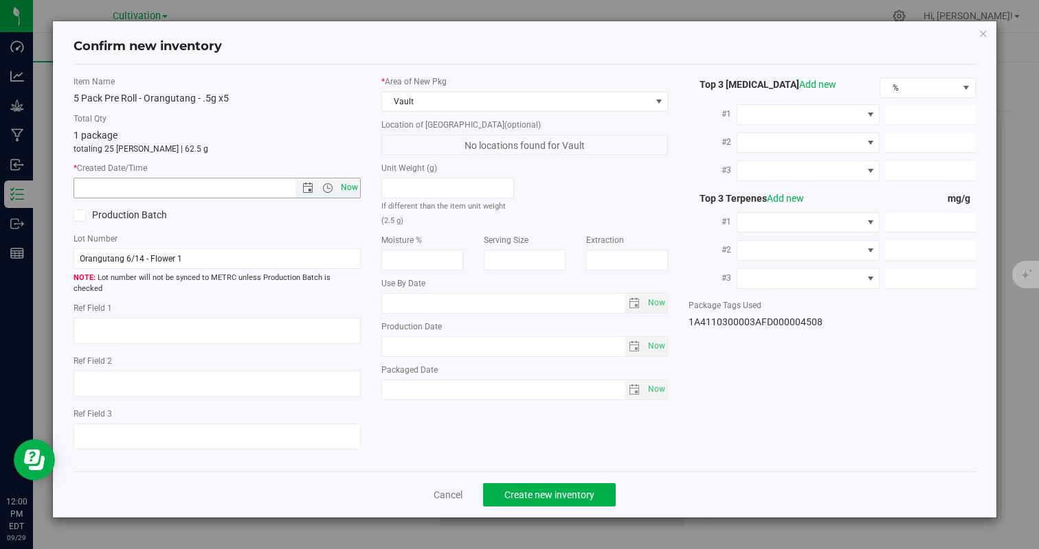
click at [348, 183] on span "Now" at bounding box center [348, 188] width 23 height 20
type input "[DATE] 12:00 PM"
click at [560, 490] on span "Create new inventory" at bounding box center [549, 495] width 90 height 11
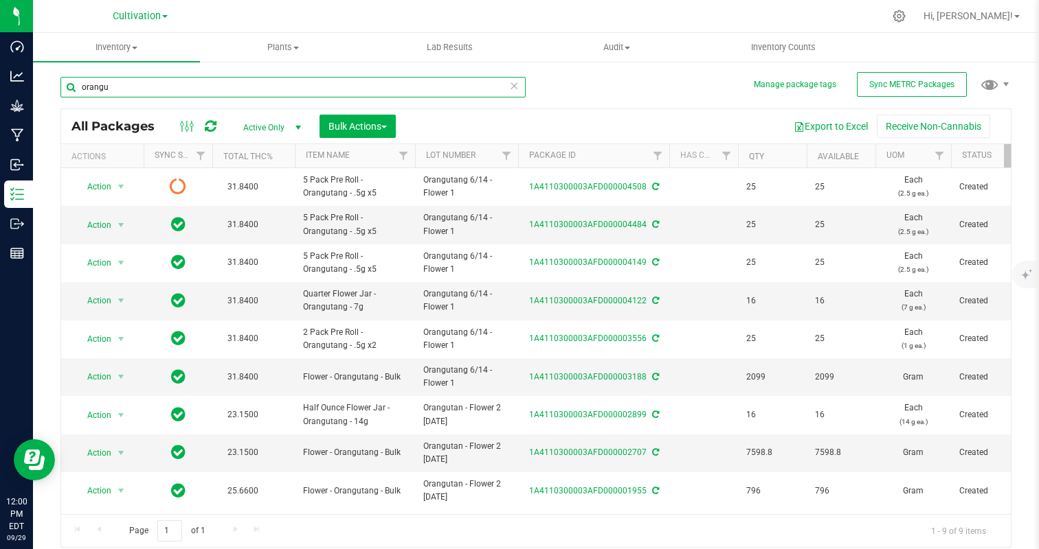
click at [183, 82] on input "orangu" at bounding box center [292, 87] width 465 height 21
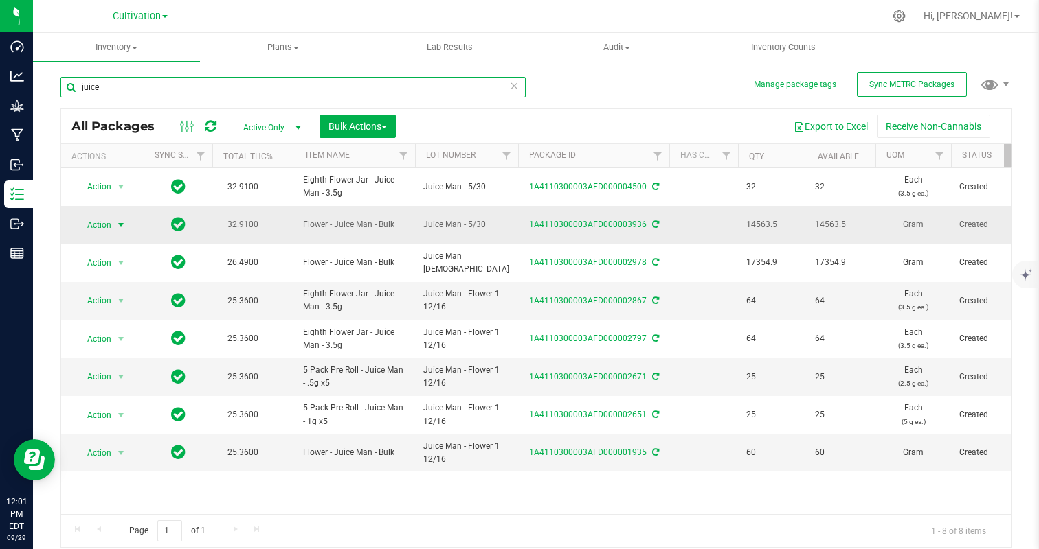
type input "juice"
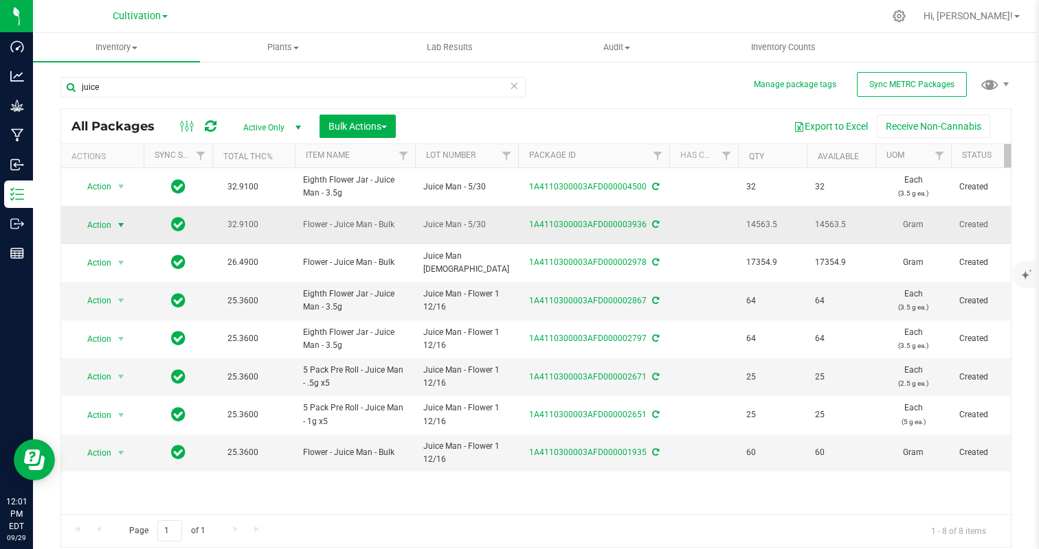
click at [115, 224] on span "select" at bounding box center [120, 225] width 11 height 11
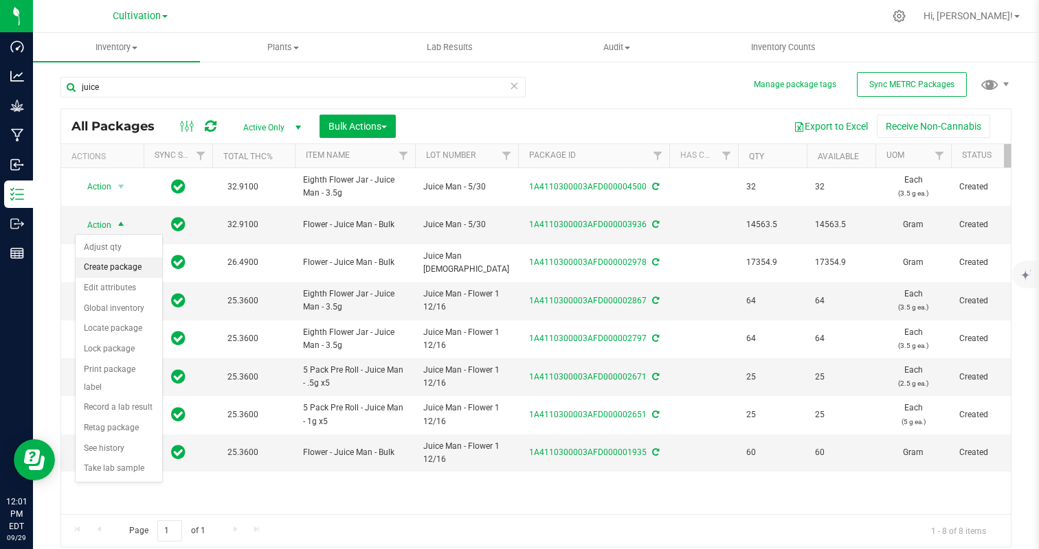
click at [115, 271] on li "Create package" at bounding box center [119, 268] width 87 height 21
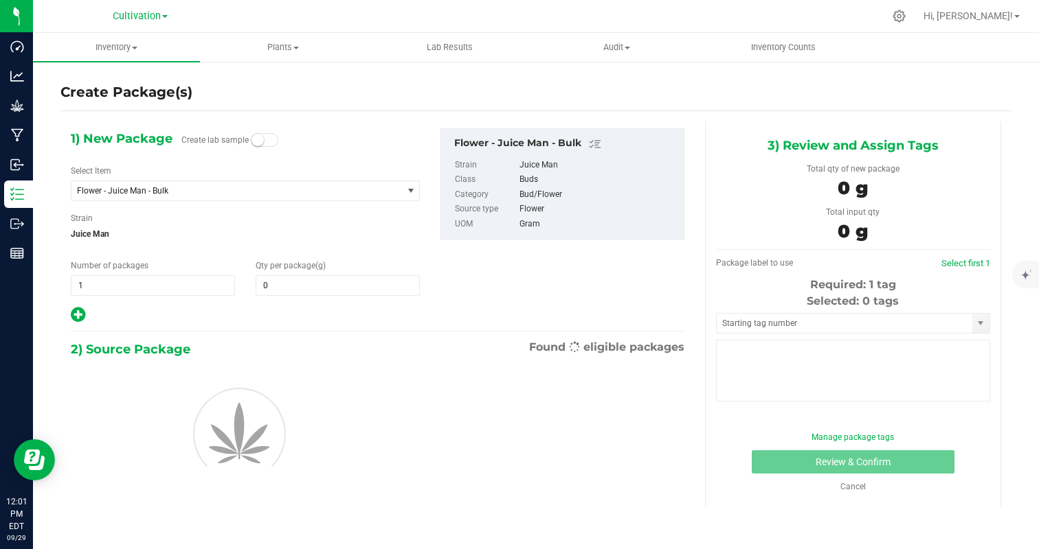
type input "0.0000"
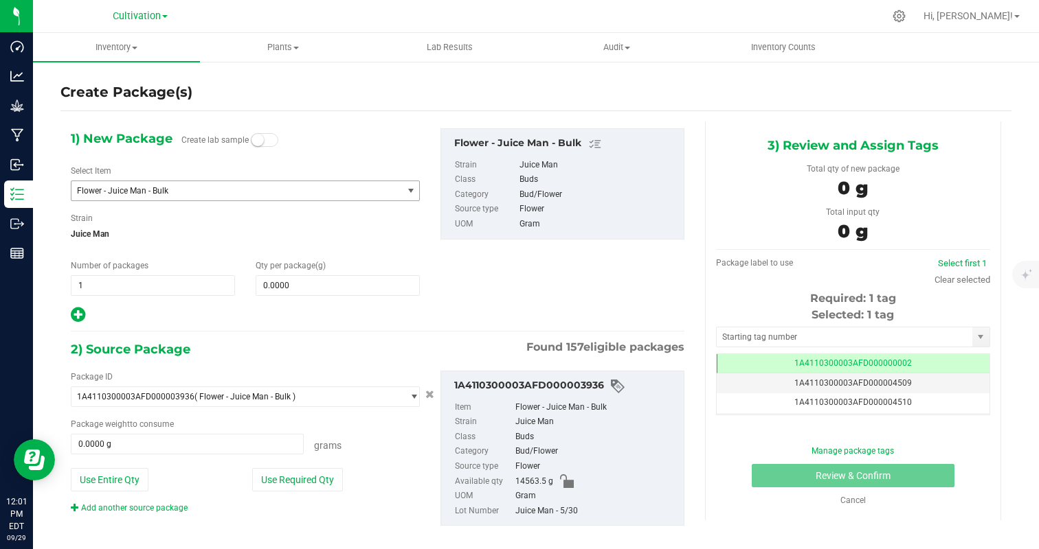
click at [152, 190] on span "Flower - Juice Man - Bulk" at bounding box center [230, 191] width 307 height 10
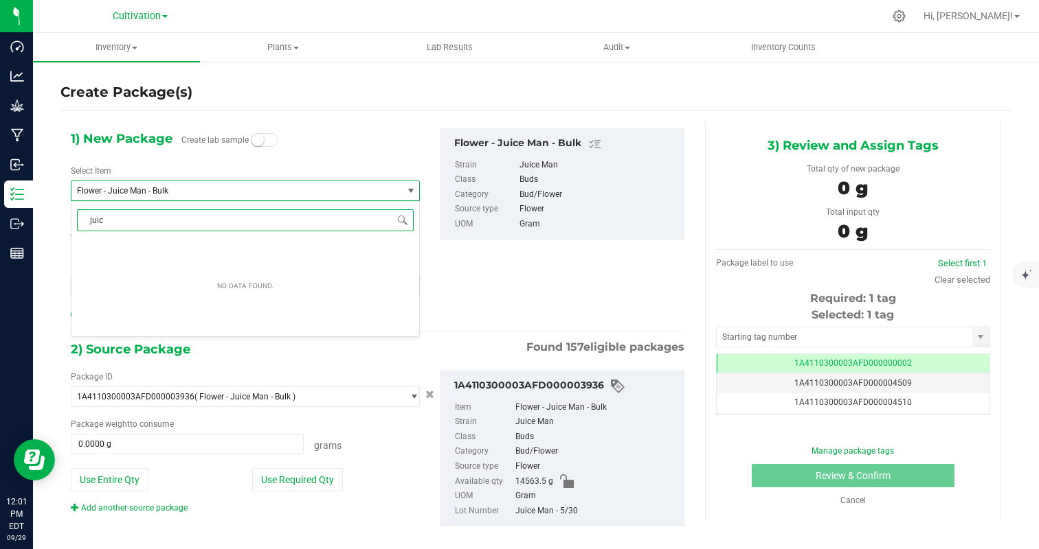
type input "juice"
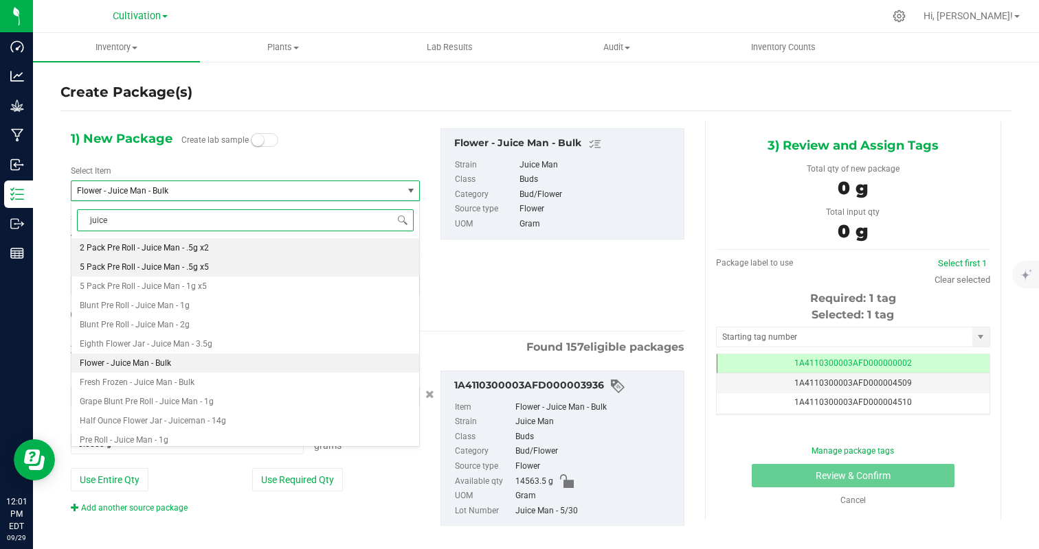
click at [295, 268] on li "5 Pack Pre Roll - Juice Man - .5g x5" at bounding box center [245, 267] width 348 height 19
type input "0"
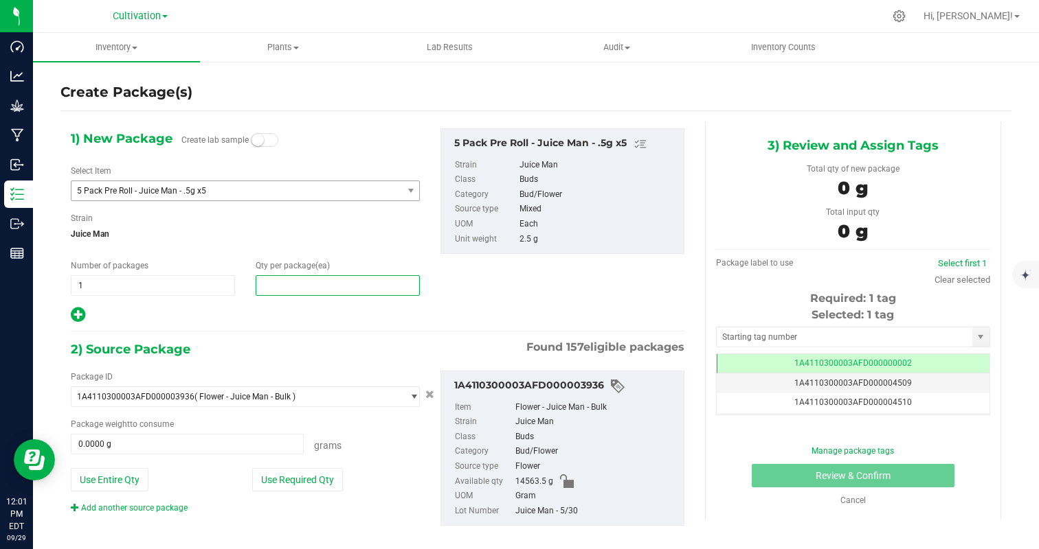
click at [317, 277] on span at bounding box center [338, 285] width 164 height 21
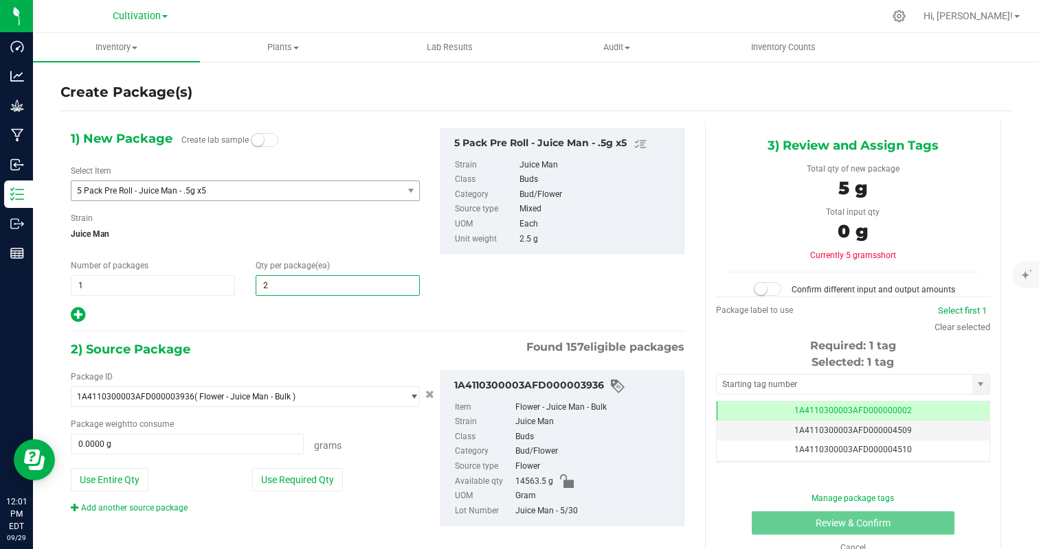
type input "25"
click at [253, 315] on div at bounding box center [245, 315] width 349 height 18
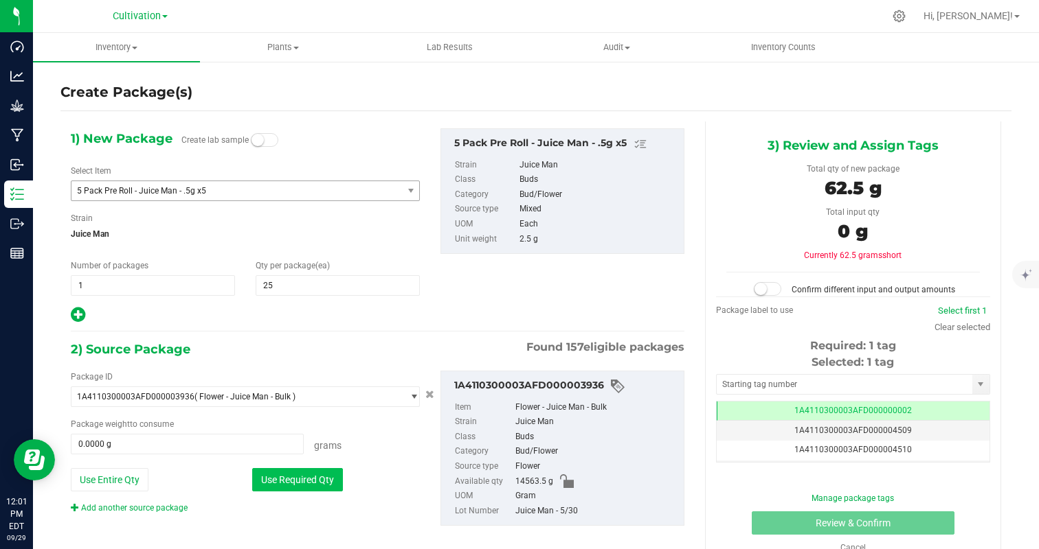
click at [291, 477] on button "Use Required Qty" at bounding box center [297, 479] width 91 height 23
type input "62.5000 g"
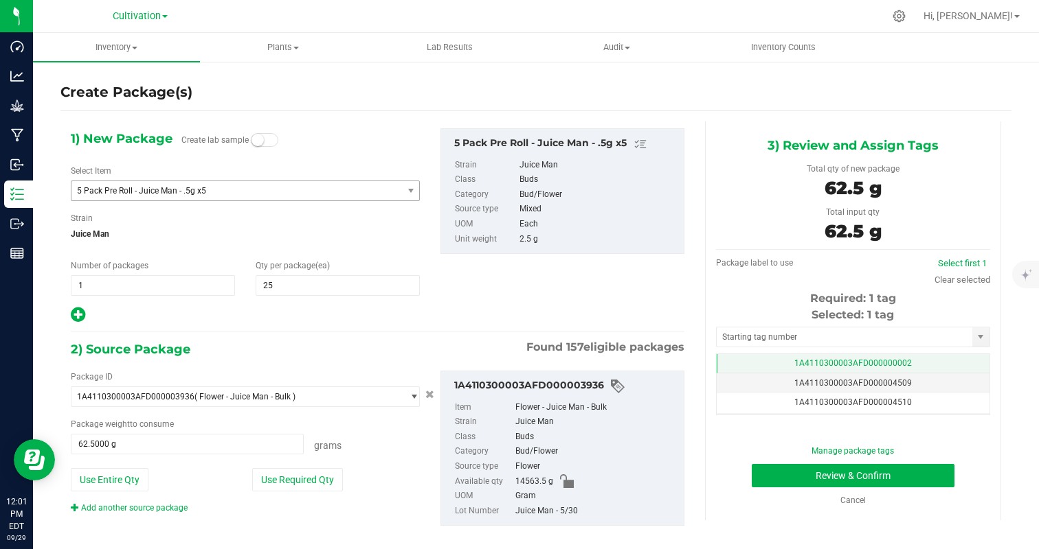
click at [845, 364] on span "1A4110300003AFD000000002" at bounding box center [852, 364] width 117 height 10
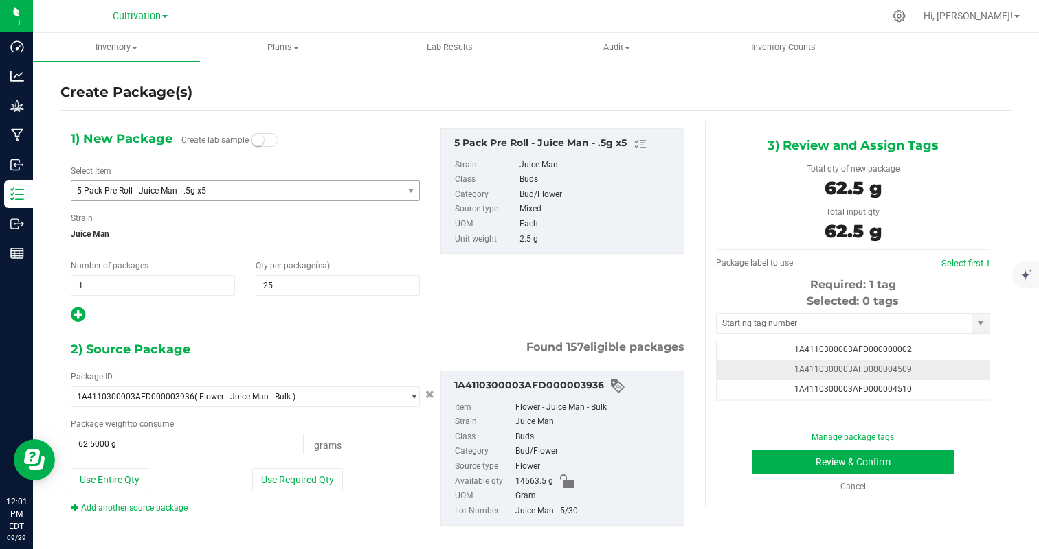
click at [916, 367] on td "1A4110300003AFD000004509" at bounding box center [852, 371] width 273 height 20
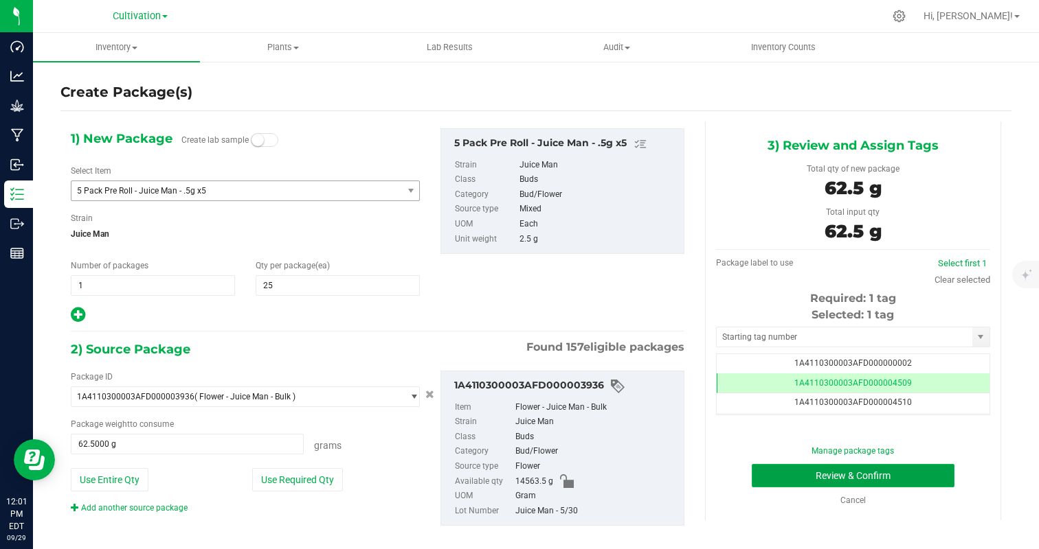
click at [893, 476] on button "Review & Confirm" at bounding box center [852, 475] width 203 height 23
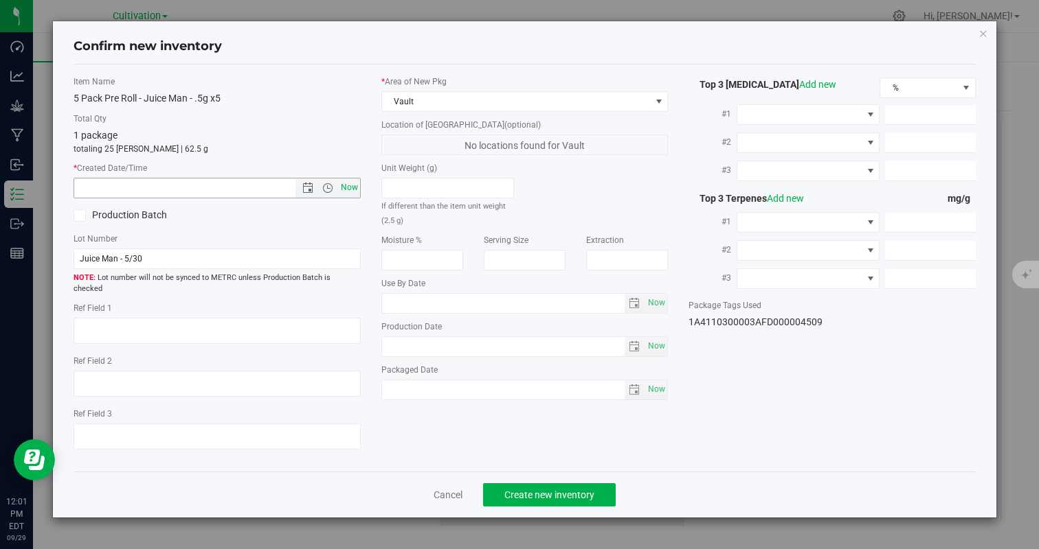
click at [355, 186] on span "Now" at bounding box center [348, 188] width 23 height 20
type input "[DATE] 12:01 PM"
click at [569, 489] on button "Create new inventory" at bounding box center [549, 495] width 133 height 23
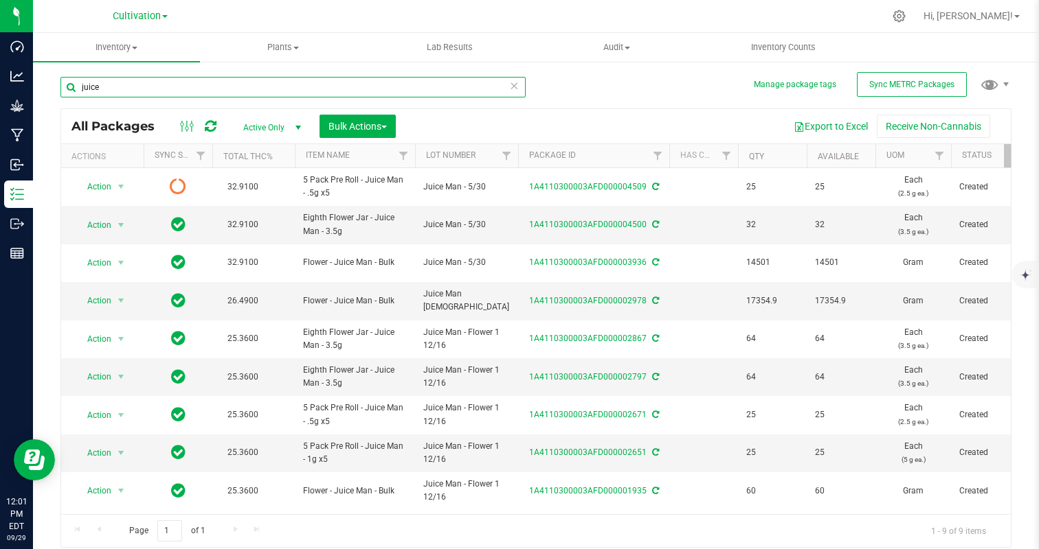
click at [142, 81] on input "juice" at bounding box center [292, 87] width 465 height 21
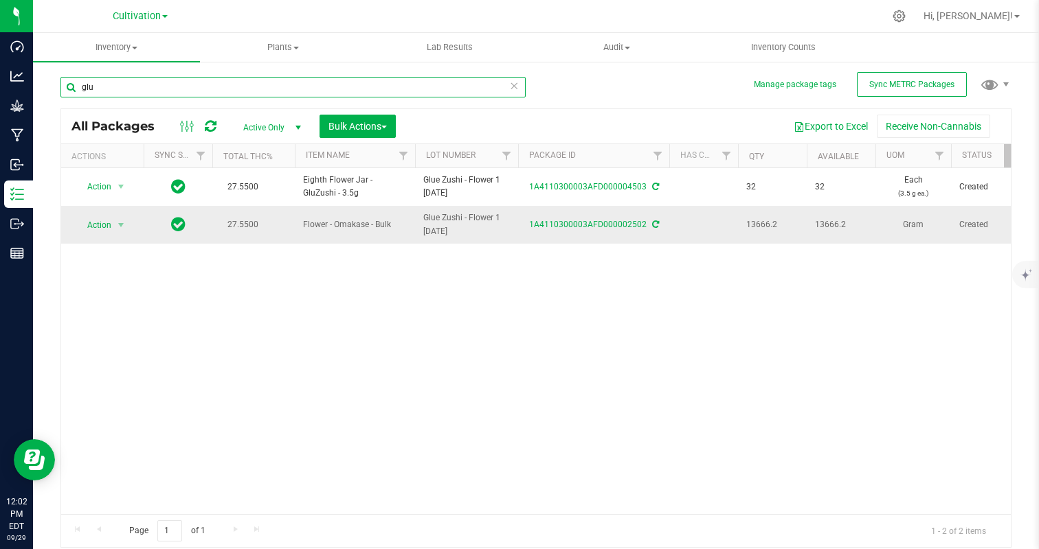
type input "glu"
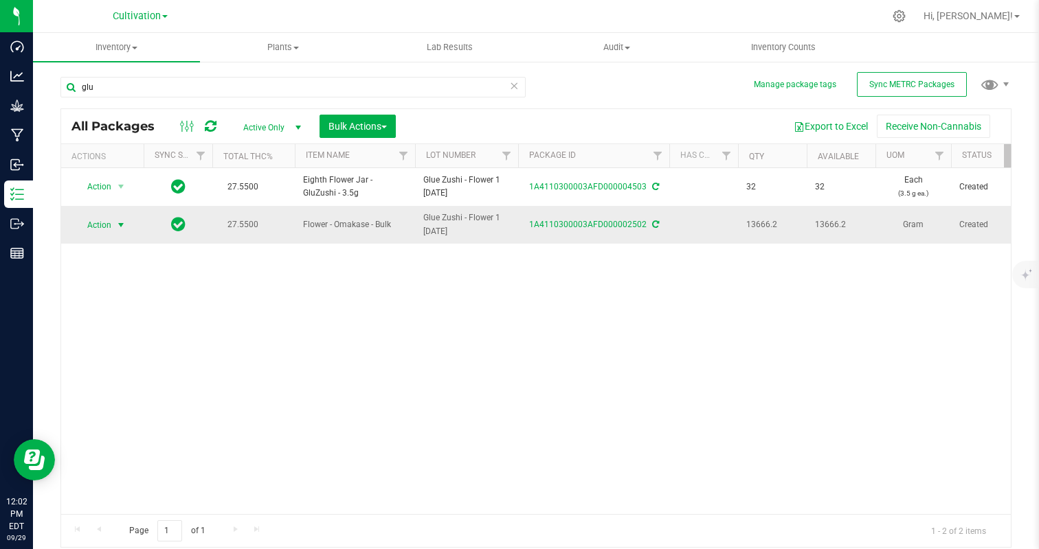
click at [111, 229] on span "Action" at bounding box center [93, 225] width 37 height 19
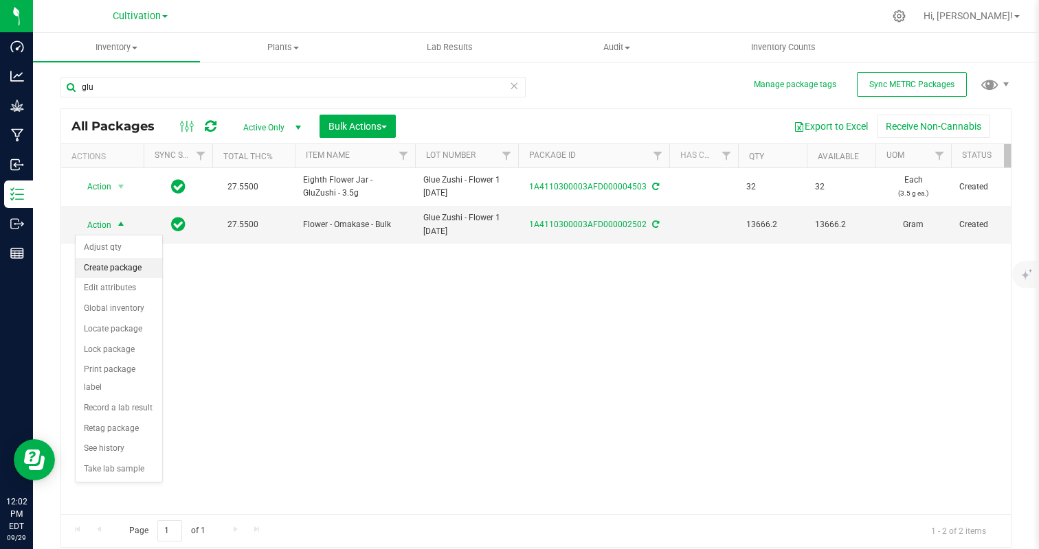
click at [114, 264] on li "Create package" at bounding box center [119, 268] width 87 height 21
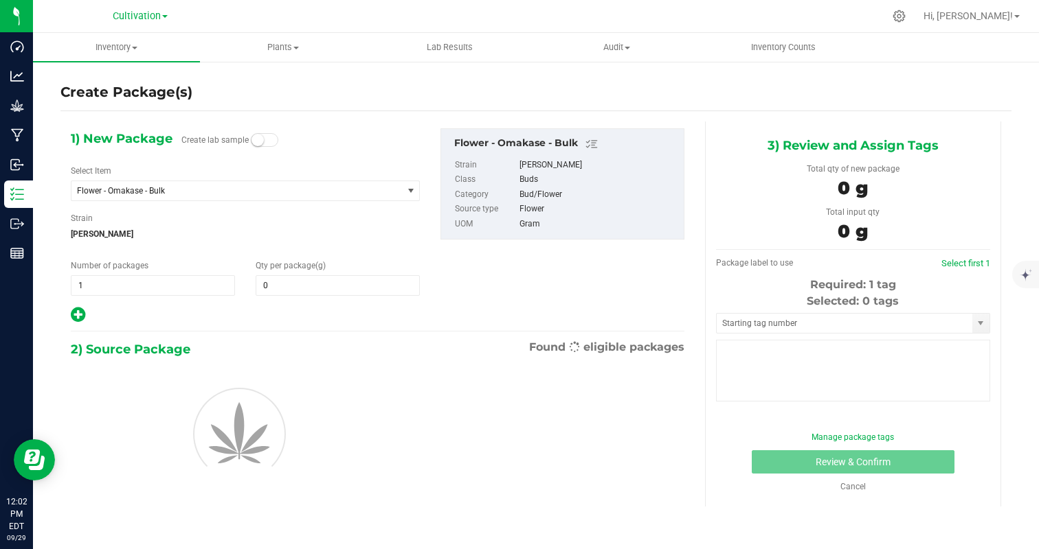
type input "0.0000"
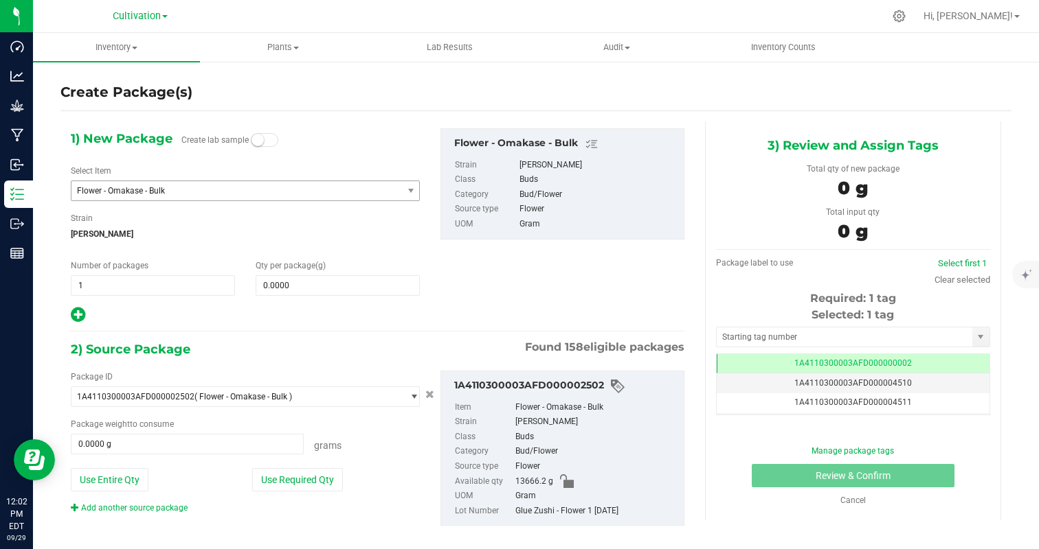
click at [192, 187] on span "Flower - Omakase - Bulk" at bounding box center [230, 191] width 307 height 10
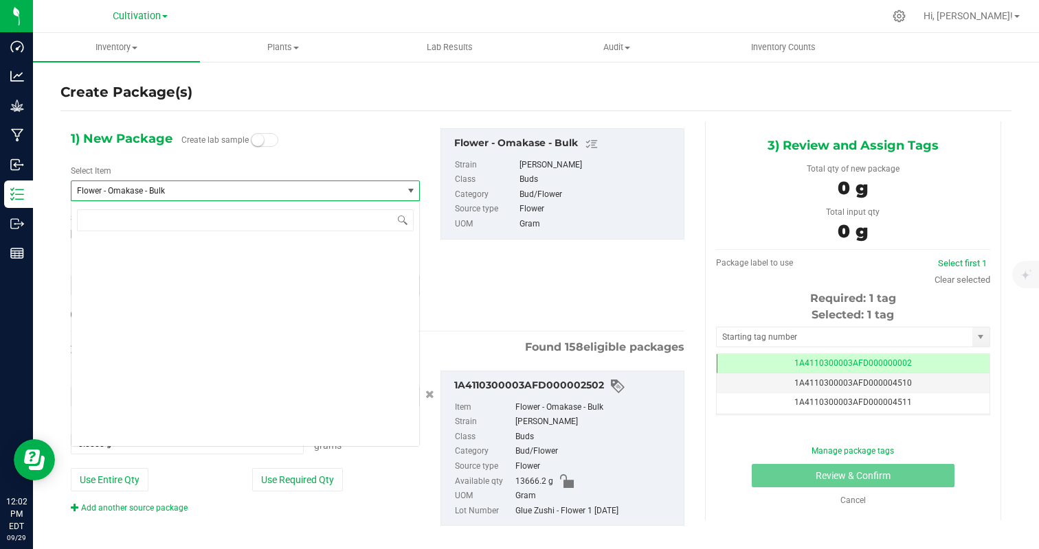
scroll to position [4827, 0]
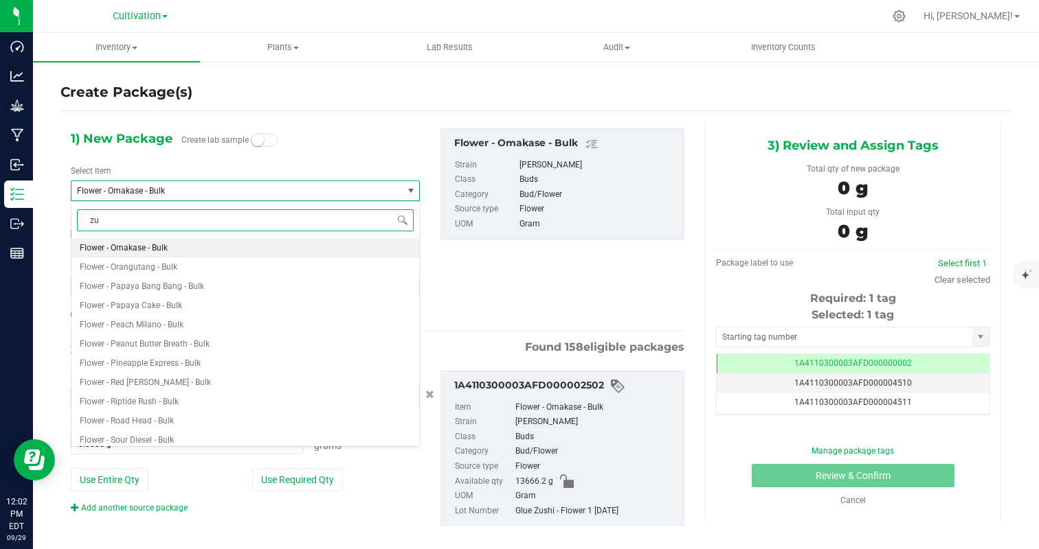
type input "zus"
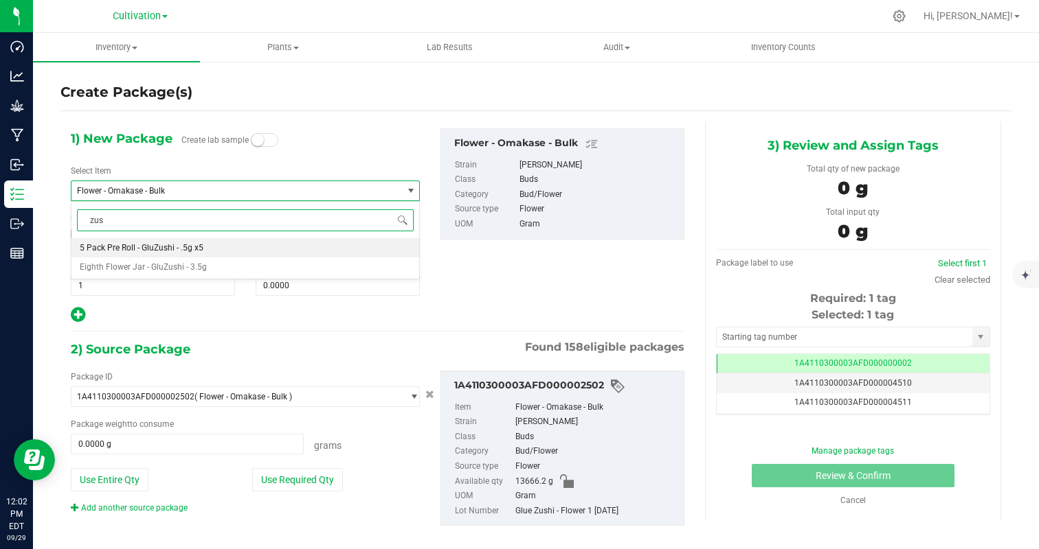
click at [212, 242] on li "5 Pack Pre Roll - GluZushi - .5g x5" at bounding box center [245, 247] width 348 height 19
type input "0"
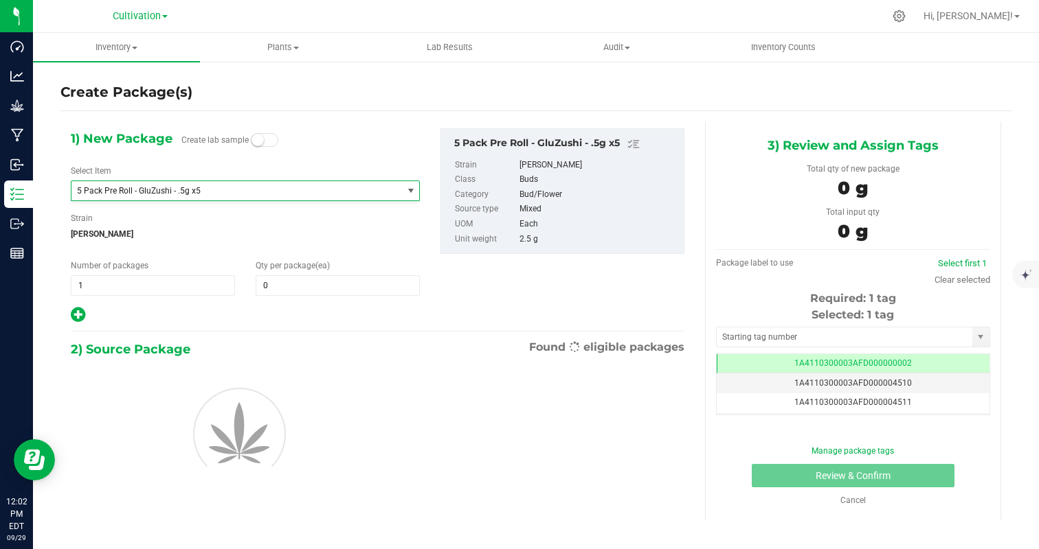
scroll to position [1385, 0]
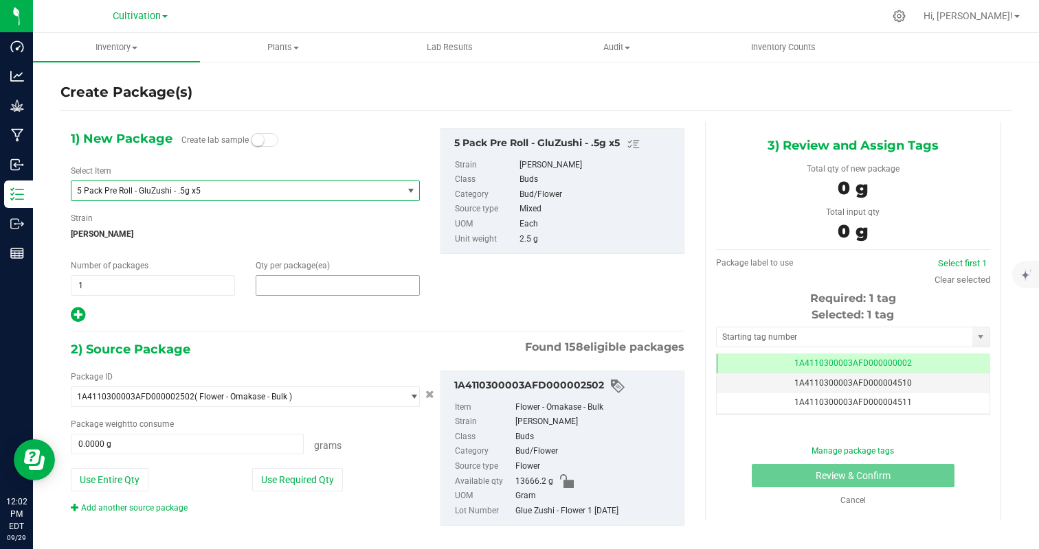
click at [332, 282] on span at bounding box center [338, 285] width 164 height 21
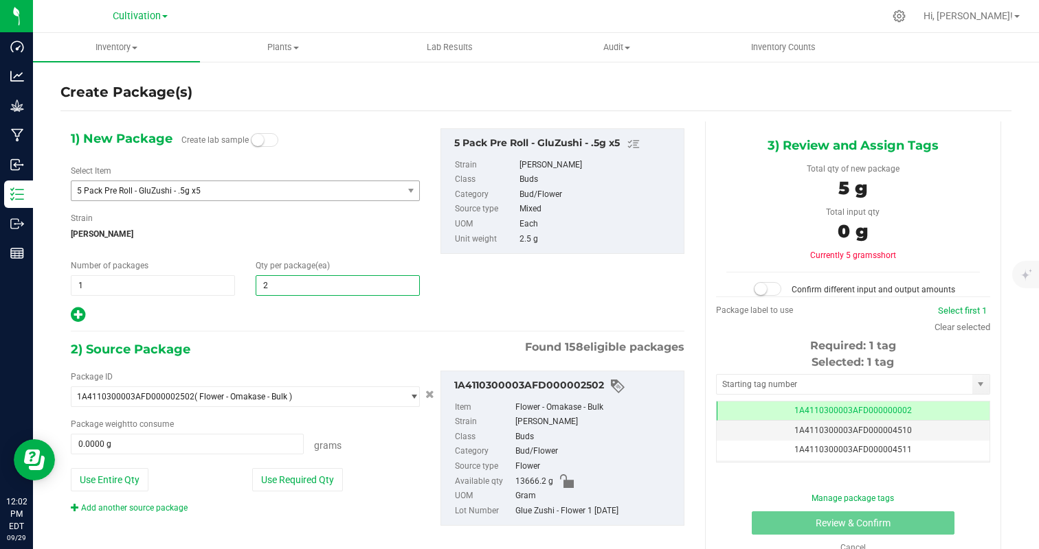
type input "25"
click at [299, 306] on div at bounding box center [245, 315] width 349 height 18
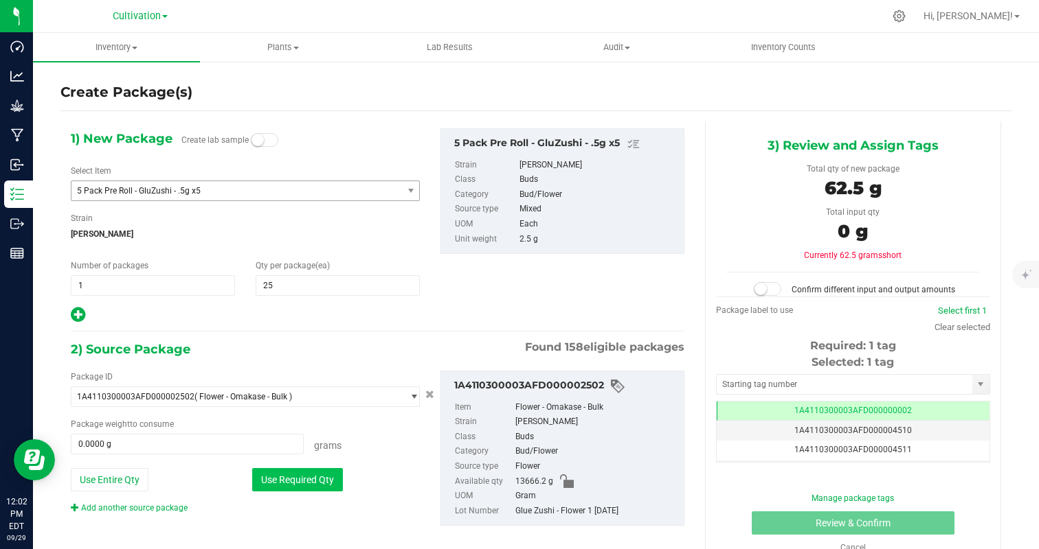
click at [299, 470] on button "Use Required Qty" at bounding box center [297, 479] width 91 height 23
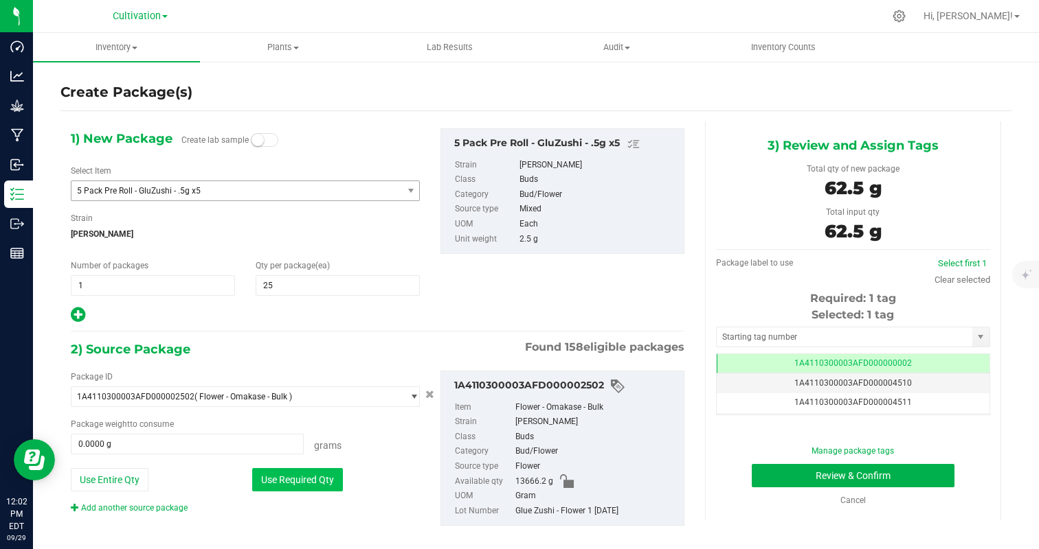
type input "62.5000 g"
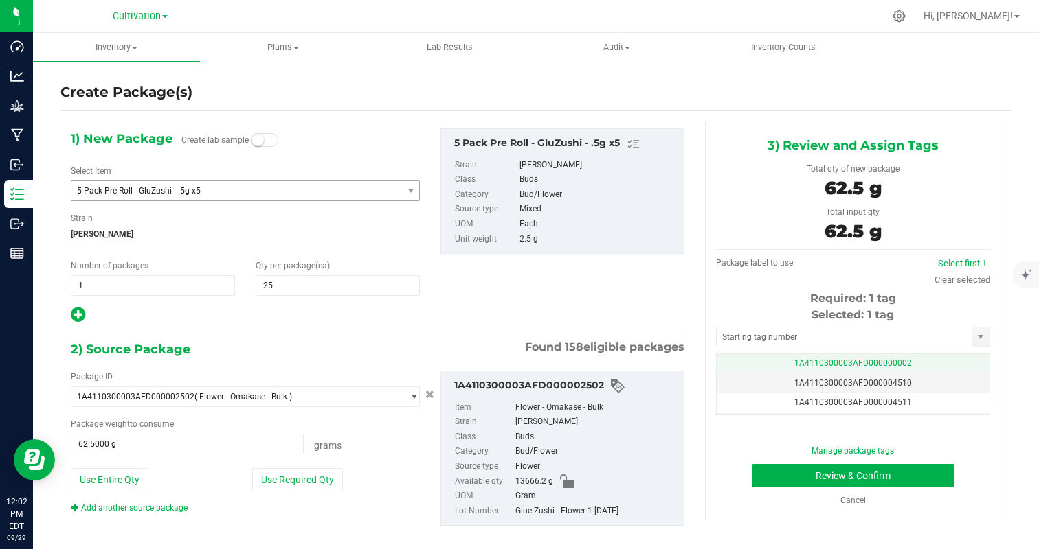
click at [898, 363] on span "1A4110300003AFD000000002" at bounding box center [852, 364] width 117 height 10
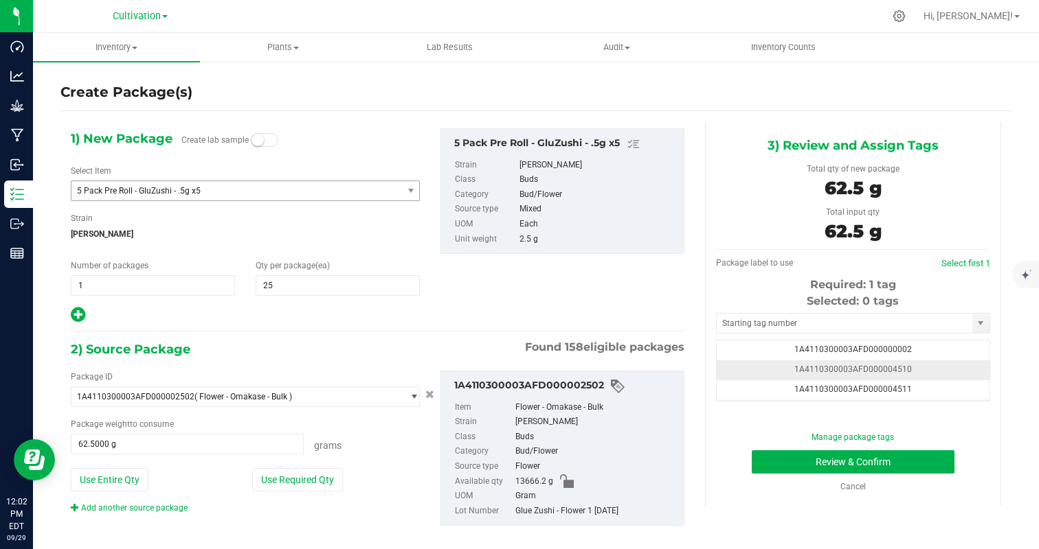
click at [931, 367] on td "1A4110300003AFD000004510" at bounding box center [852, 371] width 273 height 20
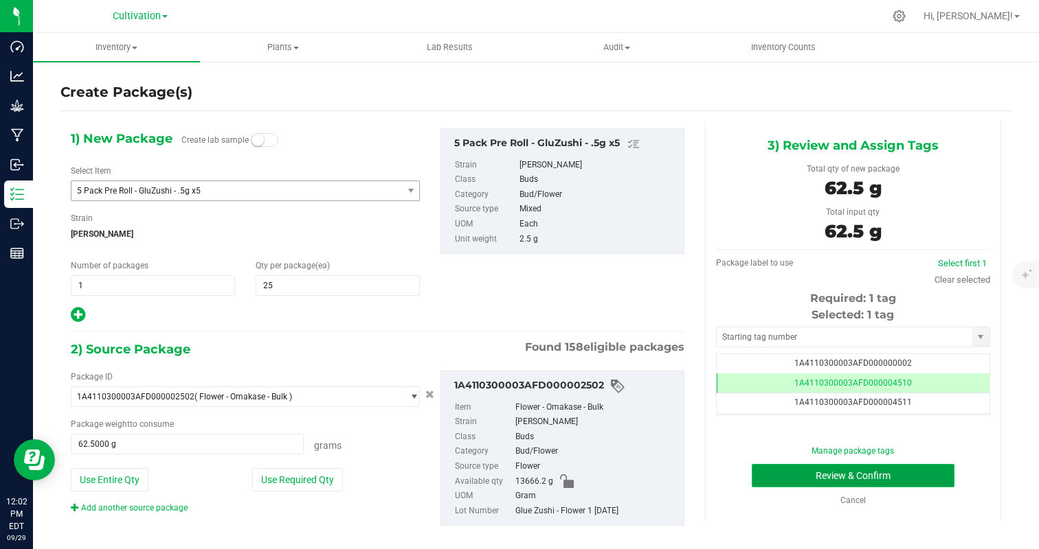
click at [877, 477] on button "Review & Confirm" at bounding box center [852, 475] width 203 height 23
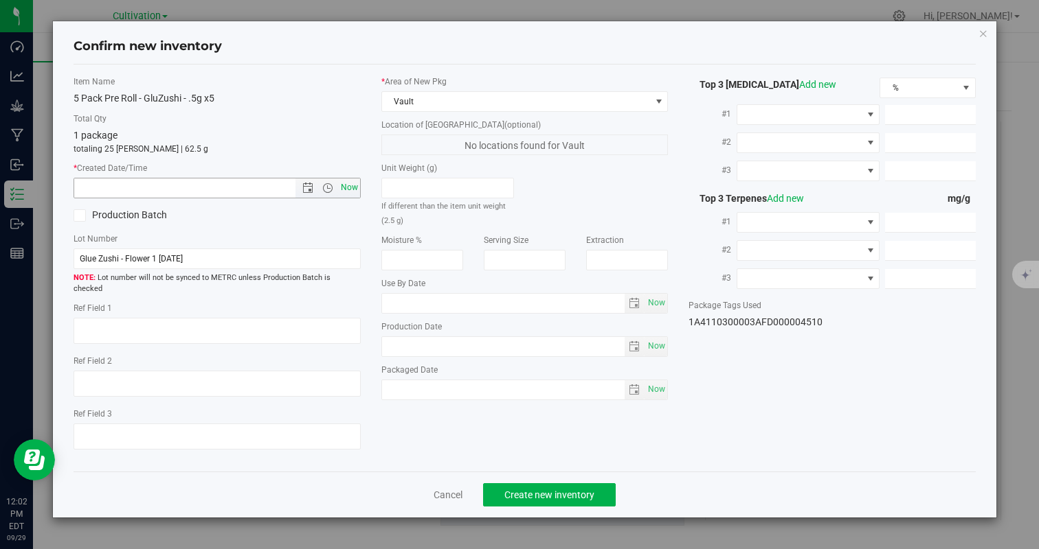
click at [350, 189] on span "Now" at bounding box center [348, 188] width 23 height 20
type input "[DATE] 12:02 PM"
click at [574, 484] on button "Create new inventory" at bounding box center [549, 495] width 133 height 23
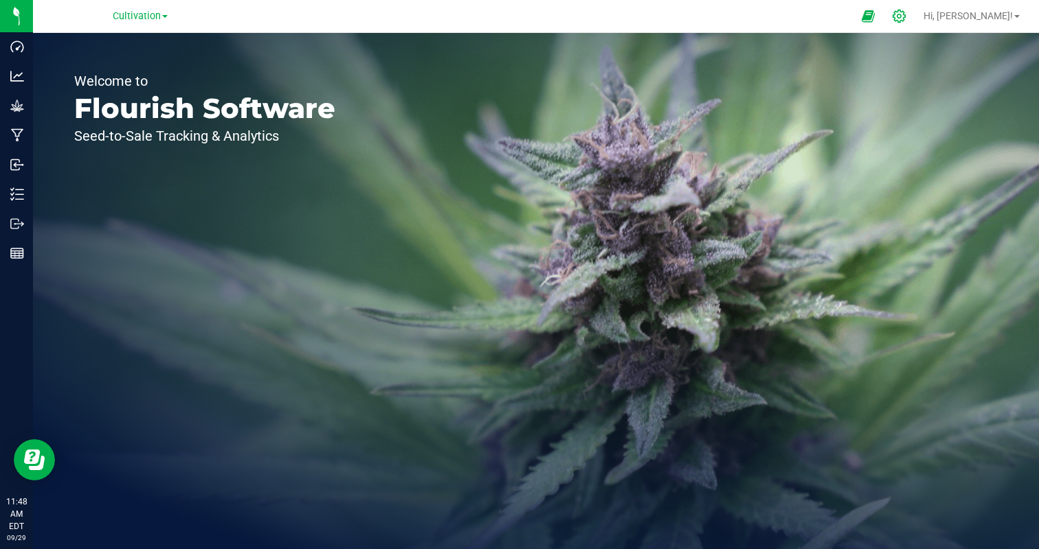
click at [906, 14] on icon at bounding box center [899, 16] width 14 height 14
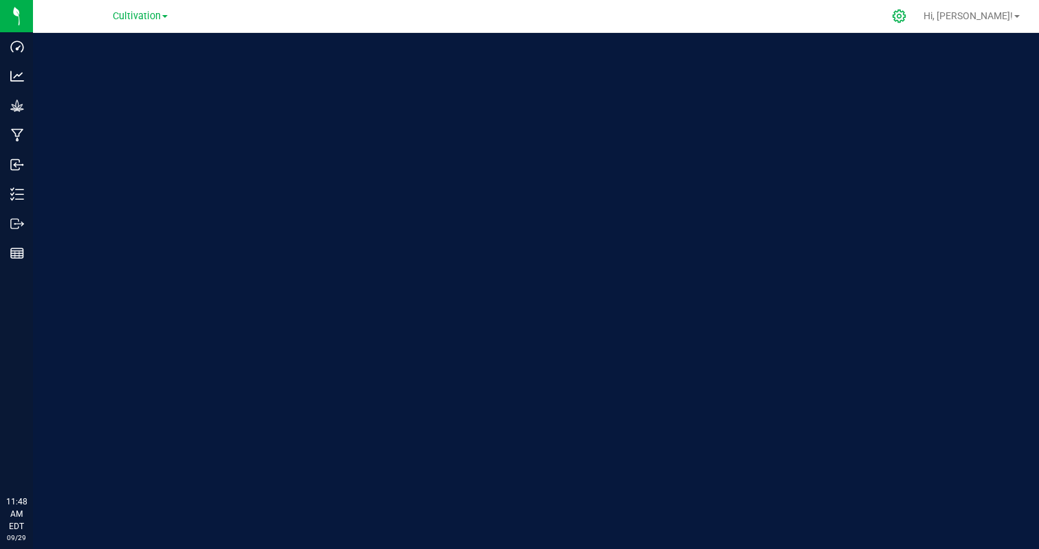
click at [906, 14] on icon at bounding box center [899, 16] width 14 height 14
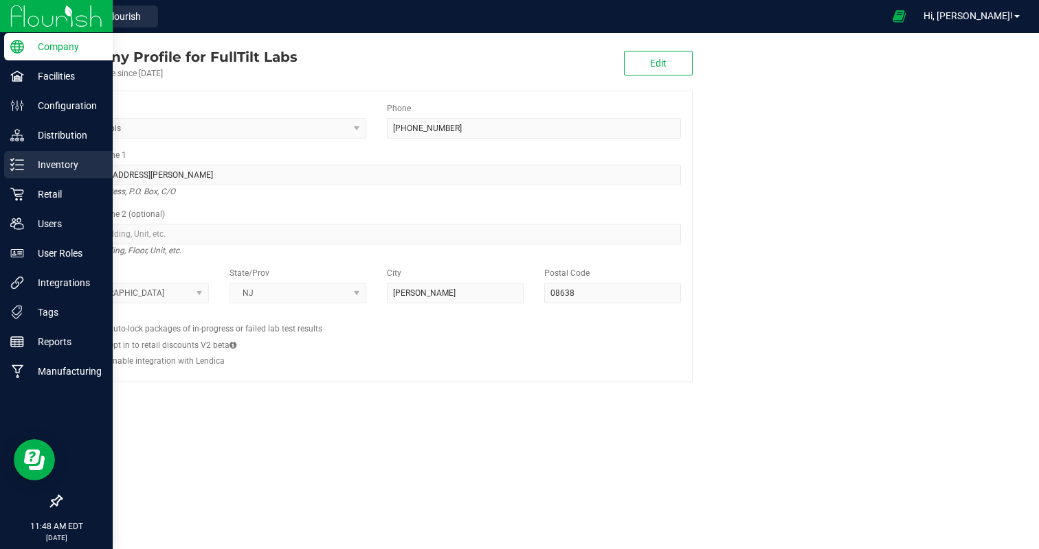
click at [37, 152] on div "Inventory" at bounding box center [58, 164] width 109 height 27
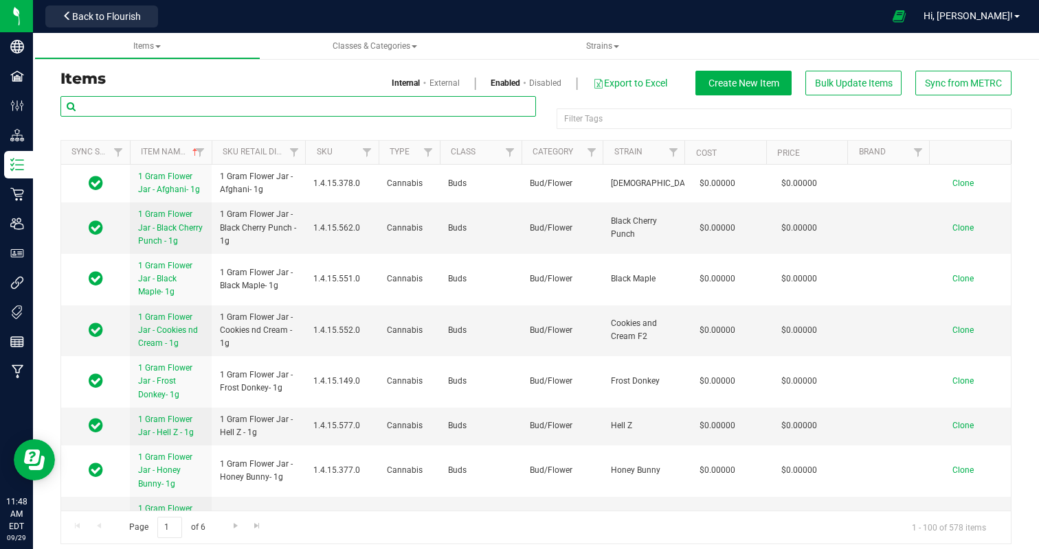
click at [161, 109] on input "text" at bounding box center [297, 106] width 475 height 21
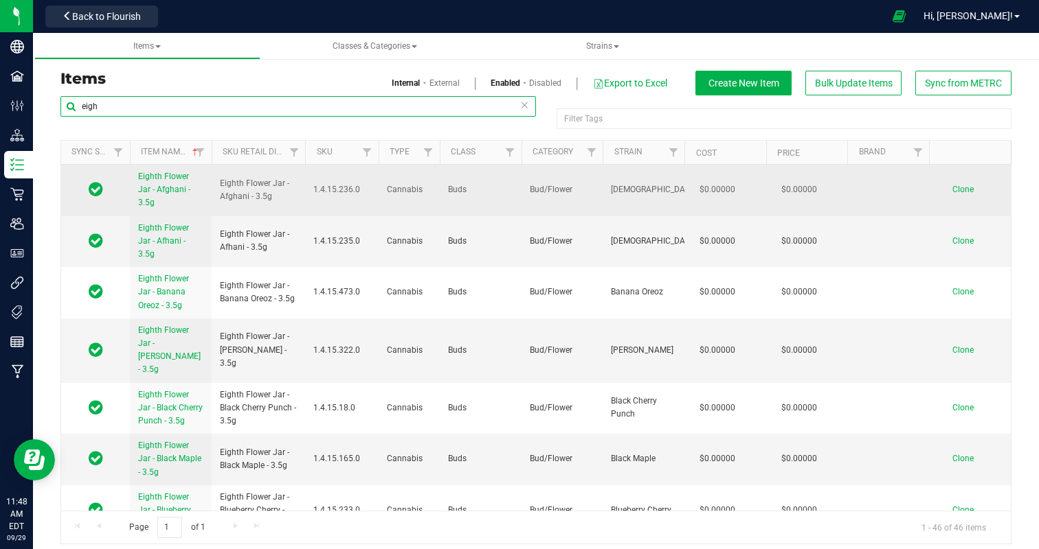
type input "eigh"
drag, startPoint x: 276, startPoint y: 198, endPoint x: 213, endPoint y: 174, distance: 67.6
click at [213, 174] on td "Eighth Flower Jar - Afghani - 3.5g" at bounding box center [259, 191] width 94 height 52
copy span "Eighth Flower Jar - Afghani - 3.5g"
click at [962, 185] on span "Clone" at bounding box center [962, 190] width 21 height 10
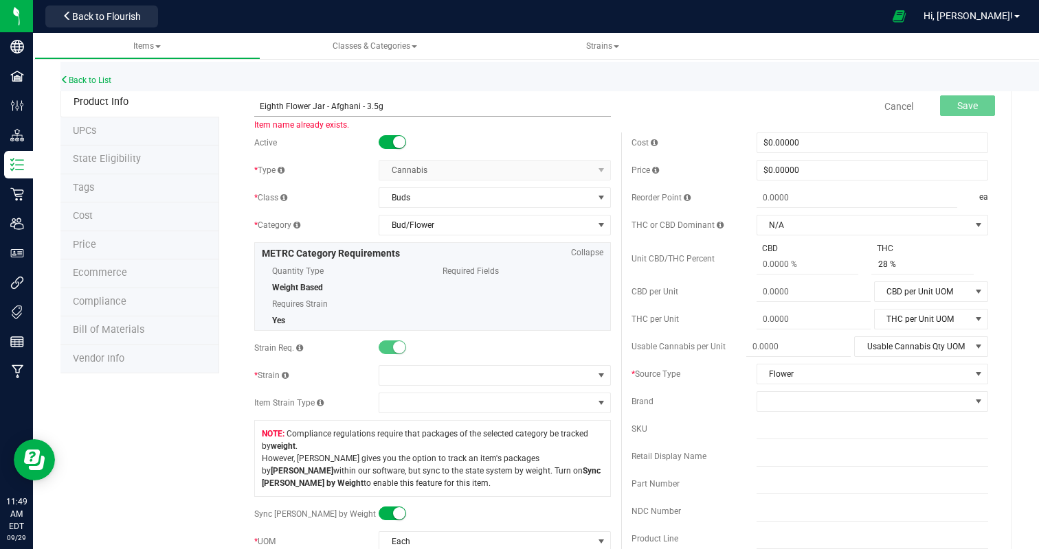
drag, startPoint x: 328, startPoint y: 103, endPoint x: 358, endPoint y: 102, distance: 29.5
click at [358, 102] on input "Eighth Flower Jar - Afghani - 3.5g" at bounding box center [432, 106] width 356 height 21
type input "Eighth Flower Jar - GluZushi - 3.5g"
click at [438, 376] on span at bounding box center [485, 375] width 213 height 19
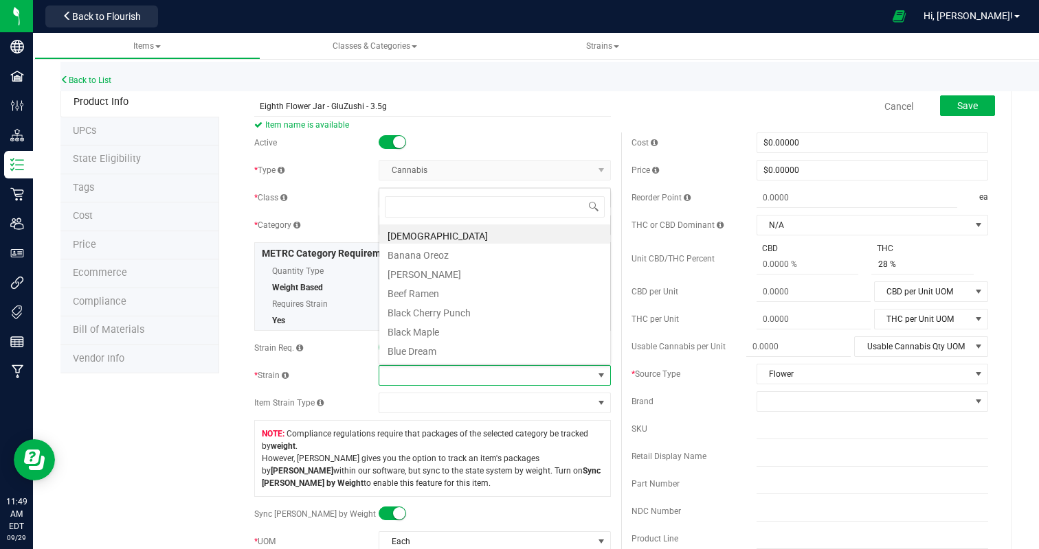
scroll to position [21, 231]
type input "g"
type input "zu"
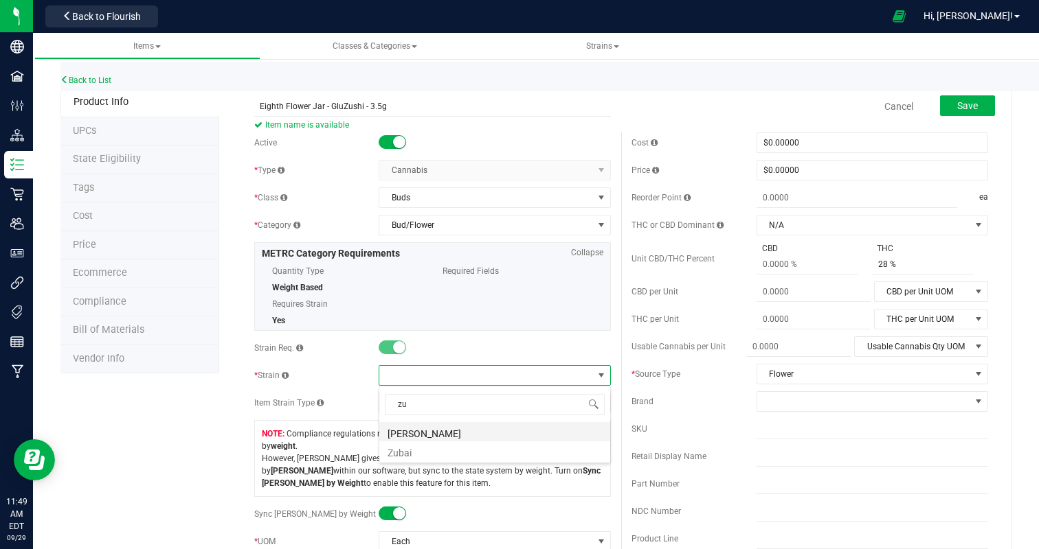
click at [461, 433] on li "[PERSON_NAME]" at bounding box center [494, 431] width 231 height 19
click at [972, 100] on span "Save" at bounding box center [967, 105] width 21 height 11
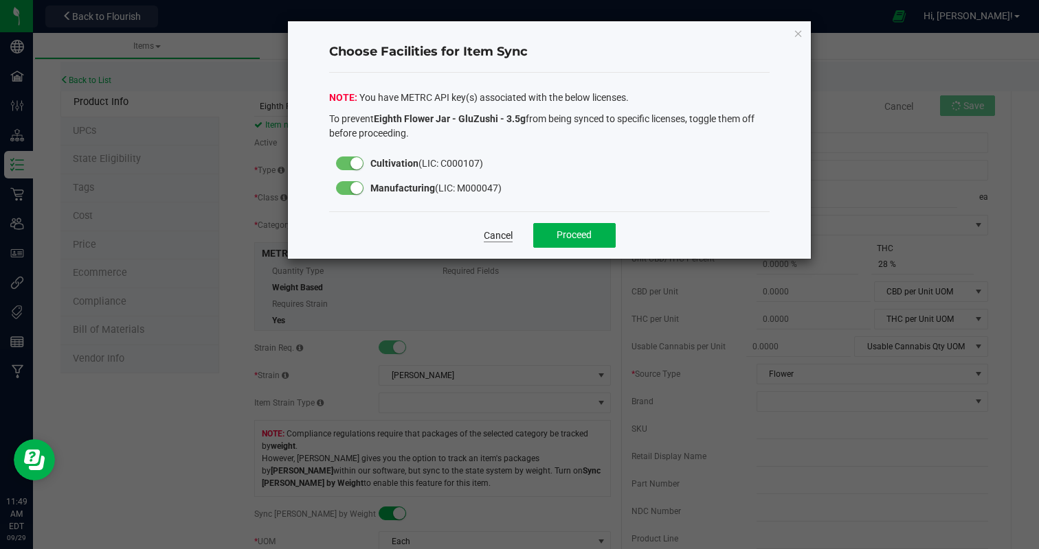
click at [497, 236] on link "Cancel" at bounding box center [498, 236] width 29 height 14
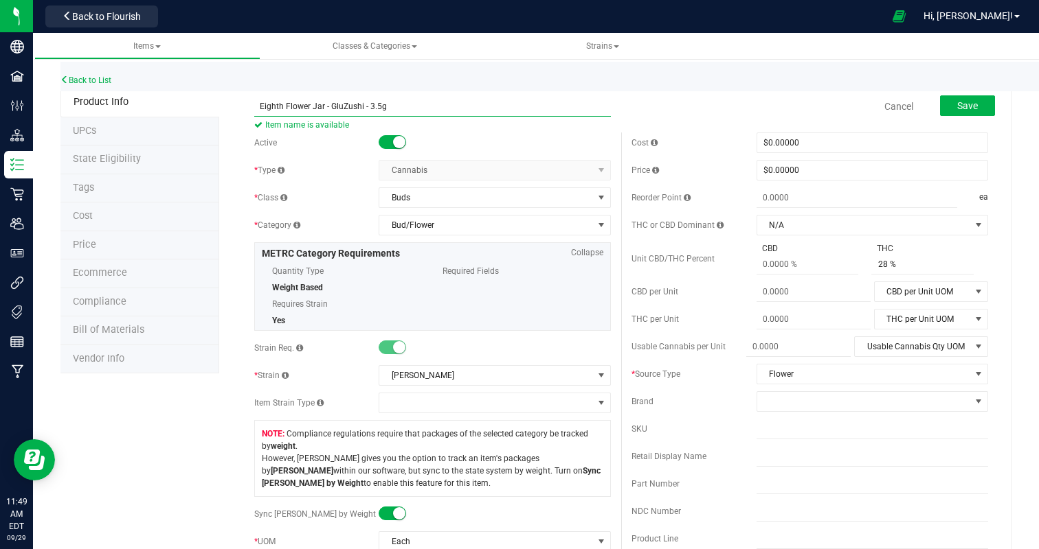
click at [342, 106] on input "Eighth Flower Jar - GluZushi - 3.5g" at bounding box center [432, 106] width 356 height 21
click at [627, 89] on div "Back to List" at bounding box center [579, 77] width 1039 height 30
click at [347, 104] on input "Eighth Flower Jar - GlueZushi - 3.5g" at bounding box center [432, 106] width 356 height 21
type input "Eighth Flower Jar - GluZushi - 3.5g"
click at [633, 109] on div "Cancel Save" at bounding box center [809, 106] width 377 height 34
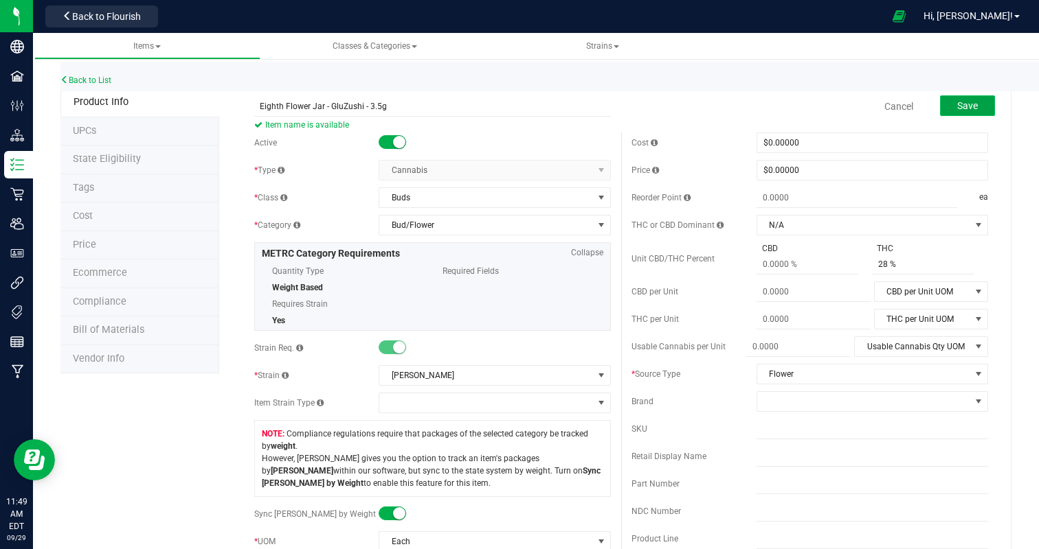
click at [963, 111] on span "Save" at bounding box center [967, 105] width 21 height 11
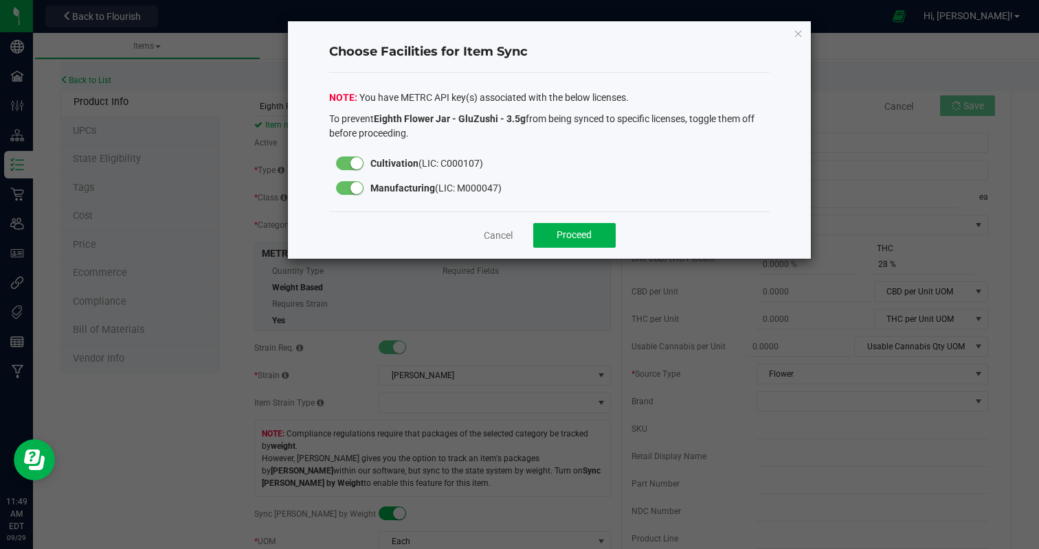
click at [350, 191] on div at bounding box center [349, 188] width 27 height 14
click at [569, 240] on span "Proceed" at bounding box center [573, 234] width 35 height 11
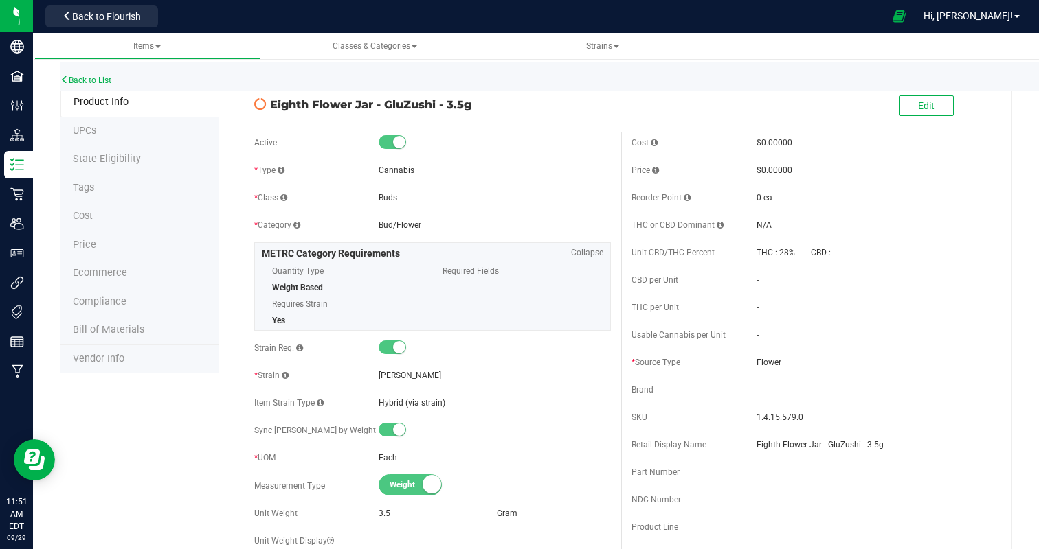
click at [100, 80] on link "Back to List" at bounding box center [85, 81] width 51 height 10
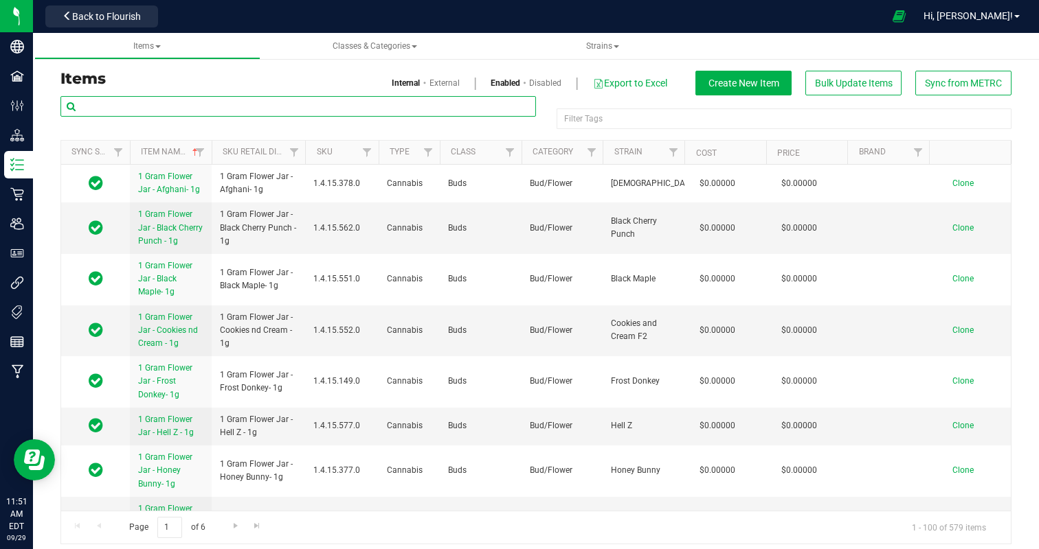
click at [123, 102] on input "text" at bounding box center [297, 106] width 475 height 21
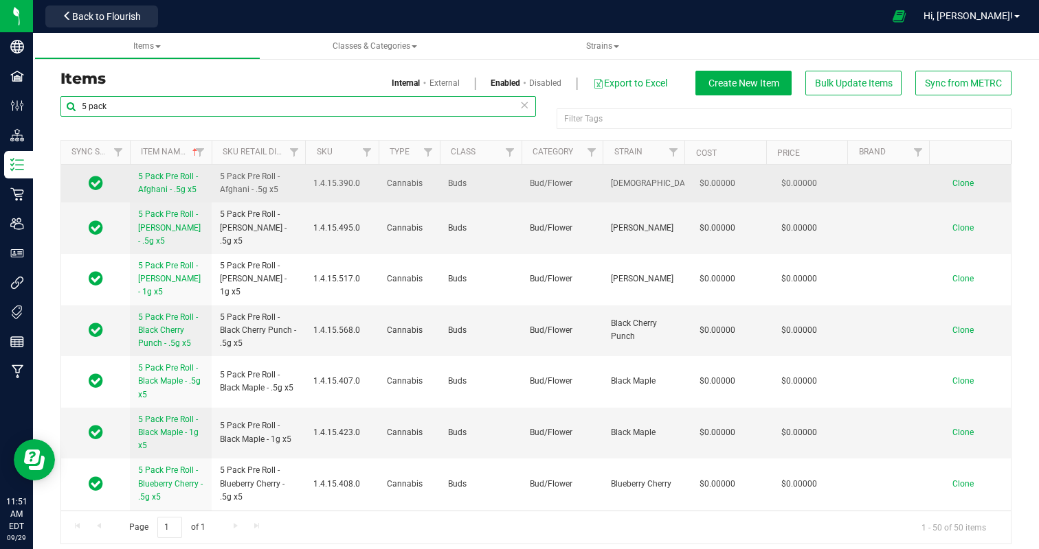
type input "5 pack"
drag, startPoint x: 284, startPoint y: 194, endPoint x: 214, endPoint y: 170, distance: 74.7
click at [214, 170] on td "5 Pack Pre Roll - Afghani - .5g x5" at bounding box center [259, 184] width 94 height 38
copy span "5 Pack Pre Roll - Afghani - .5g x5"
click at [960, 181] on span "Clone" at bounding box center [962, 184] width 21 height 10
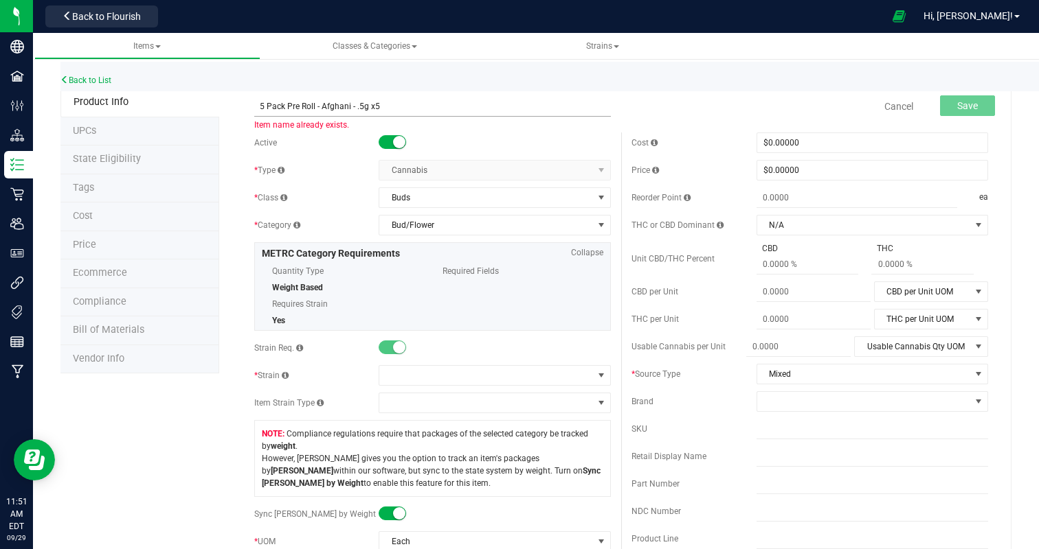
drag, startPoint x: 321, startPoint y: 105, endPoint x: 349, endPoint y: 104, distance: 27.5
click at [349, 104] on input "5 Pack Pre Roll - Afghani - .5g x5" at bounding box center [432, 106] width 356 height 21
type input "5 Pack Pre Roll - GluZushi - .5g x5"
click at [451, 376] on span at bounding box center [485, 375] width 213 height 19
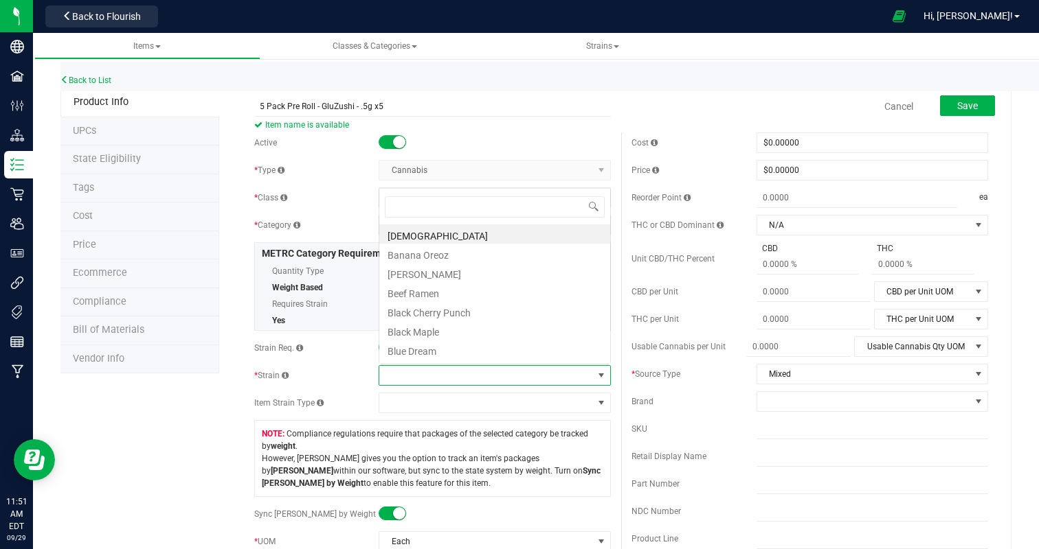
scroll to position [21, 231]
type input "glu"
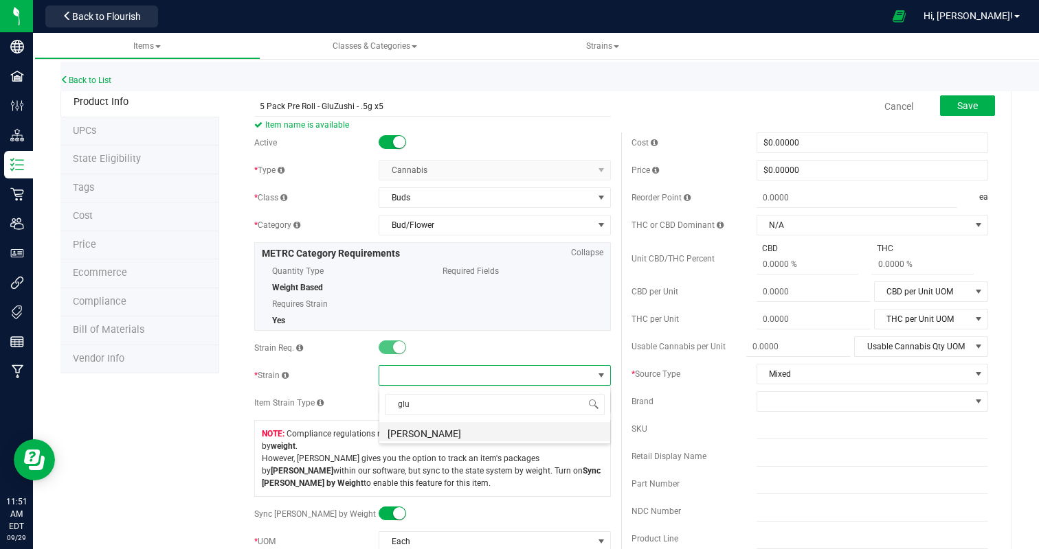
click at [461, 439] on li "[PERSON_NAME]" at bounding box center [494, 431] width 231 height 19
click at [969, 96] on button "Save" at bounding box center [967, 105] width 55 height 21
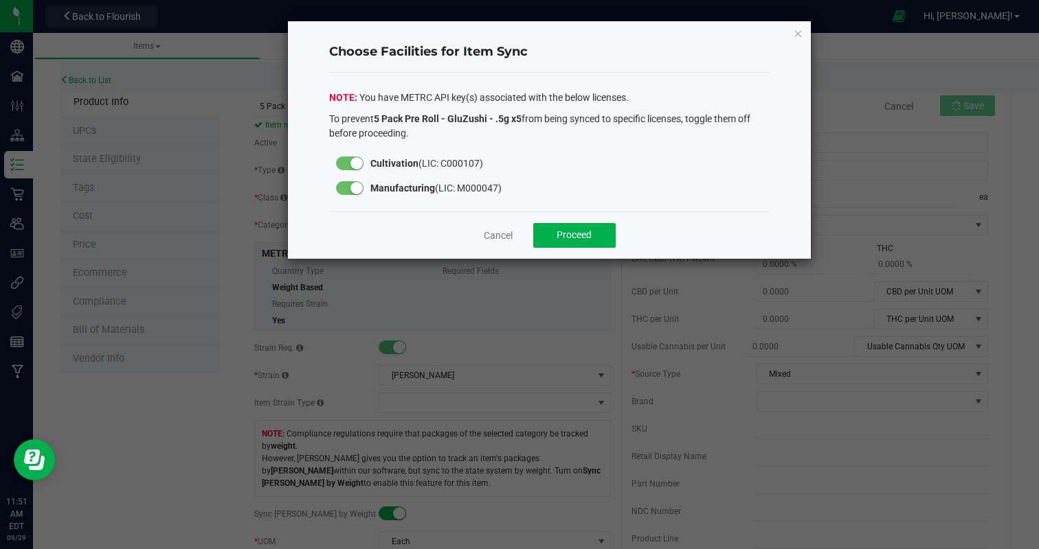
click at [349, 188] on div at bounding box center [349, 188] width 27 height 14
click at [584, 236] on span "Proceed" at bounding box center [573, 234] width 35 height 11
